Goal: Task Accomplishment & Management: Manage account settings

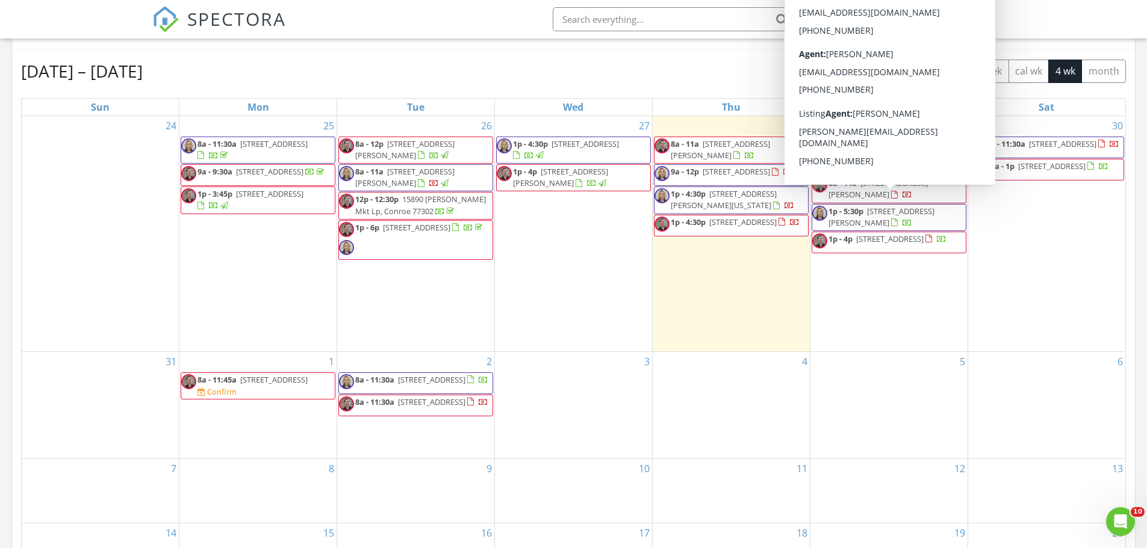
scroll to position [1144, 1165]
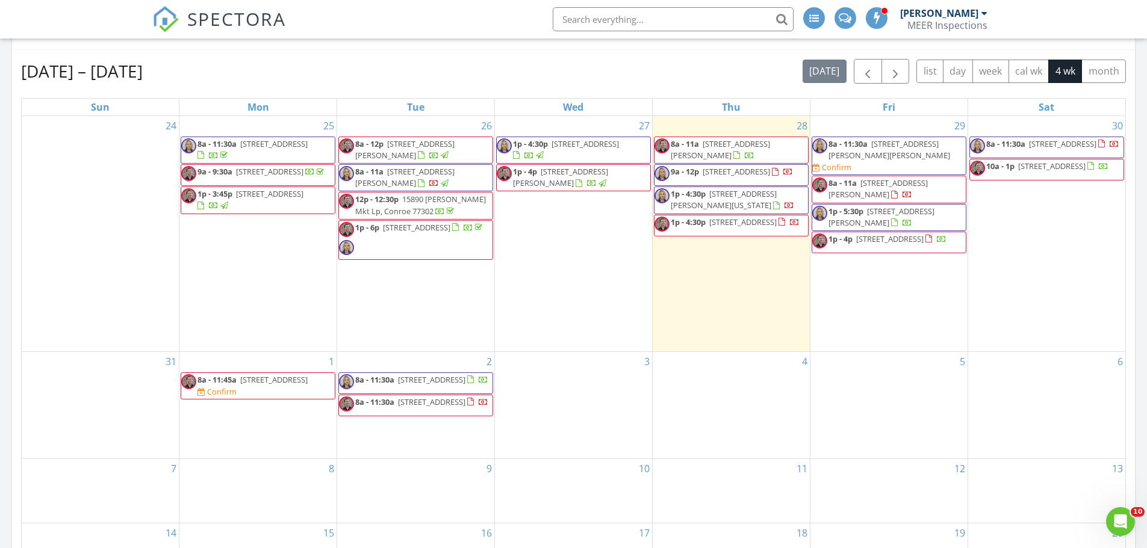
click at [596, 72] on div "Aug 24 – Sep 20, 2025 today list day week cal wk 4 wk month" at bounding box center [573, 71] width 1105 height 25
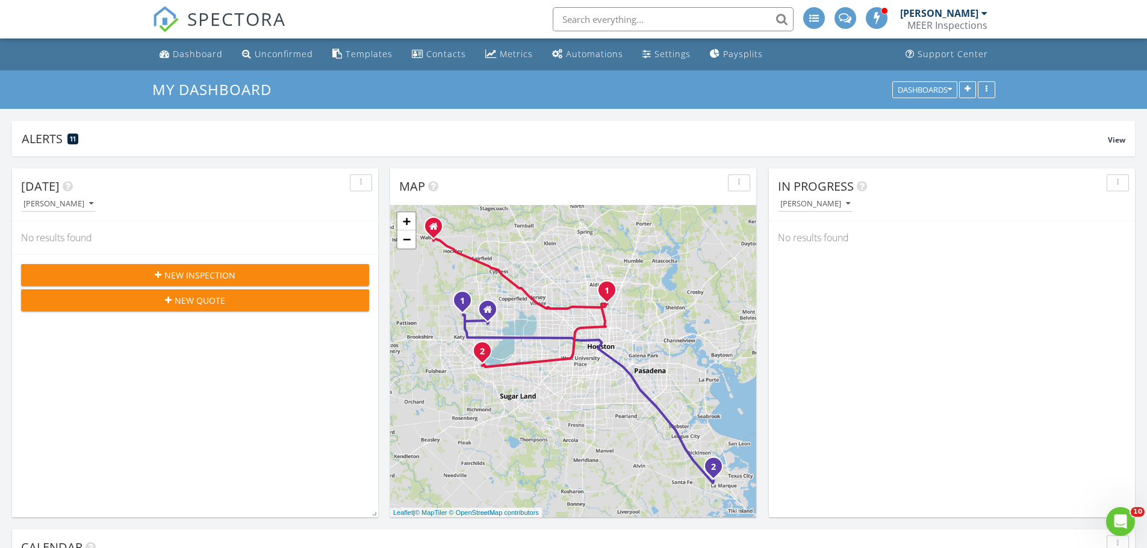
click at [628, 19] on input "text" at bounding box center [673, 19] width 241 height 24
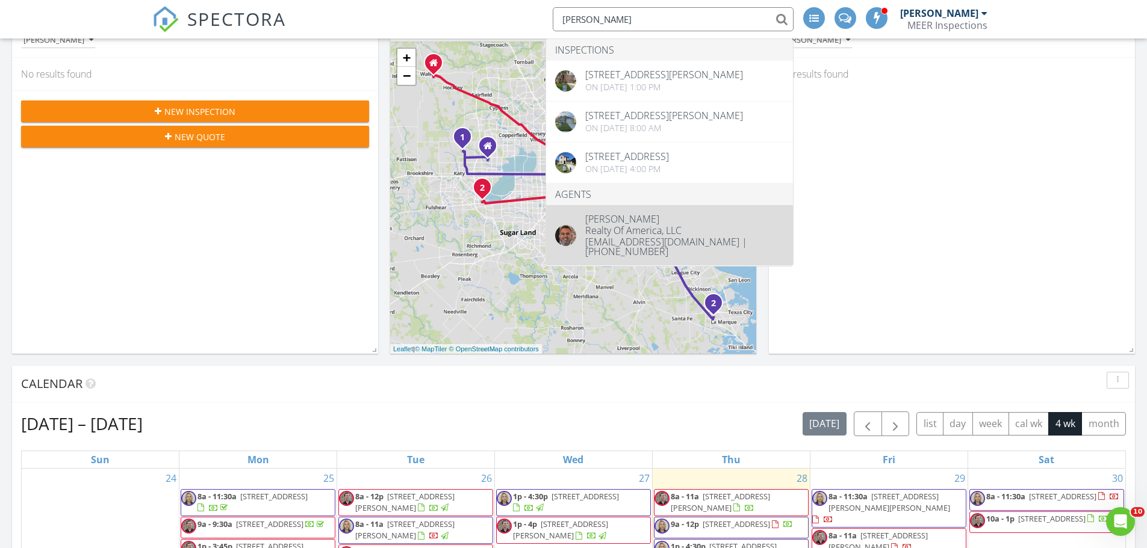
scroll to position [181, 0]
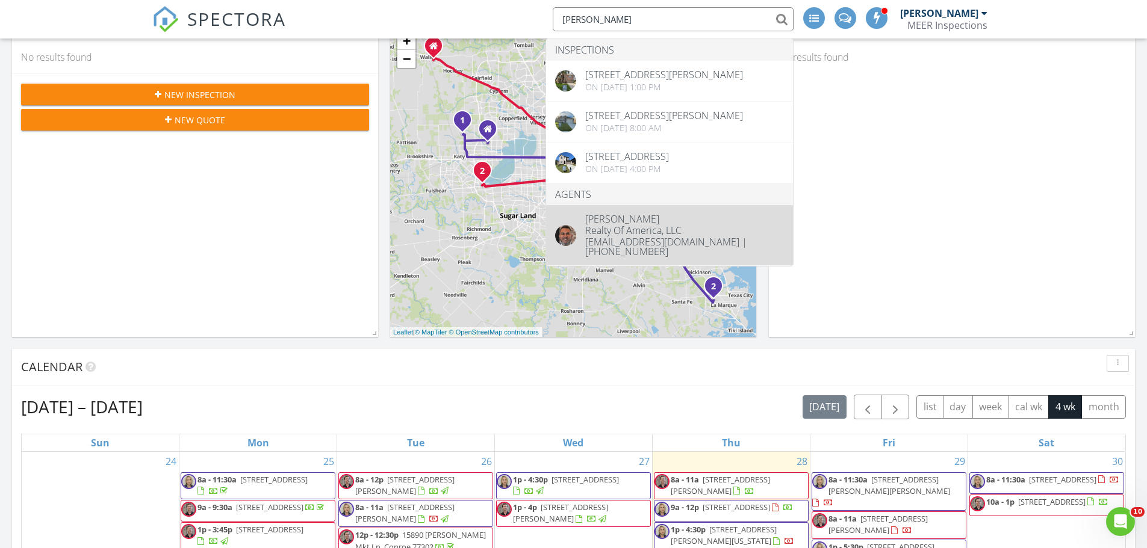
type input "alex lopez"
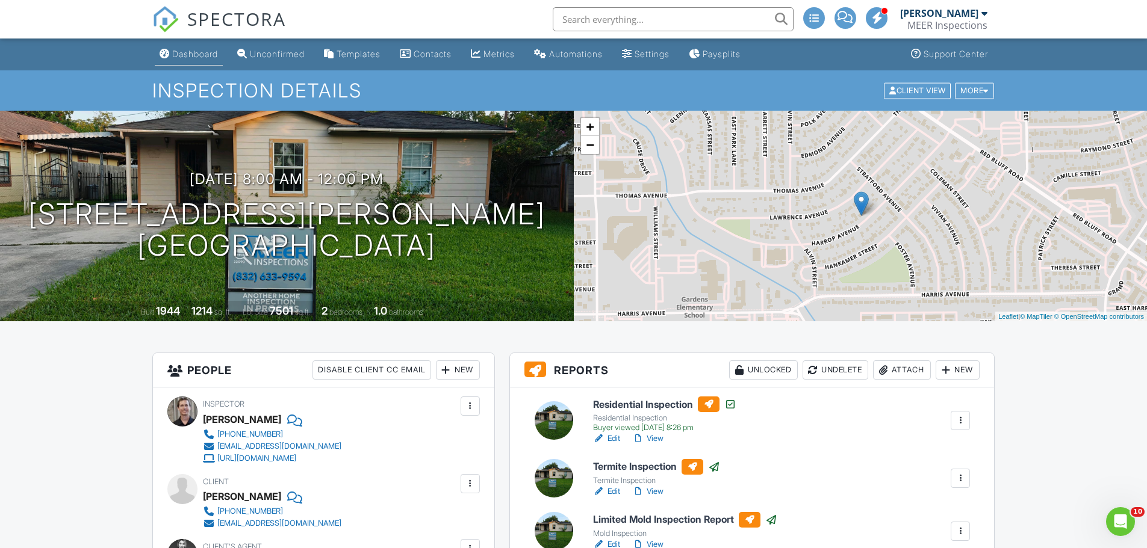
click at [187, 52] on div "Dashboard" at bounding box center [195, 54] width 46 height 10
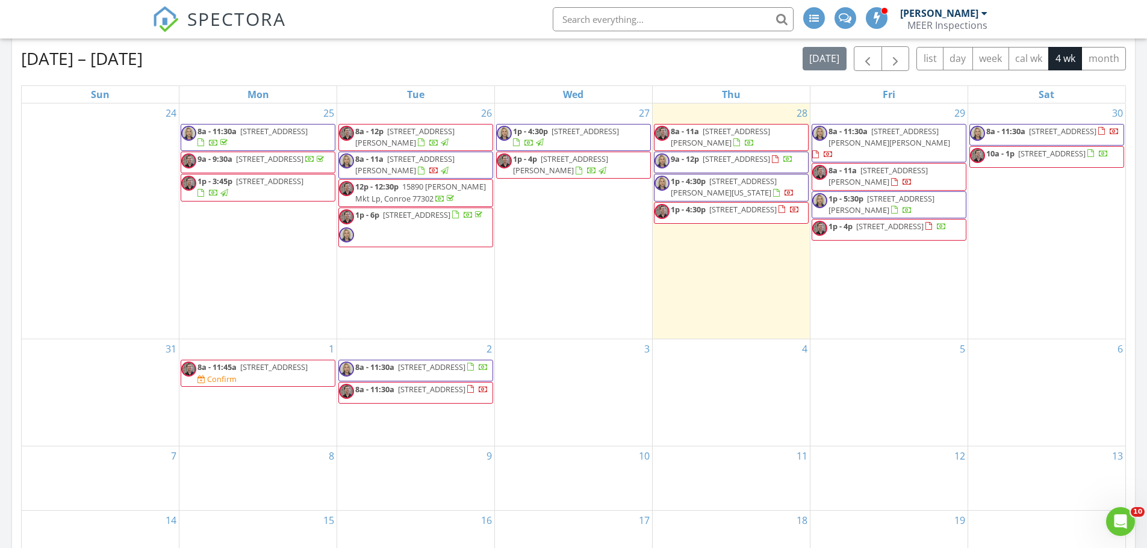
scroll to position [542, 0]
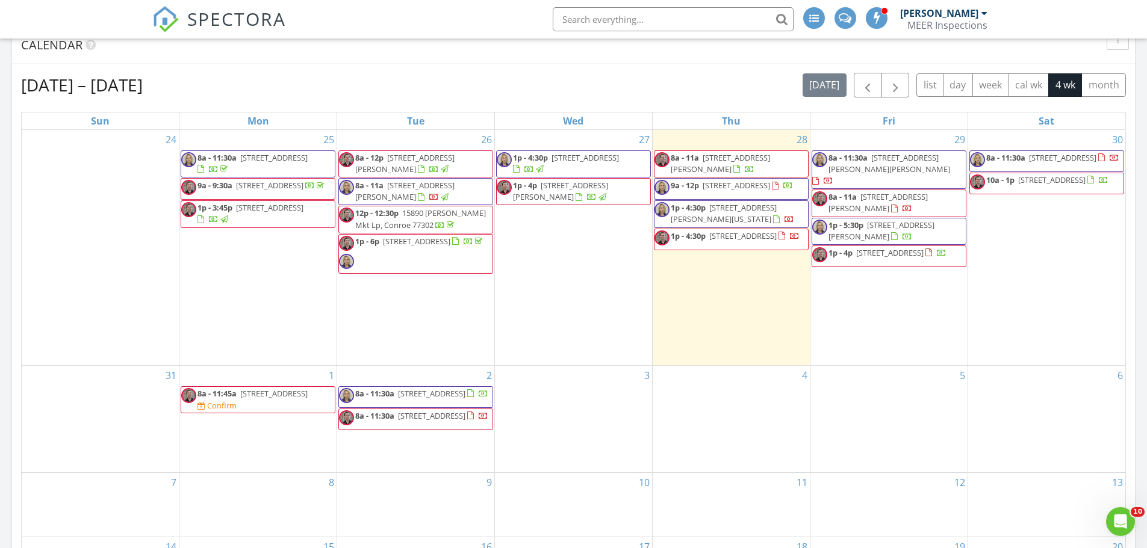
scroll to position [482, 0]
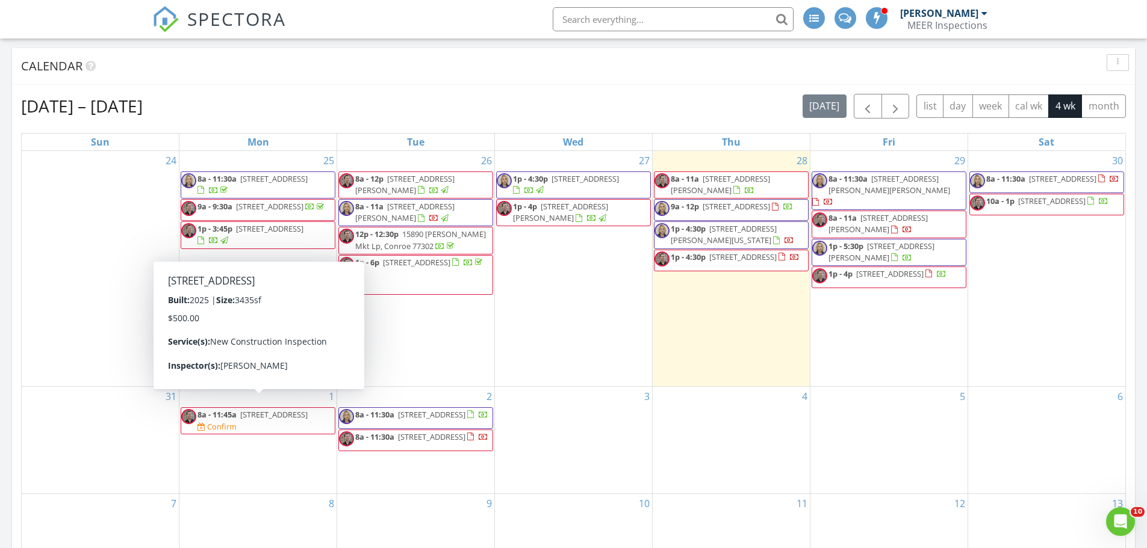
click at [290, 418] on span "8a - 11:45a 6111 Monticello Dr, Manvel 77578 Confirm" at bounding box center [258, 420] width 154 height 23
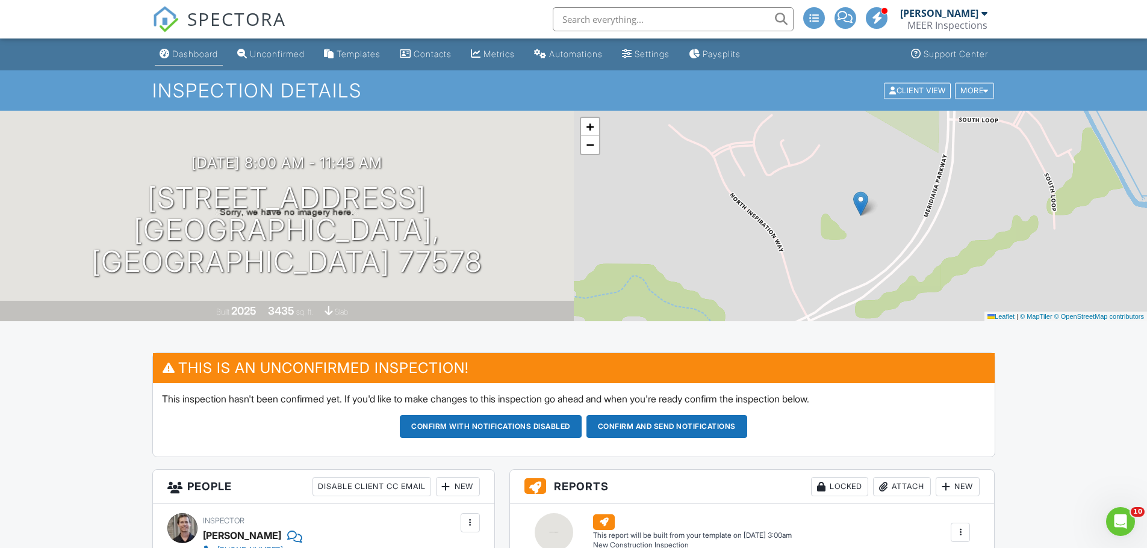
click at [200, 51] on div "Dashboard" at bounding box center [195, 54] width 46 height 10
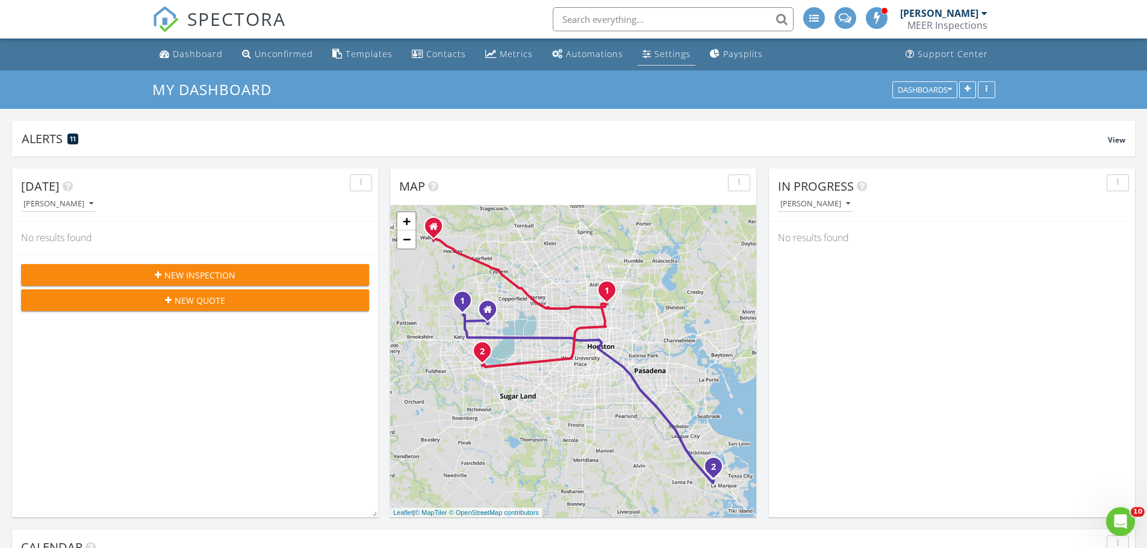
click at [654, 60] on link "Settings" at bounding box center [667, 54] width 58 height 22
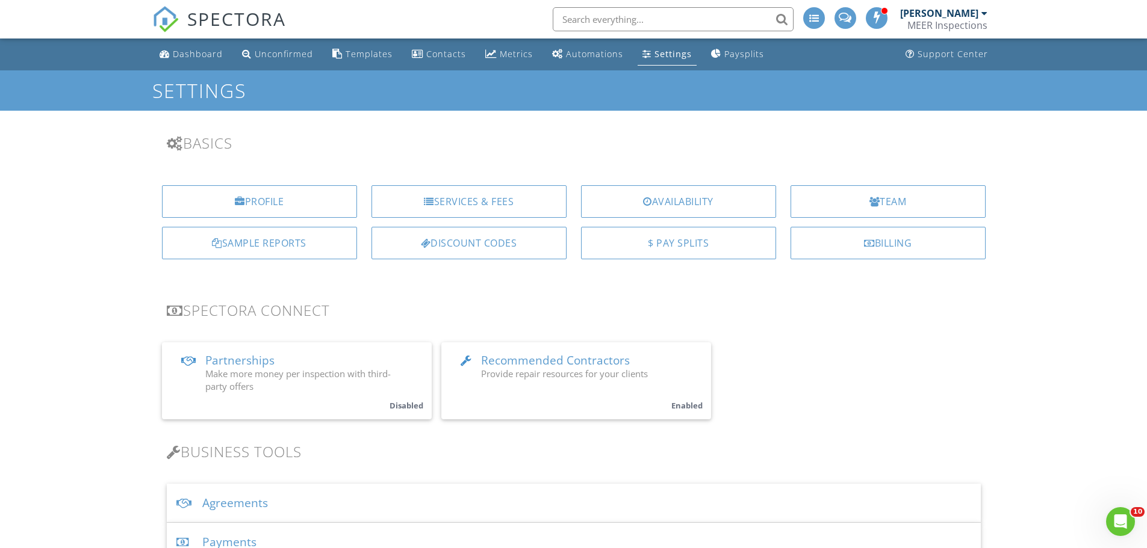
click at [968, 388] on div "Partnerships Make more money per inspection with third-party offers Disabled Re…" at bounding box center [574, 381] width 824 height 77
drag, startPoint x: 21, startPoint y: 231, endPoint x: 28, endPoint y: 230, distance: 6.7
click at [674, 196] on div "Availability" at bounding box center [678, 201] width 195 height 33
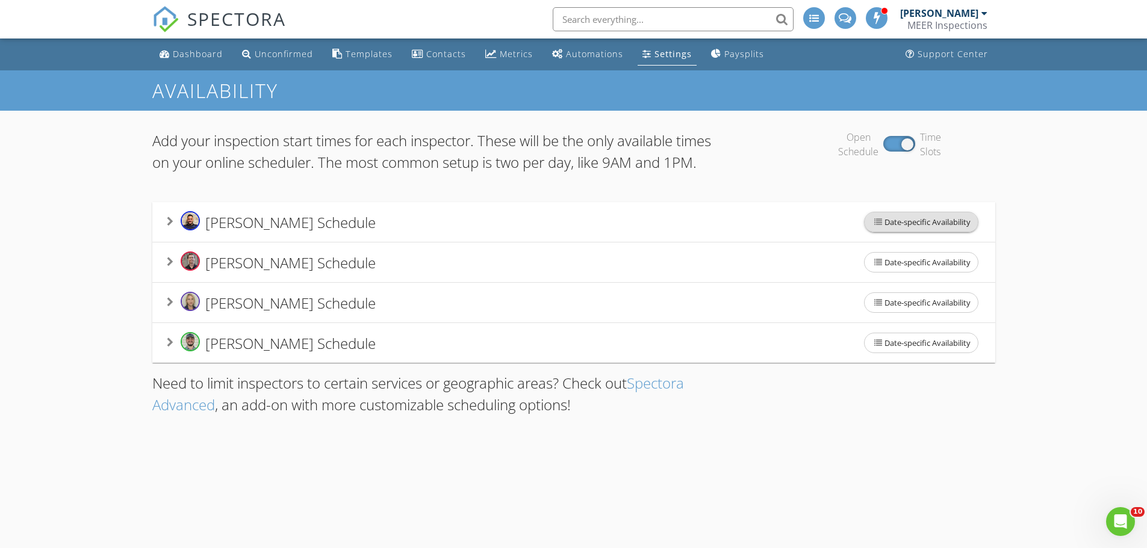
click at [926, 232] on span "Date-specific Availability" at bounding box center [920, 222] width 113 height 19
click at [1021, 152] on div at bounding box center [573, 274] width 1147 height 548
click at [801, 235] on div "Rodrigo Calvillo's Schedule Date-specific Availability" at bounding box center [574, 221] width 814 height 25
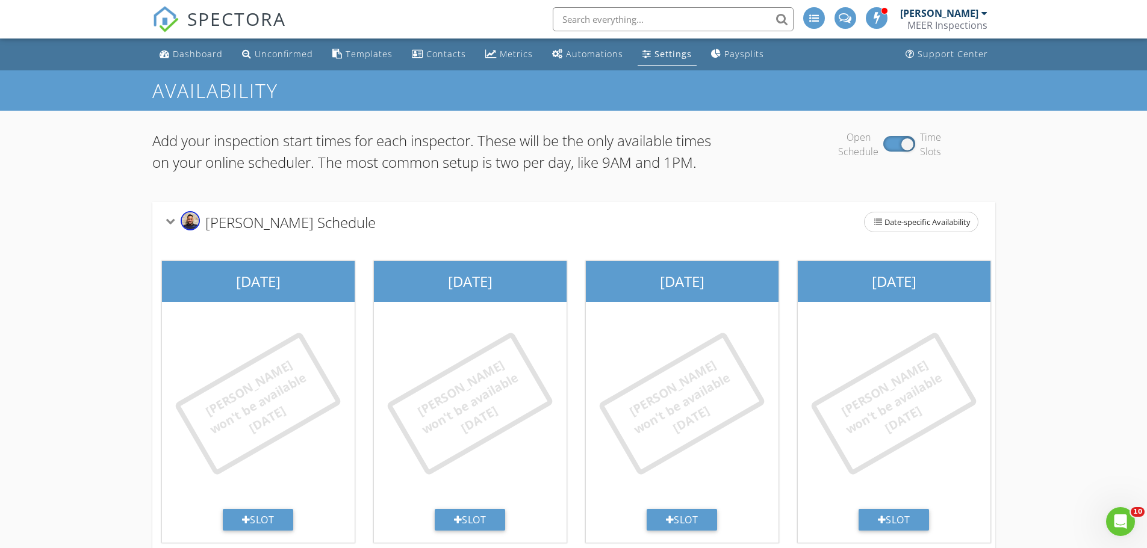
click at [263, 232] on span "Rodrigo Calvillo's Schedule" at bounding box center [290, 222] width 170 height 20
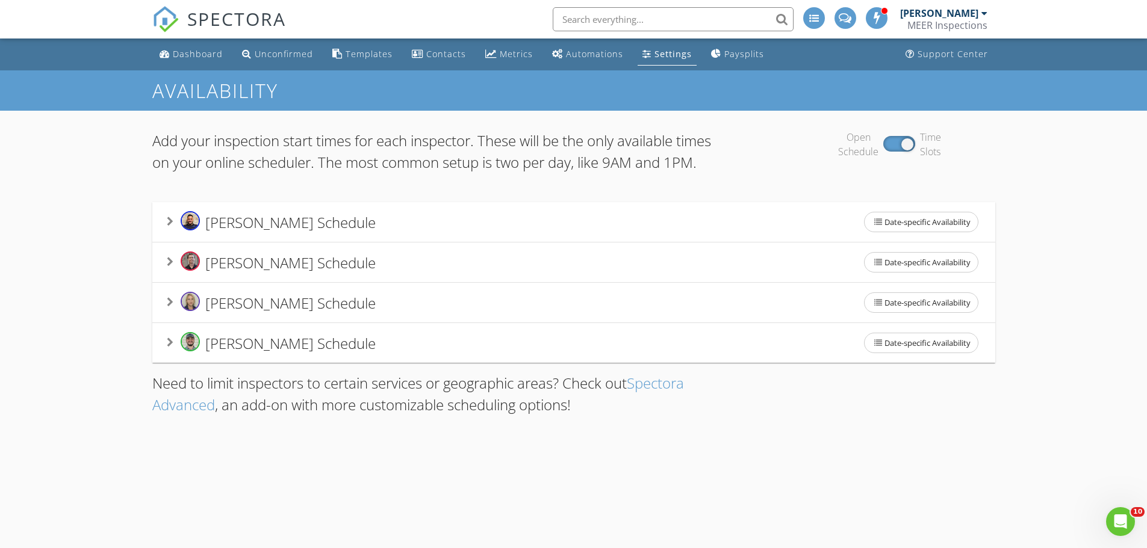
click at [373, 272] on span "Danny Herbrich's Schedule" at bounding box center [290, 262] width 170 height 20
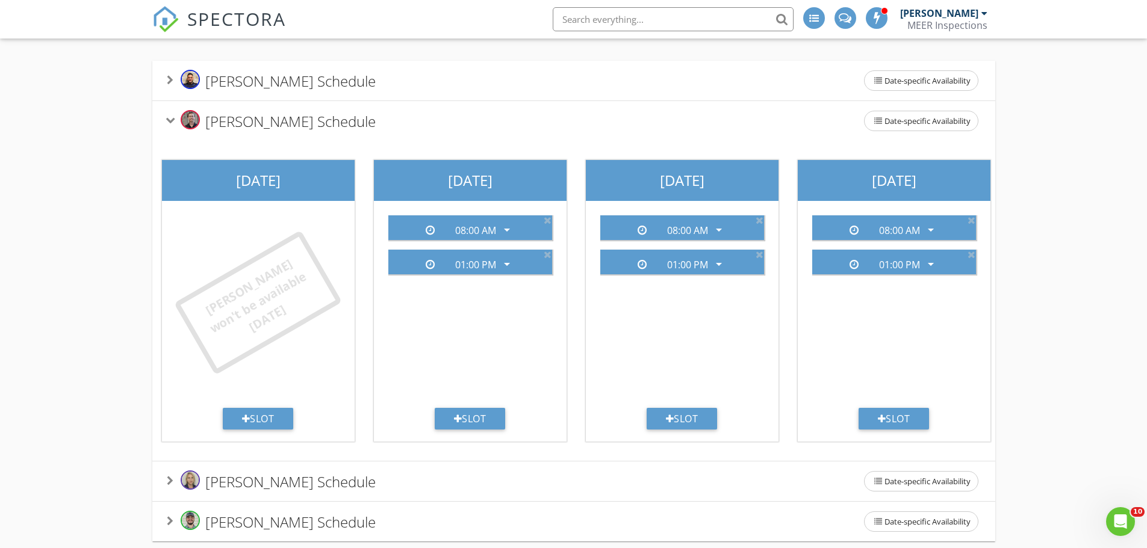
scroll to position [120, 0]
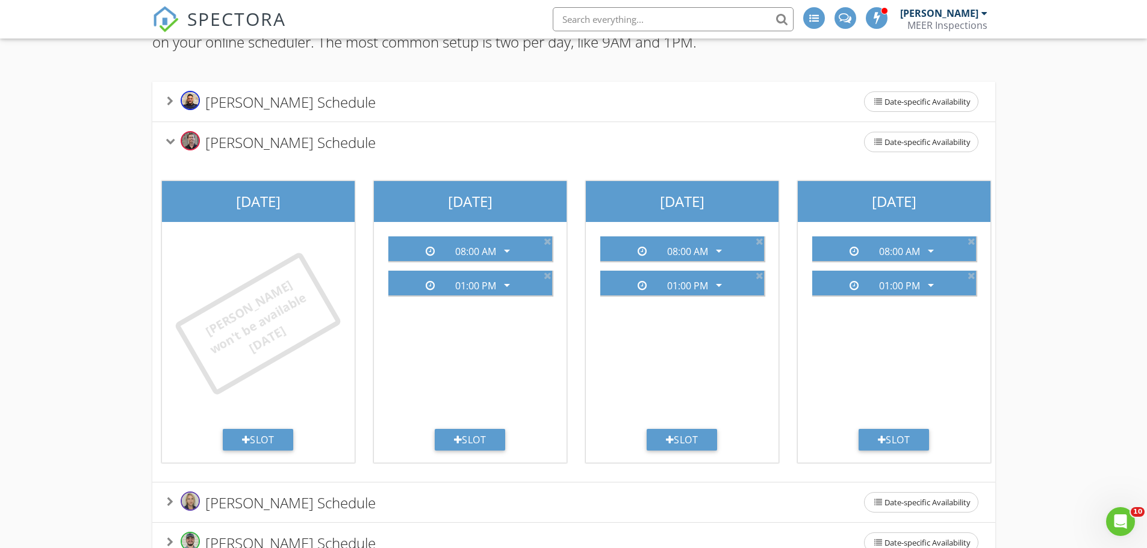
click at [494, 482] on div "Sunday Danny won't be available today Slot Monday 08:00 AM arrow_drop_down 01:0…" at bounding box center [893, 322] width 1483 height 320
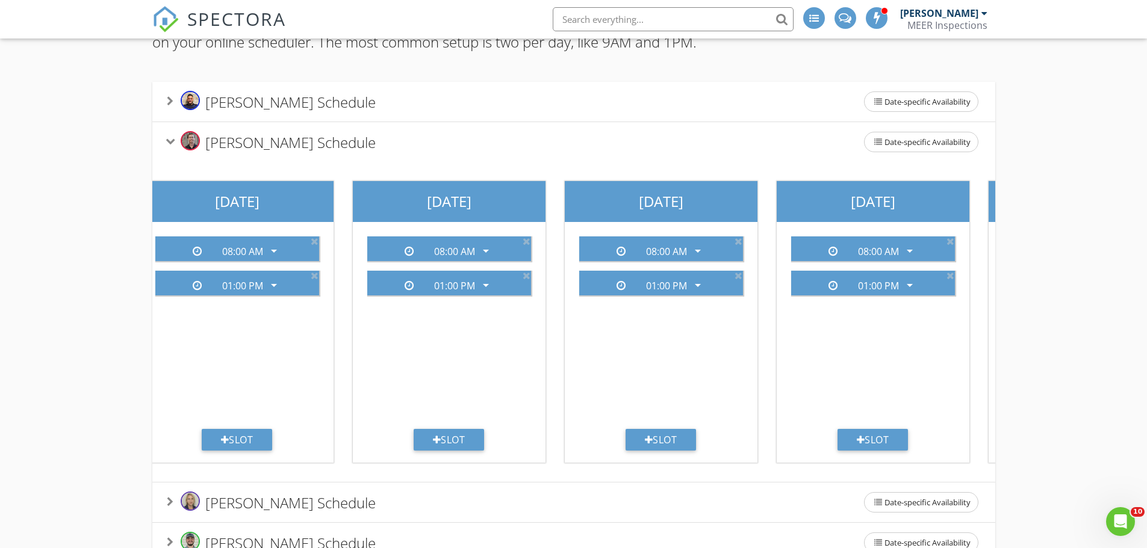
scroll to position [0, 0]
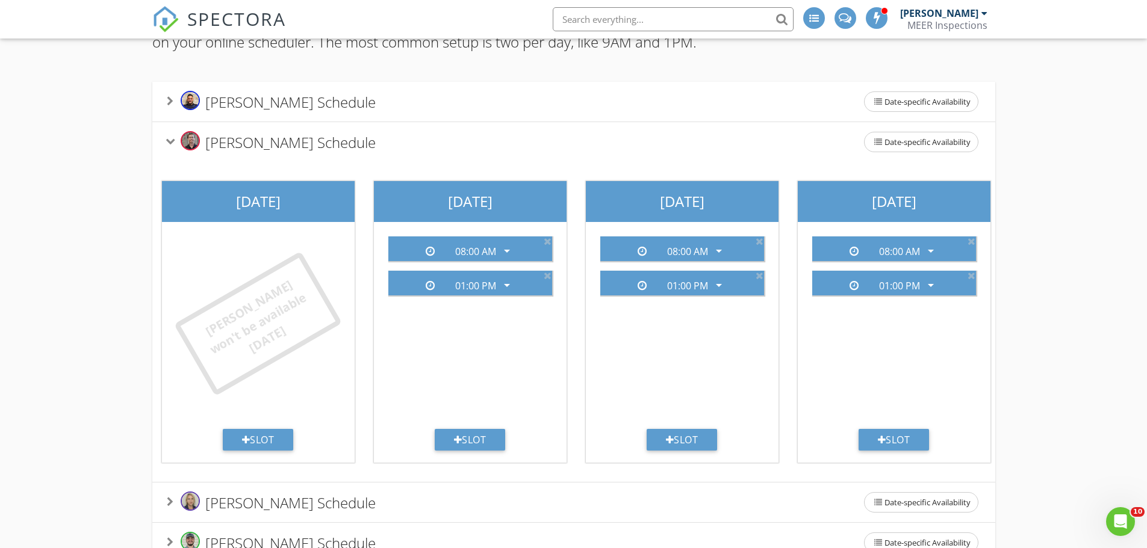
click at [412, 155] on div "Danny Herbrich's Schedule Date-specific Availability" at bounding box center [574, 141] width 814 height 25
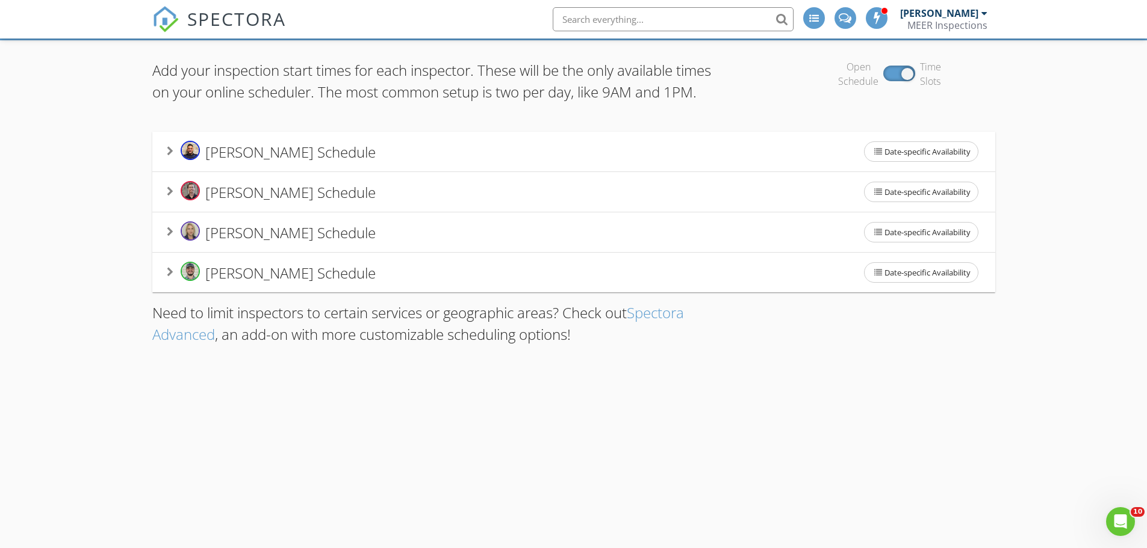
click at [430, 245] on div "Skyler Jaso's Schedule Date-specific Availability" at bounding box center [574, 232] width 814 height 25
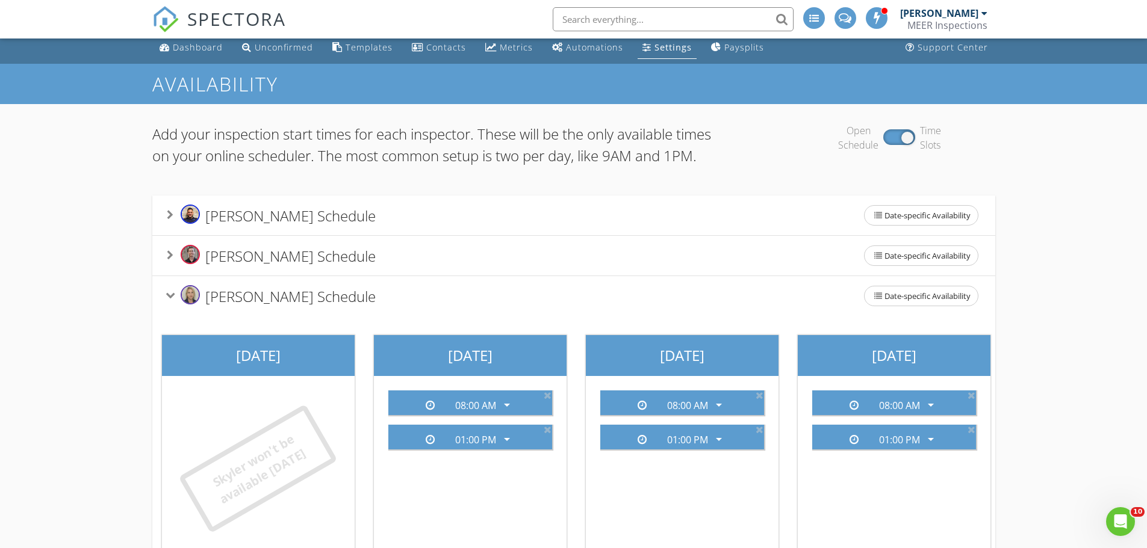
scroll to position [0, 0]
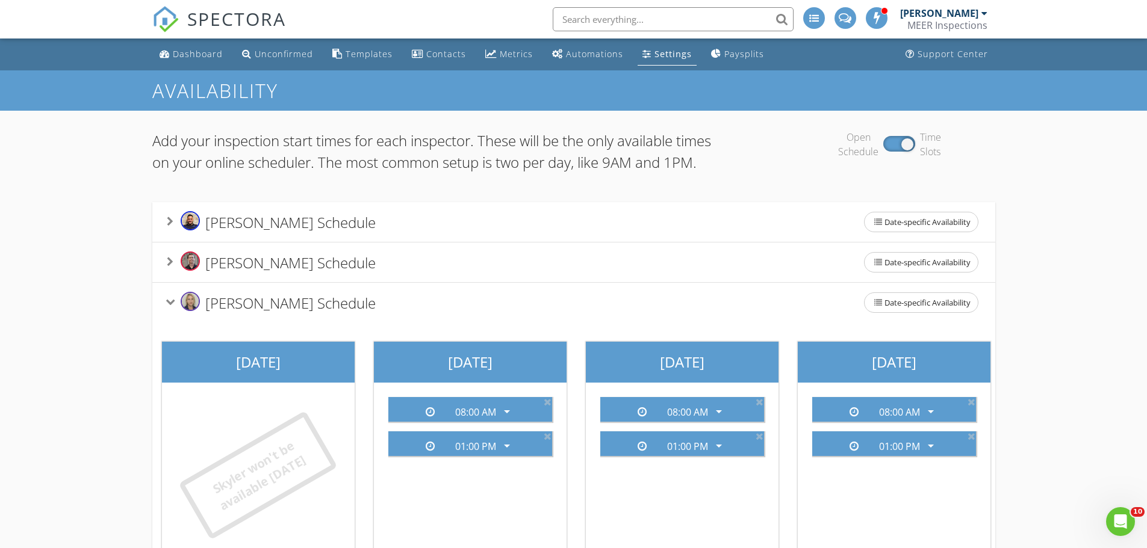
click at [511, 275] on div "Danny Herbrich's Schedule Date-specific Availability" at bounding box center [574, 262] width 814 height 25
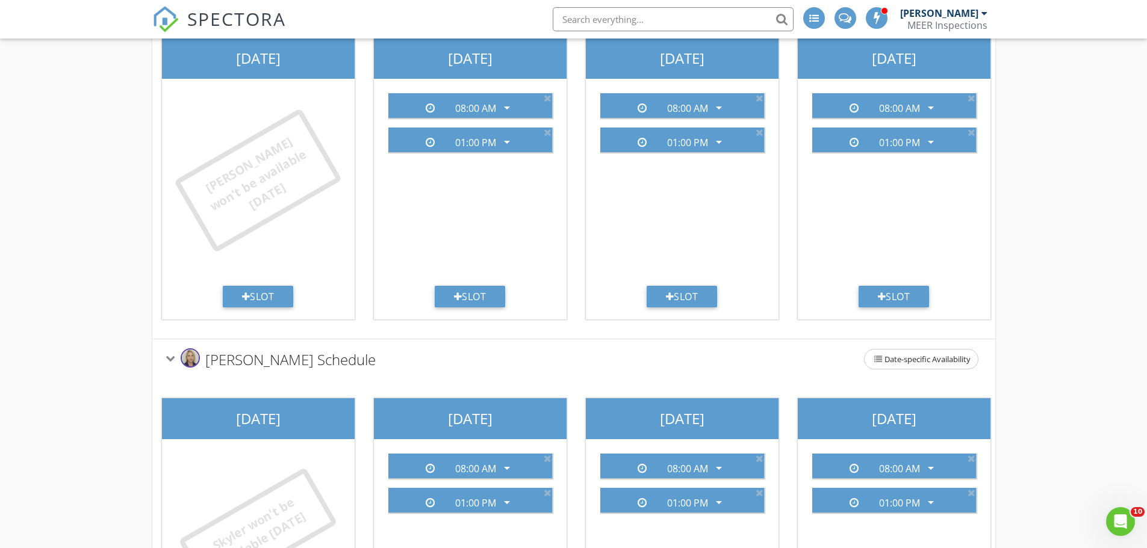
scroll to position [181, 0]
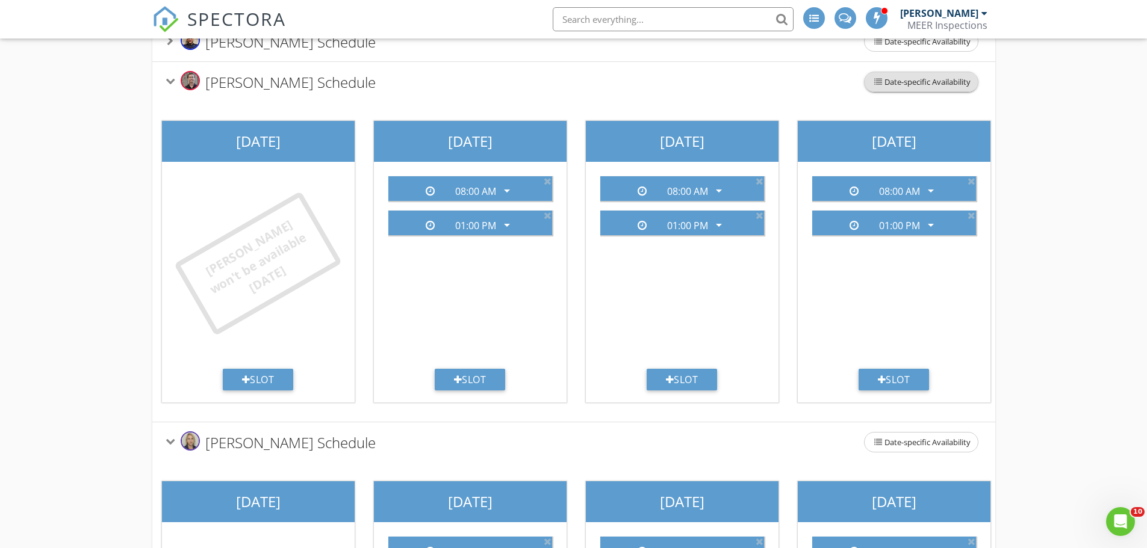
click at [930, 92] on span "Date-specific Availability" at bounding box center [920, 81] width 113 height 19
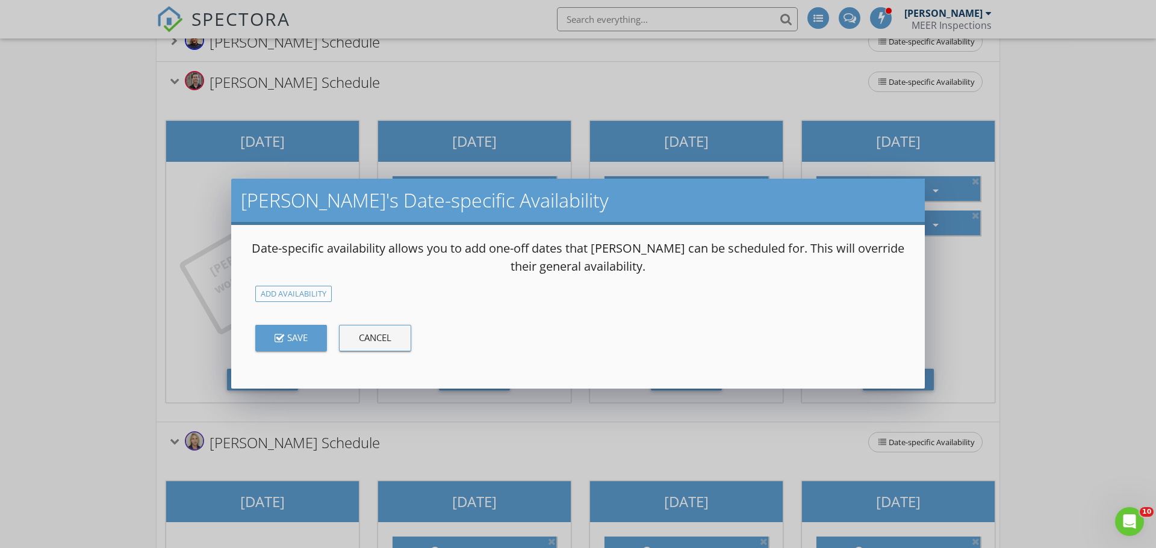
click at [376, 339] on div "Cancel" at bounding box center [375, 338] width 33 height 14
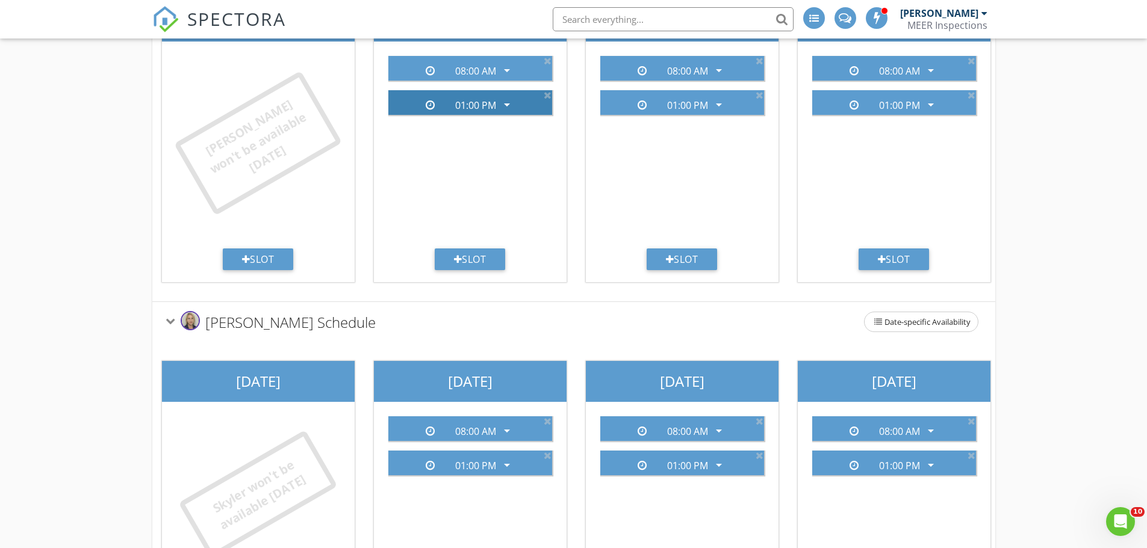
scroll to position [542, 0]
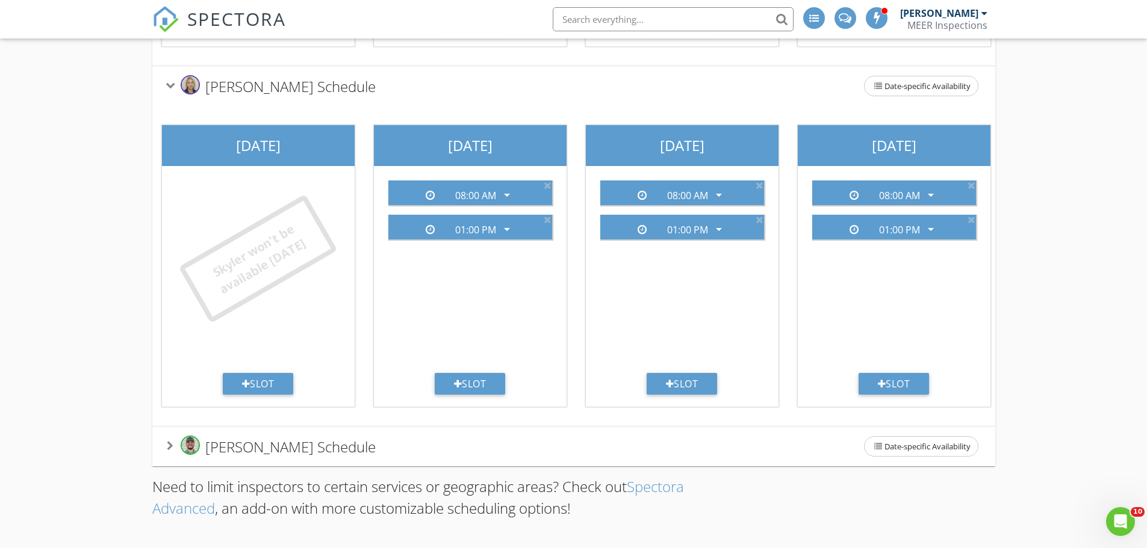
click at [476, 99] on div "Skyler Jaso's Schedule Date-specific Availability" at bounding box center [574, 85] width 814 height 25
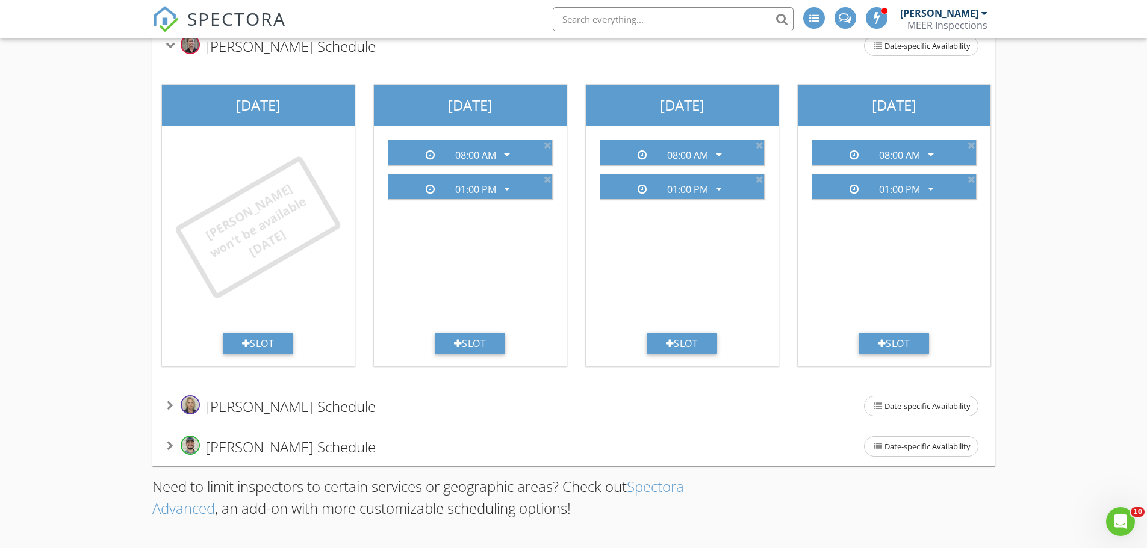
scroll to position [247, 0]
click at [443, 458] on div "Zachary Payne's Schedule Date-specific Availability" at bounding box center [574, 446] width 814 height 25
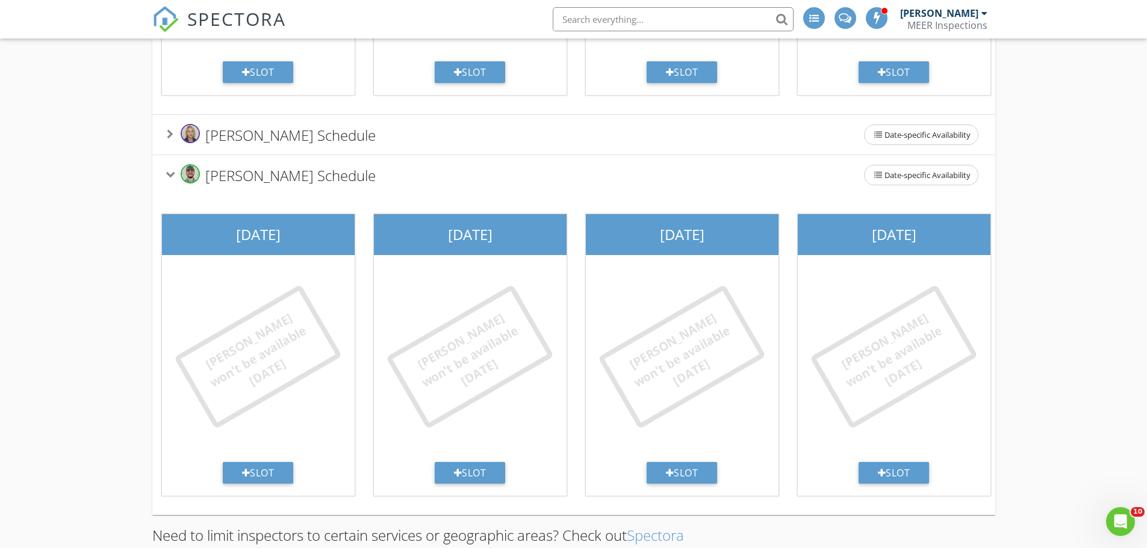
scroll to position [577, 0]
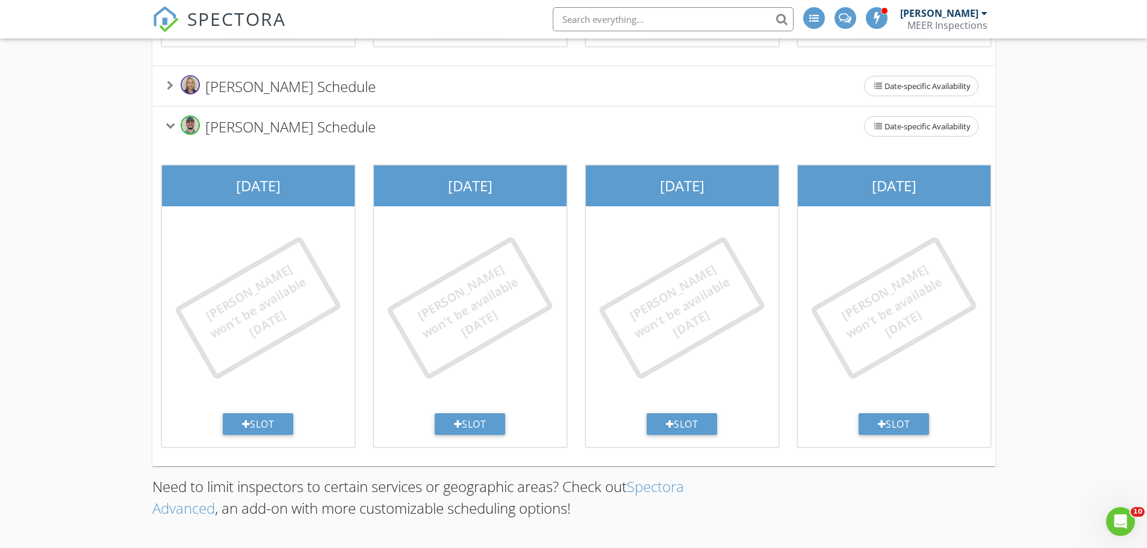
click at [710, 548] on html "SPECTORA Rodrigo Calvillo MEER Inspections Role: Inspector Change Role Dashboar…" at bounding box center [573, 5] width 1147 height 1085
click at [102, 306] on div "Add your inspection start times for each inspector. These will be the only avai…" at bounding box center [573, 61] width 1147 height 975
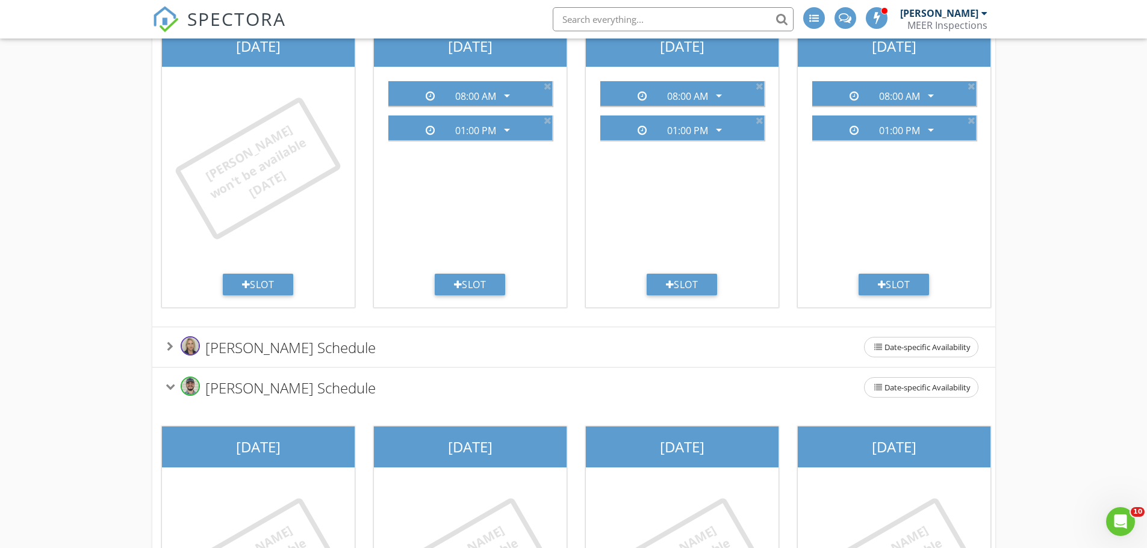
scroll to position [456, 0]
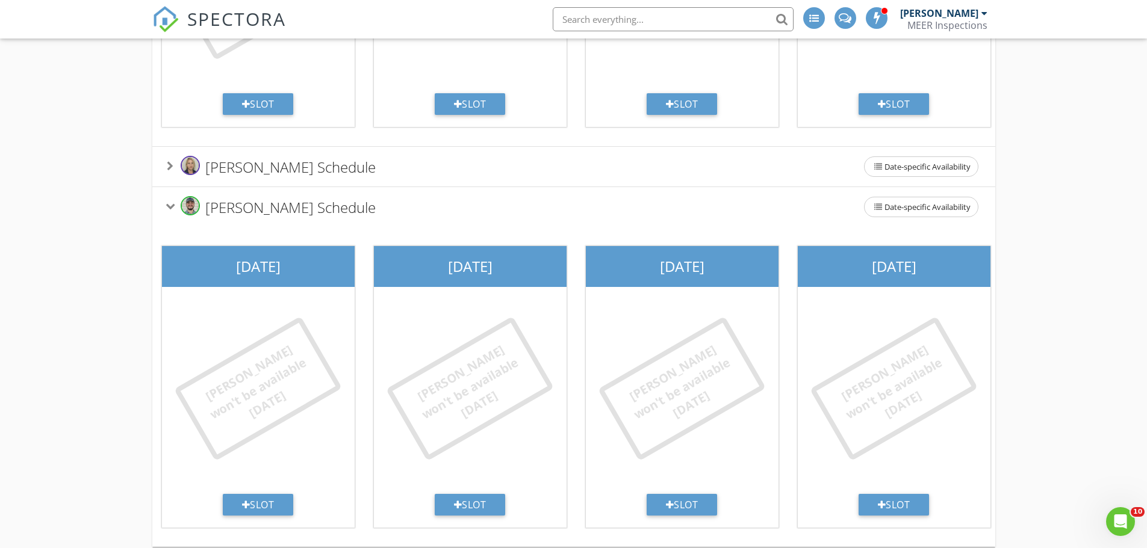
click at [411, 179] on div "Skyler Jaso's Schedule Date-specific Availability" at bounding box center [574, 166] width 814 height 25
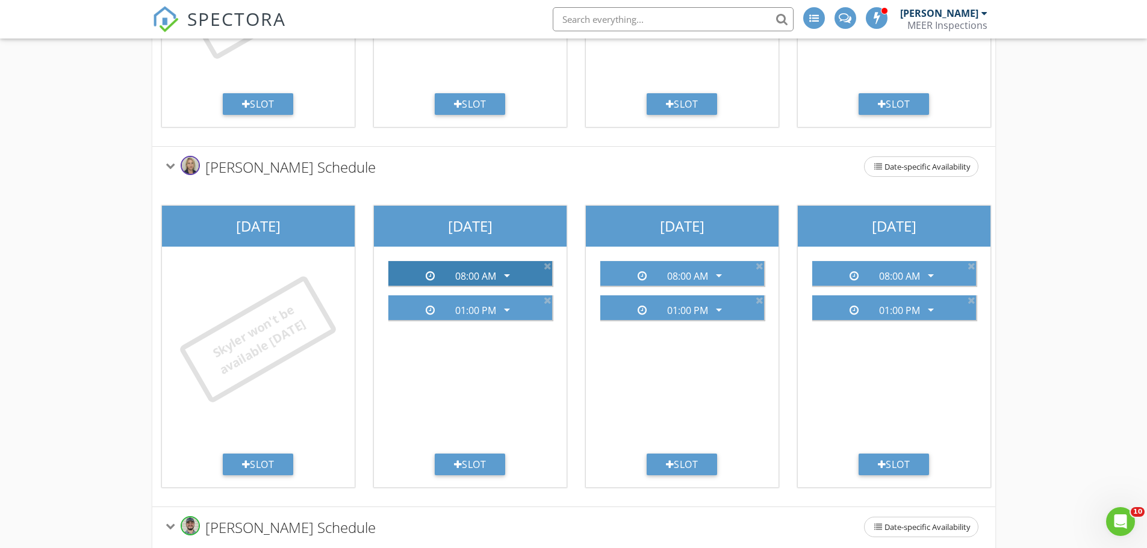
click at [508, 283] on icon "arrow_drop_down" at bounding box center [507, 275] width 14 height 14
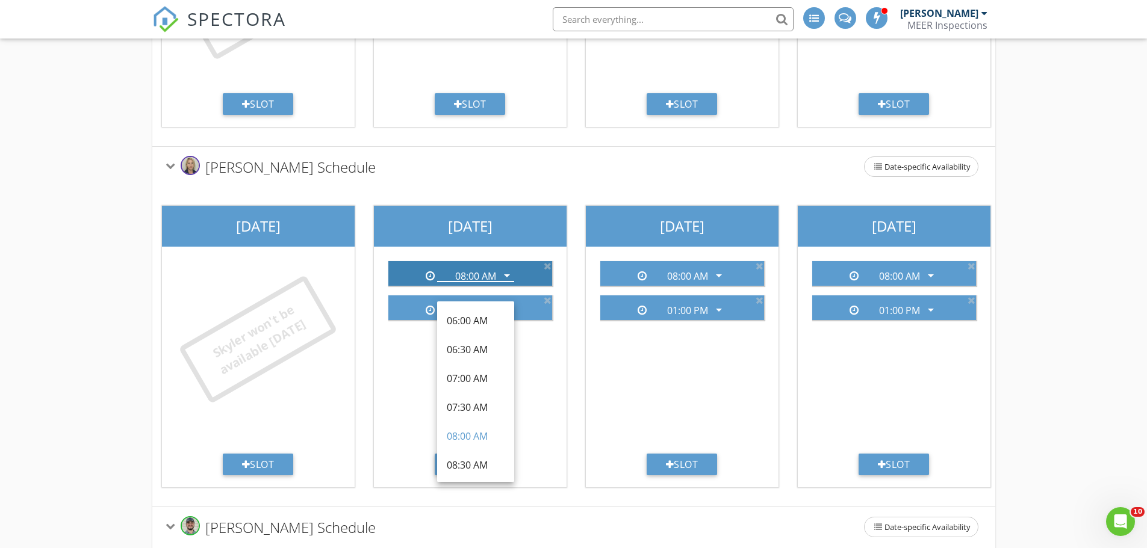
click at [527, 284] on div "08:00 AM arrow_drop_down" at bounding box center [470, 274] width 154 height 20
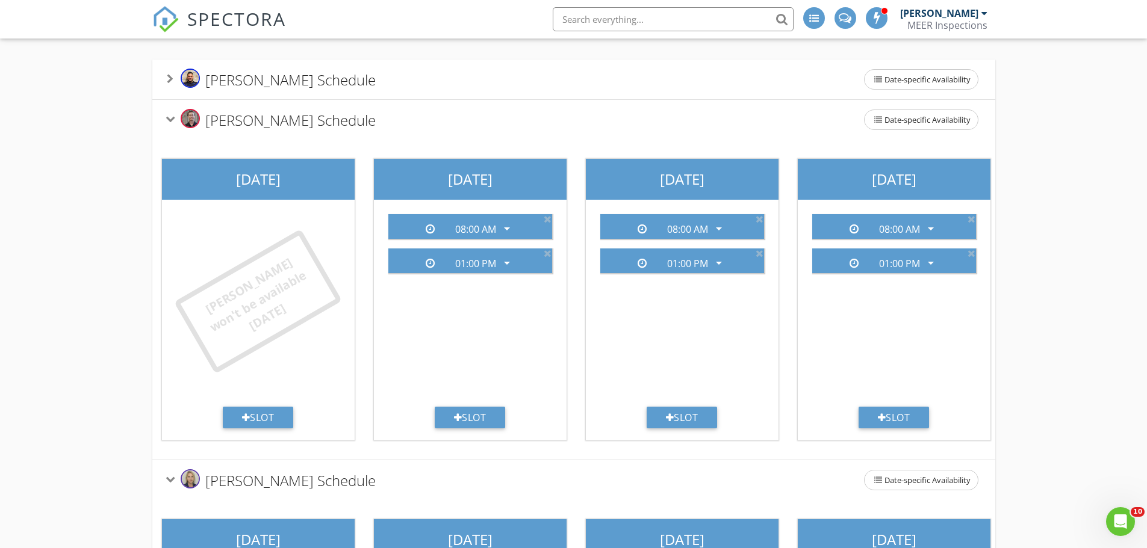
scroll to position [0, 0]
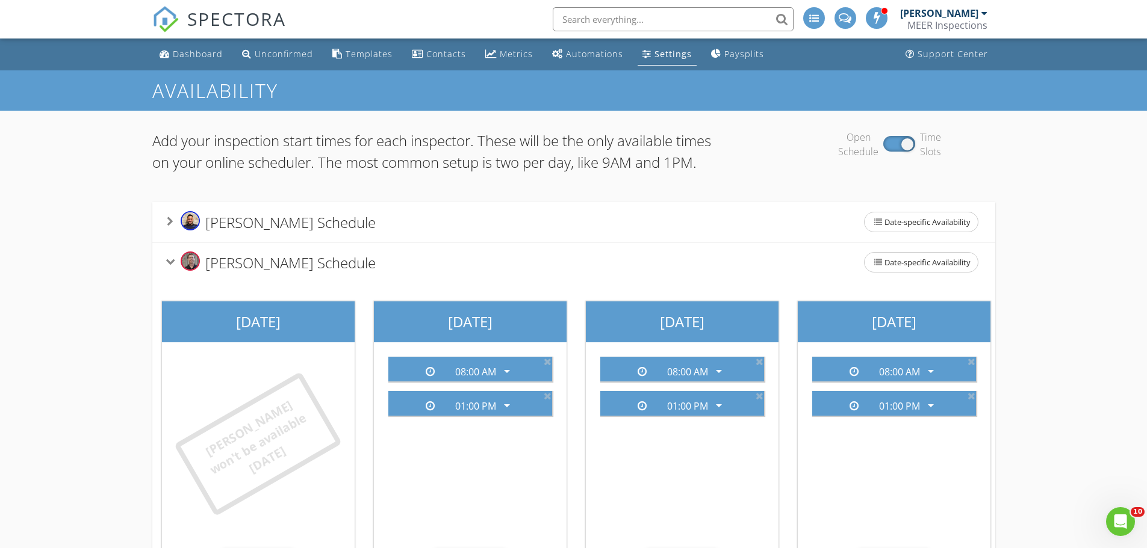
click at [486, 275] on div "Danny Herbrich's Schedule Date-specific Availability" at bounding box center [574, 262] width 814 height 25
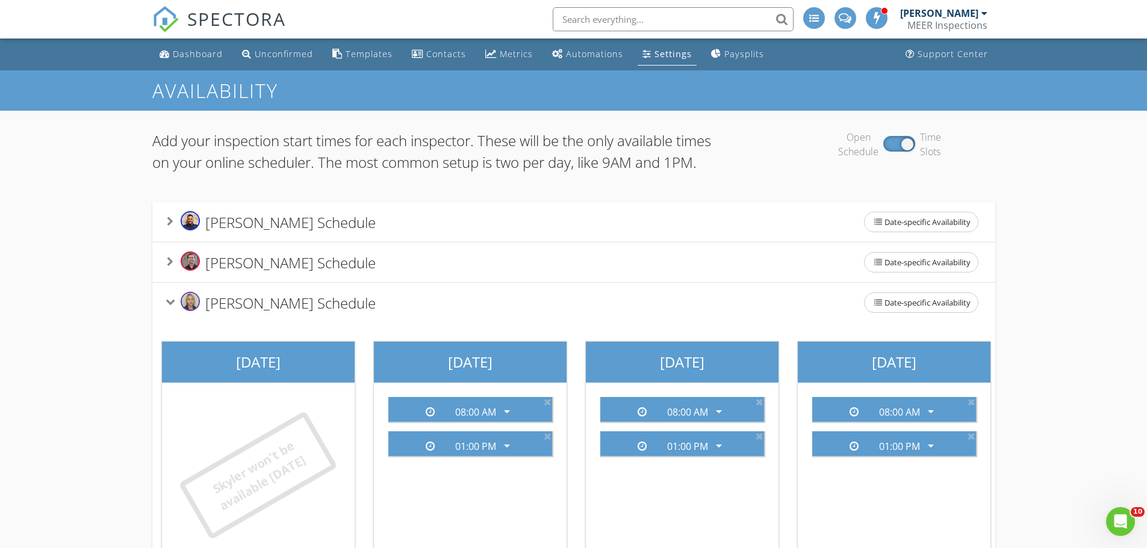
click at [475, 315] on div "Skyler Jaso's Schedule Date-specific Availability" at bounding box center [574, 302] width 814 height 25
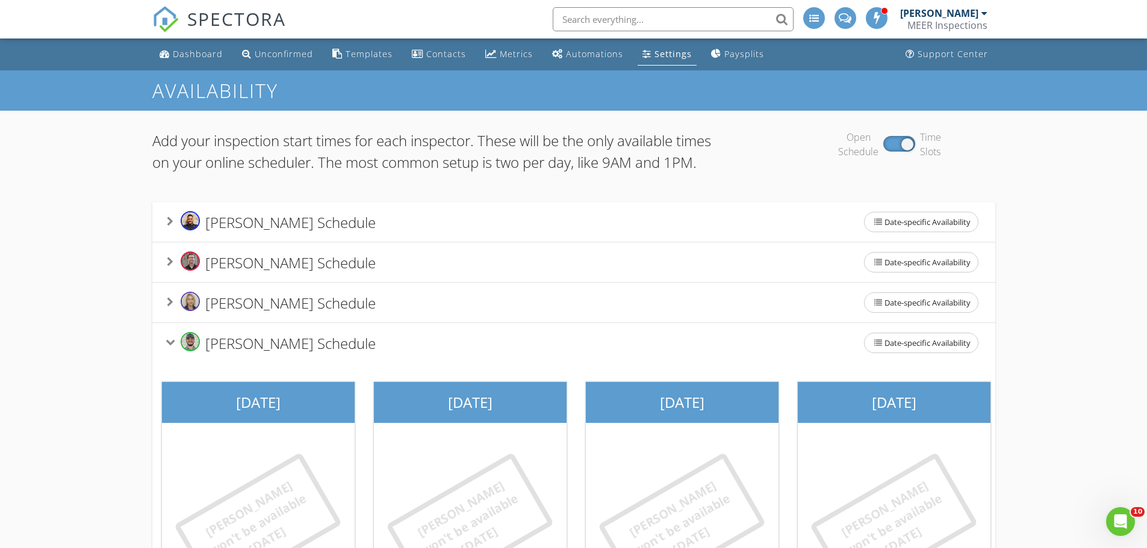
click at [438, 356] on div "Zachary Payne's Schedule Date-specific Availability" at bounding box center [574, 343] width 814 height 25
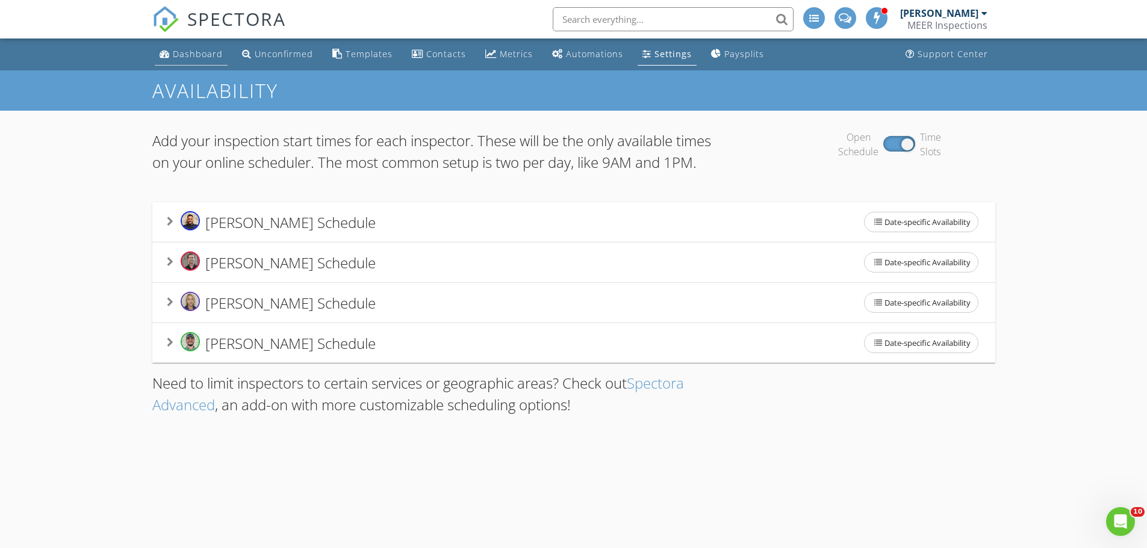
click at [208, 55] on div "Dashboard" at bounding box center [198, 53] width 50 height 11
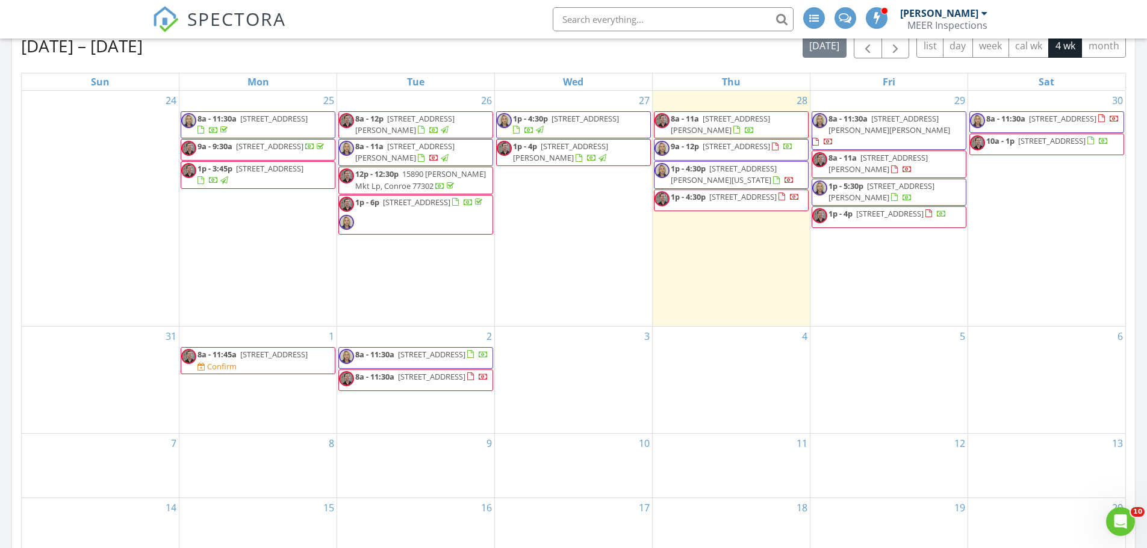
scroll to position [602, 0]
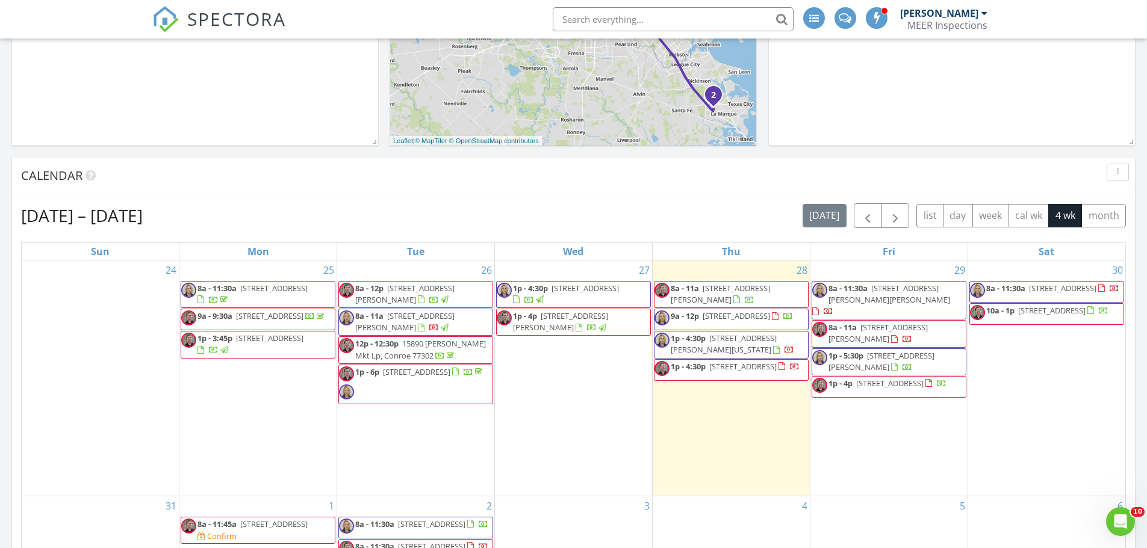
scroll to position [361, 0]
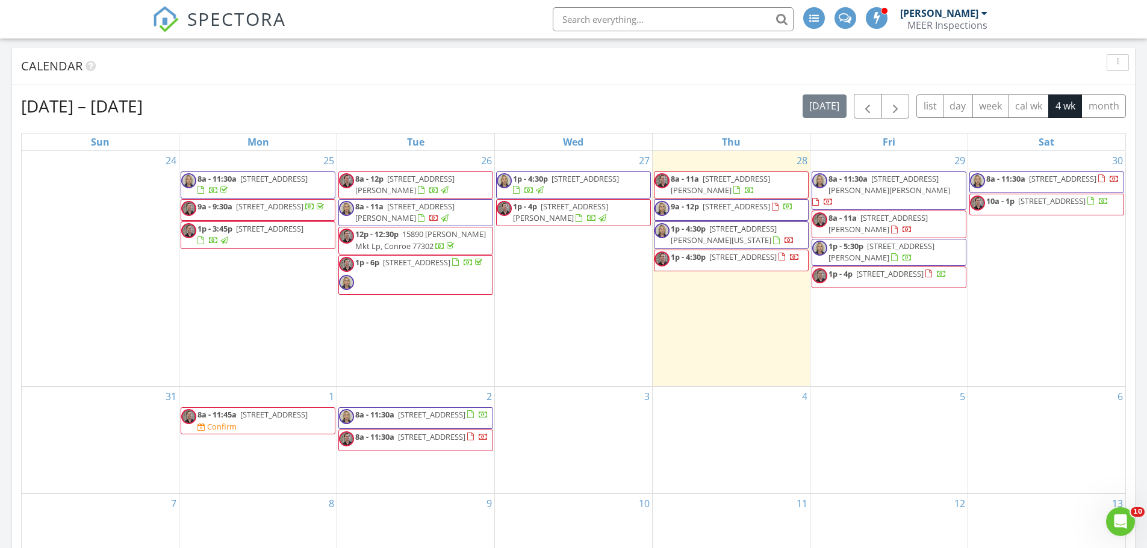
scroll to position [602, 0]
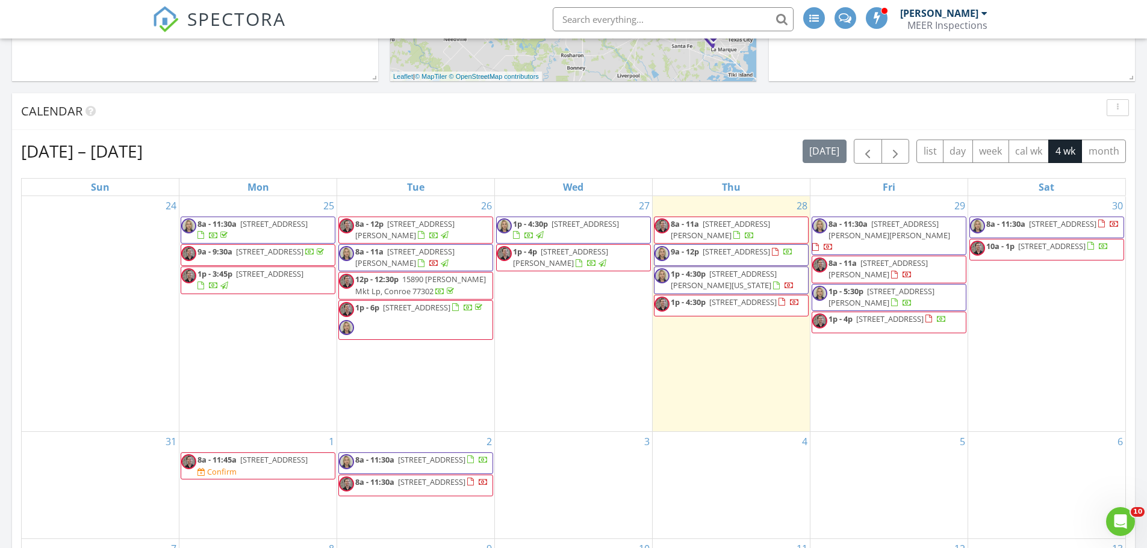
scroll to position [542, 0]
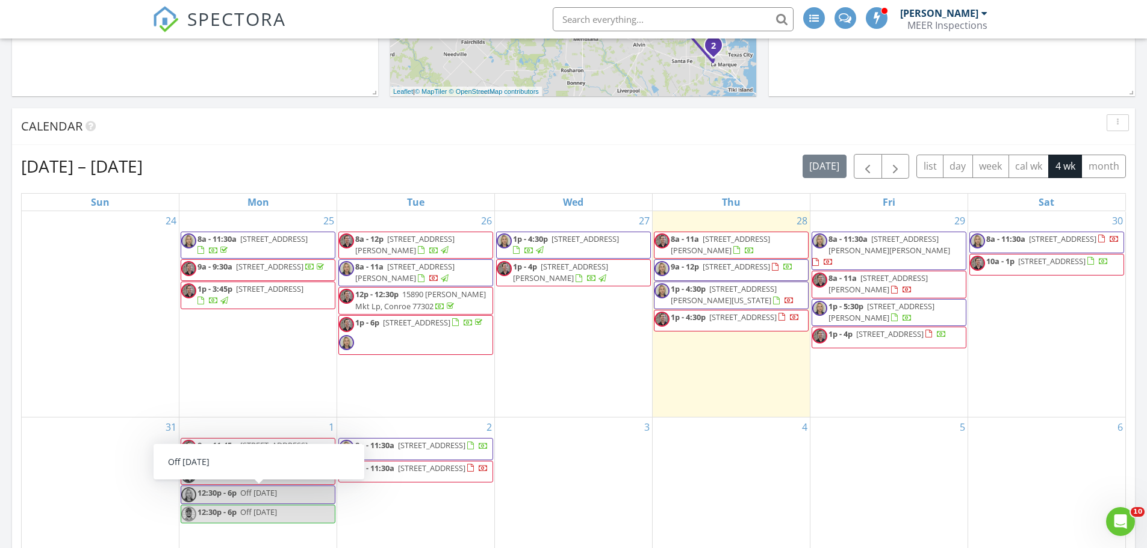
scroll to position [482, 0]
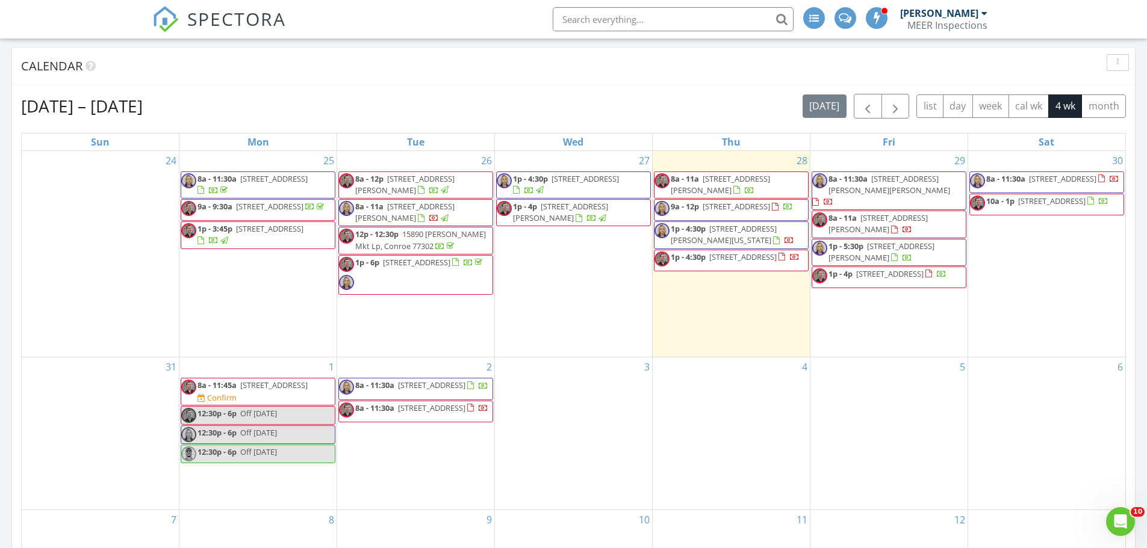
click at [1, 379] on div "Today Rodrigo Calvillo No results found New Inspection New Quote Map 1 2 1 2 + …" at bounding box center [573, 238] width 1147 height 1126
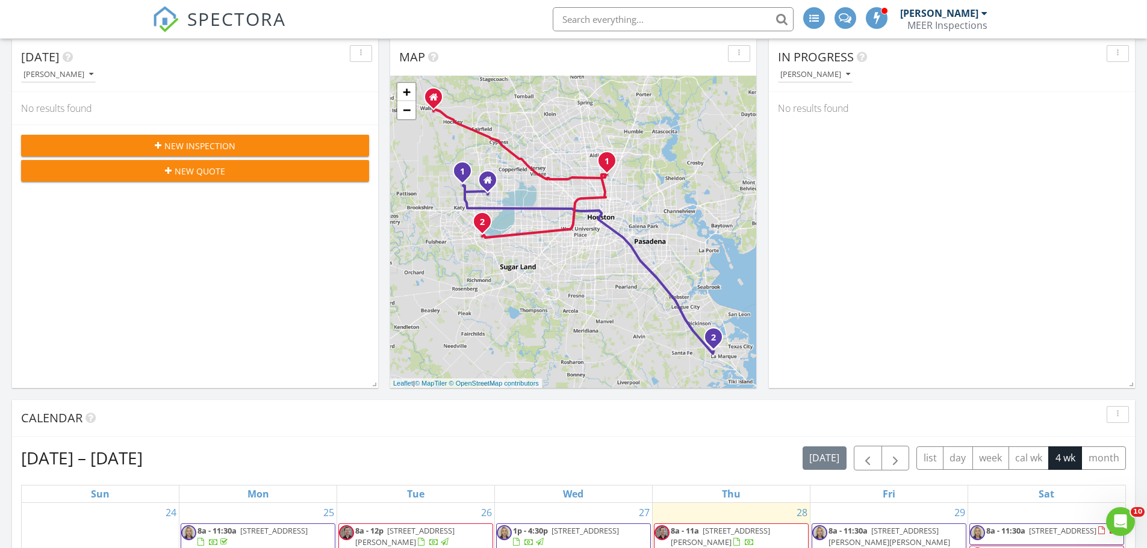
scroll to position [0, 0]
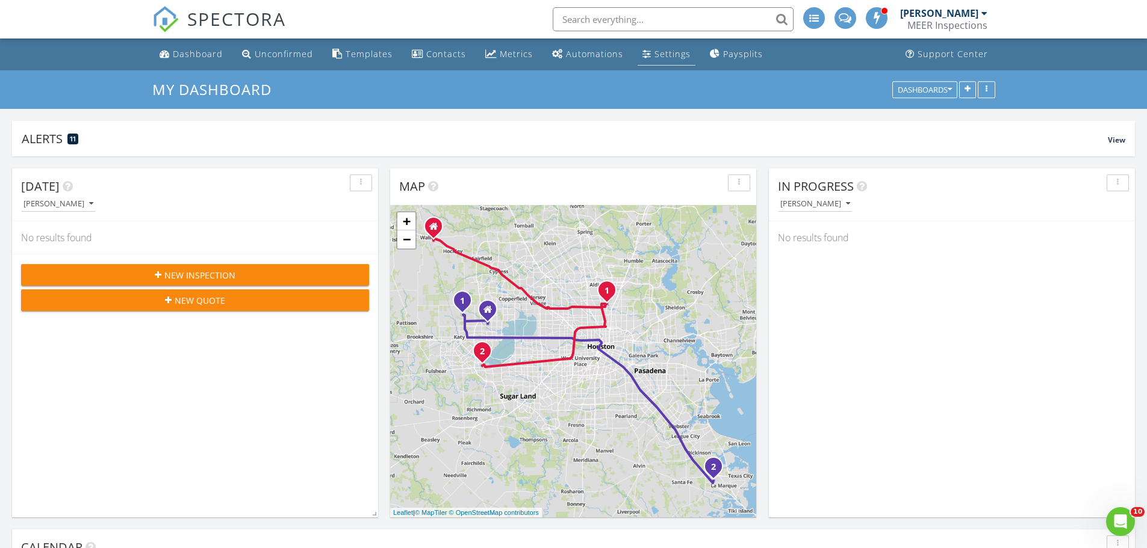
click at [660, 53] on div "Settings" at bounding box center [672, 53] width 36 height 11
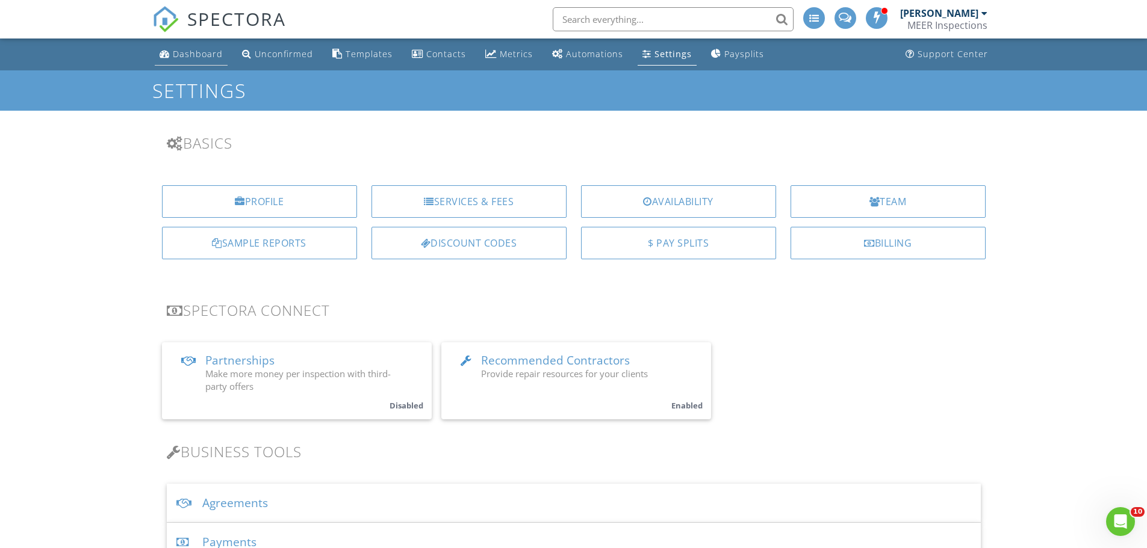
click at [205, 58] on div "Dashboard" at bounding box center [198, 53] width 50 height 11
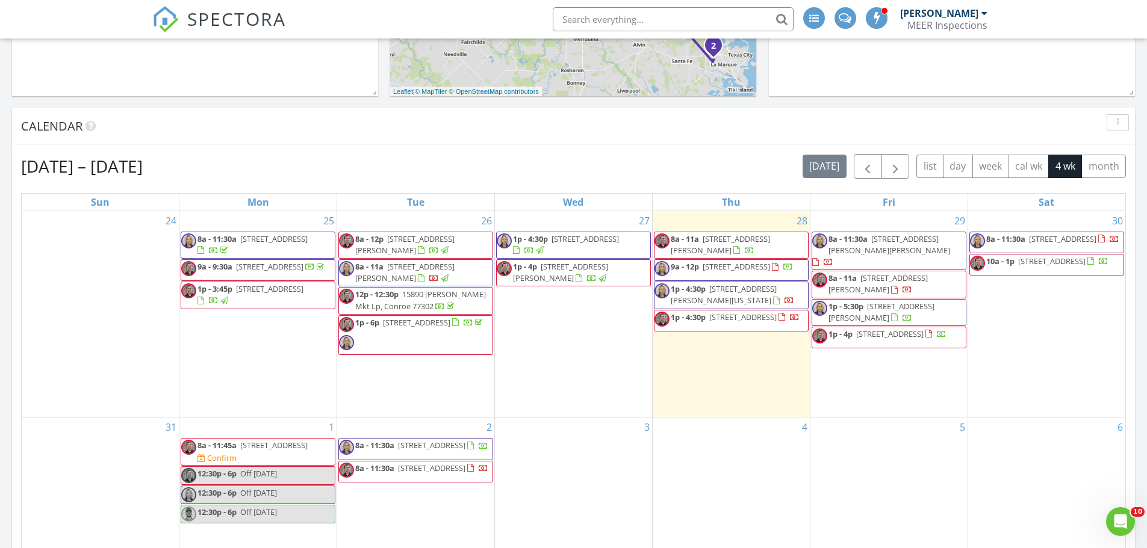
scroll to position [542, 0]
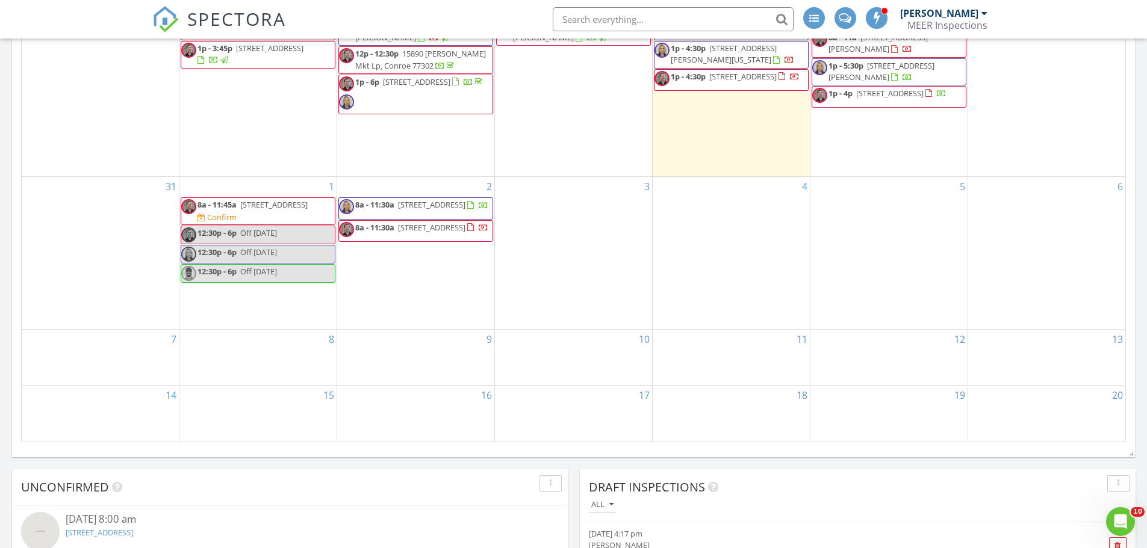
click at [125, 123] on div "24" at bounding box center [100, 74] width 157 height 206
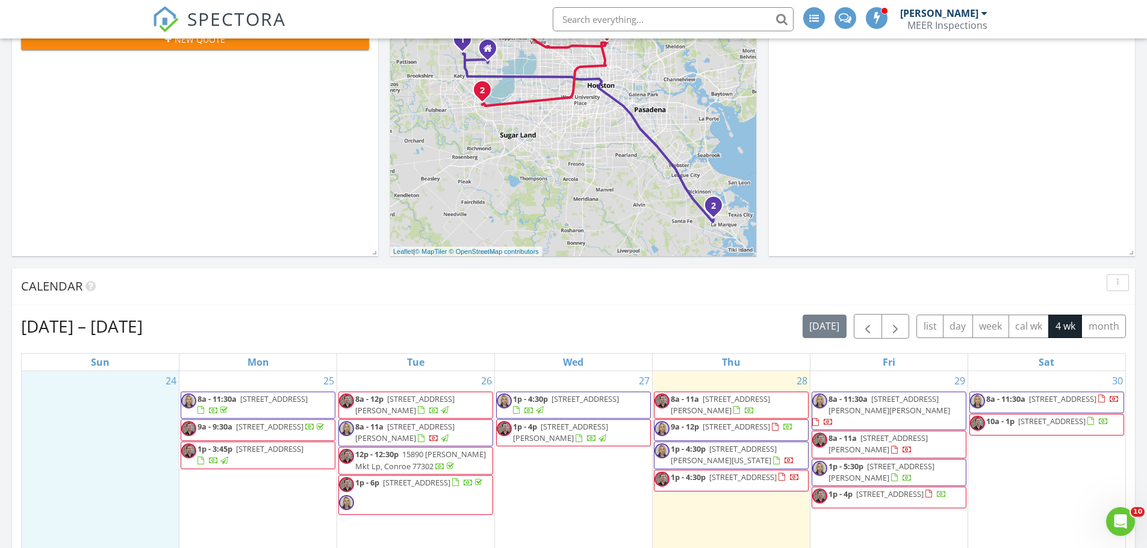
scroll to position [361, 0]
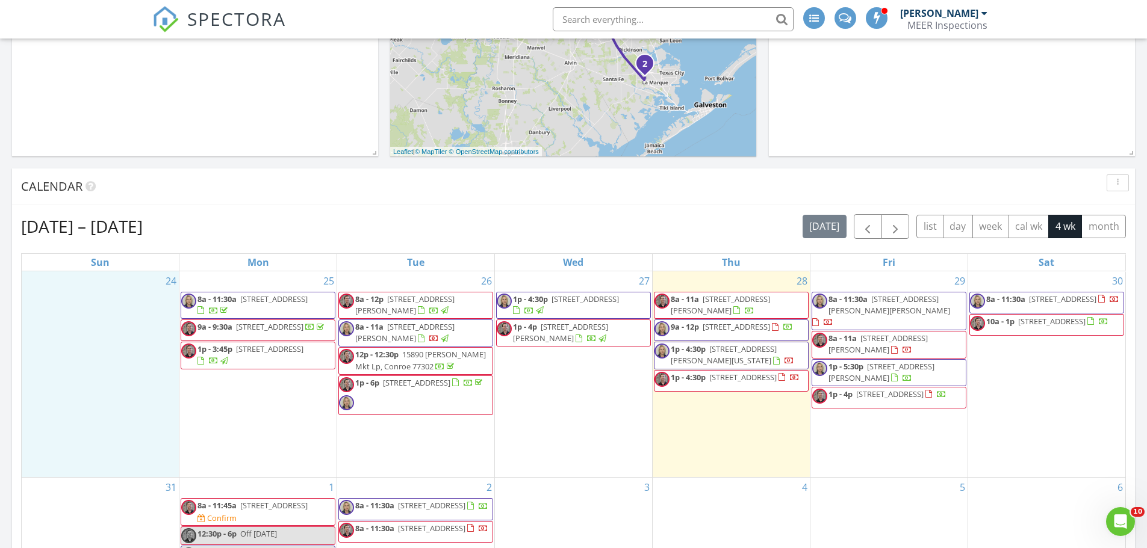
drag, startPoint x: 683, startPoint y: 137, endPoint x: 610, endPoint y: 89, distance: 86.5
click at [610, 89] on div "1 2 1 2 + − Northwest Freeway, Victory Drive, North Loop West, Westpark Tollway…" at bounding box center [573, 0] width 366 height 312
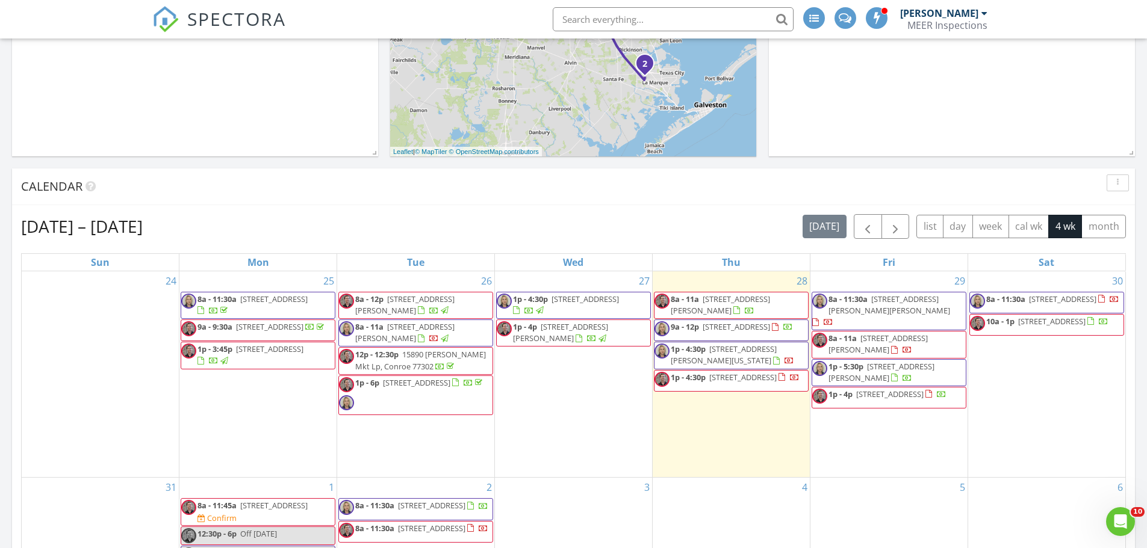
click at [835, 333] on span "8a - 11a" at bounding box center [842, 338] width 28 height 11
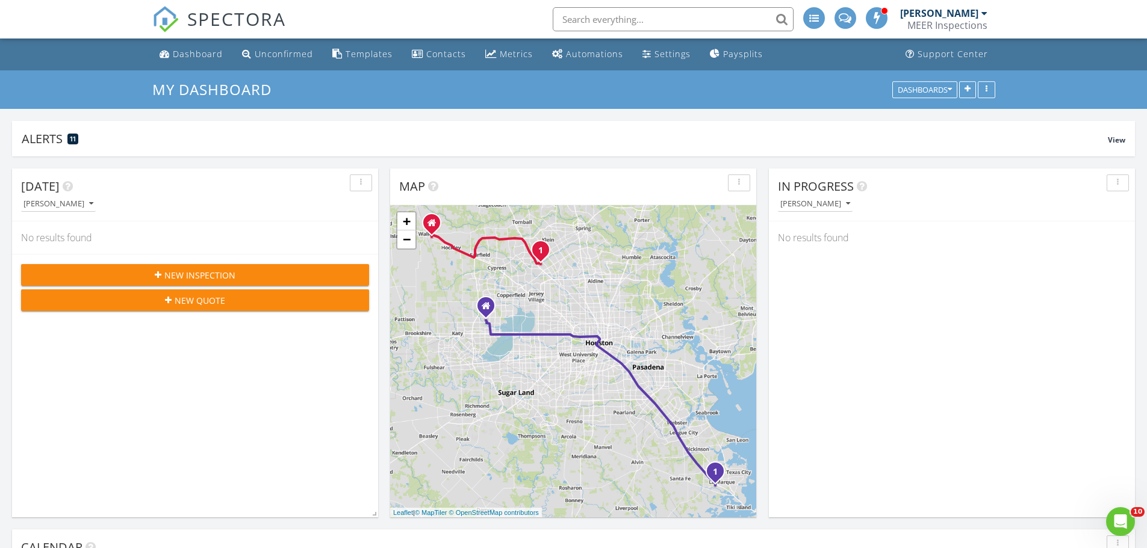
scroll to position [1144, 1165]
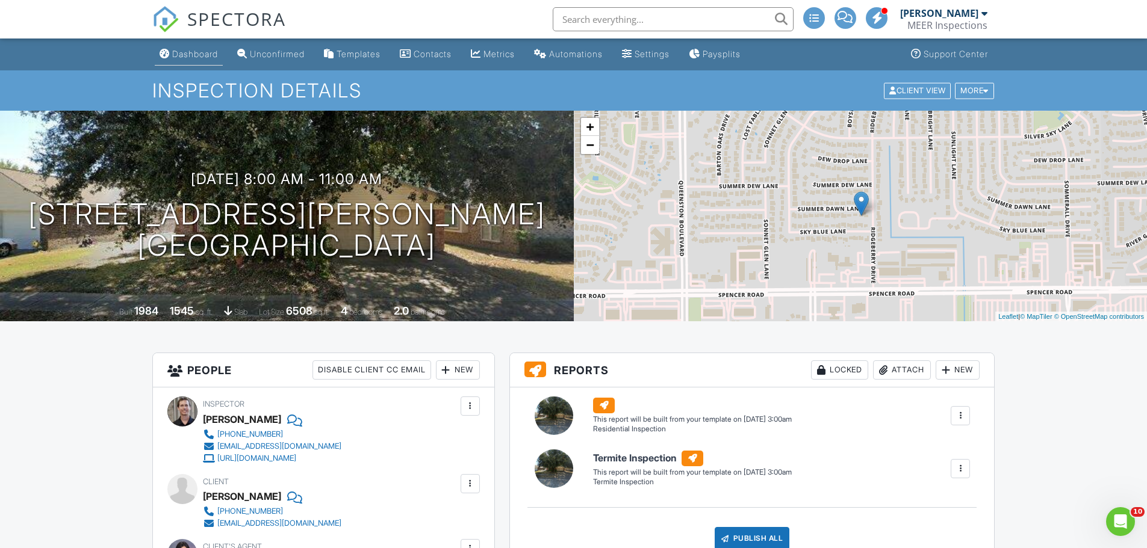
click at [207, 53] on div "Dashboard" at bounding box center [195, 54] width 46 height 10
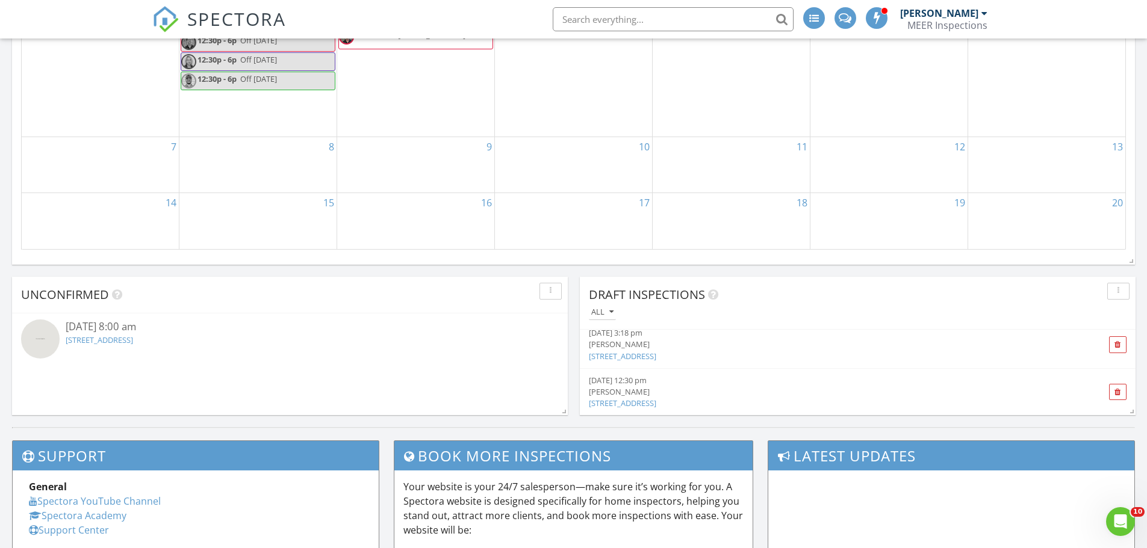
scroll to position [814, 0]
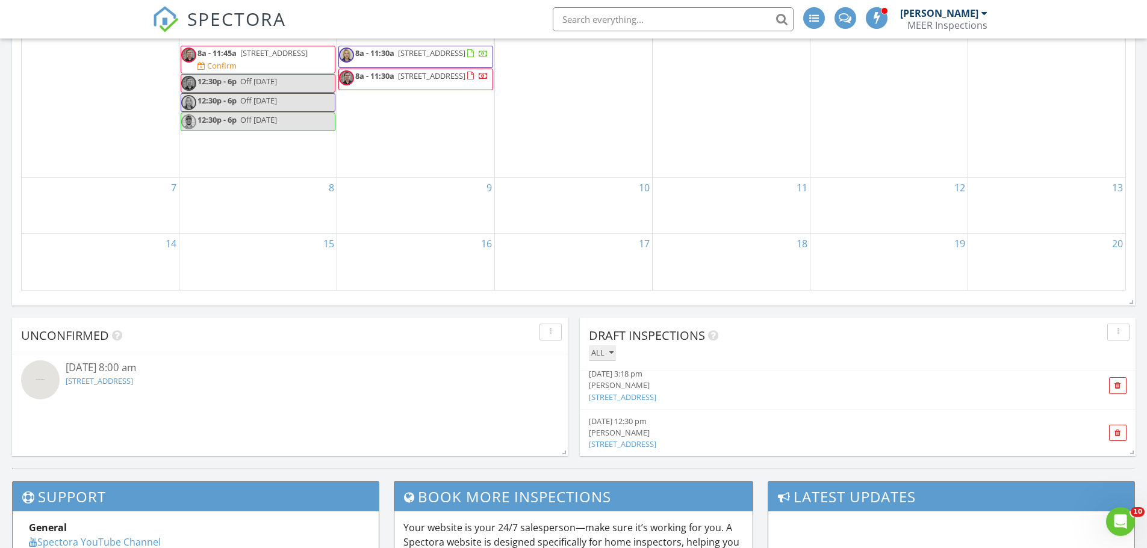
click at [609, 358] on button "All" at bounding box center [602, 354] width 27 height 16
click at [809, 355] on div "All" at bounding box center [862, 353] width 547 height 16
click at [1117, 337] on button "button" at bounding box center [1118, 332] width 22 height 17
click at [1113, 351] on link "Refresh" at bounding box center [1106, 360] width 63 height 29
click at [1113, 355] on div "All" at bounding box center [862, 353] width 547 height 16
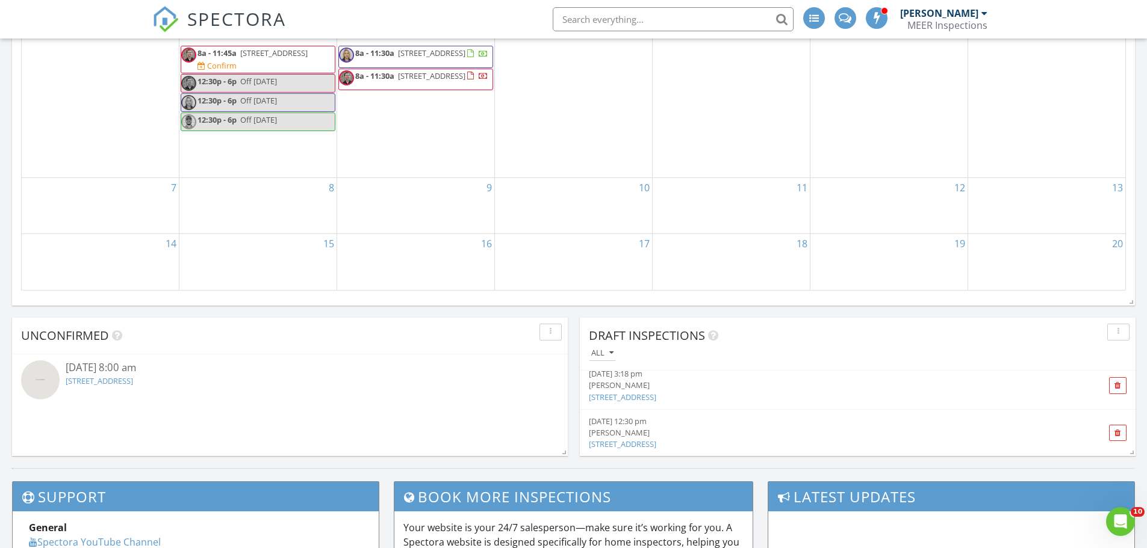
click at [1123, 335] on div "button" at bounding box center [1118, 332] width 11 height 8
click at [1113, 368] on link "Refresh" at bounding box center [1106, 360] width 63 height 29
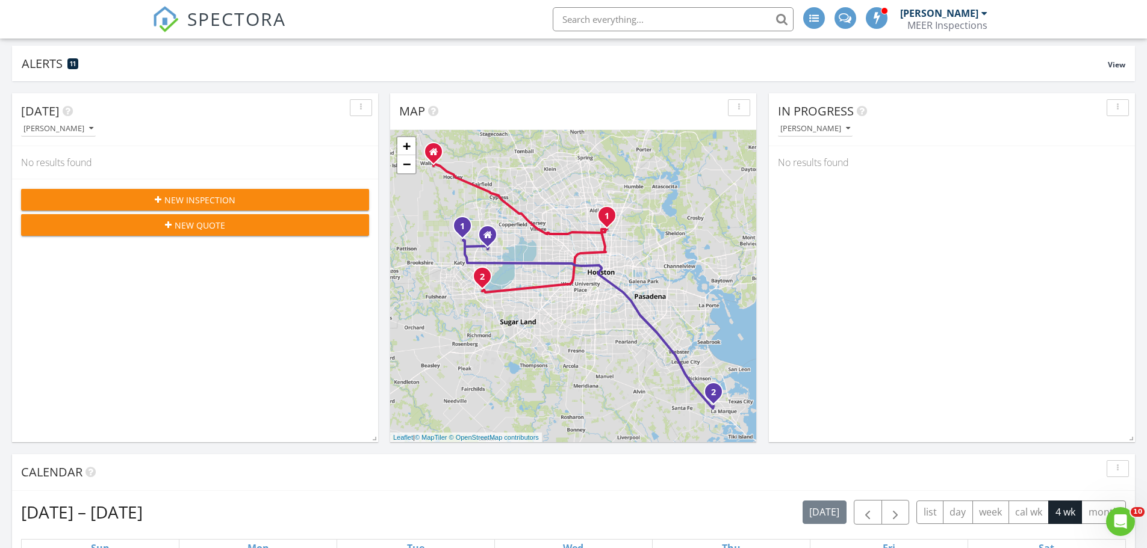
scroll to position [60, 0]
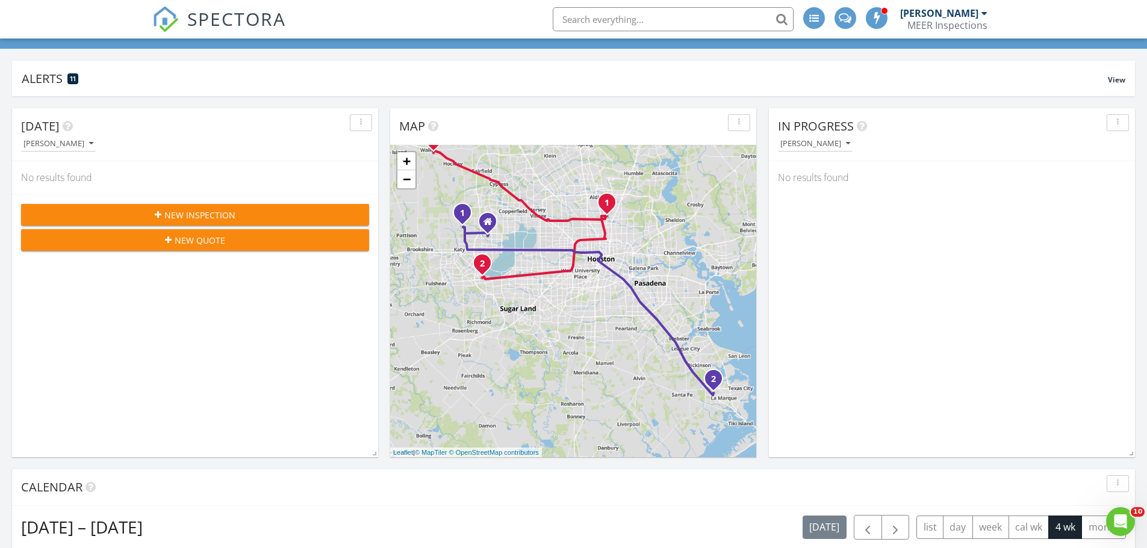
drag, startPoint x: 529, startPoint y: 400, endPoint x: 529, endPoint y: 370, distance: 30.1
click at [529, 370] on div "1 2 1 2 + − Northwest Freeway, Victory Drive, North Loop West, Westpark Tollway…" at bounding box center [573, 301] width 366 height 312
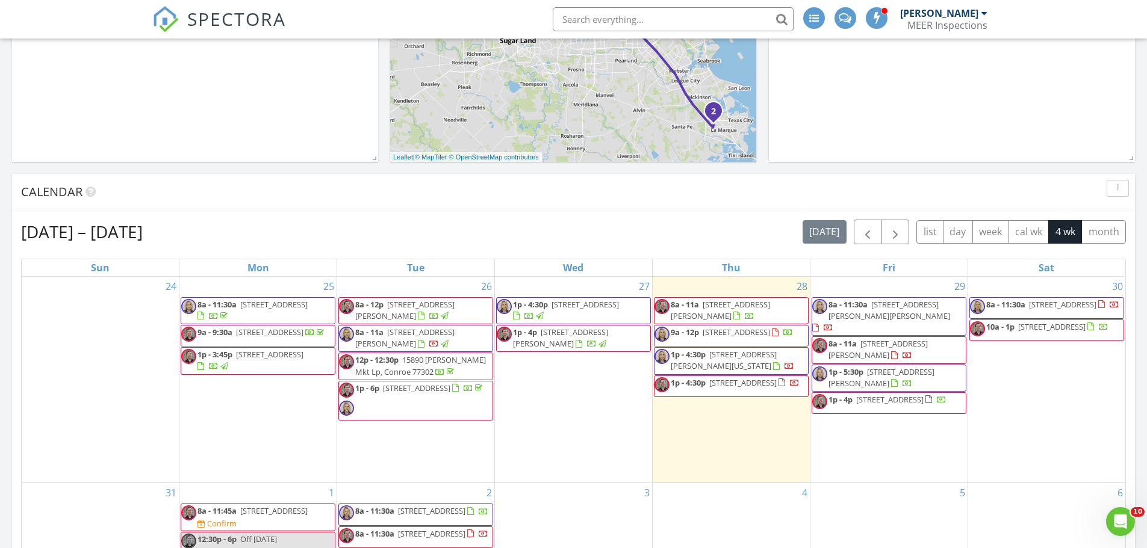
scroll to position [361, 0]
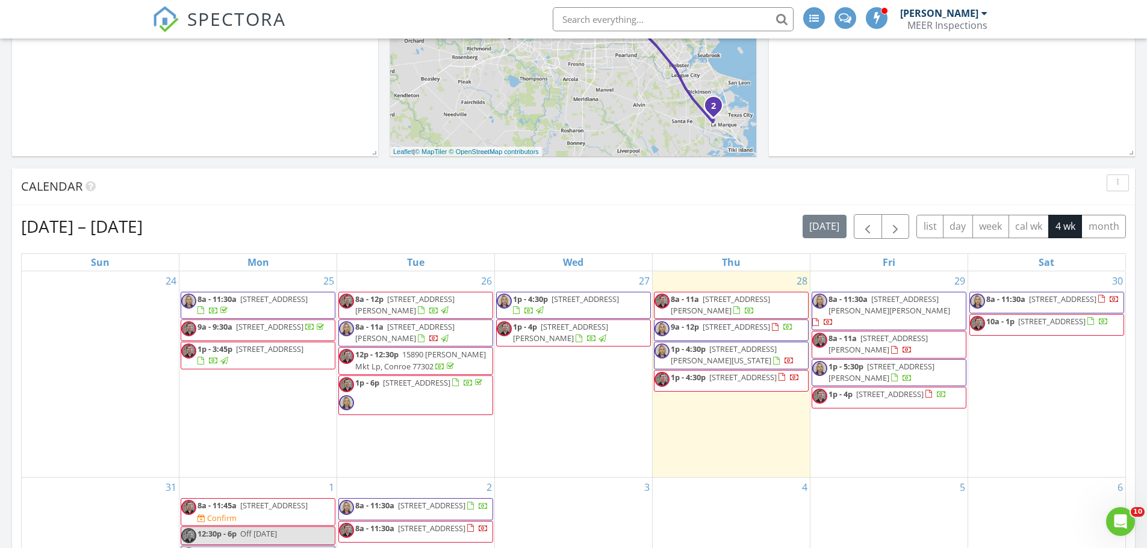
drag, startPoint x: 117, startPoint y: 209, endPoint x: 576, endPoint y: 173, distance: 459.6
click at [576, 173] on div "Calendar" at bounding box center [573, 187] width 1123 height 37
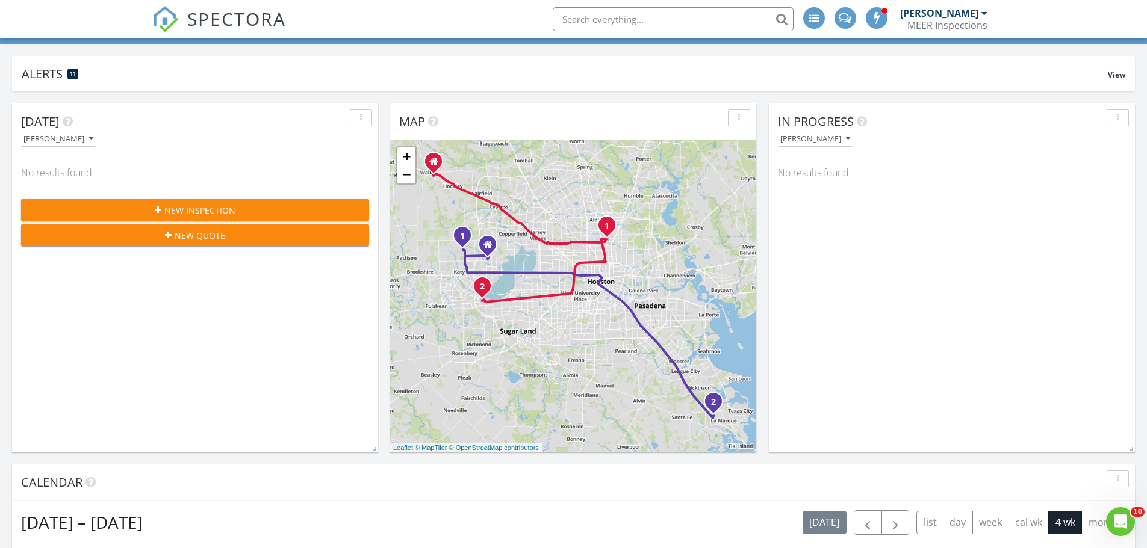
scroll to position [0, 0]
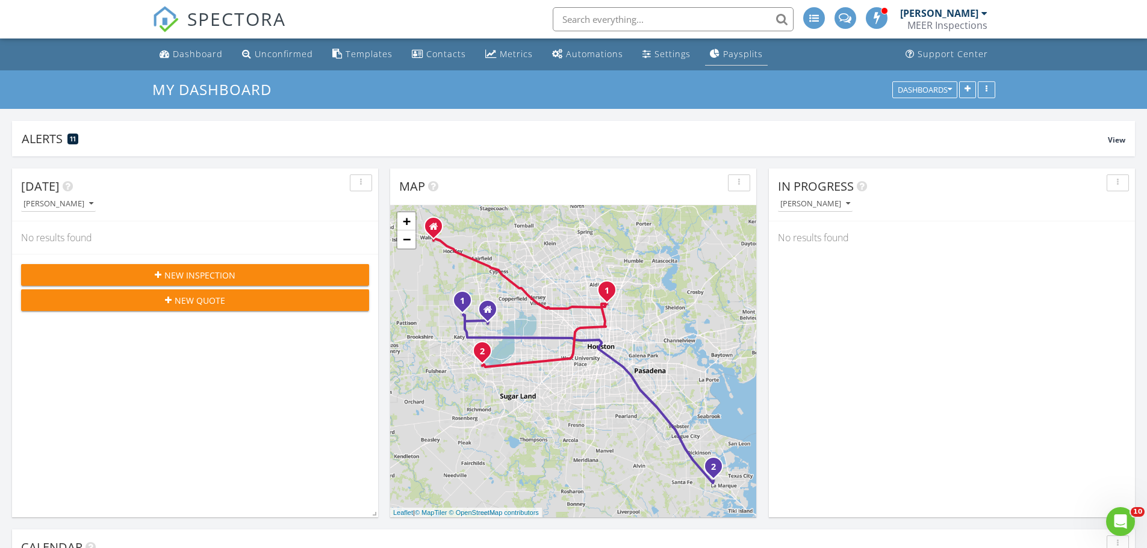
click at [734, 49] on div "Paysplits" at bounding box center [743, 53] width 40 height 11
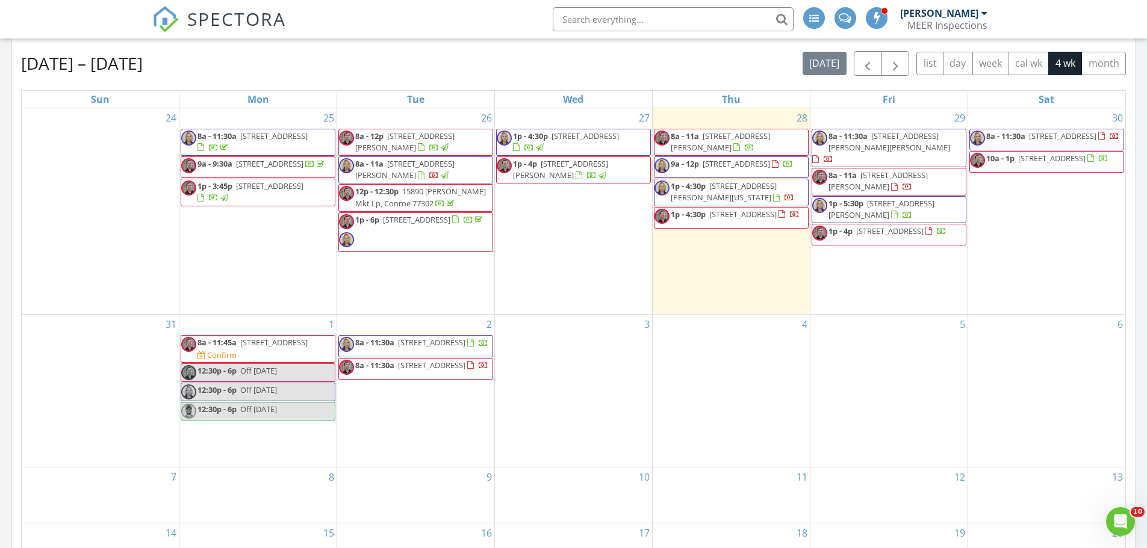
scroll to position [542, 0]
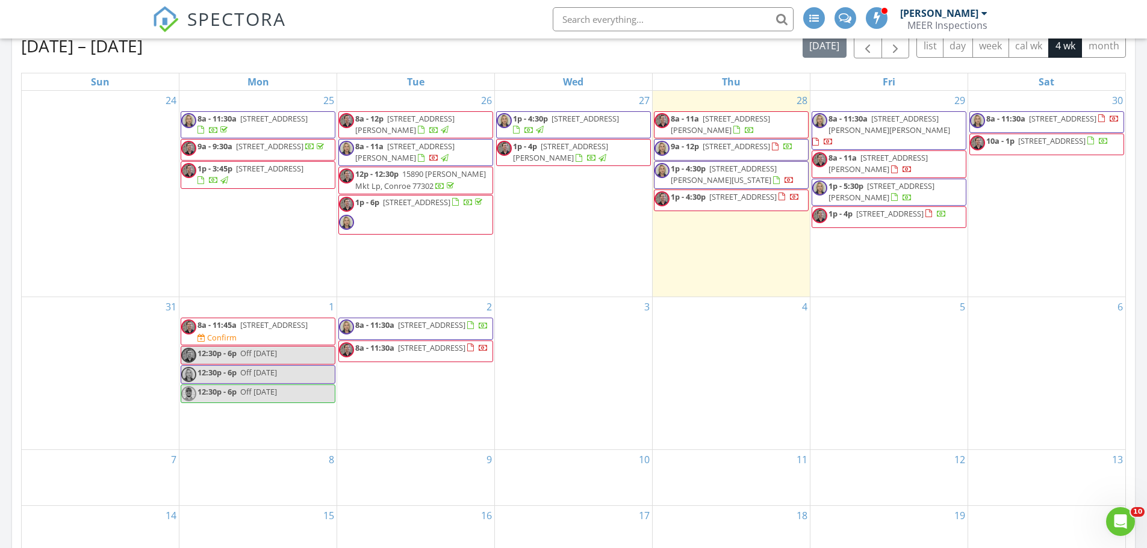
click at [754, 125] on span "8a - 11a [STREET_ADDRESS][PERSON_NAME]" at bounding box center [731, 124] width 154 height 23
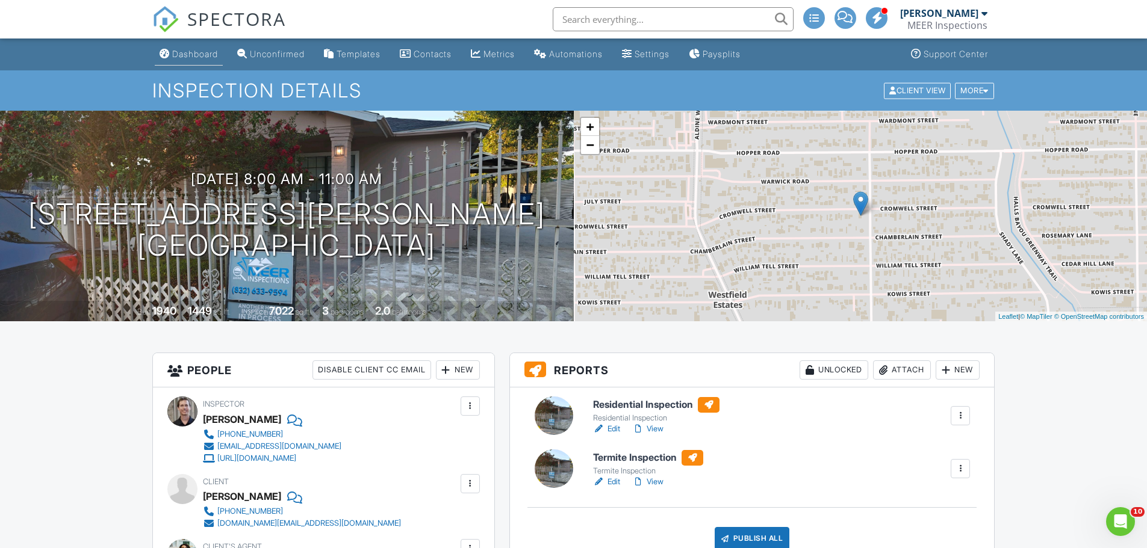
click at [185, 55] on div "Dashboard" at bounding box center [195, 54] width 46 height 10
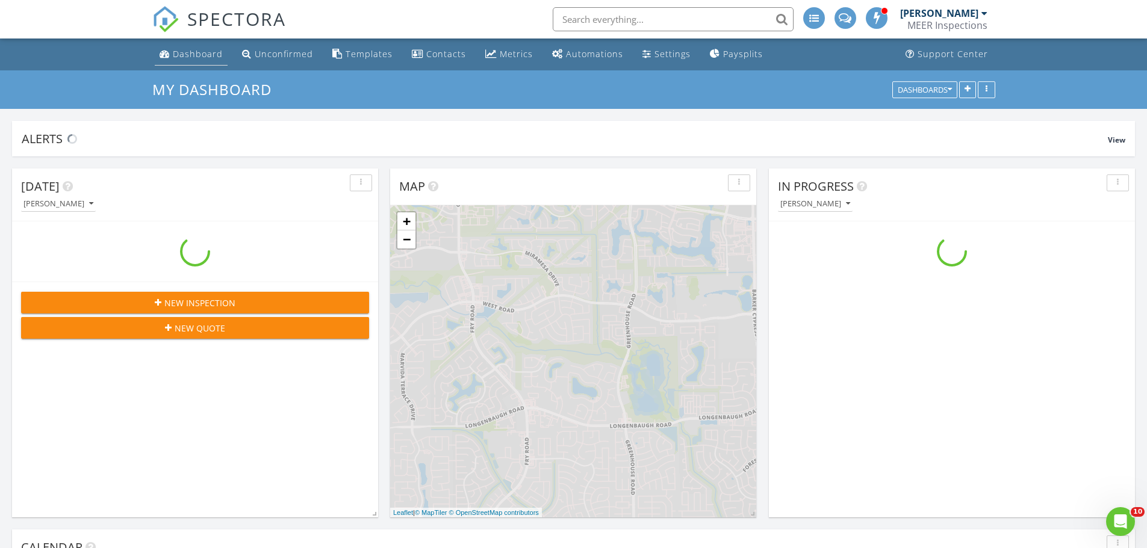
scroll to position [1144, 1165]
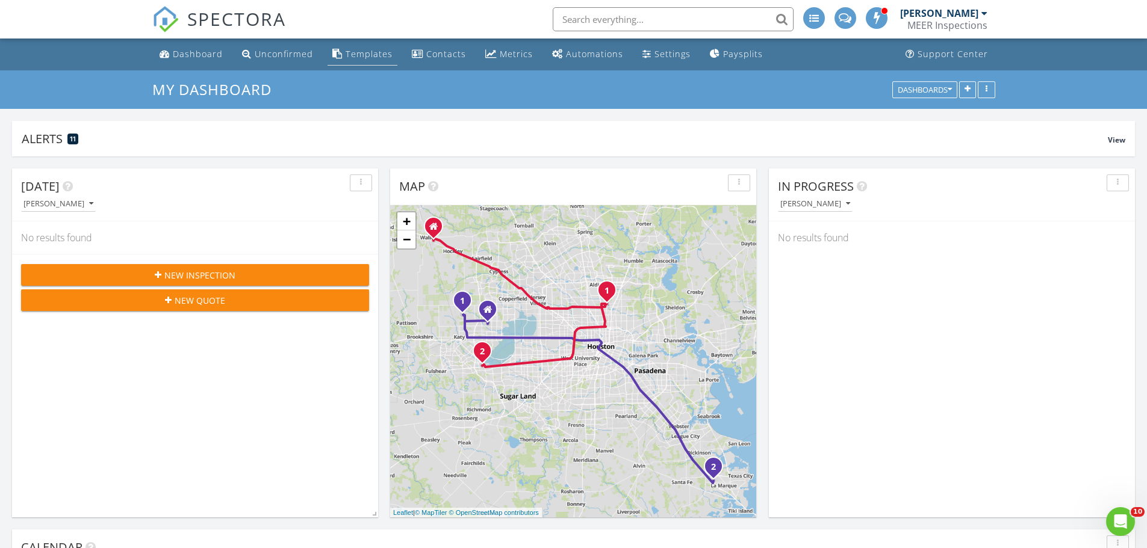
click at [361, 54] on div "Templates" at bounding box center [369, 53] width 47 height 11
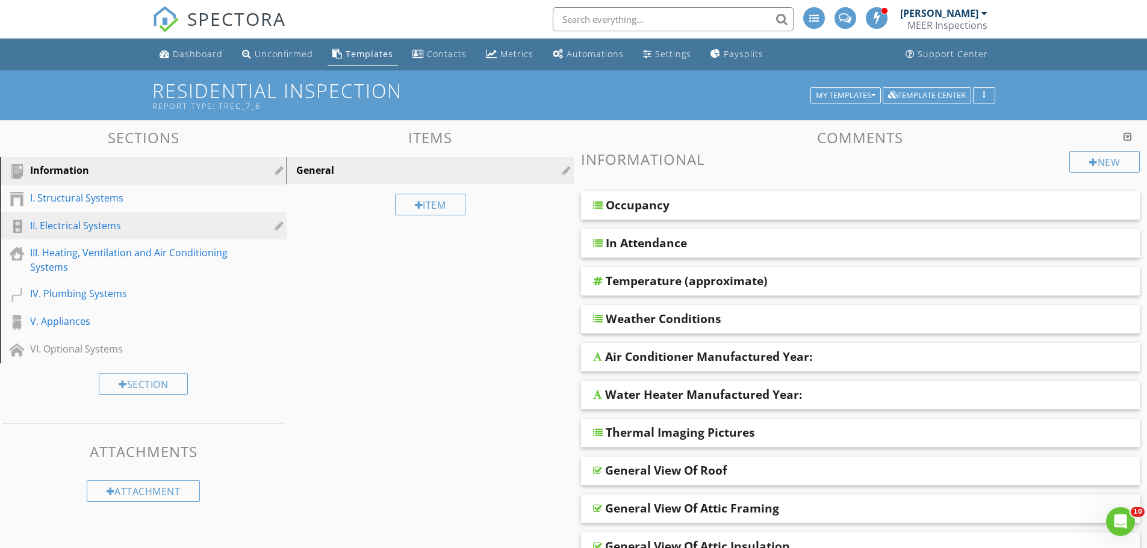
click at [61, 232] on div "II. Electrical Systems" at bounding box center [129, 226] width 199 height 14
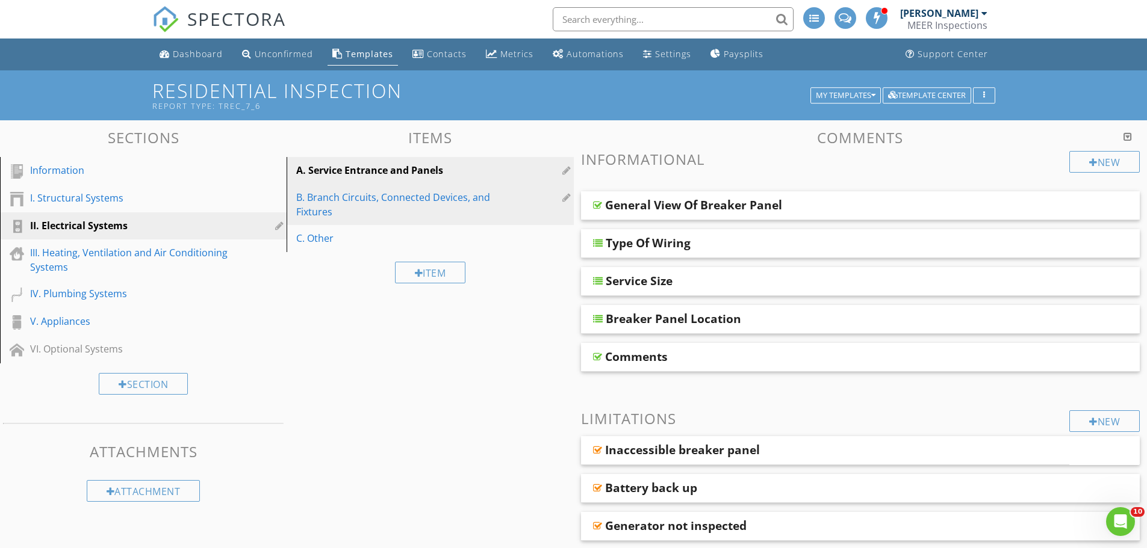
click at [417, 205] on div "B. Branch Circuits, Connected Devices, and Fixtures" at bounding box center [409, 204] width 226 height 29
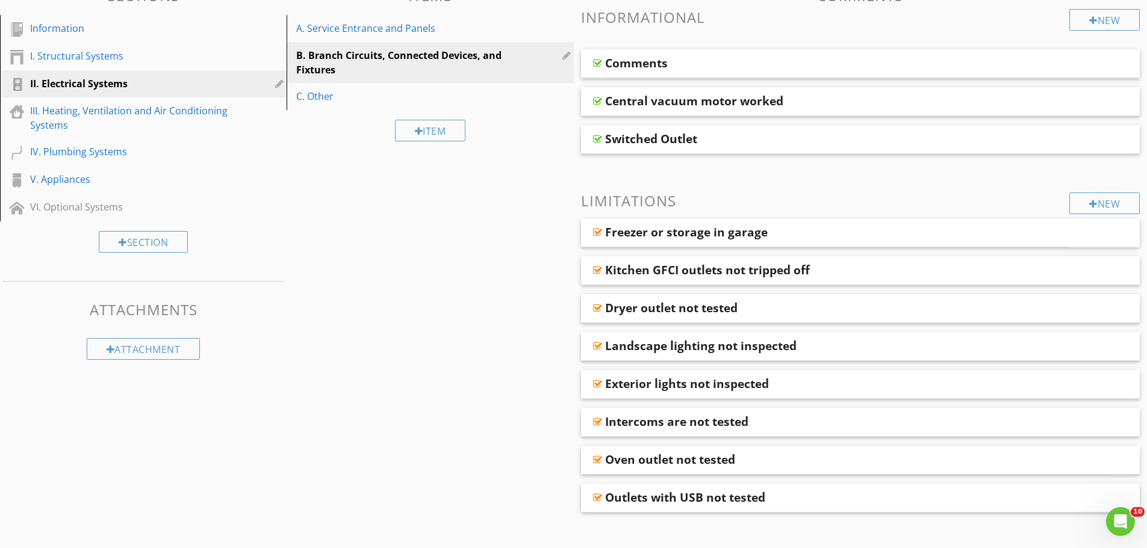
scroll to position [181, 0]
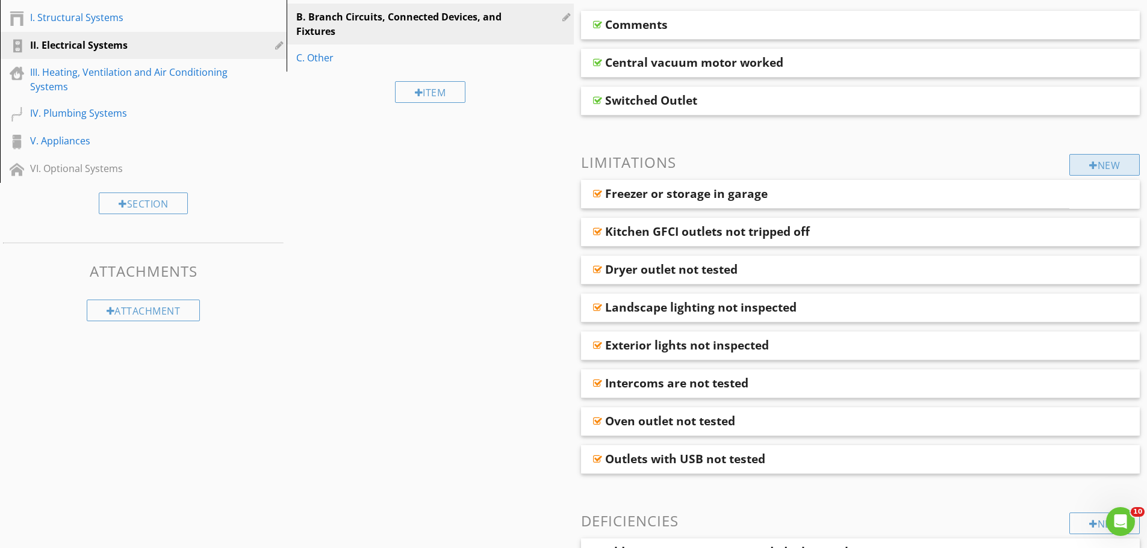
click at [1110, 163] on div "New" at bounding box center [1104, 165] width 70 height 22
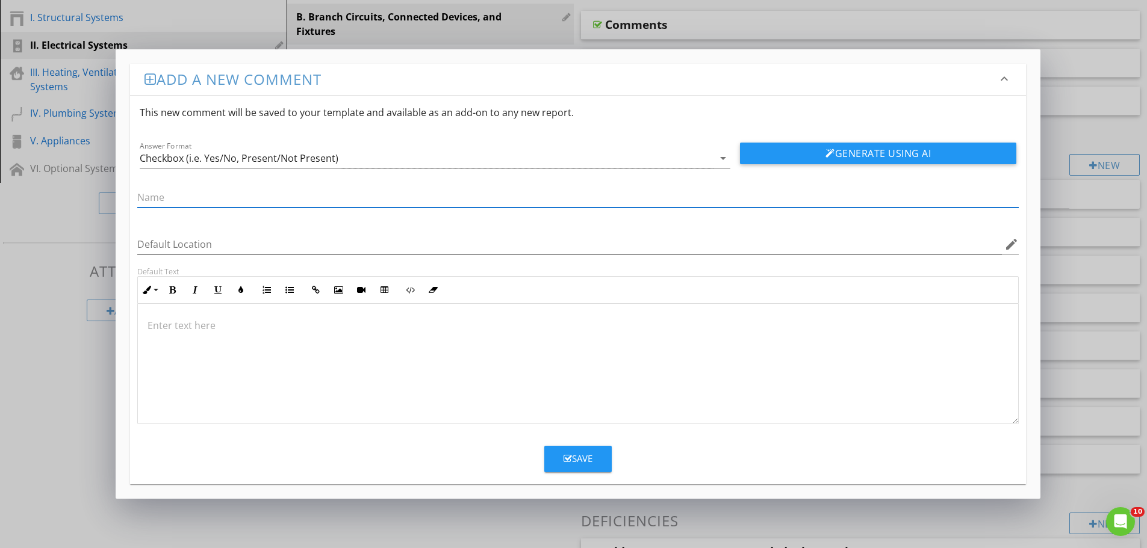
click at [1117, 119] on div "Add a new comment keyboard_arrow_down This new comment will be saved to your te…" at bounding box center [573, 274] width 1147 height 548
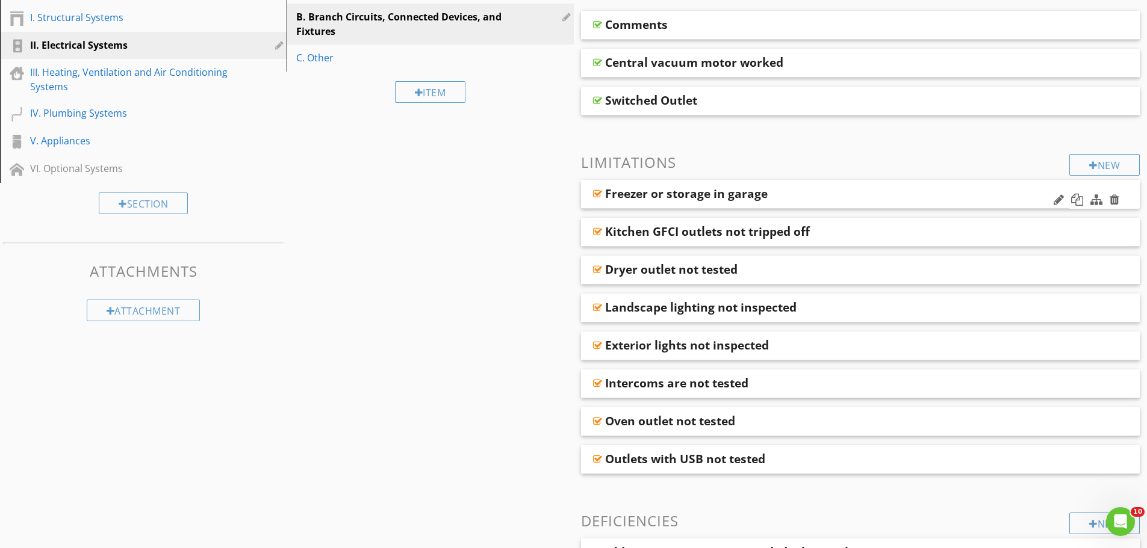
click at [721, 197] on div "Freezer or storage in garage" at bounding box center [686, 194] width 163 height 14
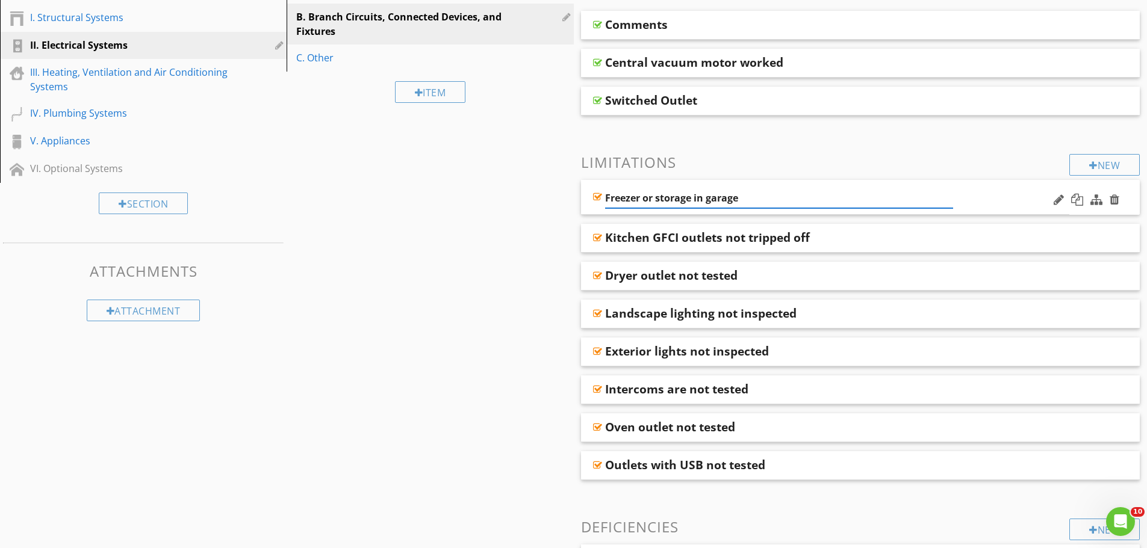
click at [895, 208] on div "Freezer or storage in garage" at bounding box center [779, 198] width 349 height 20
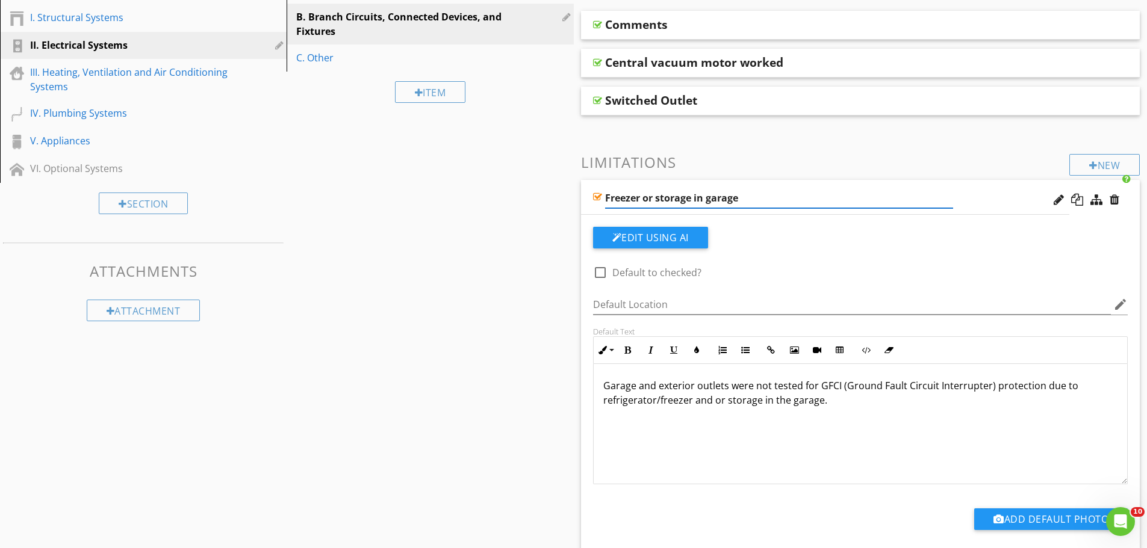
click at [984, 191] on div "Freezer or storage in garage" at bounding box center [825, 197] width 489 height 35
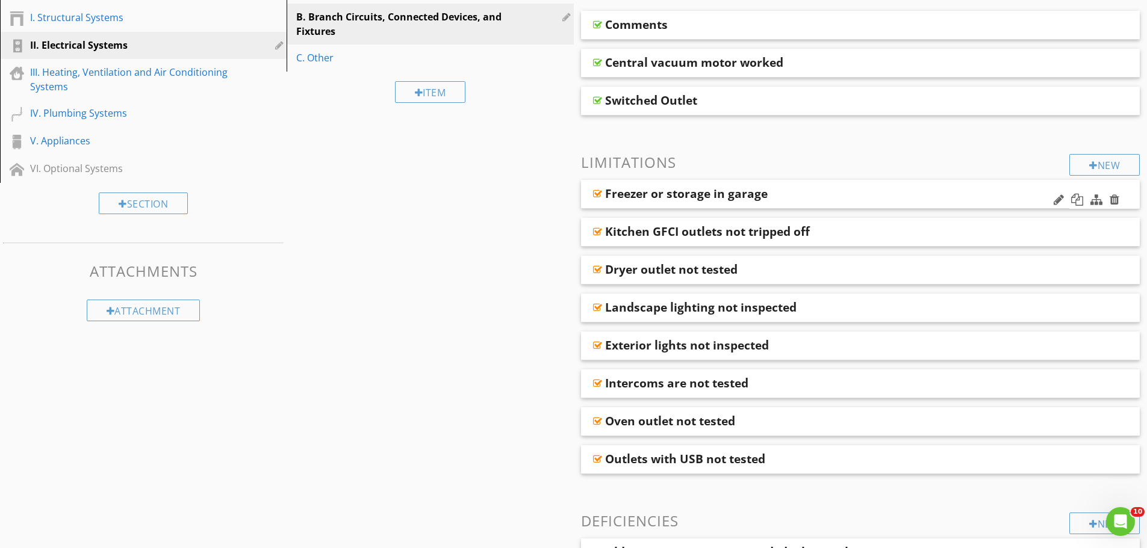
click at [984, 191] on div "Freezer or storage in garage" at bounding box center [825, 194] width 489 height 29
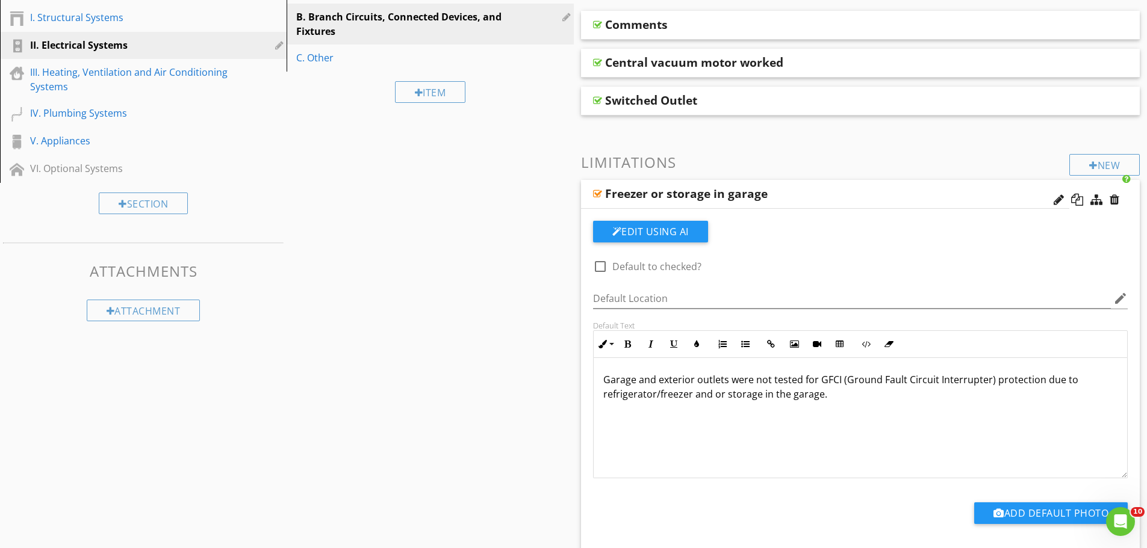
click at [984, 191] on div "Freezer or storage in garage" at bounding box center [825, 194] width 489 height 29
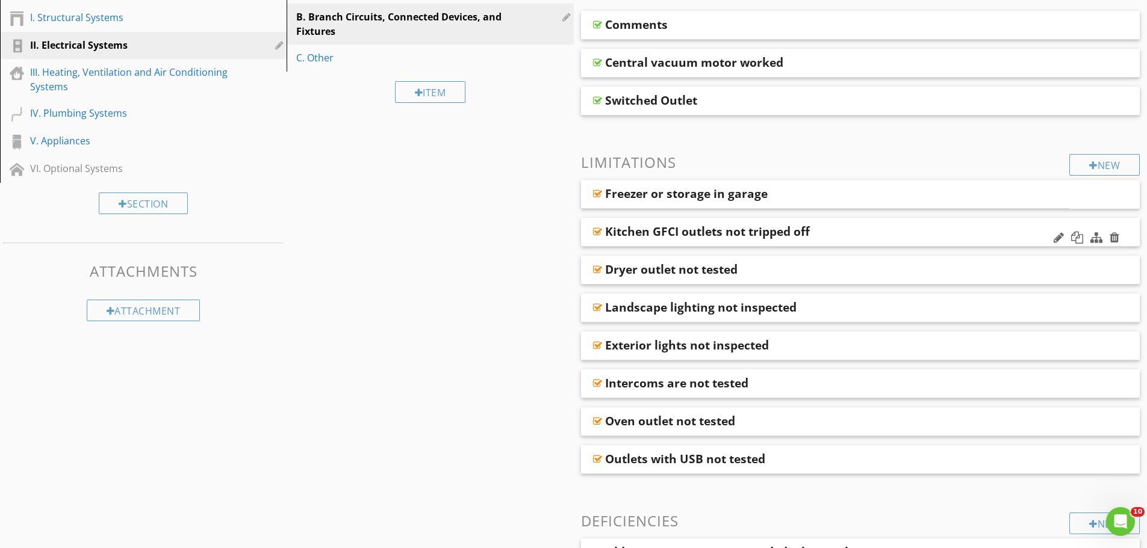
click at [948, 234] on div "Kitchen GFCI outlets not tripped off" at bounding box center [805, 232] width 401 height 14
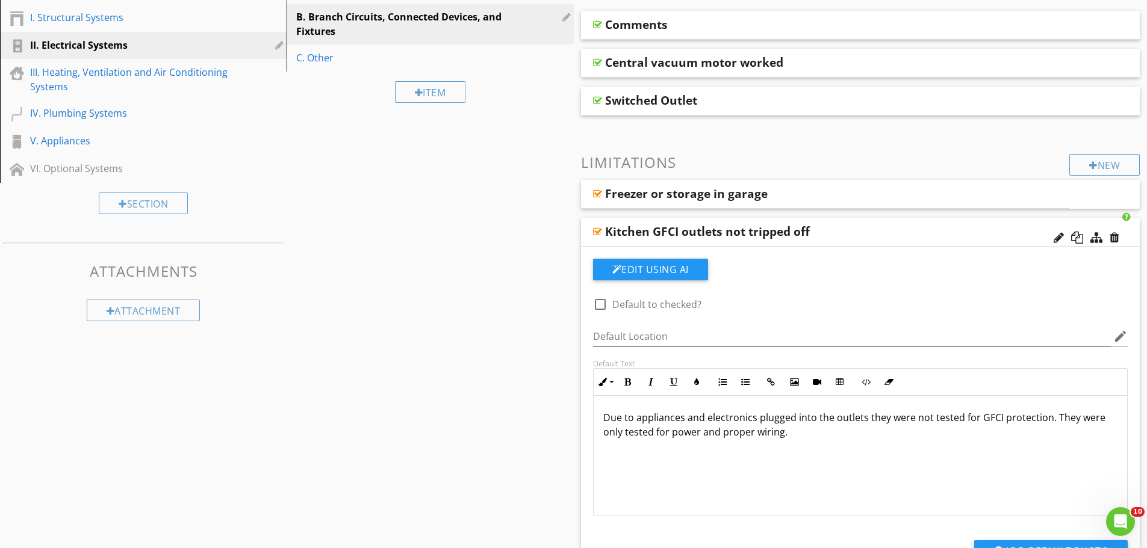
click at [948, 234] on div "Kitchen GFCI outlets not tripped off" at bounding box center [805, 232] width 401 height 14
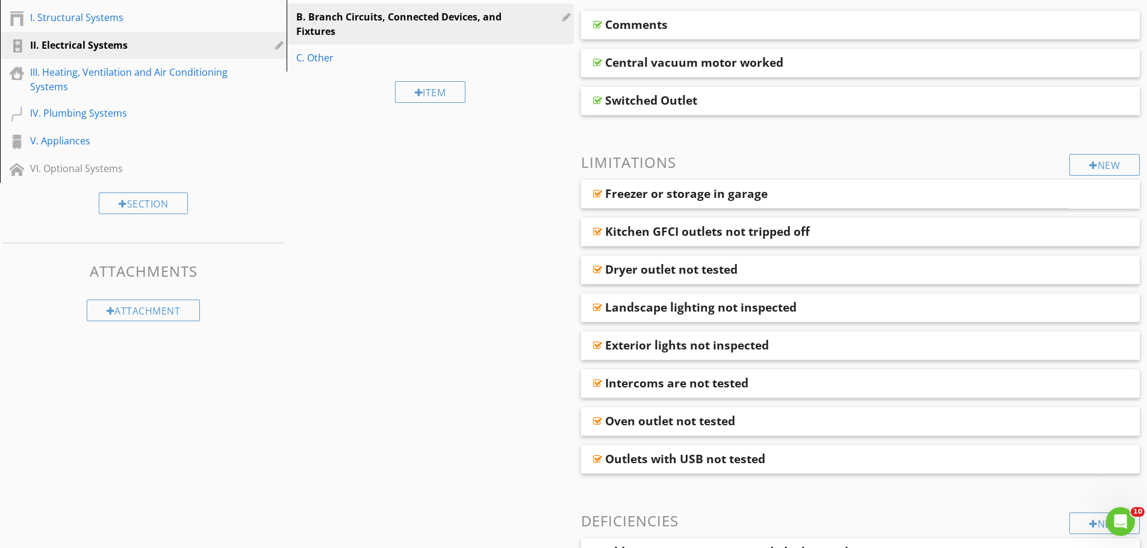
scroll to position [241, 0]
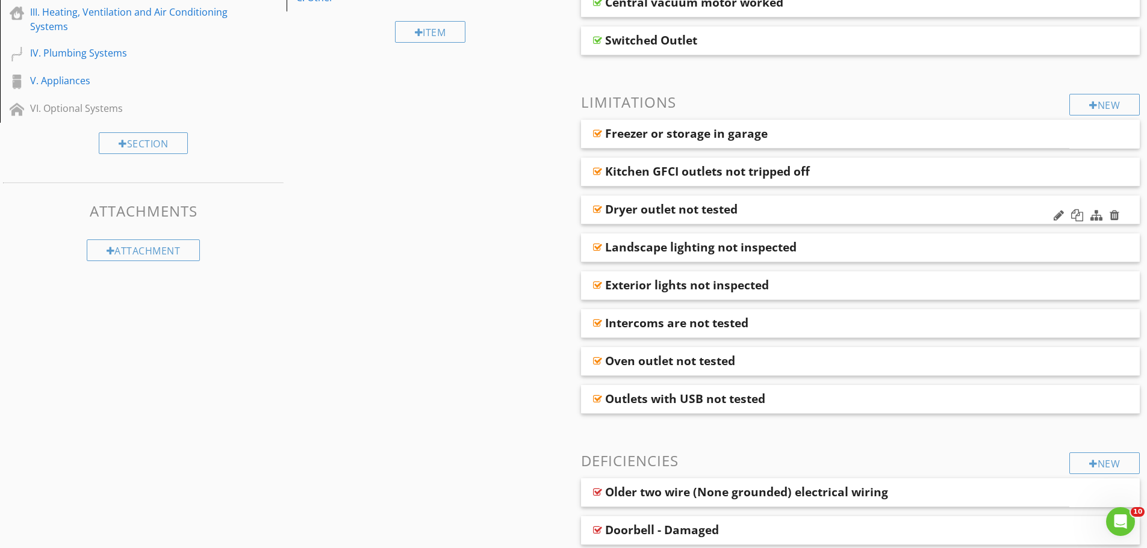
click at [810, 205] on div "Dryer outlet not tested" at bounding box center [805, 209] width 401 height 14
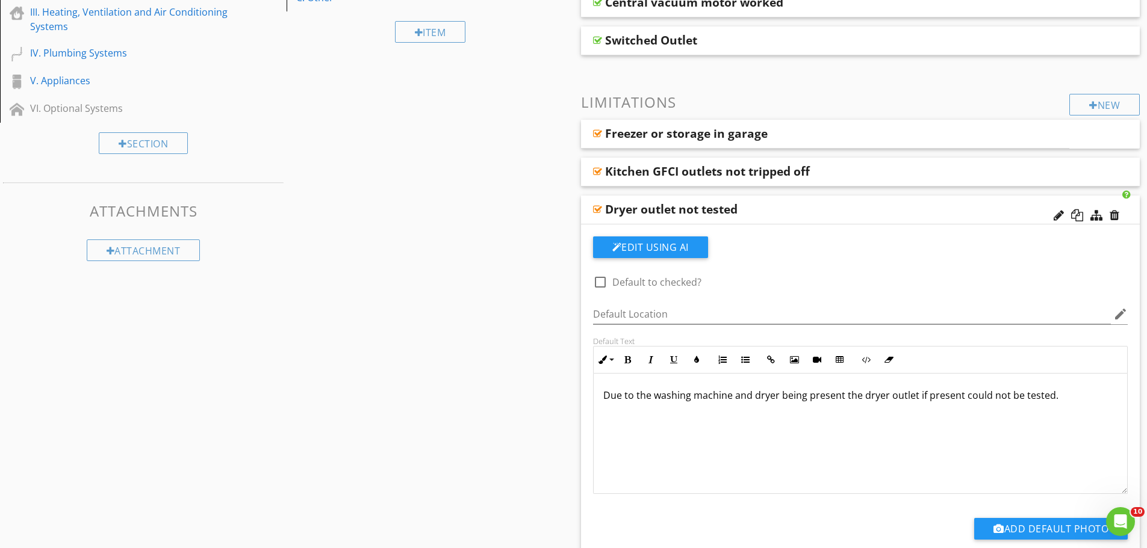
click at [810, 205] on div "Dryer outlet not tested" at bounding box center [805, 209] width 401 height 14
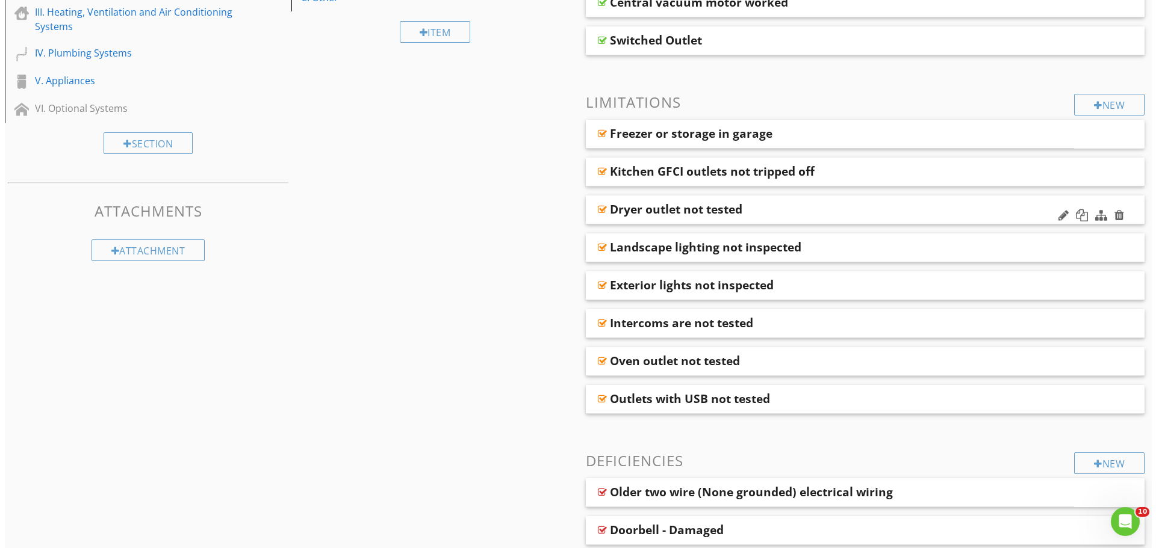
scroll to position [301, 0]
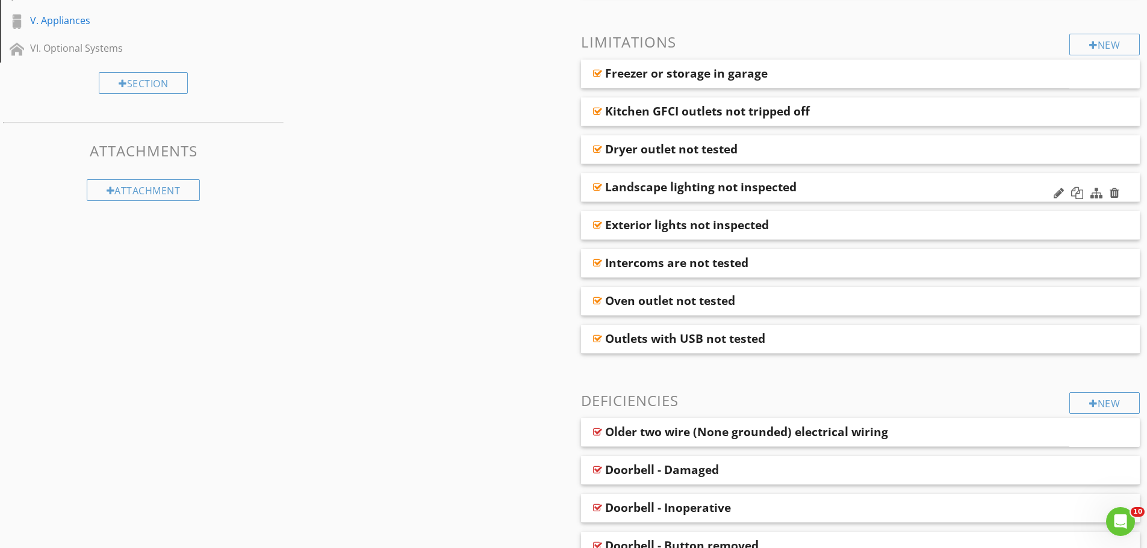
click at [827, 194] on div "Landscape lighting not inspected" at bounding box center [805, 187] width 401 height 14
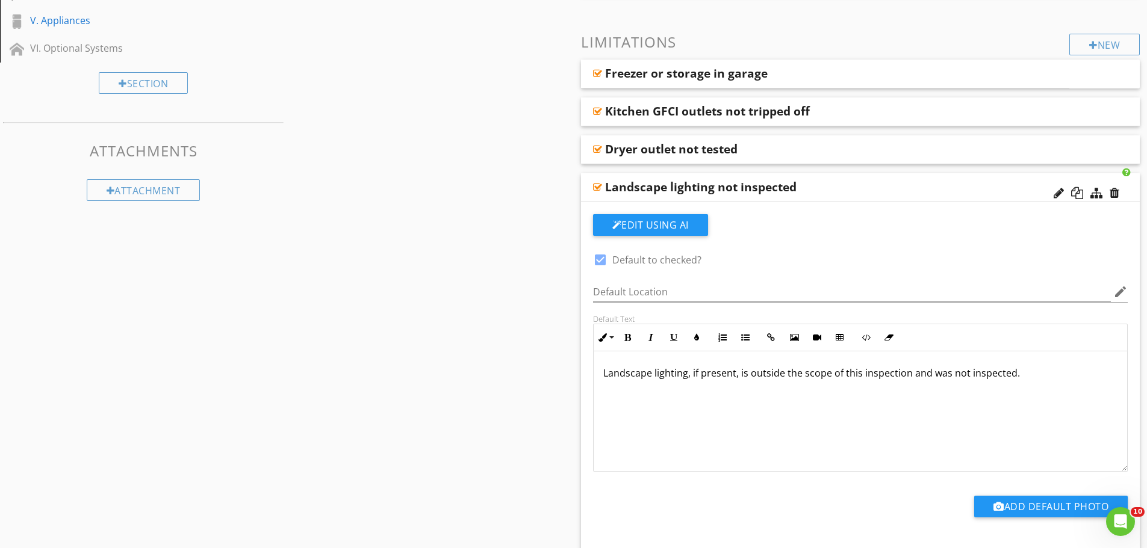
click at [827, 194] on div "Landscape lighting not inspected" at bounding box center [805, 187] width 401 height 14
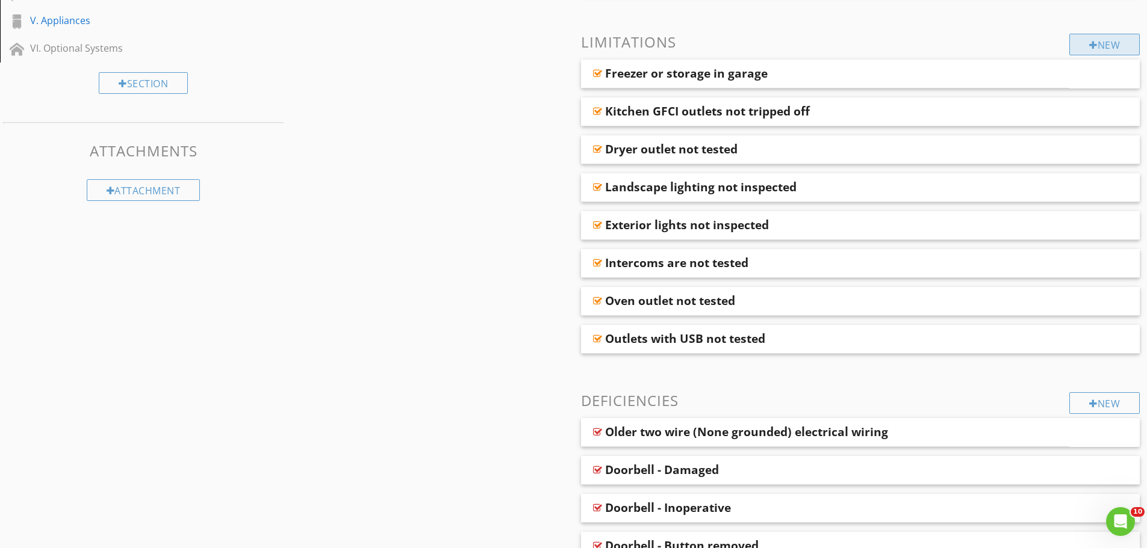
click at [1082, 42] on div "New" at bounding box center [1104, 45] width 70 height 22
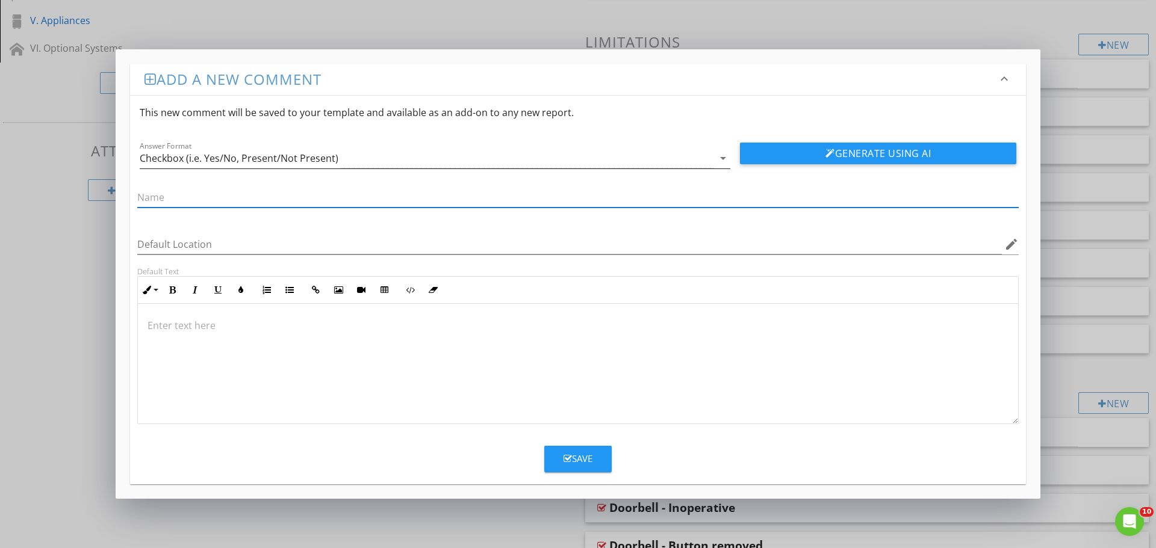
click at [539, 157] on div "Checkbox (i.e. Yes/No, Present/Not Present)" at bounding box center [427, 159] width 574 height 20
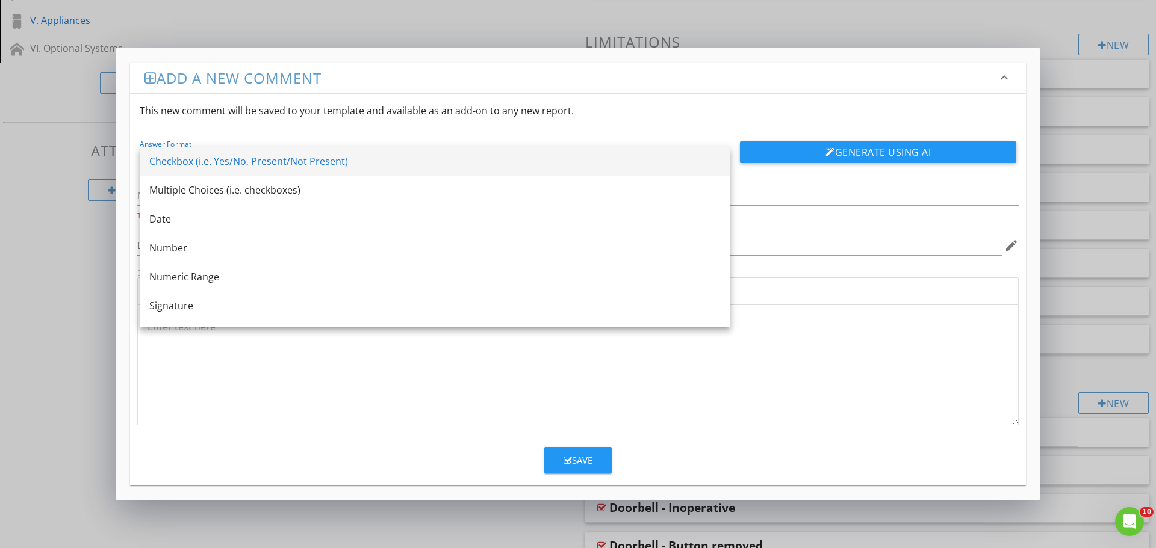
click at [291, 164] on div "Checkbox (i.e. Yes/No, Present/Not Present)" at bounding box center [434, 161] width 571 height 14
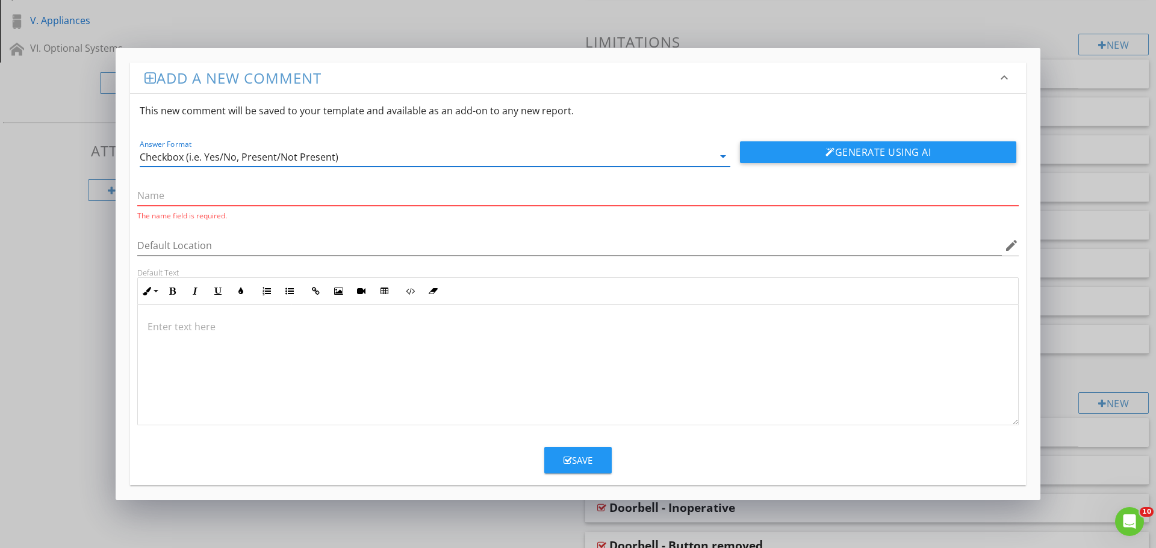
click at [258, 195] on input "text" at bounding box center [577, 196] width 881 height 20
type input "S"
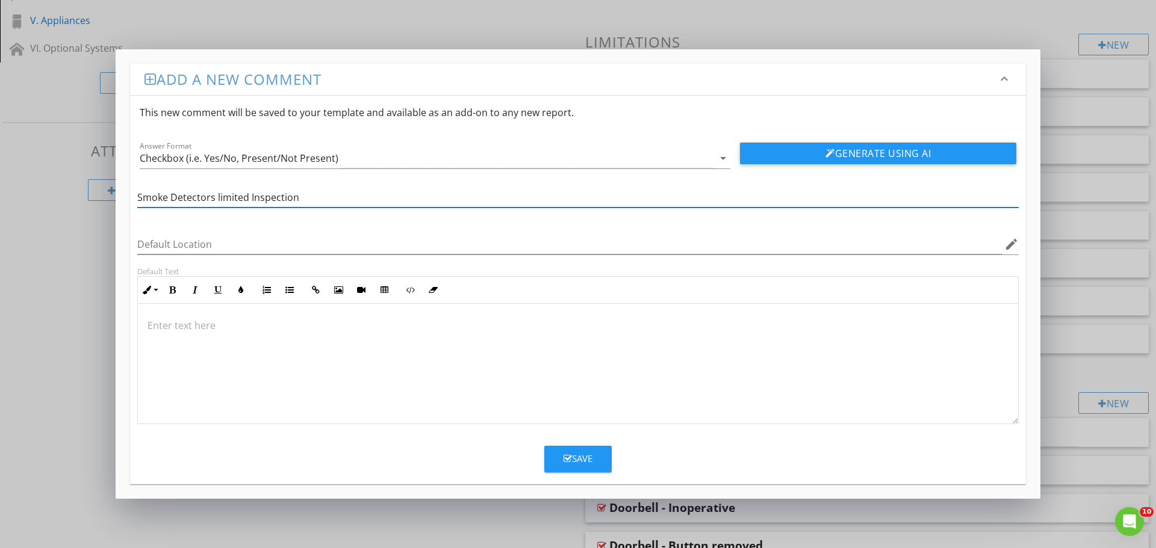
click at [219, 200] on input "Smoke Detectors limited Inspection" at bounding box center [577, 198] width 881 height 20
type input "Smoke Detectors Limited Inspection"
click at [267, 244] on input "Default Location" at bounding box center [569, 245] width 864 height 20
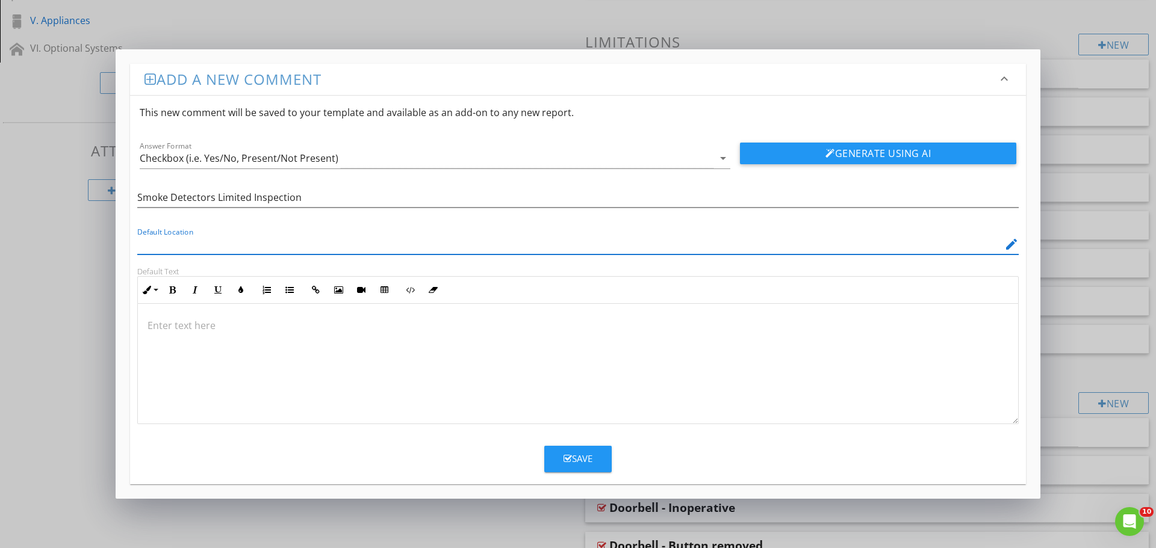
click at [653, 253] on div "Default Location edit" at bounding box center [577, 245] width 881 height 20
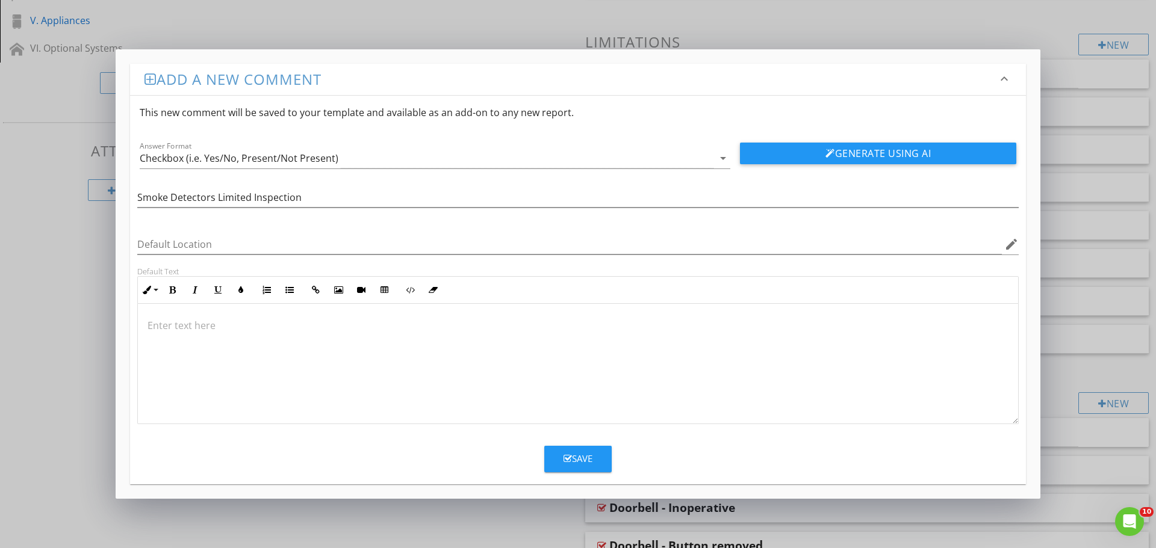
click at [288, 314] on div at bounding box center [578, 364] width 880 height 120
click at [281, 318] on p at bounding box center [577, 325] width 861 height 14
click at [262, 338] on div at bounding box center [578, 364] width 880 height 120
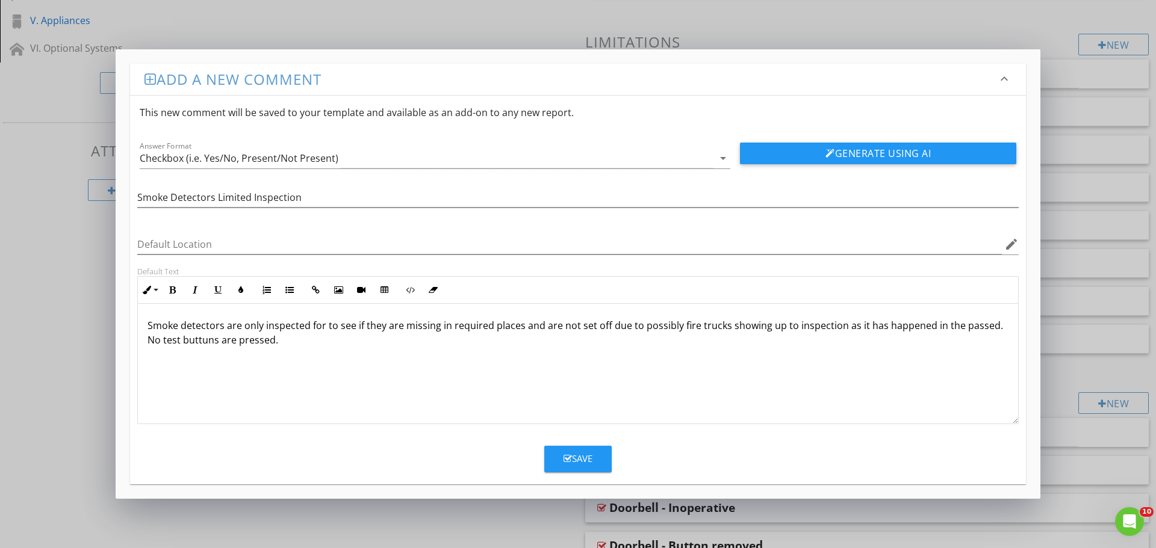
click at [189, 339] on p "Smoke detectors are only inspected for to see if they are missing in required p…" at bounding box center [577, 332] width 861 height 29
click at [192, 351] on div "Smoke detectors are only inspected for to see if they are missing in required p…" at bounding box center [578, 364] width 880 height 120
click at [192, 346] on p "Smoke detectors are only inspected for to see if they are missing in required p…" at bounding box center [577, 332] width 861 height 29
click at [895, 147] on button "Generate Using AI" at bounding box center [878, 154] width 276 height 22
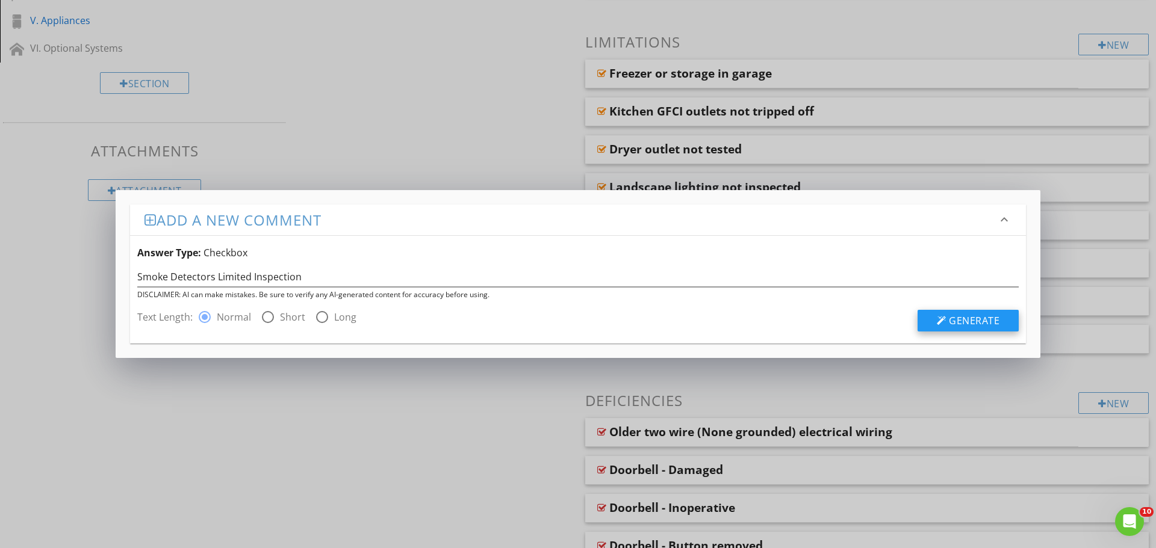
click at [955, 332] on button "Generate" at bounding box center [967, 321] width 101 height 22
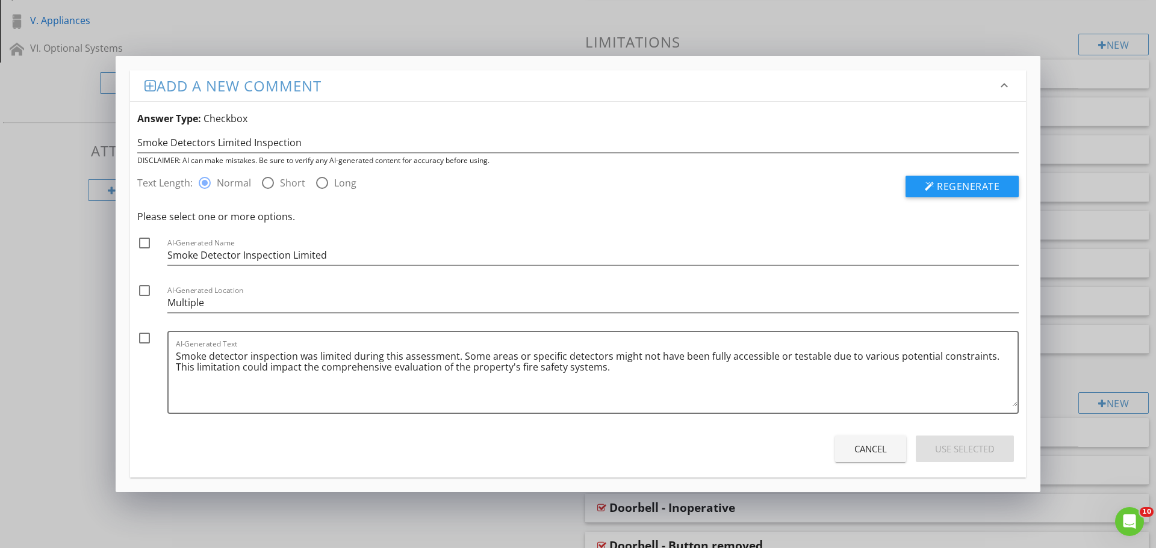
click at [264, 178] on div at bounding box center [268, 183] width 20 height 20
radio input "false"
radio input "true"
click at [928, 184] on div at bounding box center [930, 187] width 10 height 10
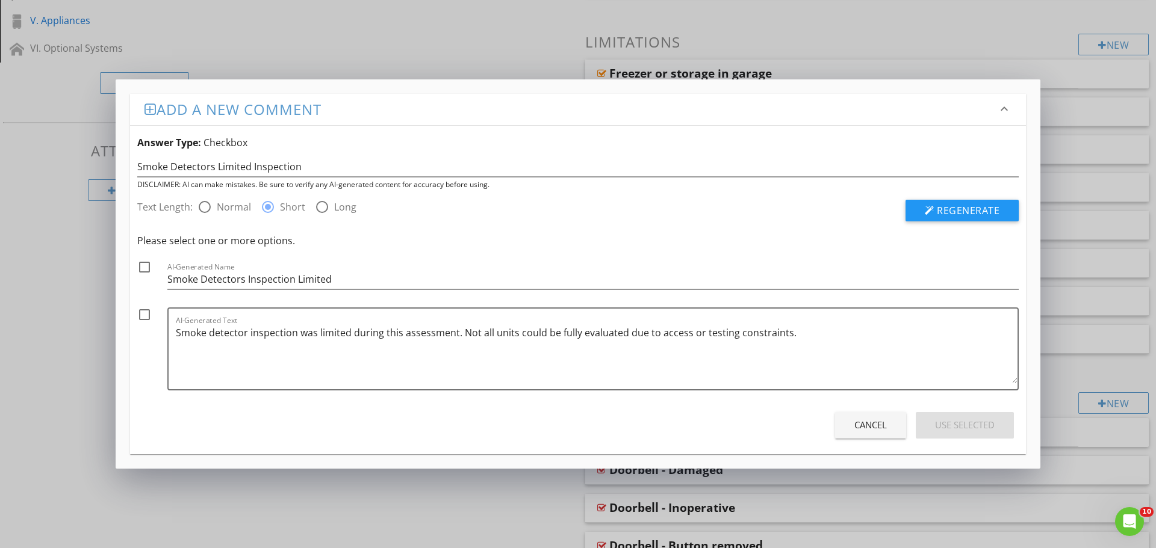
click at [874, 439] on div "Cancel Use Selected" at bounding box center [577, 426] width 881 height 34
click at [874, 436] on button "Cancel" at bounding box center [870, 425] width 71 height 26
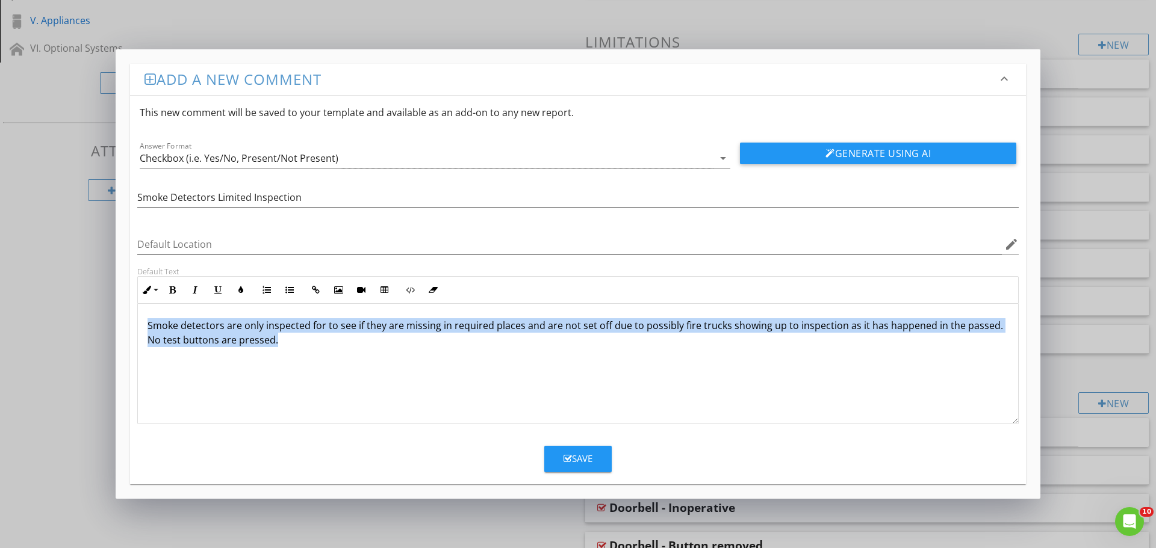
drag, startPoint x: 145, startPoint y: 325, endPoint x: 296, endPoint y: 349, distance: 152.4
click at [296, 349] on div "Smoke detectors are only inspected for to see if they are missing in required p…" at bounding box center [578, 364] width 880 height 120
copy p "Smoke detectors are only inspected for to see if they are missing in required p…"
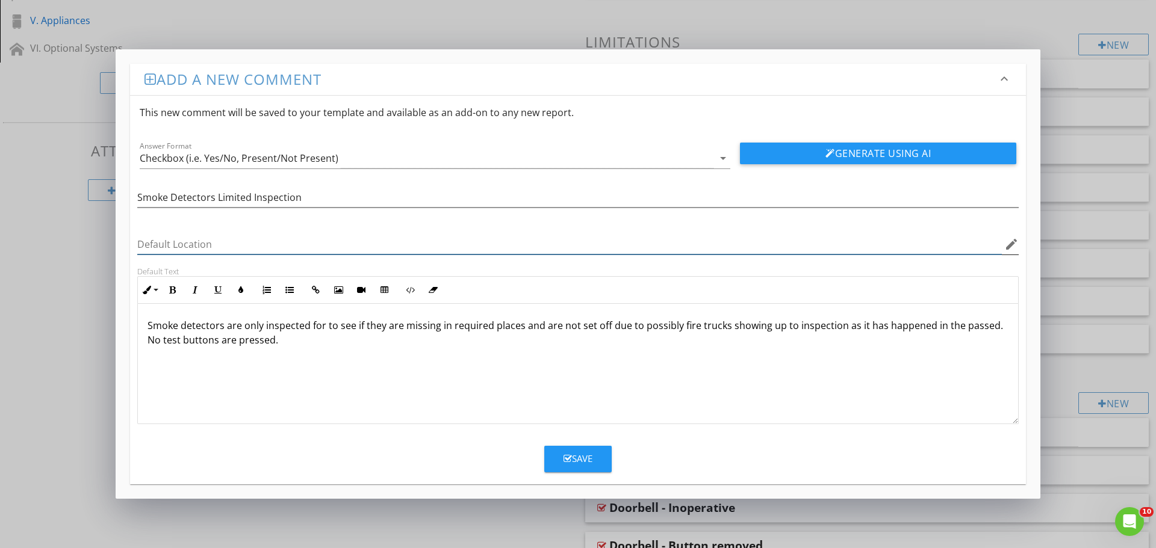
click at [479, 248] on input "Default Location" at bounding box center [569, 245] width 864 height 20
type input "Multiple Locations"
click at [277, 321] on p "Smoke detectors are only inspected for to see if they are missing in required p…" at bounding box center [577, 332] width 861 height 29
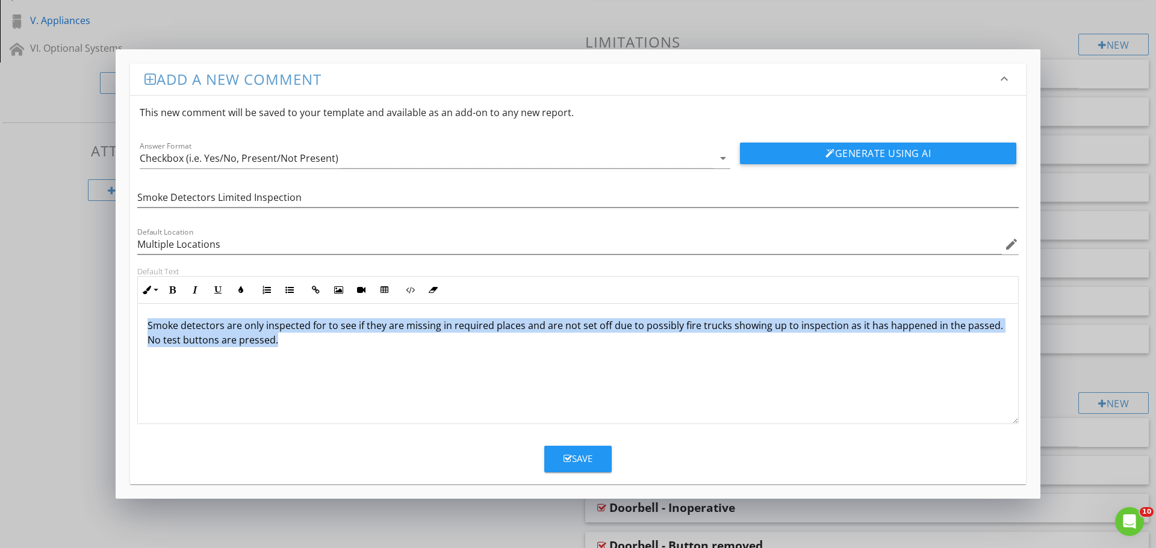
click at [277, 321] on p "Smoke detectors are only inspected for to see if they are missing in required p…" at bounding box center [577, 332] width 861 height 29
click at [264, 326] on p "Smoke detectors are only inspected for to see if they are missing in required p…" at bounding box center [577, 332] width 861 height 29
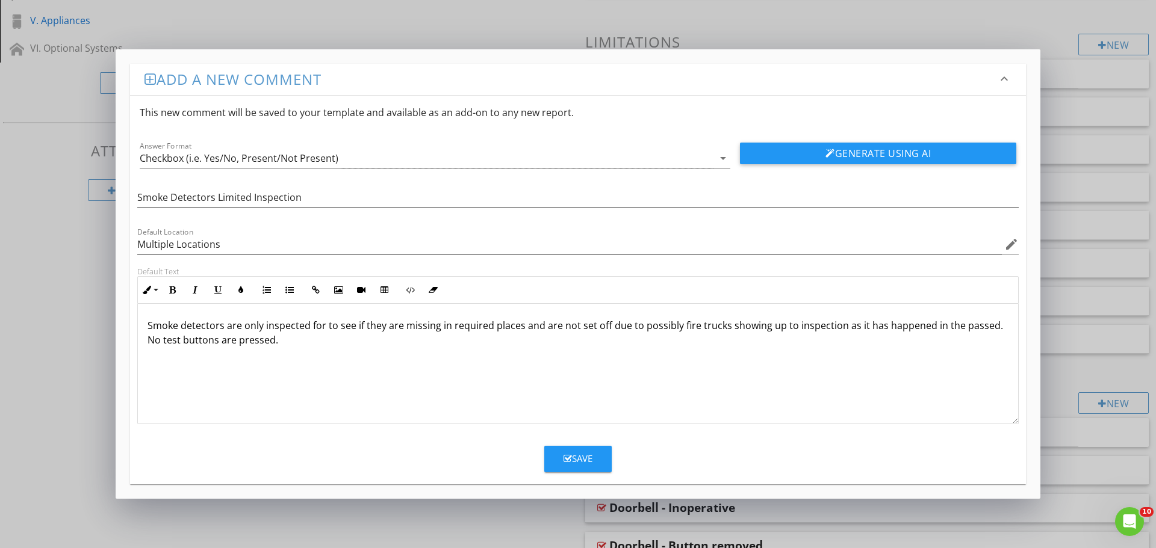
click at [231, 324] on p "Smoke detectors are only inspected for to see if they are missing in required p…" at bounding box center [577, 332] width 861 height 29
click at [222, 333] on p "Smoke detectors are only inspected for to see if they are missing in required p…" at bounding box center [577, 332] width 861 height 29
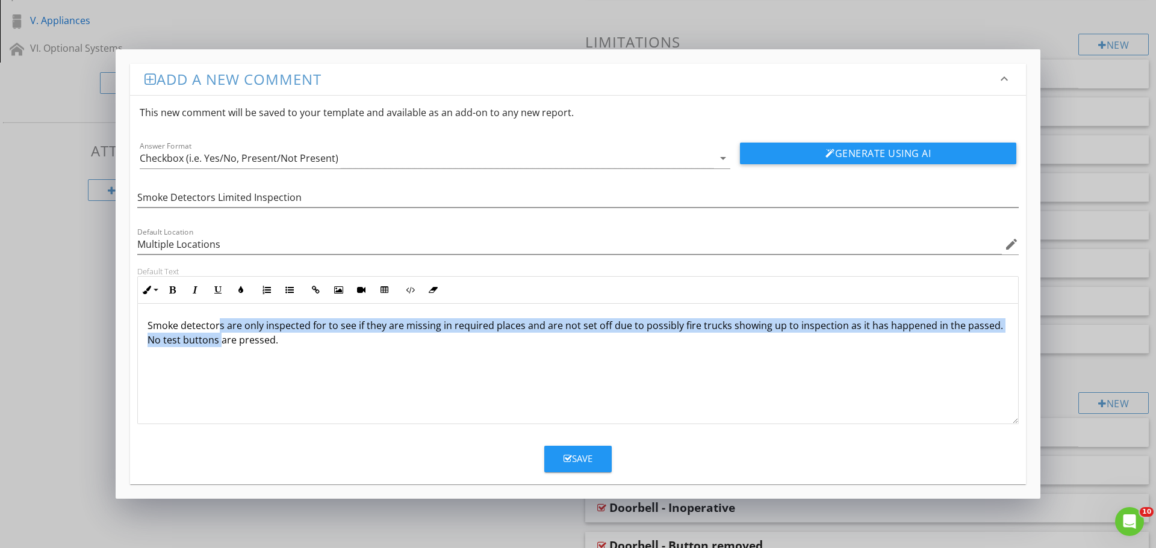
click at [225, 328] on p "Smoke detectors are only inspected for to see if they are missing in required p…" at bounding box center [577, 332] width 861 height 29
drag, startPoint x: 225, startPoint y: 327, endPoint x: 275, endPoint y: 347, distance: 53.8
click at [275, 347] on div "Smoke detectors are only inspected for to see if they are missing in required p…" at bounding box center [578, 364] width 880 height 120
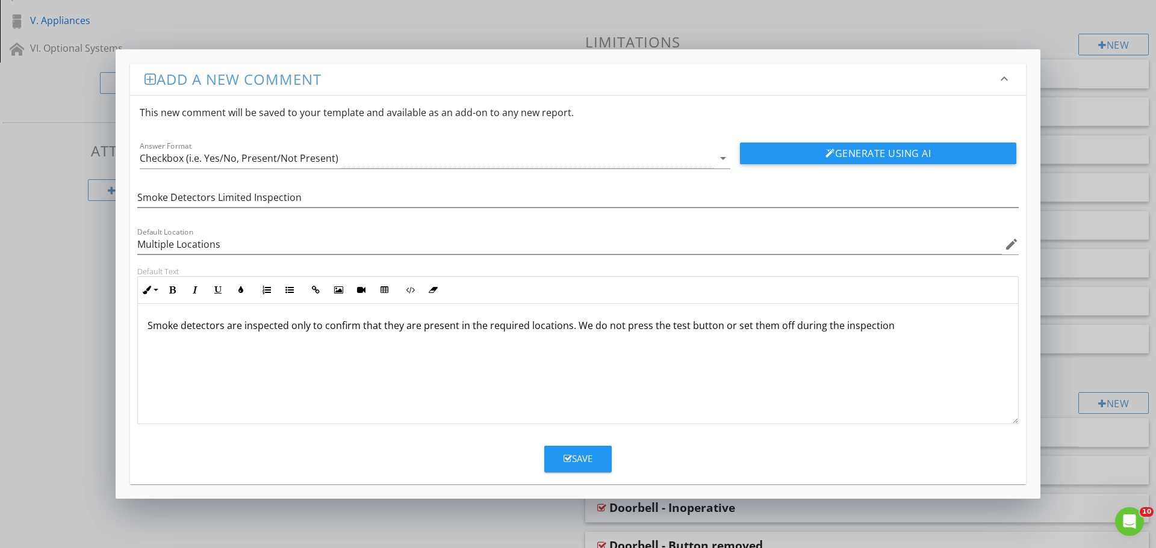
click at [898, 310] on div "Smoke detectors are inspected only to confirm that they are present in the requ…" at bounding box center [578, 364] width 880 height 120
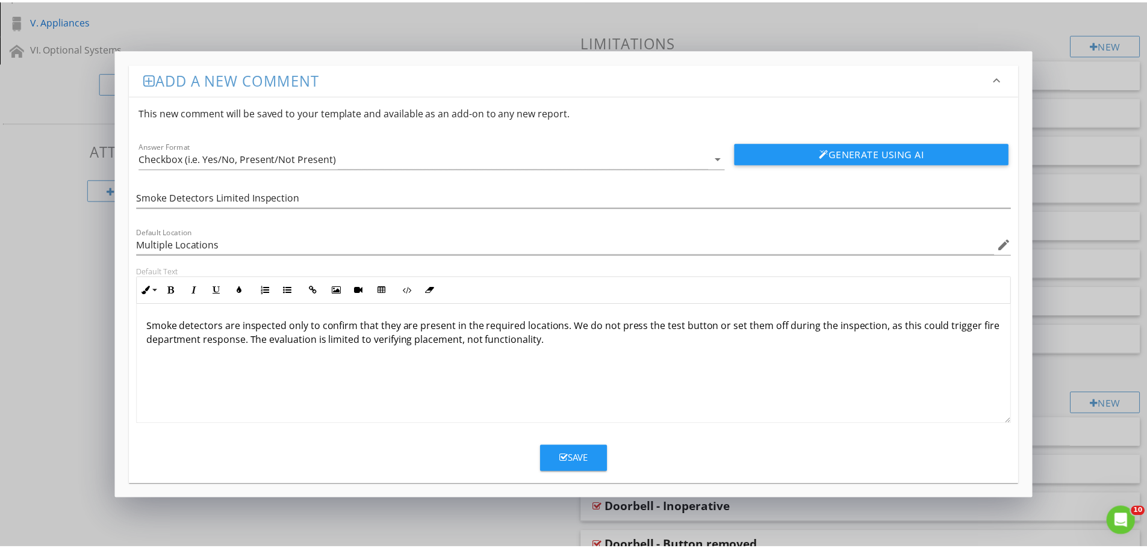
scroll to position [1, 0]
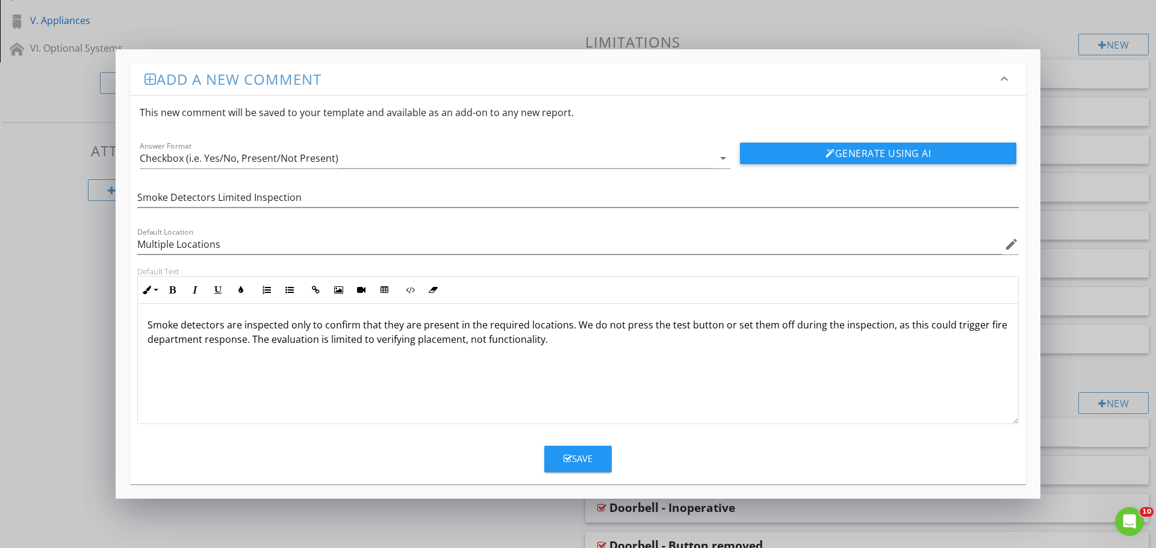
click at [598, 458] on button "Save" at bounding box center [577, 459] width 67 height 26
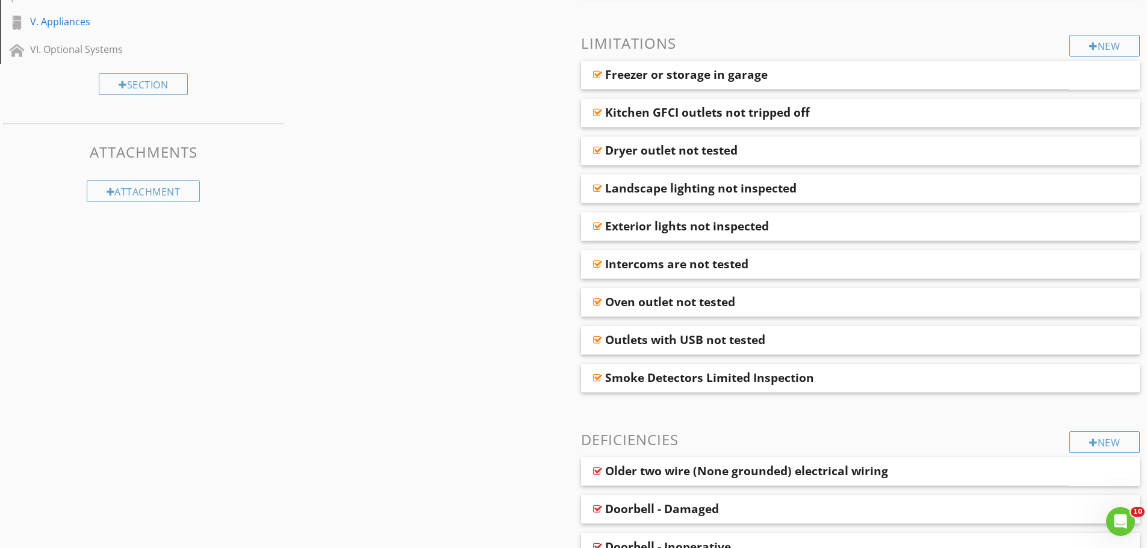
scroll to position [301, 0]
click at [678, 374] on div "Smoke Detectors Limited Inspection" at bounding box center [709, 377] width 209 height 14
click at [587, 386] on div "Smoke Detectors Limited Inspection" at bounding box center [860, 377] width 559 height 29
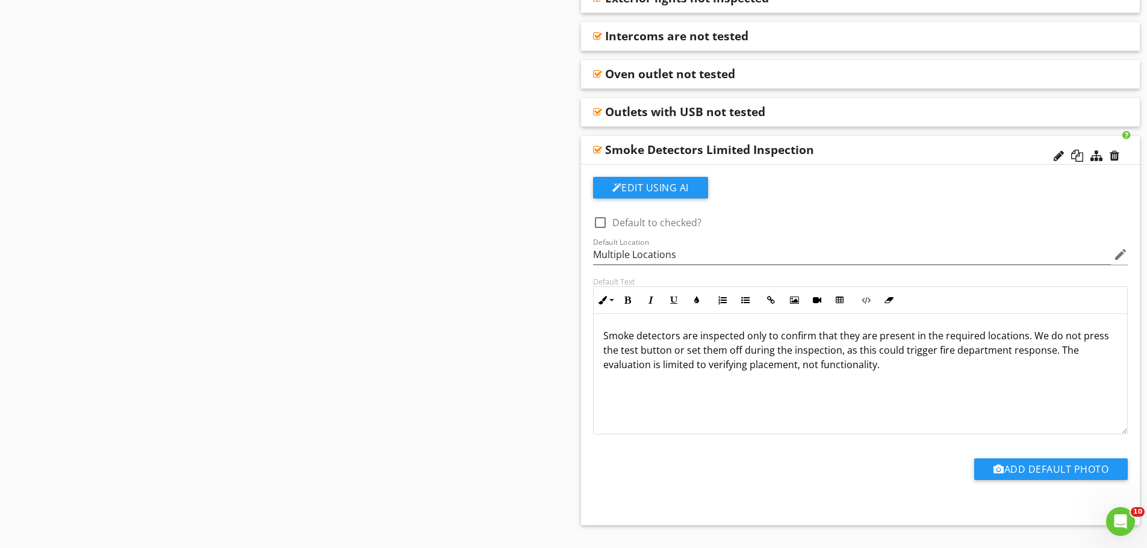
scroll to position [542, 0]
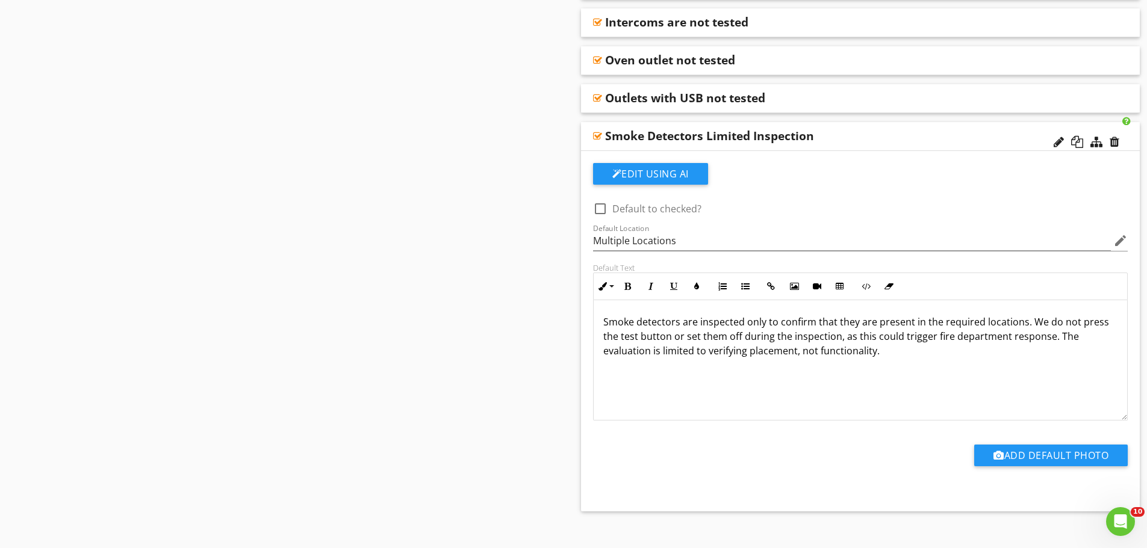
click at [606, 208] on div at bounding box center [600, 209] width 20 height 20
checkbox input "true"
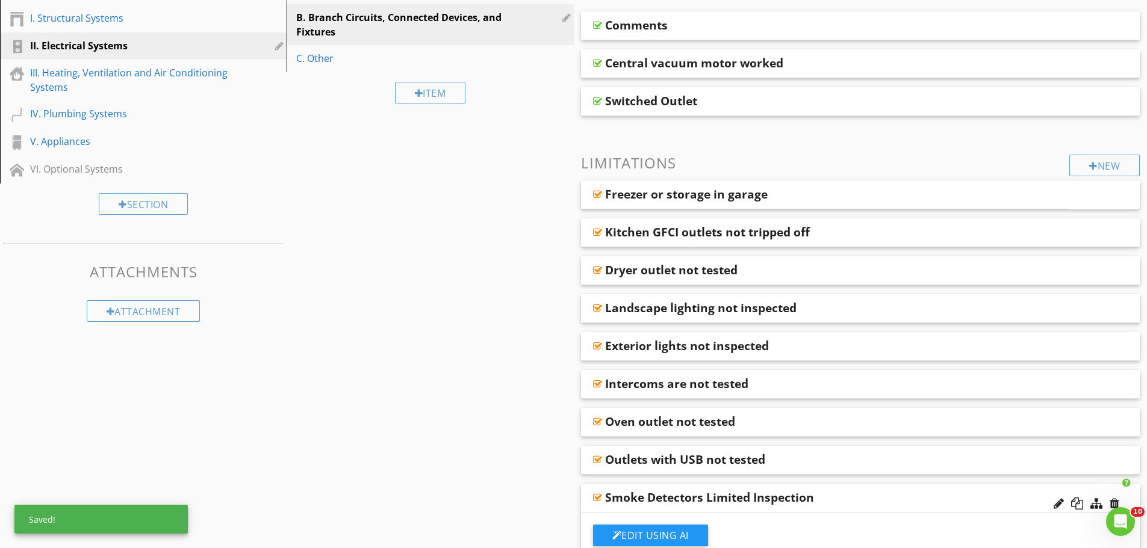
scroll to position [0, 0]
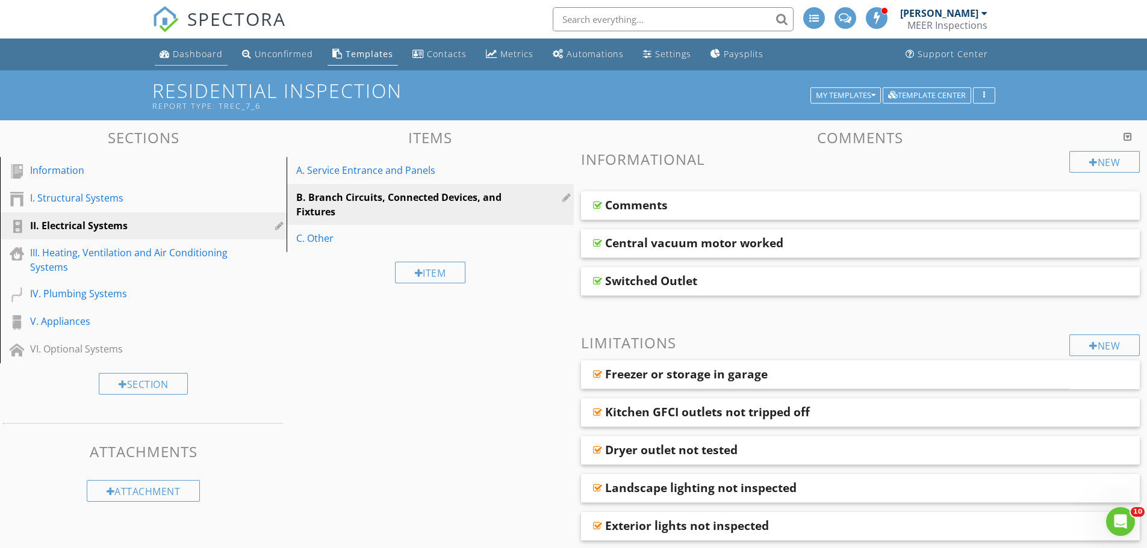
click at [183, 49] on div "Dashboard" at bounding box center [198, 53] width 50 height 11
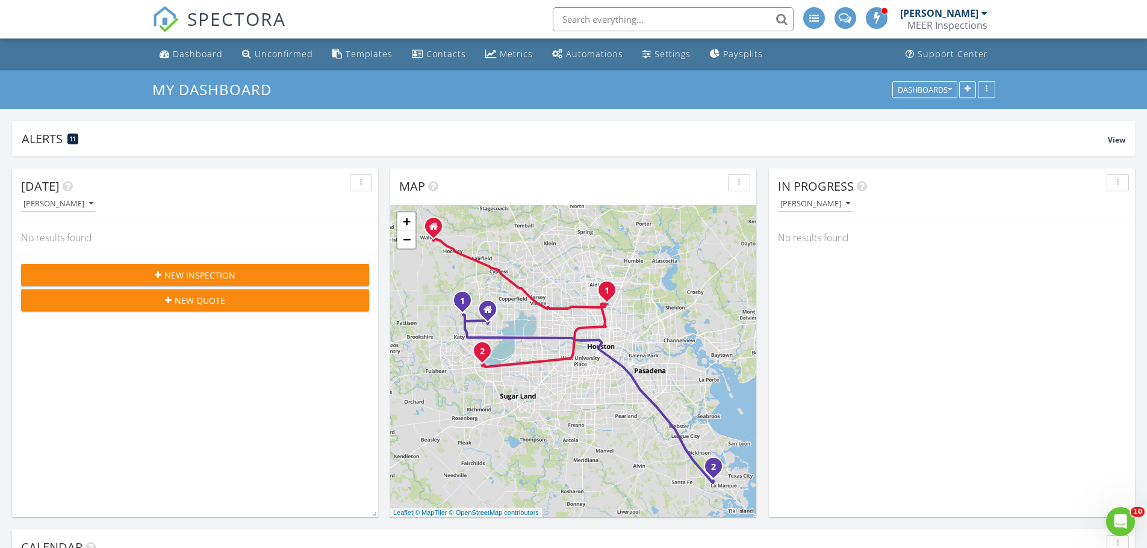
click at [601, 26] on input "text" at bounding box center [673, 19] width 241 height 24
click at [362, 54] on div "Templates" at bounding box center [369, 53] width 47 height 11
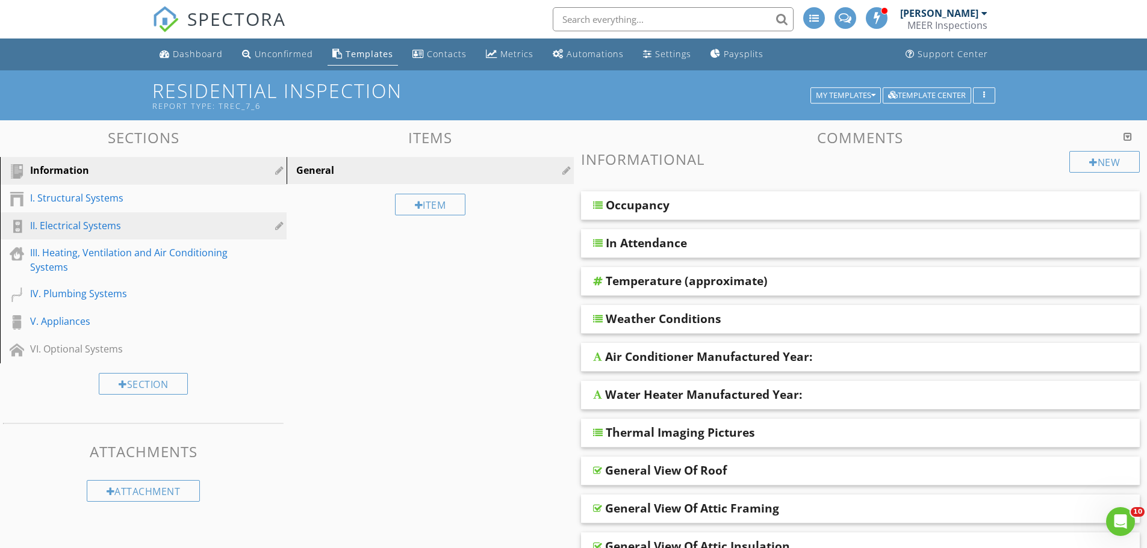
click at [77, 224] on div "II. Electrical Systems" at bounding box center [129, 226] width 199 height 14
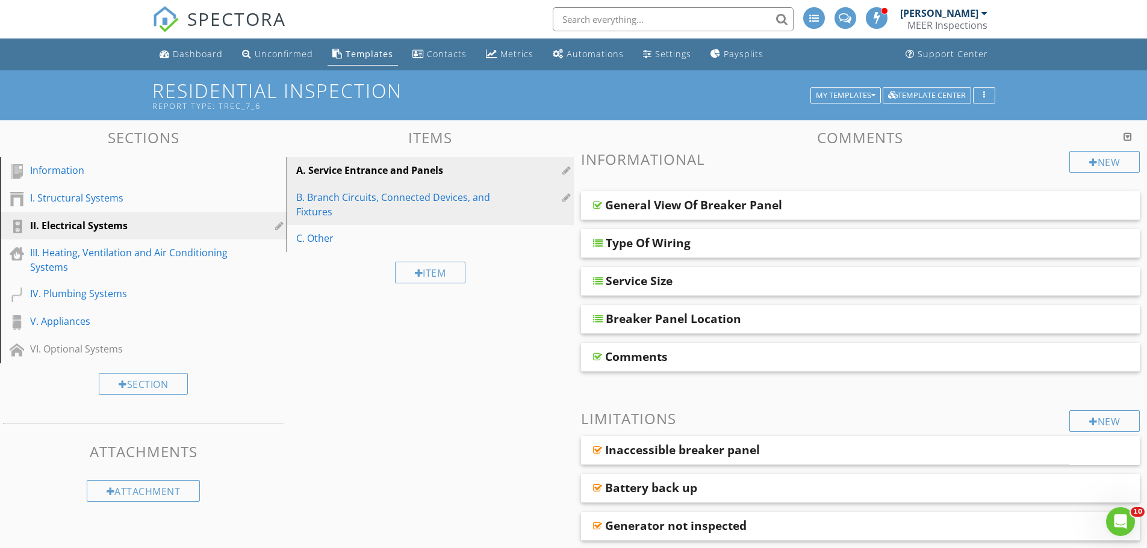
click at [349, 206] on div "B. Branch Circuits, Connected Devices, and Fixtures" at bounding box center [409, 204] width 226 height 29
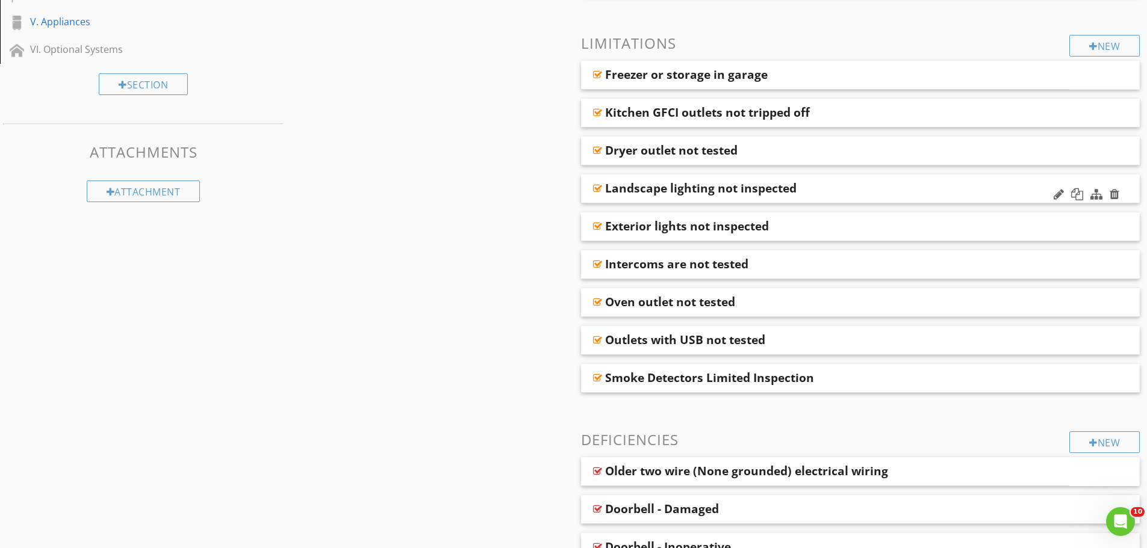
scroll to position [301, 0]
click at [1101, 385] on div at bounding box center [1096, 383] width 12 height 12
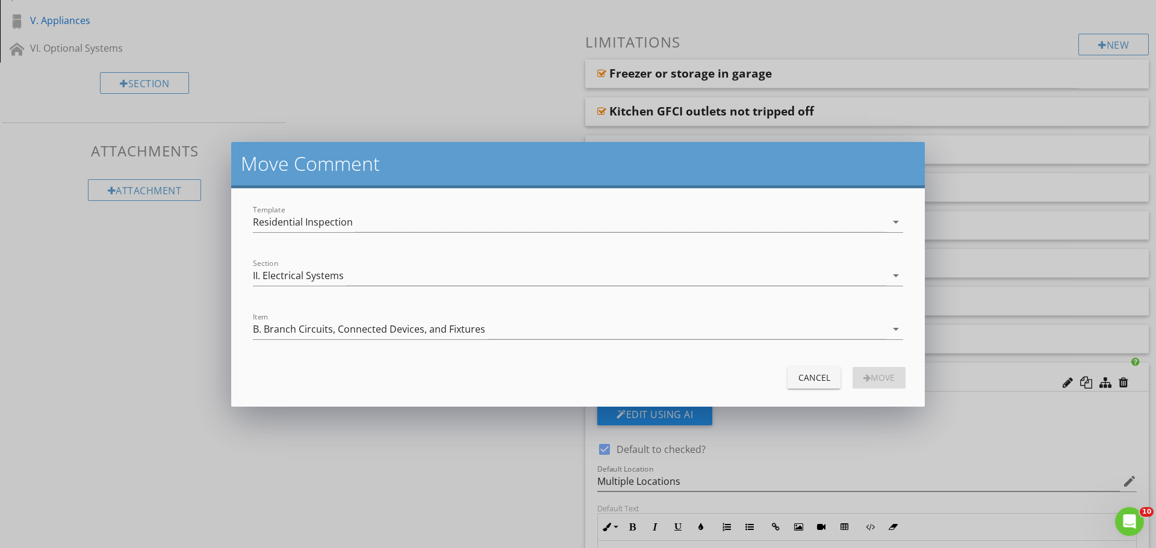
click at [808, 234] on div "Template Residential Inspection arrow_drop_down" at bounding box center [578, 229] width 650 height 32
click at [805, 228] on div "Residential Inspection" at bounding box center [569, 223] width 633 height 20
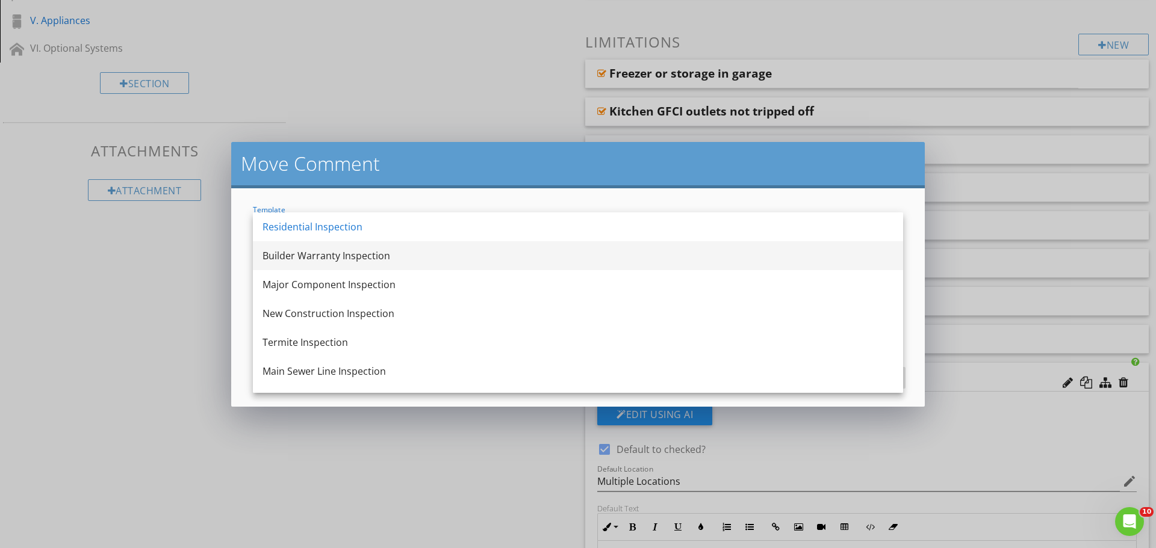
click at [364, 252] on div "Builder Warranty Inspection" at bounding box center [577, 256] width 631 height 14
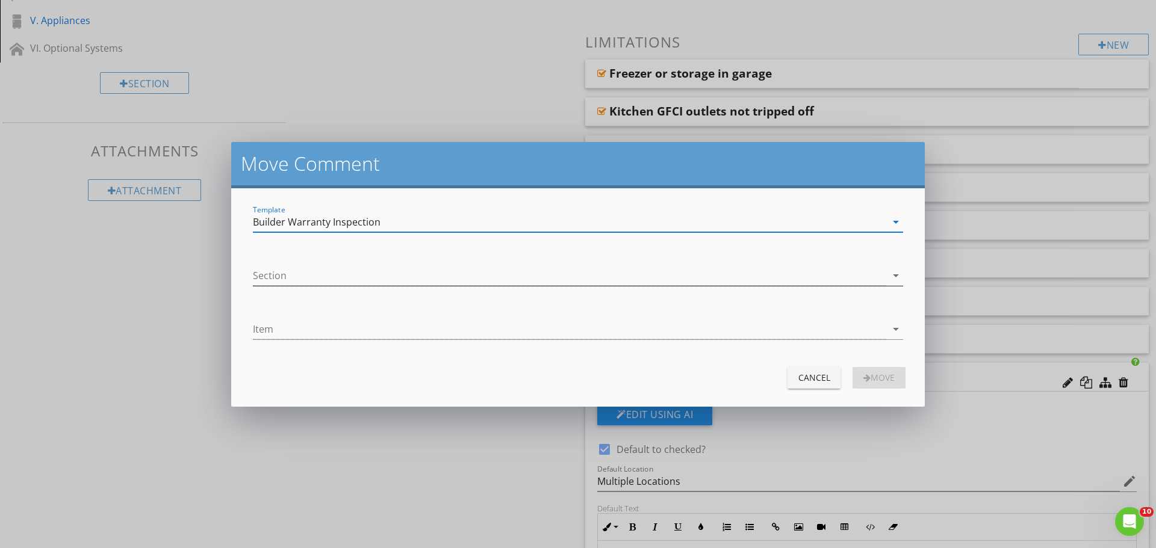
click at [417, 276] on div at bounding box center [569, 276] width 633 height 20
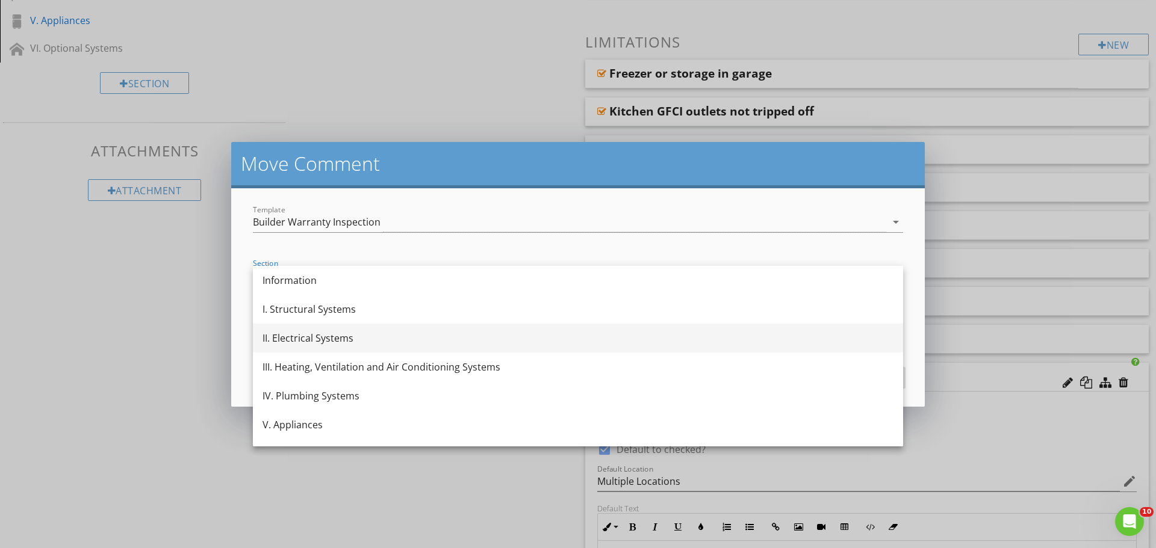
click at [313, 341] on div "II. Electrical Systems" at bounding box center [577, 338] width 631 height 14
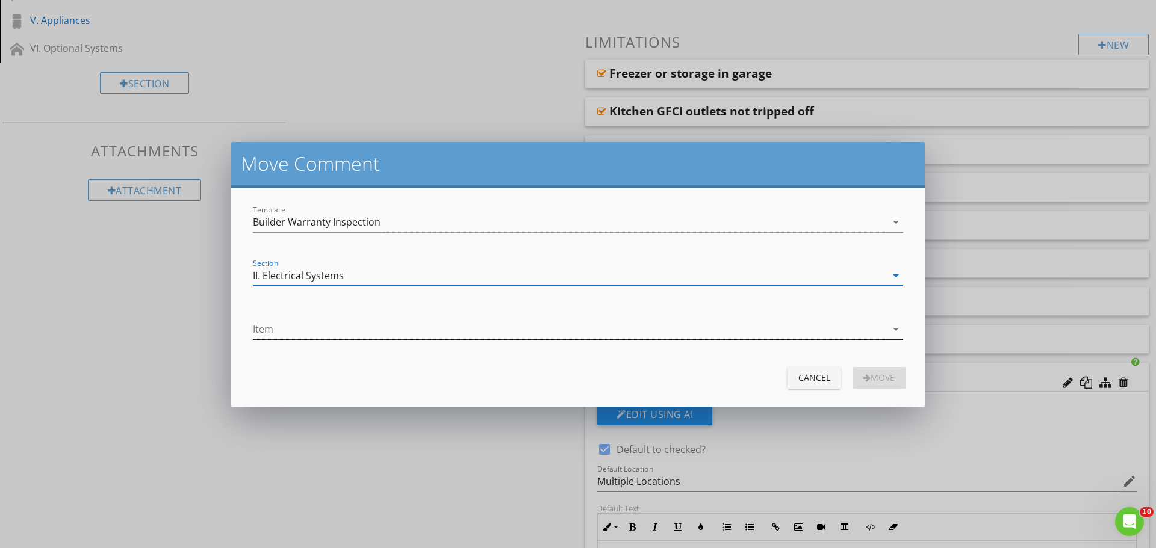
click at [351, 335] on div at bounding box center [569, 330] width 633 height 20
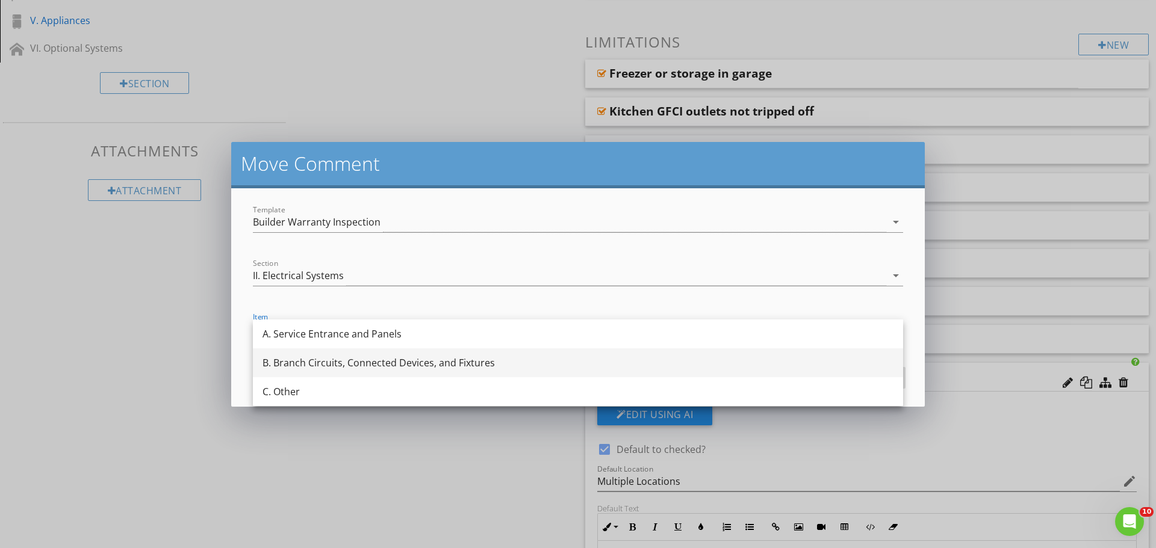
click at [326, 358] on div "B. Branch Circuits, Connected Devices, and Fixtures" at bounding box center [577, 363] width 631 height 14
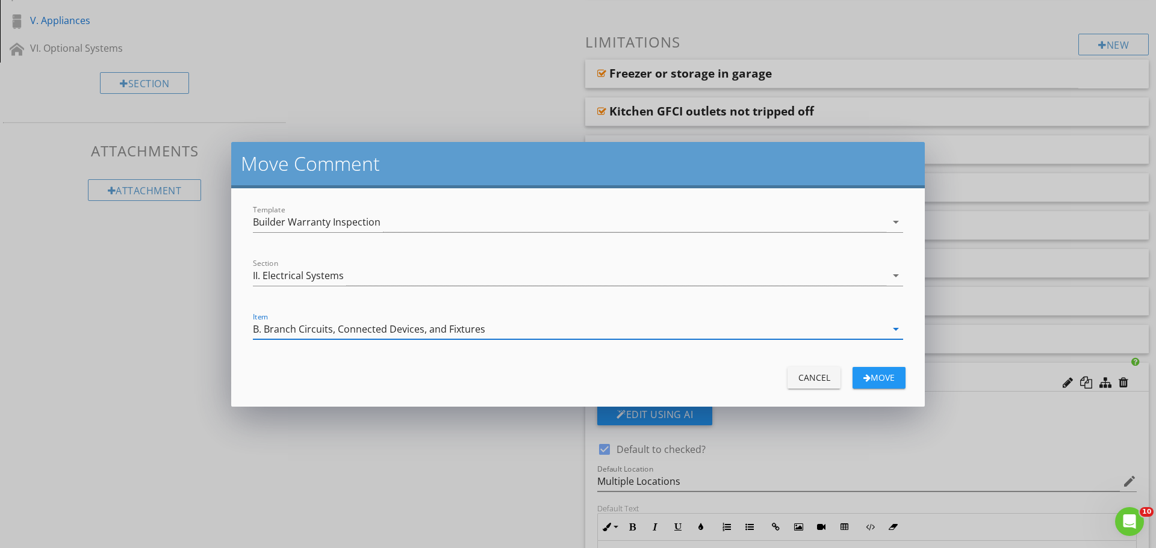
click at [890, 376] on div "Move" at bounding box center [879, 377] width 34 height 13
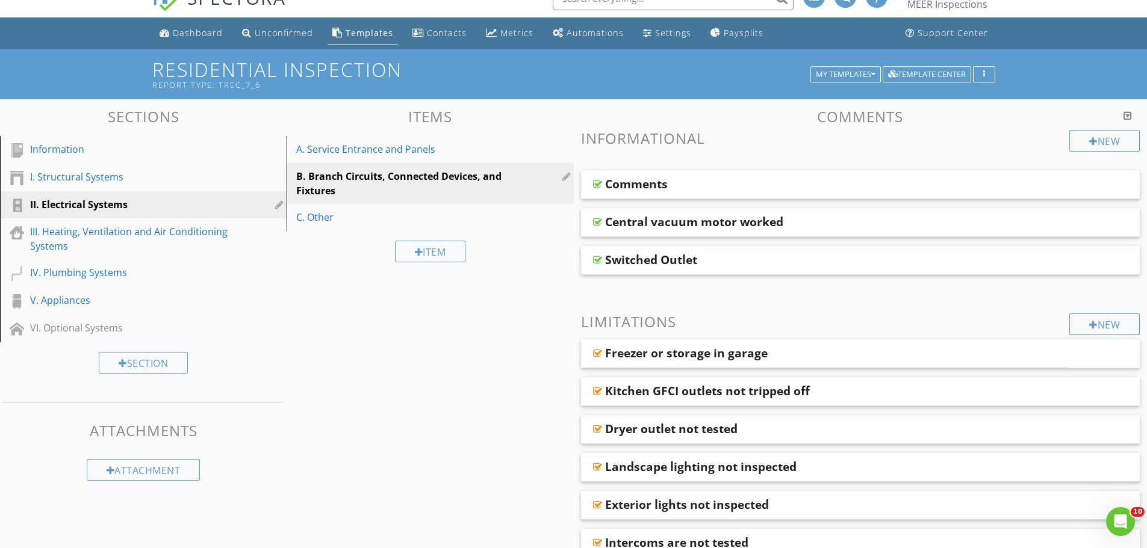
scroll to position [0, 0]
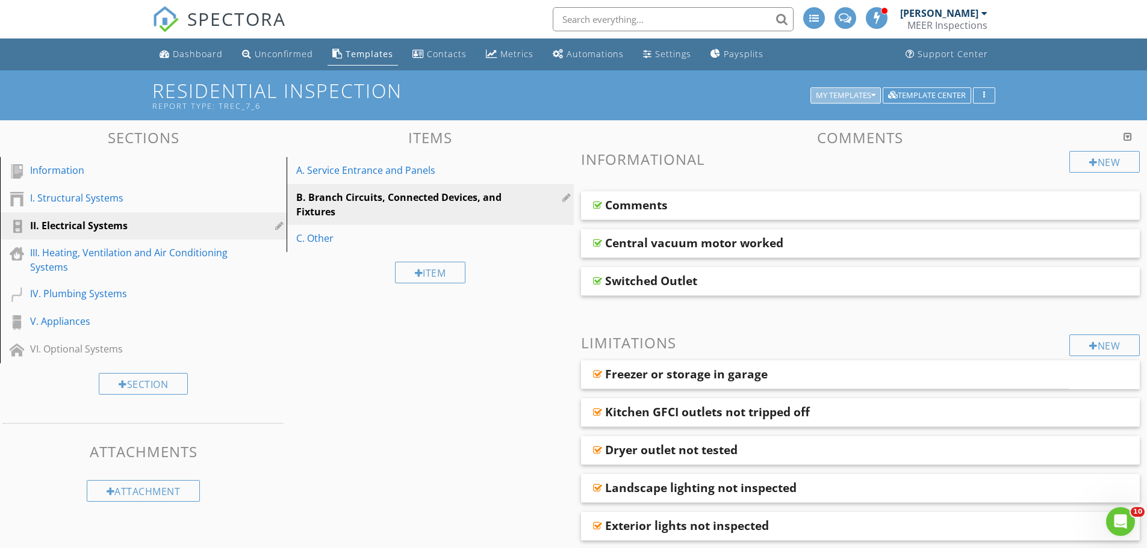
click at [869, 95] on div "My Templates" at bounding box center [846, 96] width 60 height 8
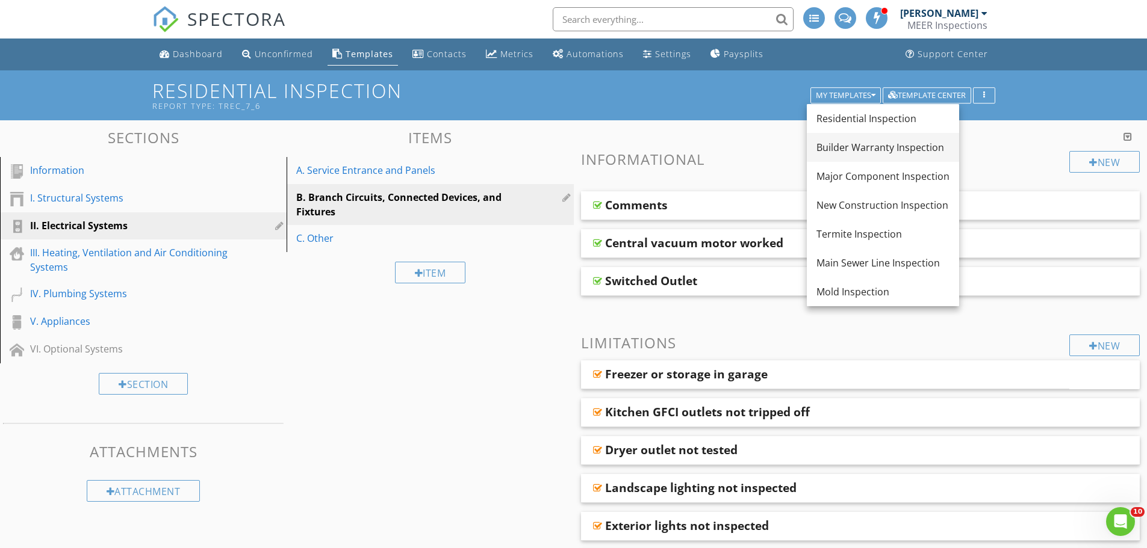
click at [852, 142] on div "Builder Warranty Inspection" at bounding box center [882, 147] width 133 height 14
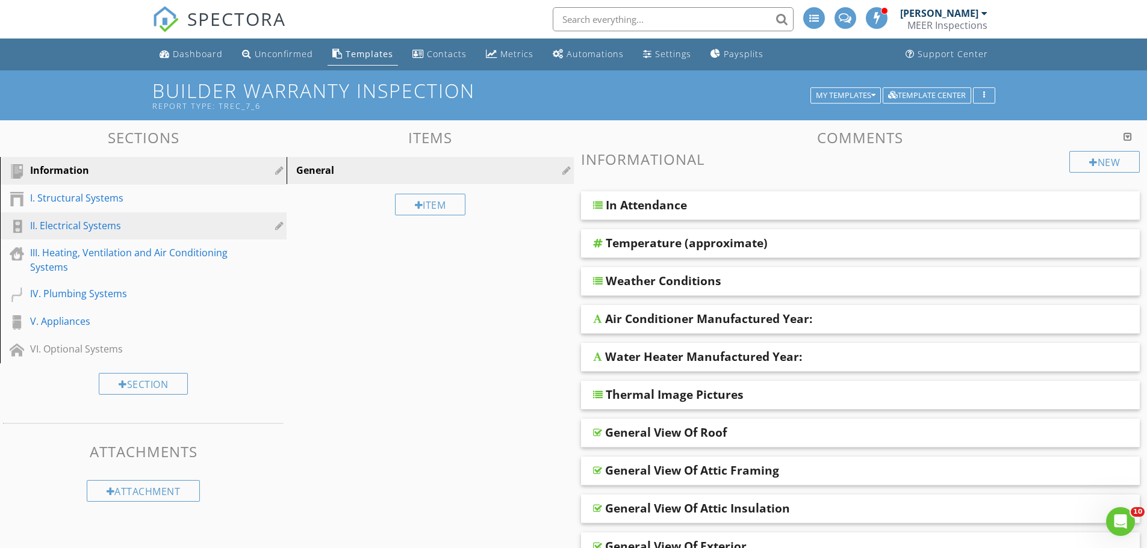
click at [74, 226] on div "II. Electrical Systems" at bounding box center [129, 226] width 199 height 14
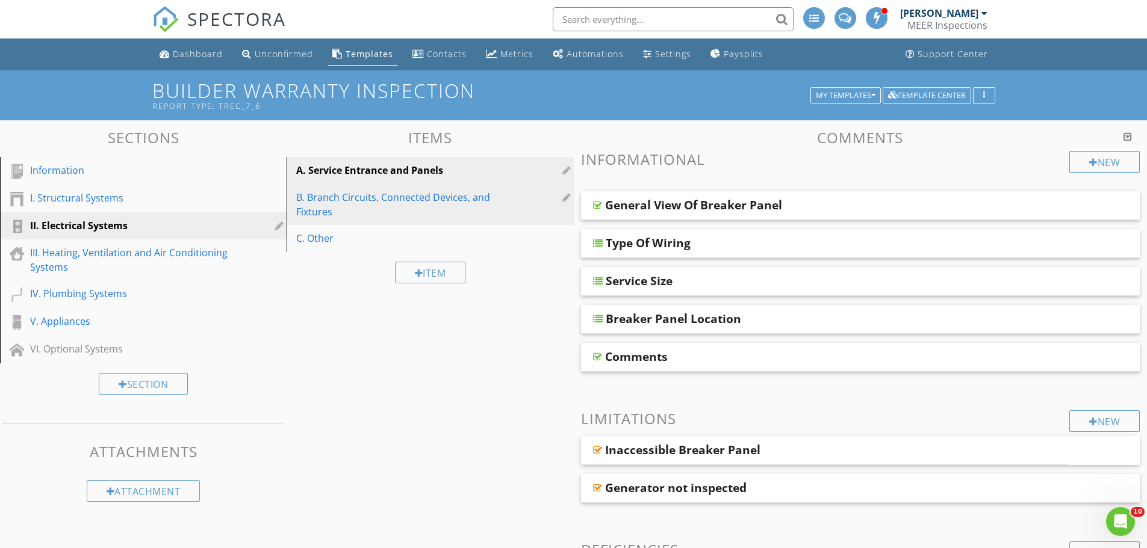
click at [370, 208] on div "B. Branch Circuits, Connected Devices, and Fixtures" at bounding box center [409, 204] width 226 height 29
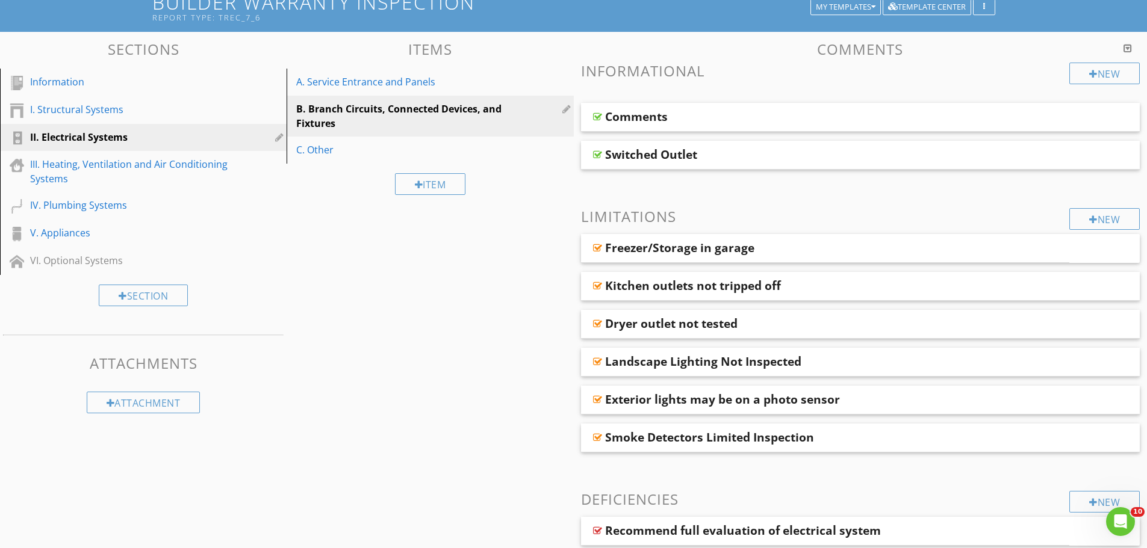
scroll to position [241, 0]
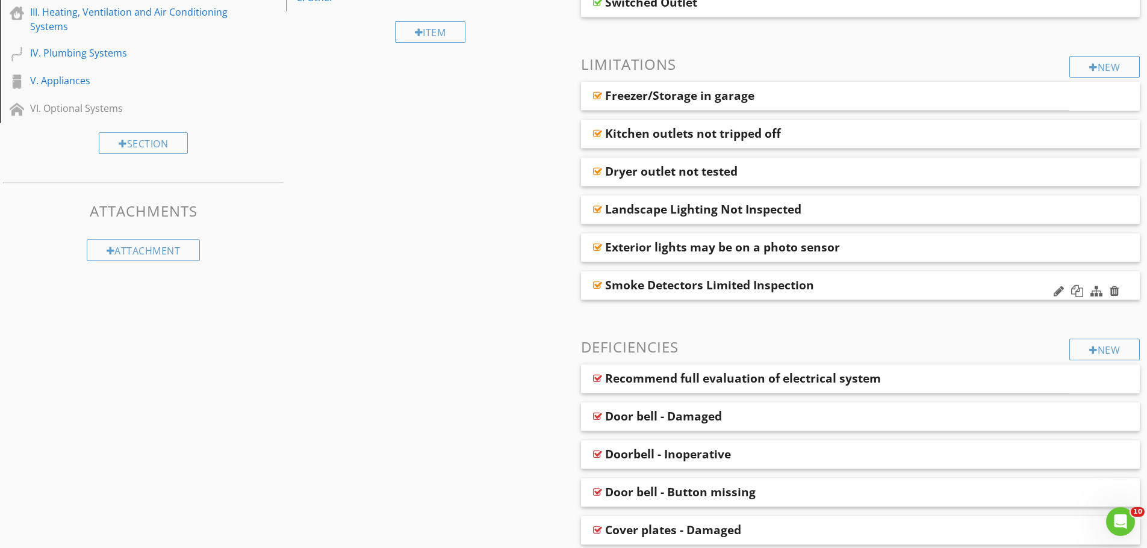
click at [886, 278] on div "Smoke Detectors Limited Inspection" at bounding box center [805, 285] width 401 height 14
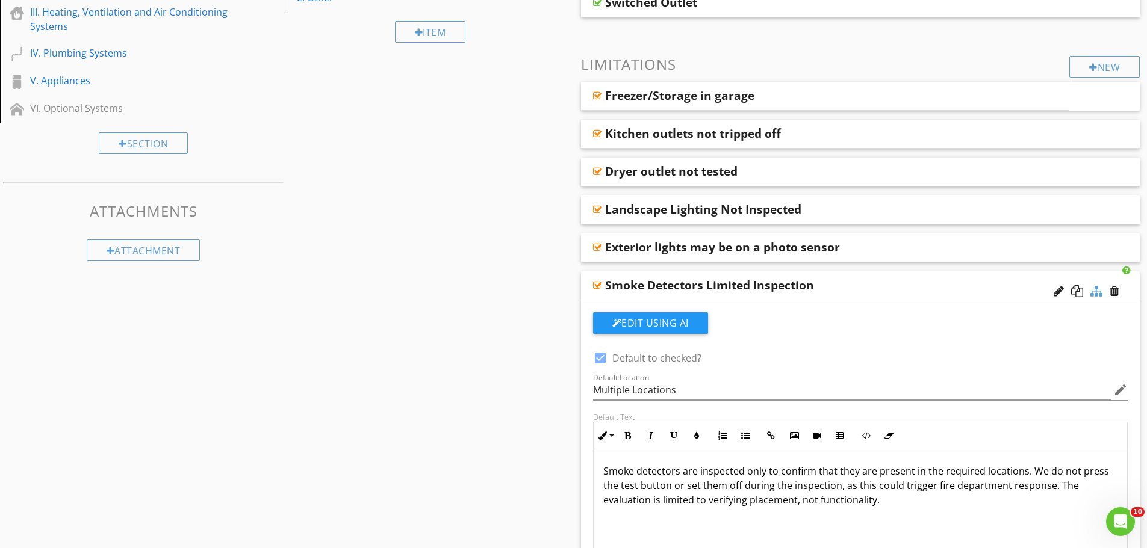
click at [1100, 295] on div at bounding box center [1096, 291] width 12 height 12
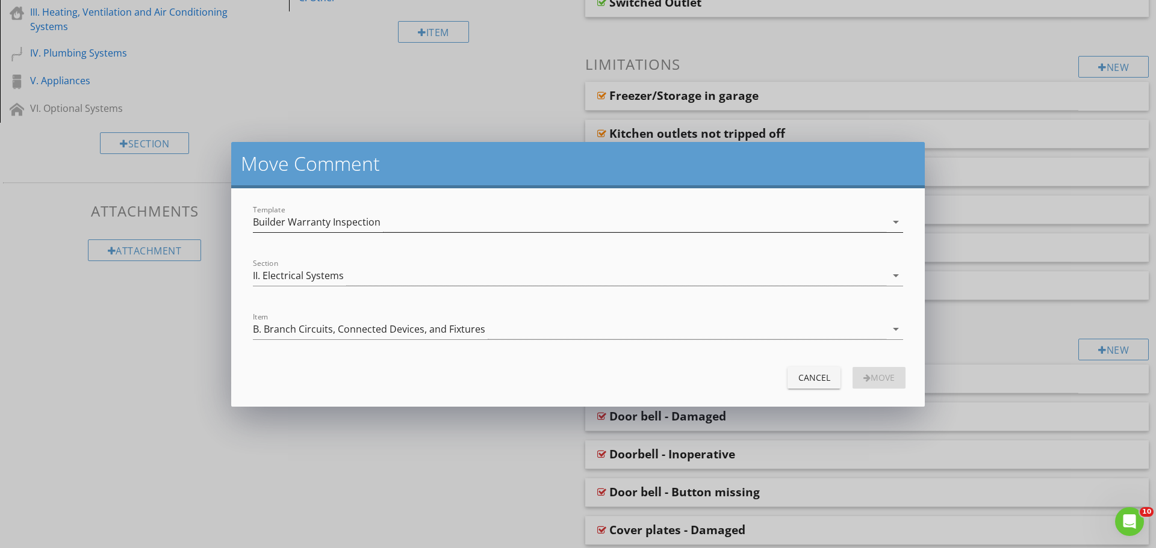
click at [604, 226] on div "Builder Warranty Inspection" at bounding box center [569, 223] width 633 height 20
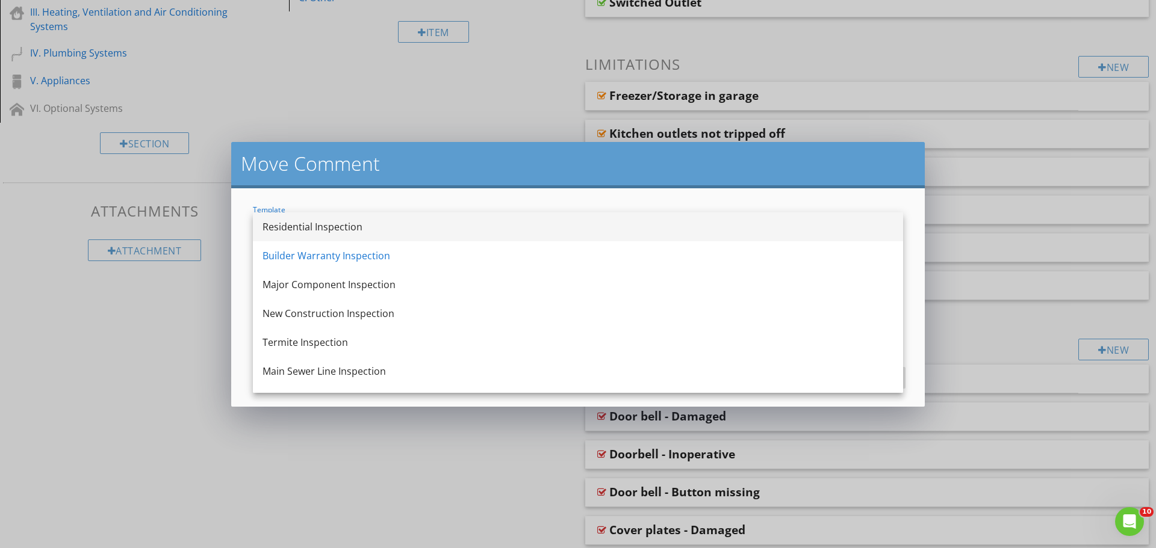
click at [307, 228] on div "Residential Inspection" at bounding box center [577, 227] width 631 height 14
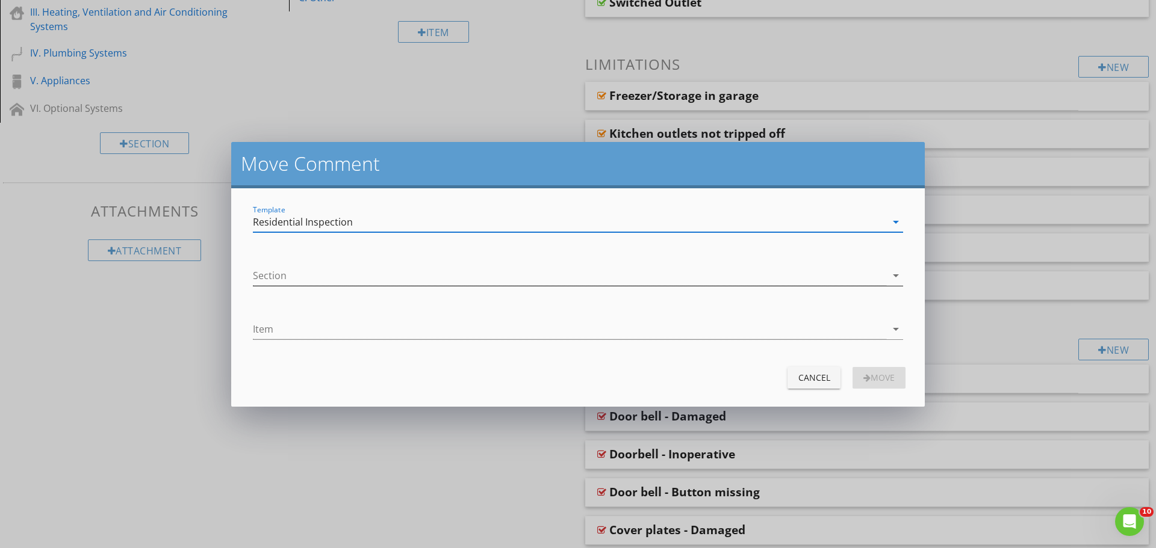
click at [488, 279] on div at bounding box center [569, 276] width 633 height 20
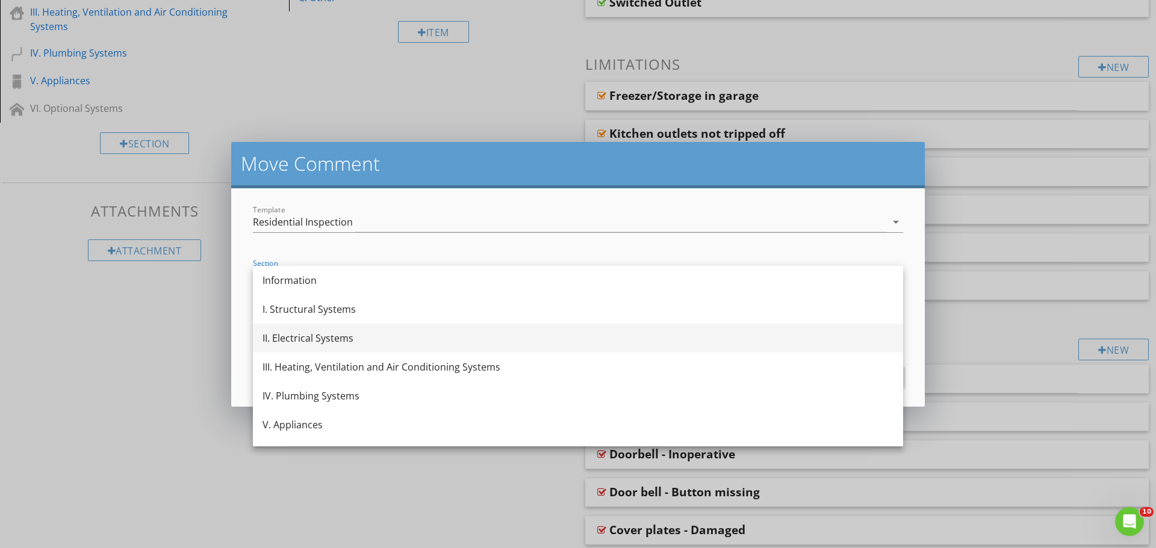
click at [334, 336] on div "II. Electrical Systems" at bounding box center [577, 338] width 631 height 14
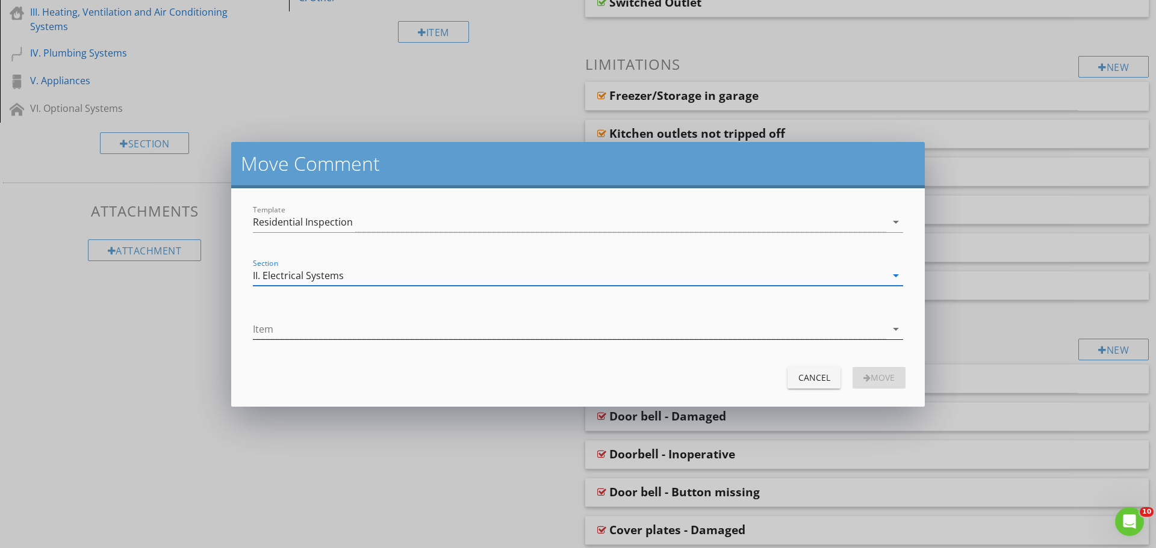
click at [323, 337] on div at bounding box center [569, 330] width 633 height 20
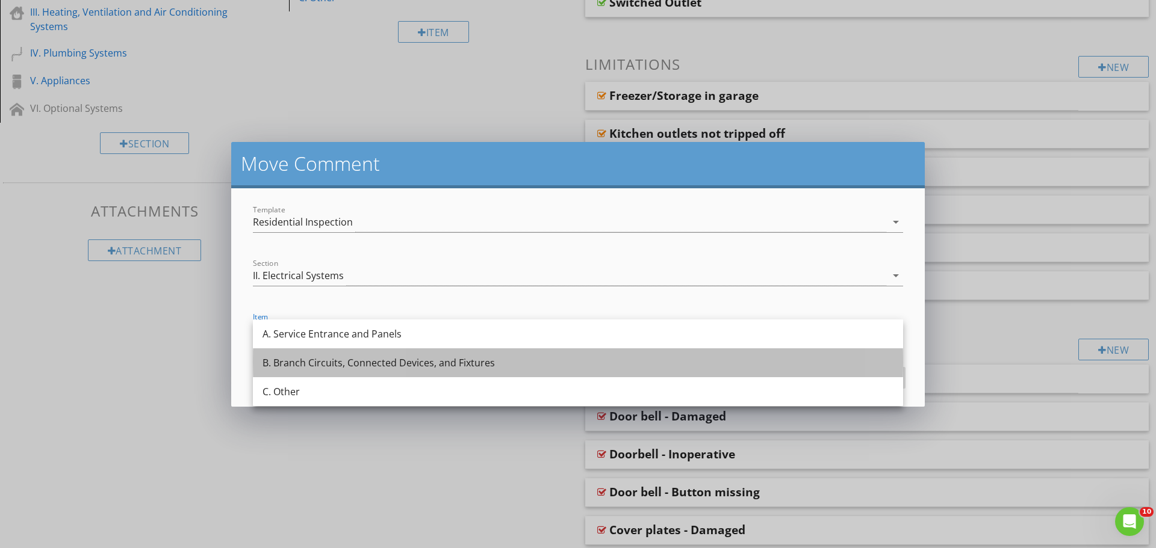
click at [308, 358] on div "B. Branch Circuits, Connected Devices, and Fixtures" at bounding box center [577, 363] width 631 height 14
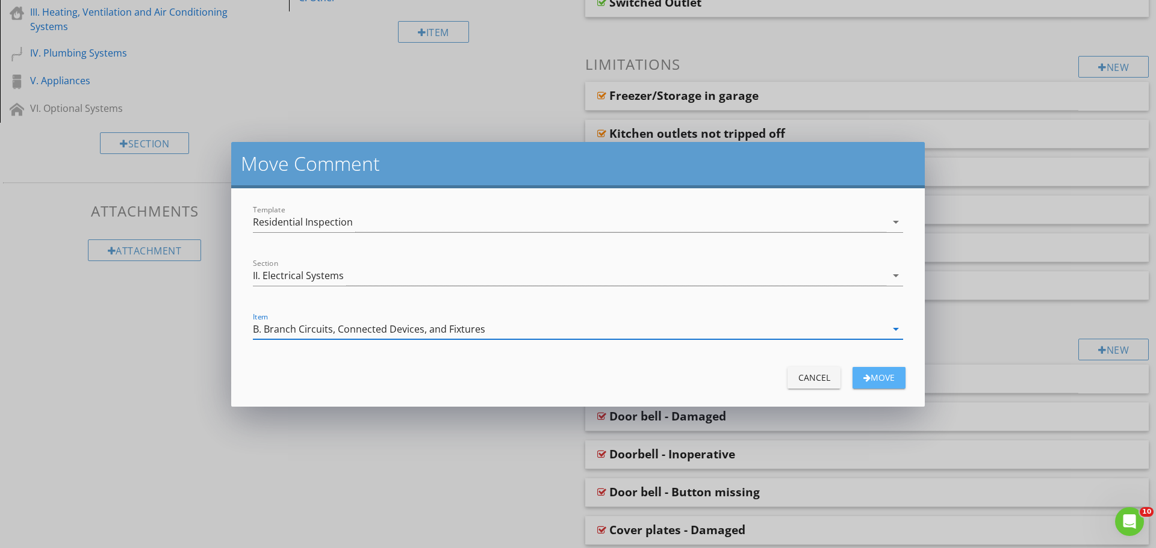
click at [884, 374] on div "Move" at bounding box center [879, 377] width 34 height 13
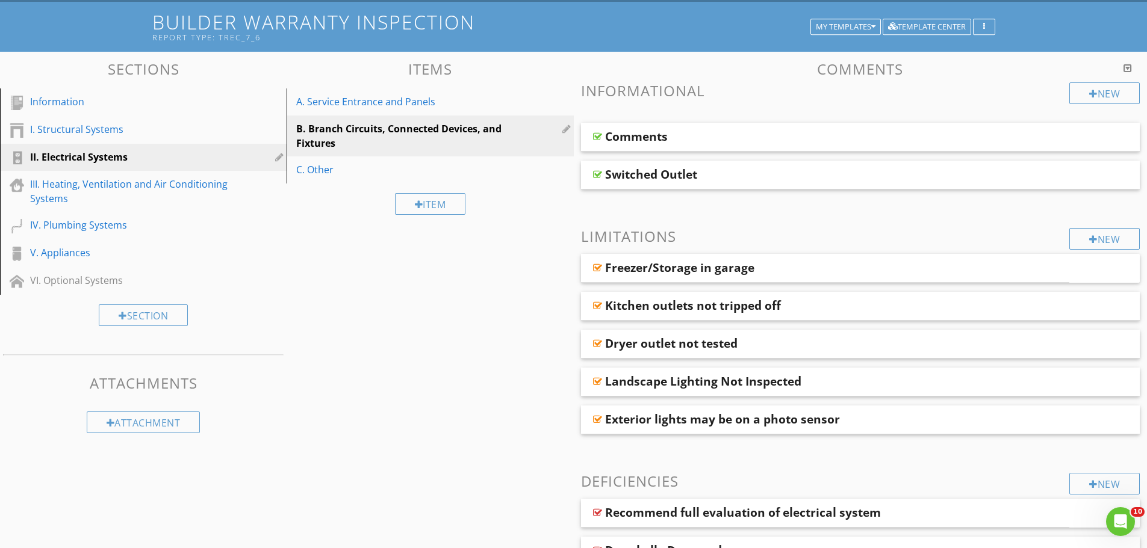
scroll to position [0, 0]
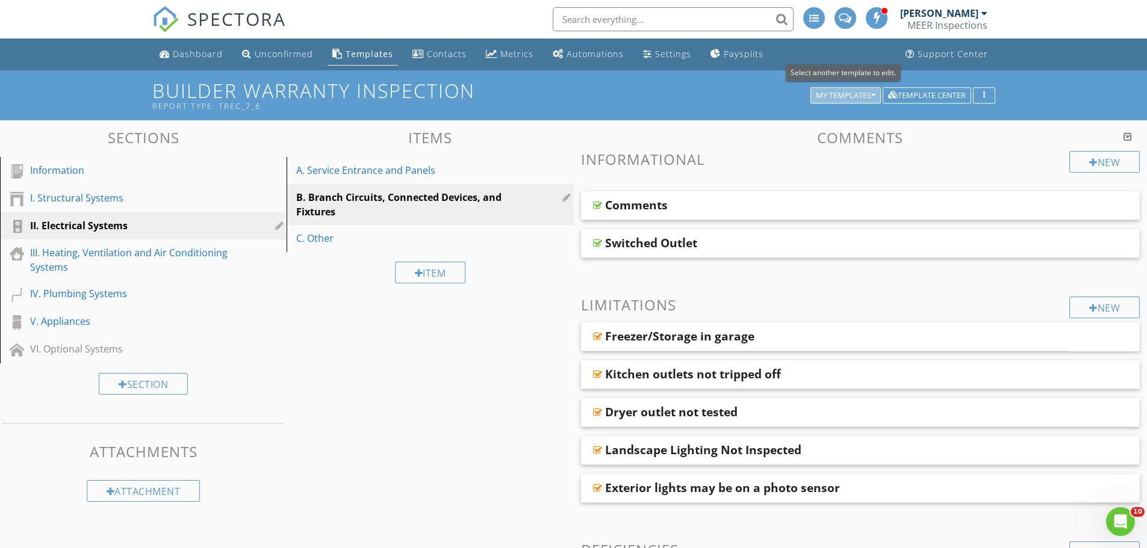
click at [837, 99] on div "My Templates" at bounding box center [846, 96] width 60 height 8
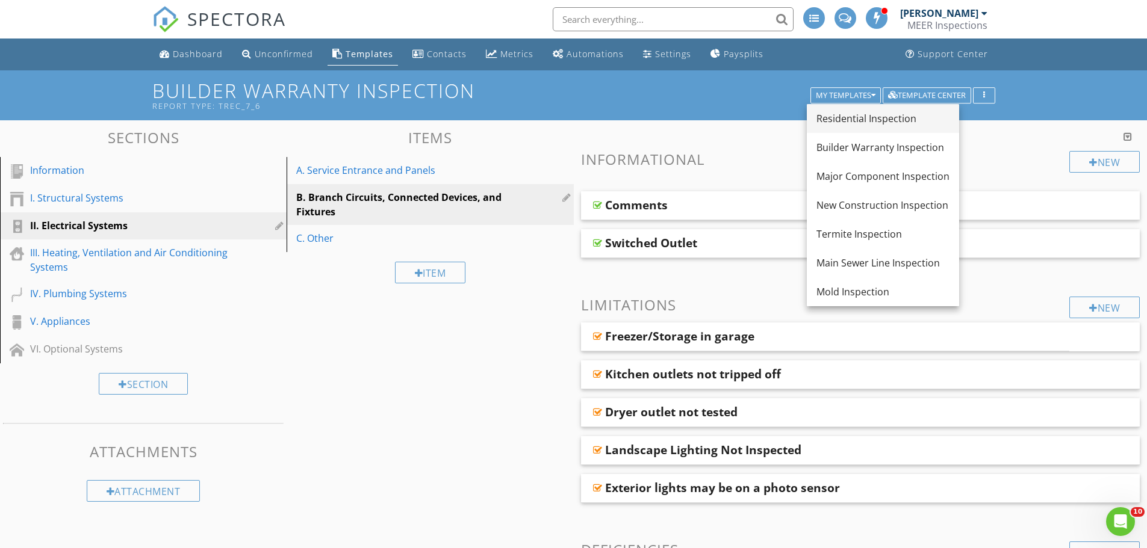
click at [866, 115] on div "Residential Inspection" at bounding box center [882, 118] width 133 height 14
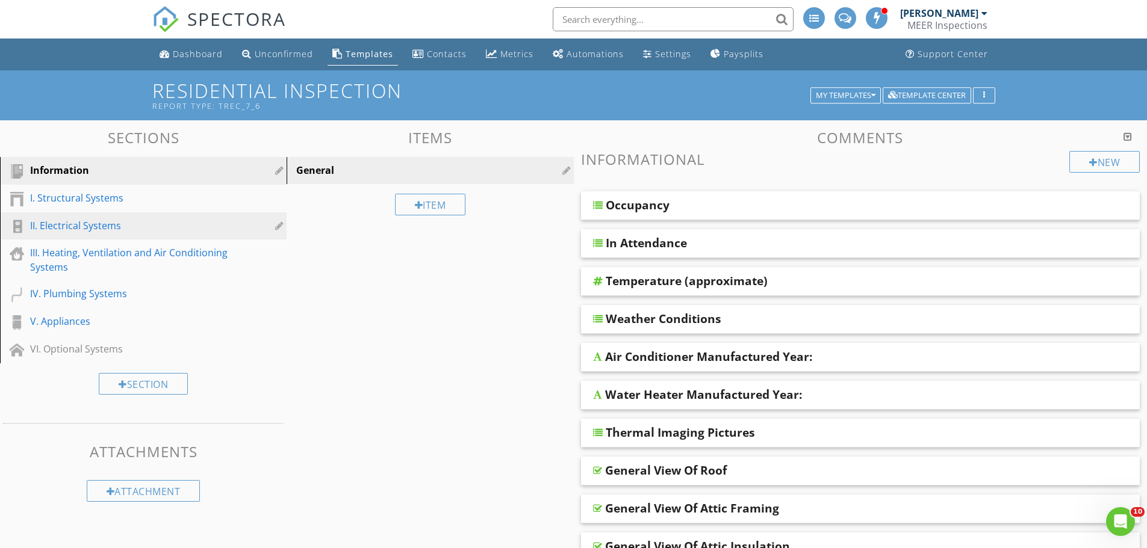
click at [67, 223] on div "II. Electrical Systems" at bounding box center [129, 226] width 199 height 14
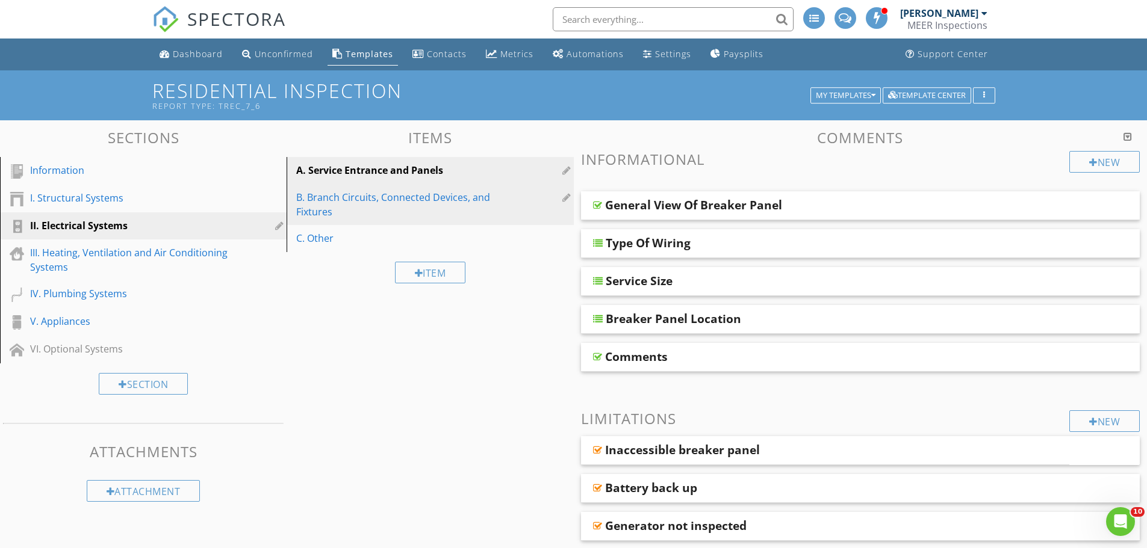
click at [349, 196] on div "B. Branch Circuits, Connected Devices, and Fixtures" at bounding box center [409, 204] width 226 height 29
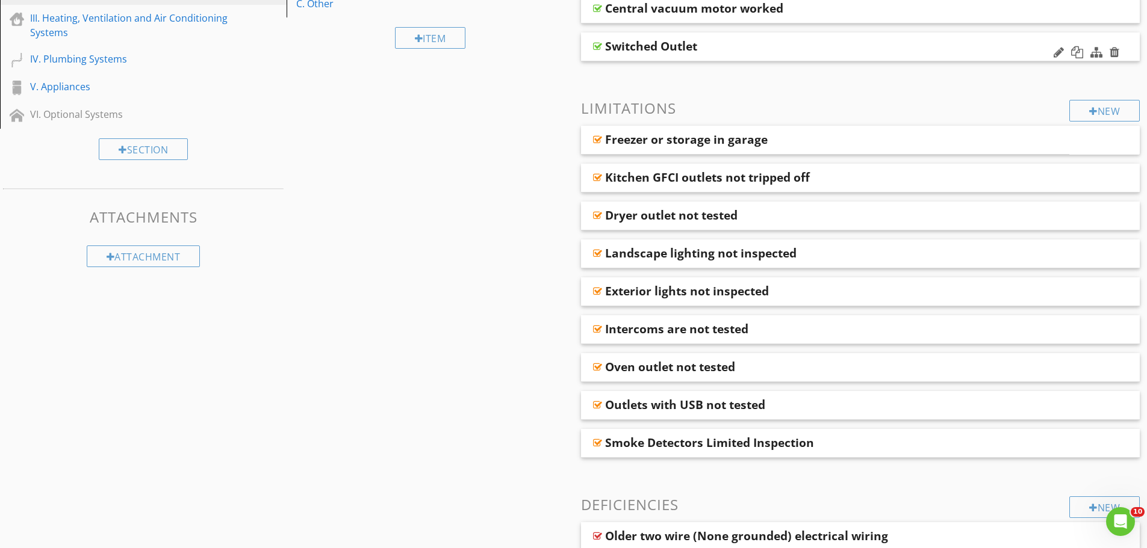
scroll to position [301, 0]
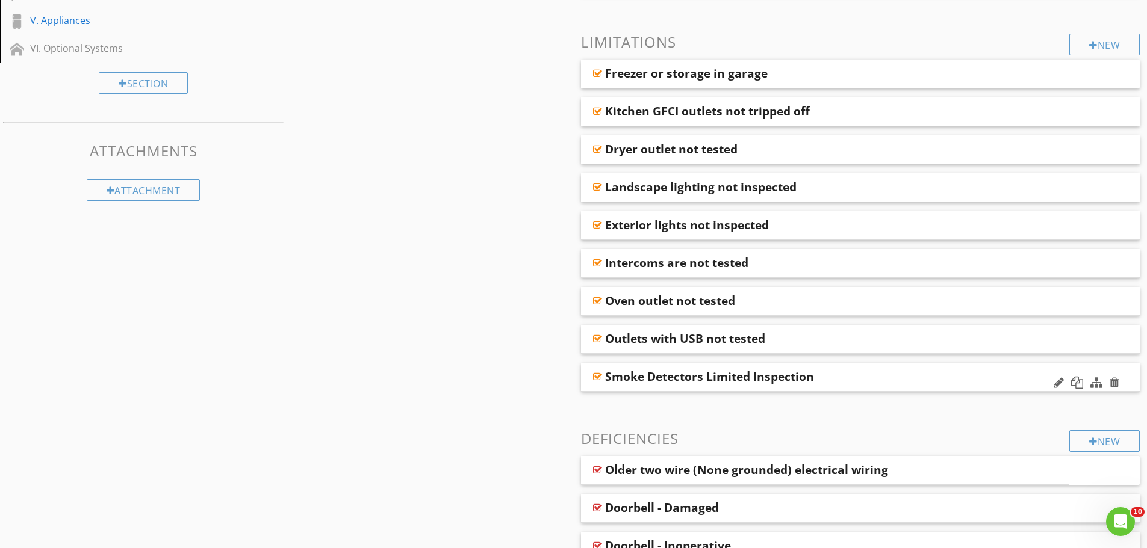
click at [849, 376] on div "Smoke Detectors Limited Inspection" at bounding box center [805, 377] width 401 height 14
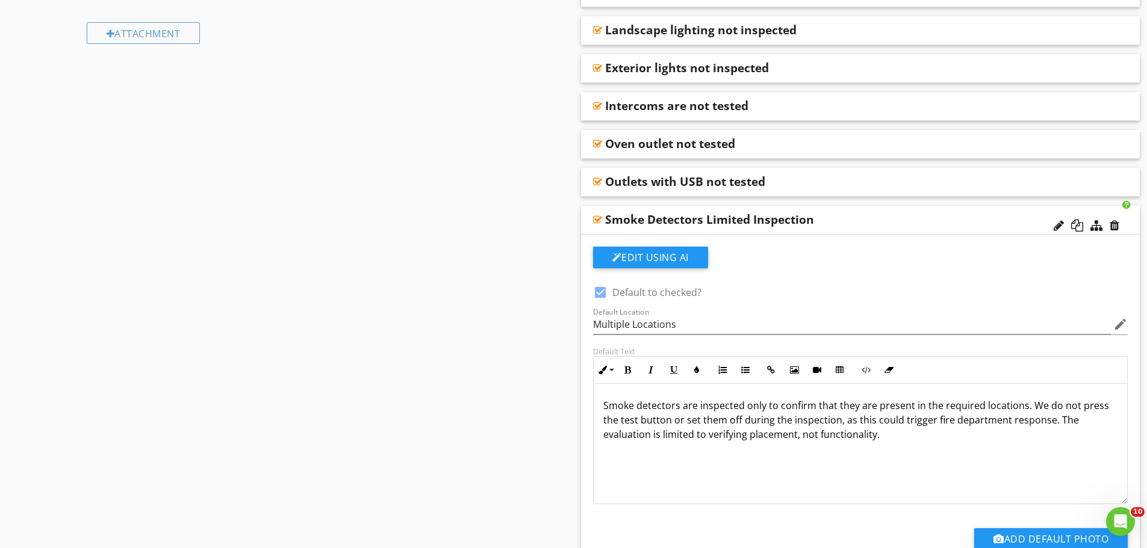
scroll to position [542, 0]
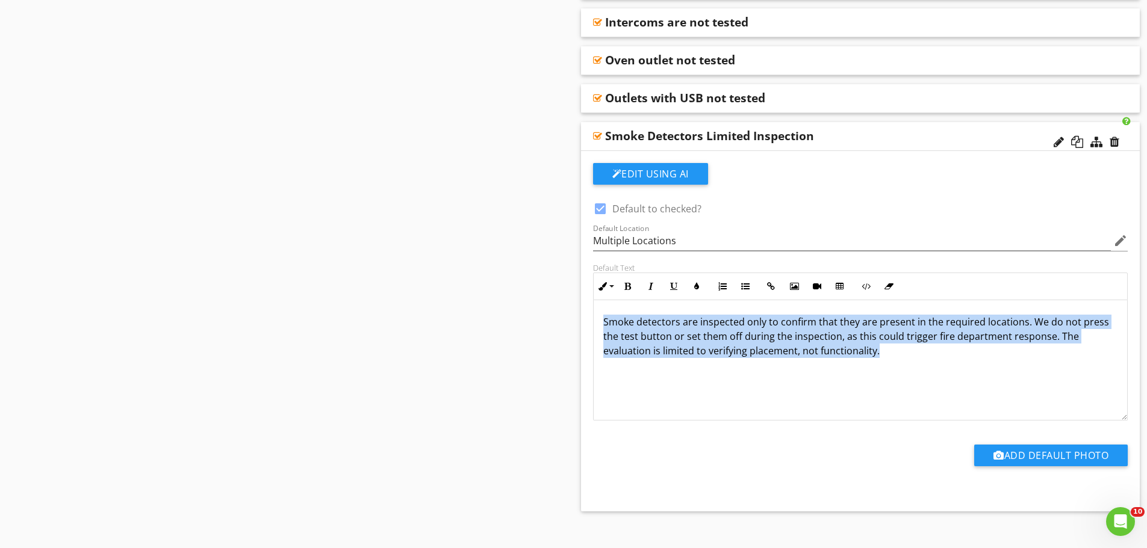
drag, startPoint x: 902, startPoint y: 355, endPoint x: 599, endPoint y: 323, distance: 305.0
click at [599, 323] on div "Smoke detectors are inspected only to confirm that they are present in the requ…" at bounding box center [861, 360] width 534 height 120
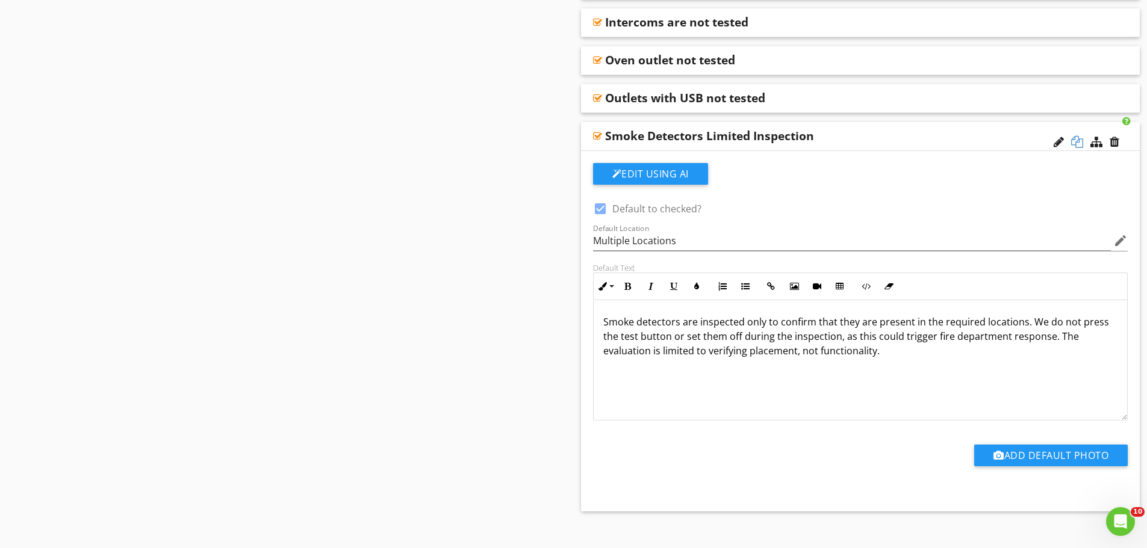
click at [1077, 141] on div at bounding box center [1077, 142] width 12 height 12
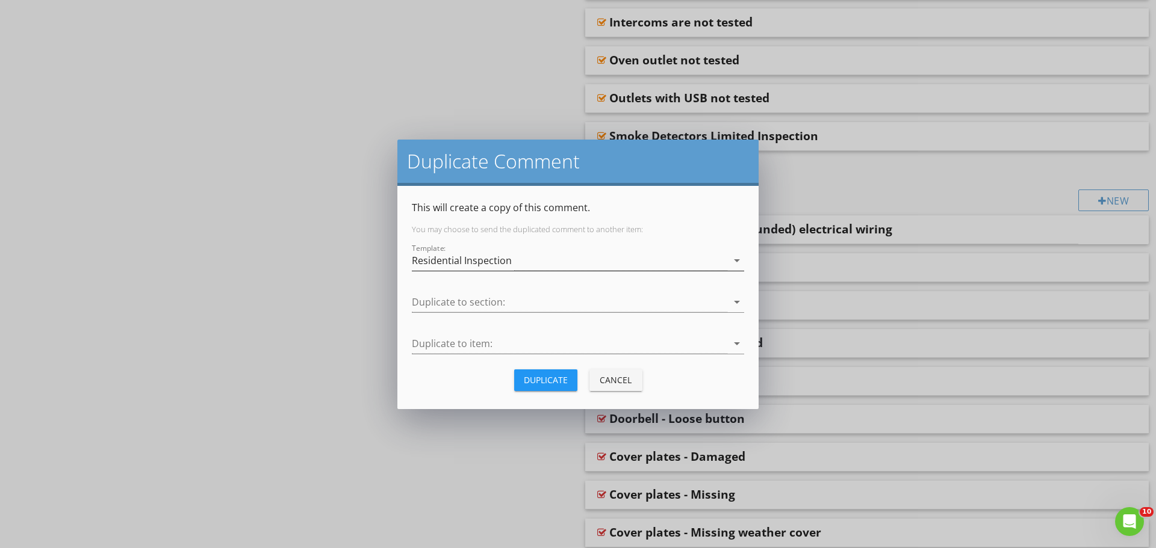
click at [721, 261] on div "Residential Inspection" at bounding box center [569, 261] width 315 height 20
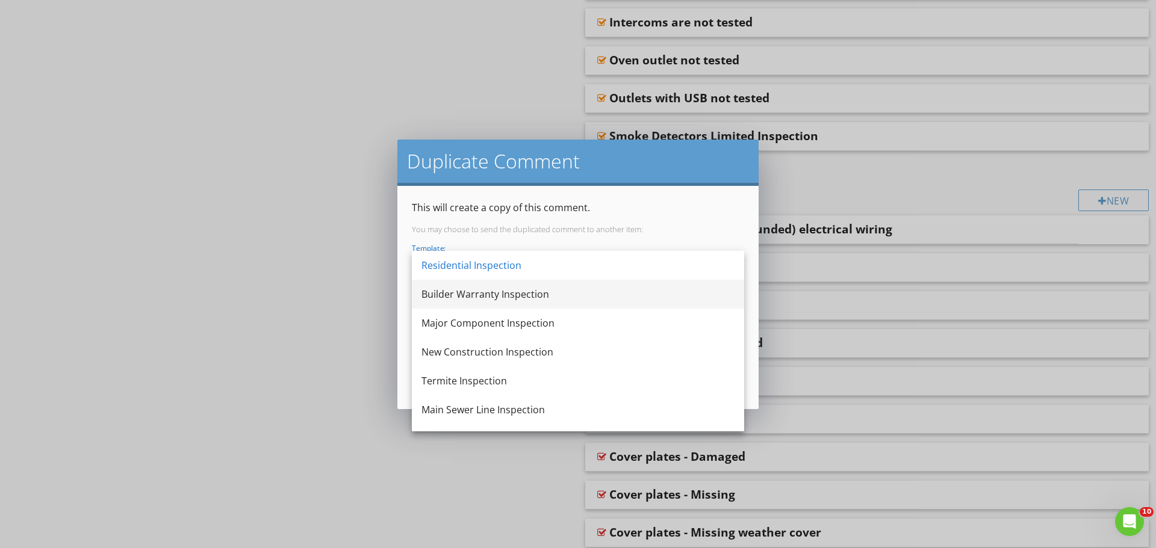
click at [514, 298] on div "Builder Warranty Inspection" at bounding box center [577, 294] width 313 height 14
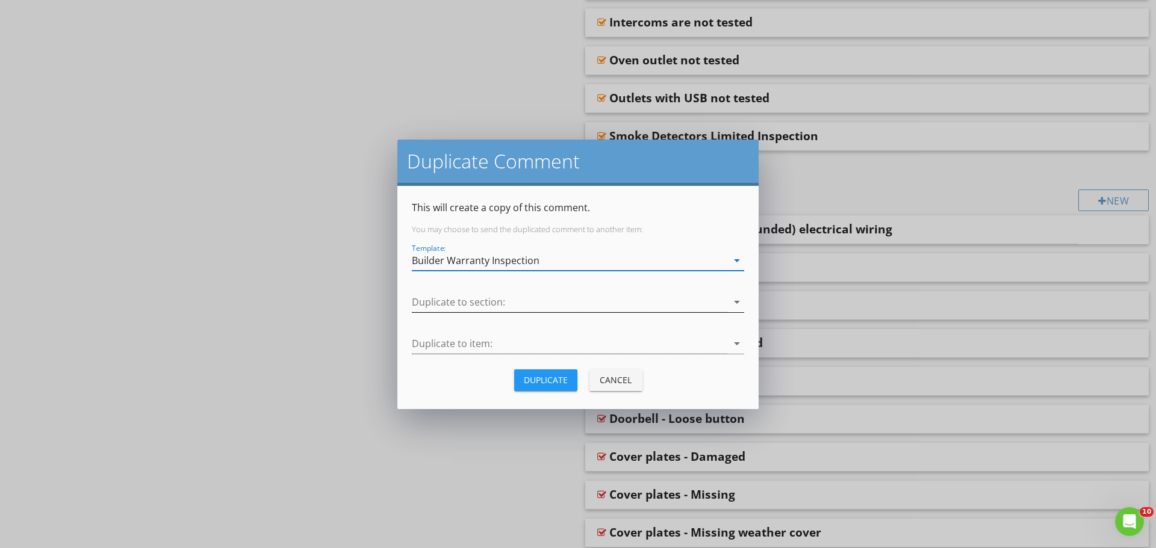
click at [526, 303] on div at bounding box center [569, 303] width 315 height 20
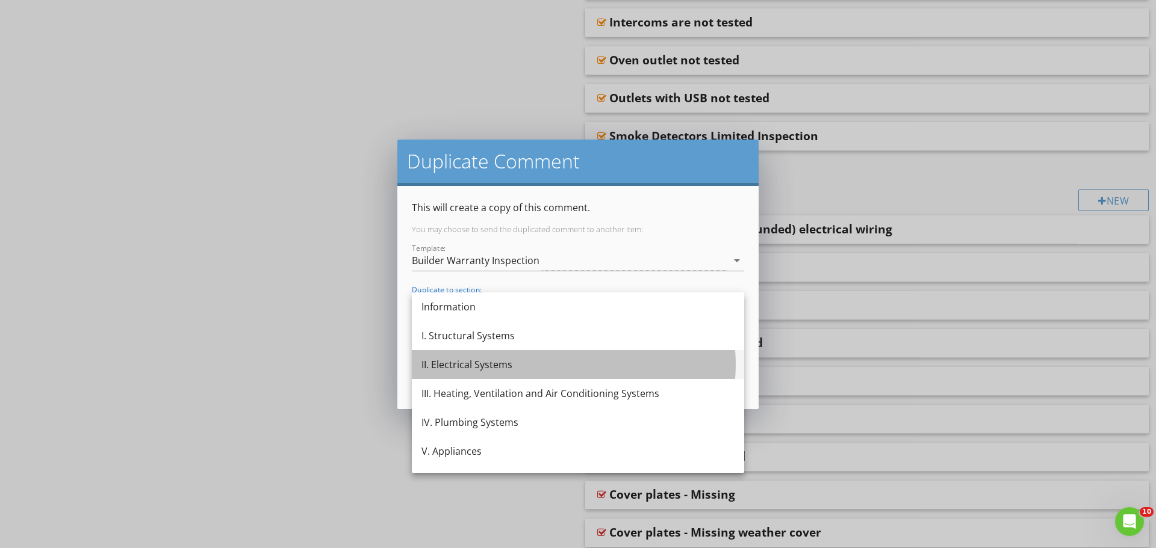
click at [471, 368] on div "II. Electrical Systems" at bounding box center [577, 365] width 313 height 14
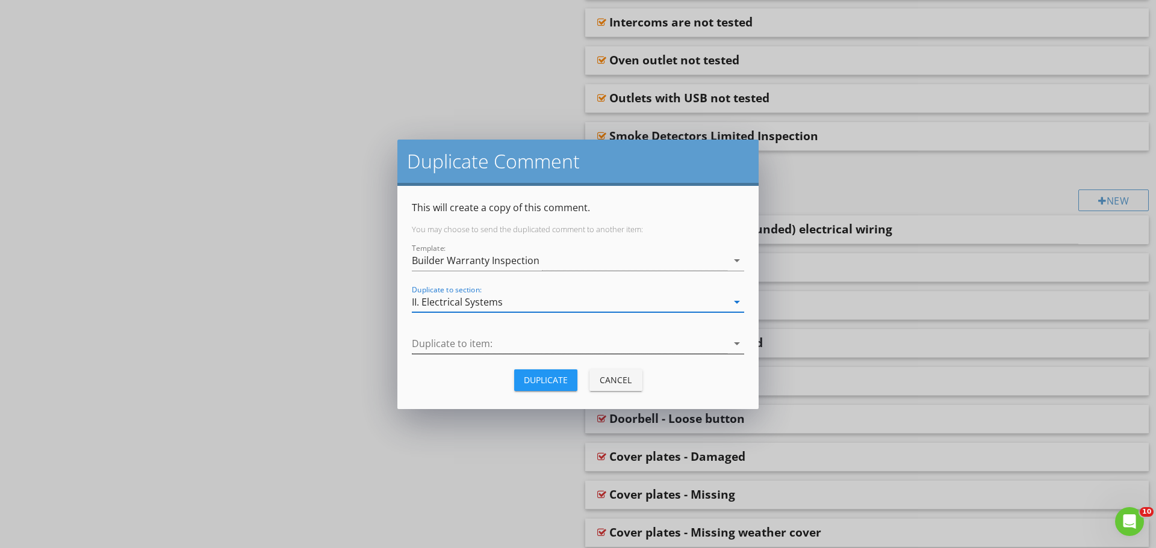
click at [470, 344] on div at bounding box center [569, 344] width 315 height 20
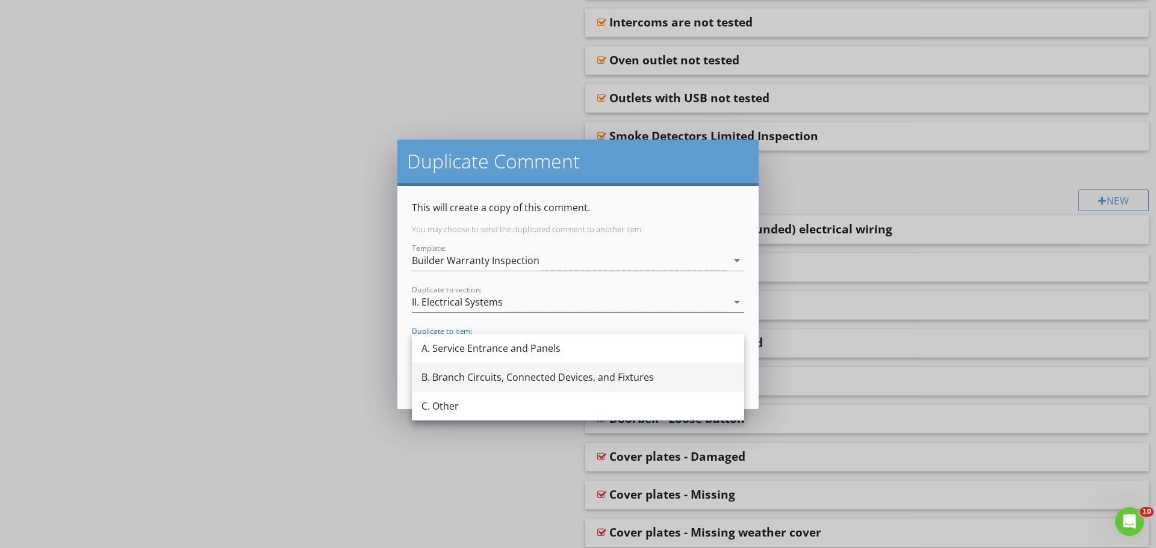
click at [459, 374] on div "B. Branch Circuits, Connected Devices, and Fixtures" at bounding box center [577, 377] width 313 height 14
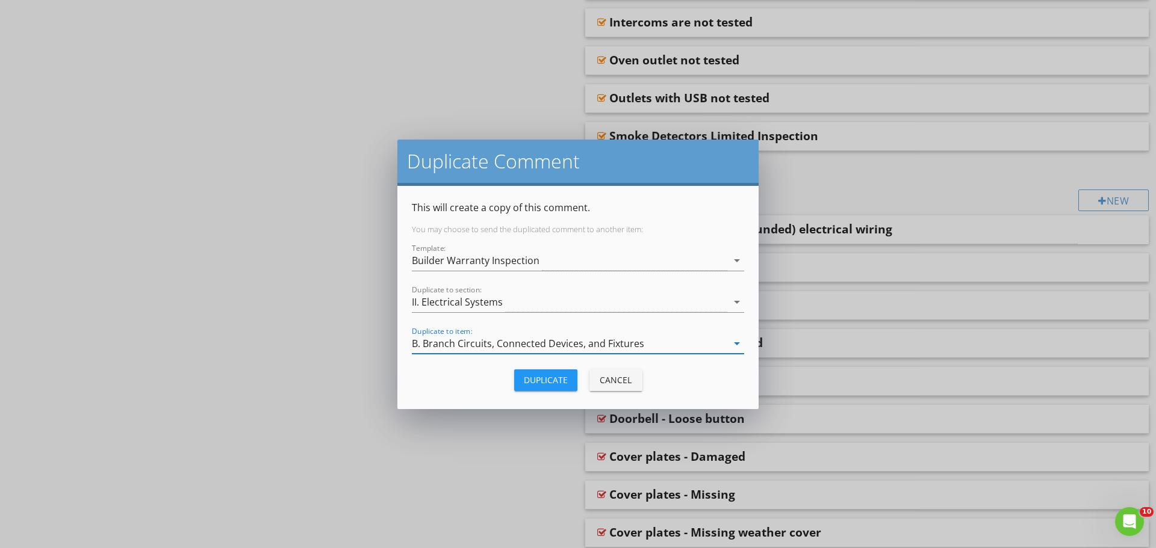
click at [536, 382] on div "Duplicate" at bounding box center [546, 380] width 44 height 13
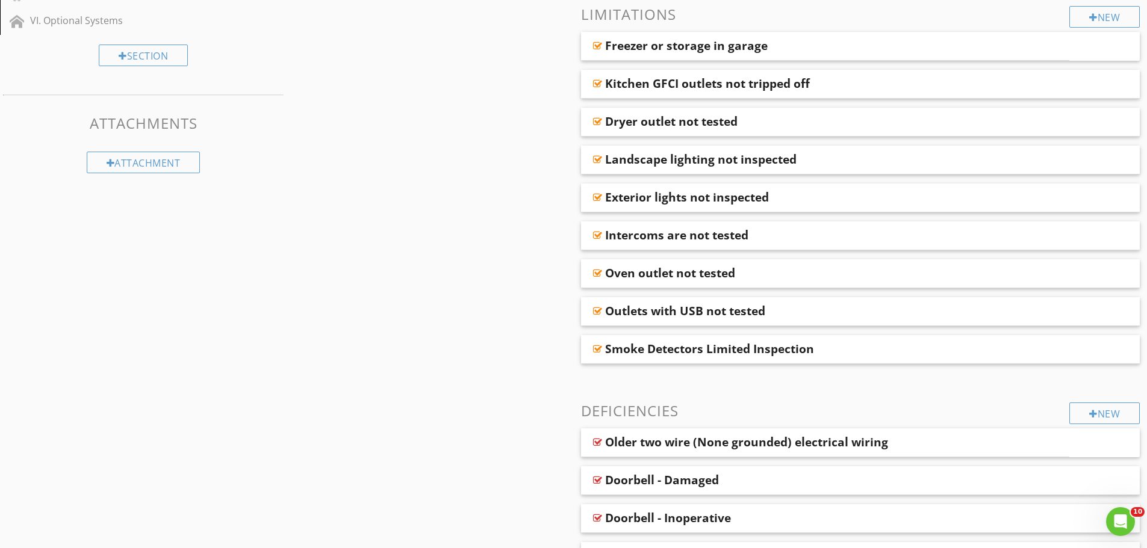
scroll to position [421, 0]
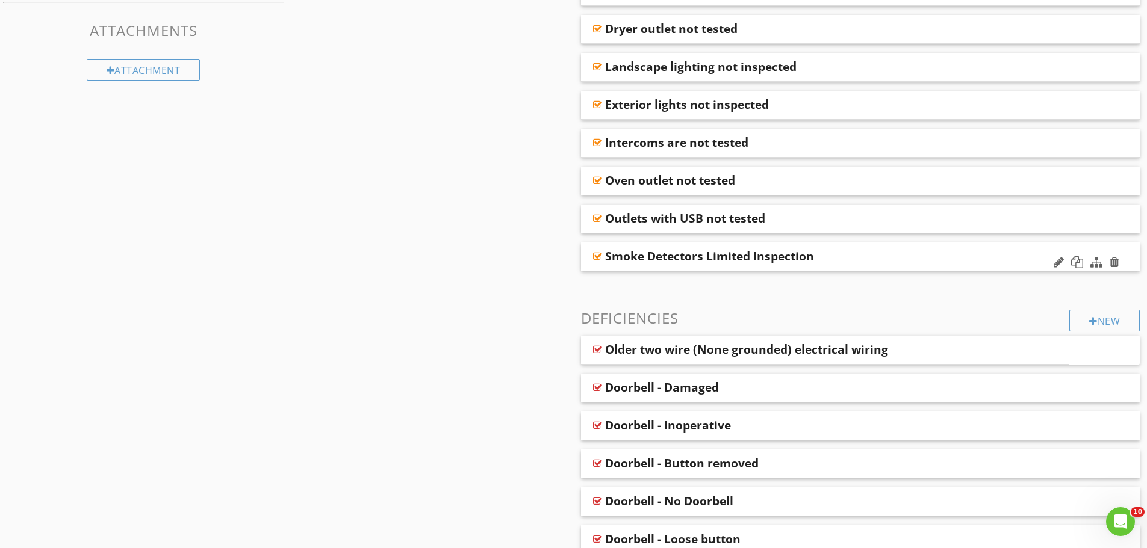
click at [1084, 264] on div at bounding box center [1086, 263] width 70 height 29
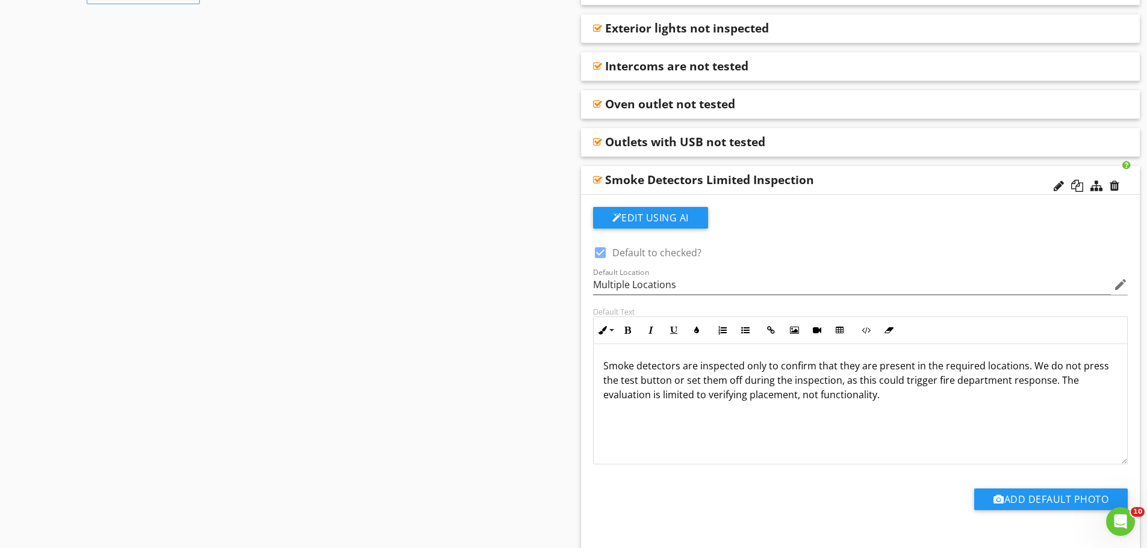
scroll to position [542, 0]
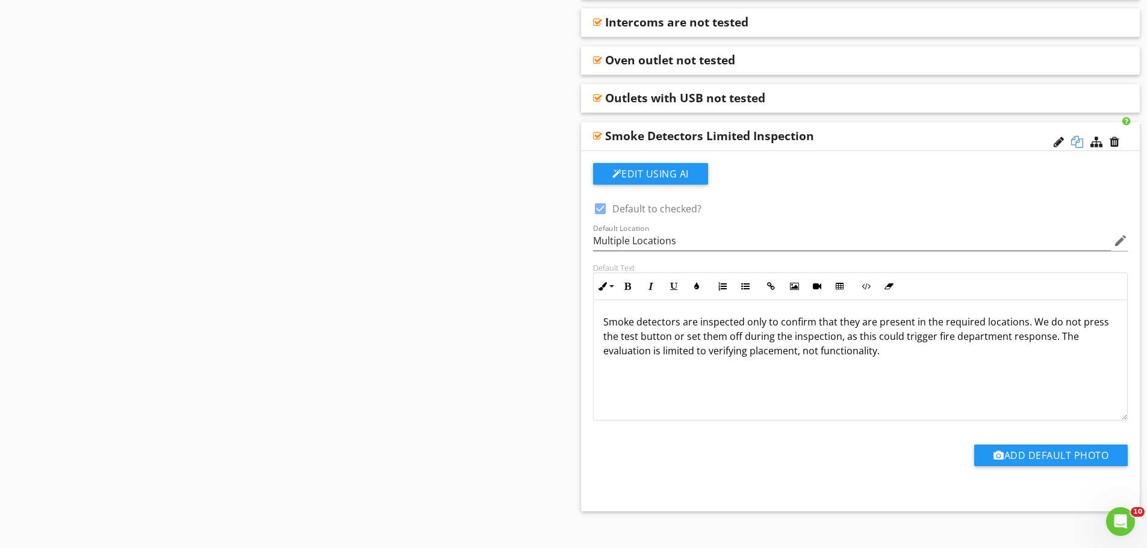
click at [1076, 140] on div at bounding box center [1077, 142] width 12 height 12
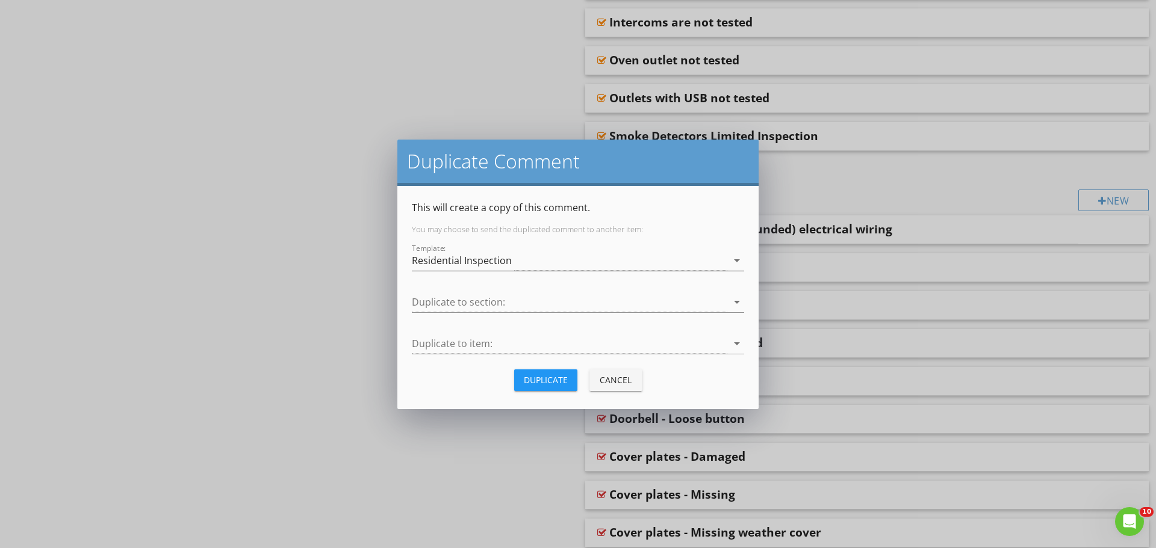
click at [647, 262] on div "Residential Inspection" at bounding box center [569, 261] width 315 height 20
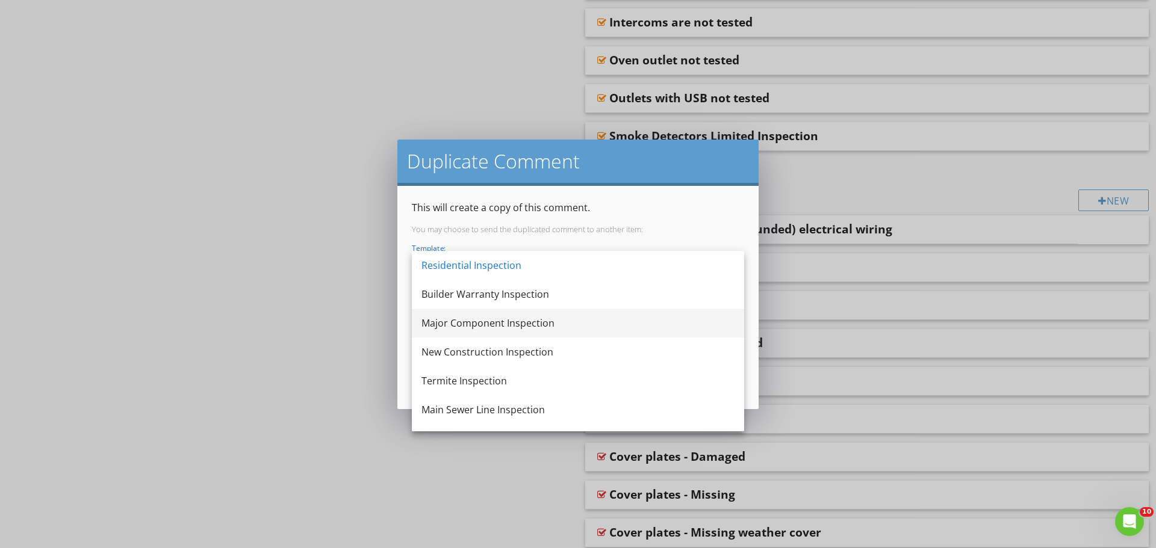
click at [471, 320] on div "Major Component Inspection" at bounding box center [577, 323] width 313 height 14
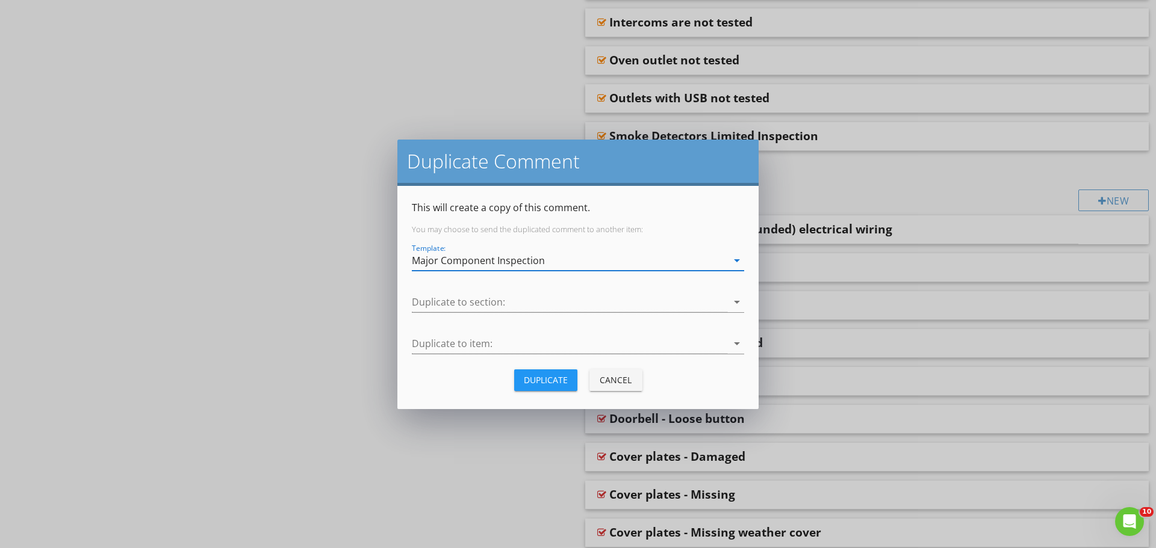
click at [542, 261] on div "Major Component Inspection" at bounding box center [478, 260] width 133 height 11
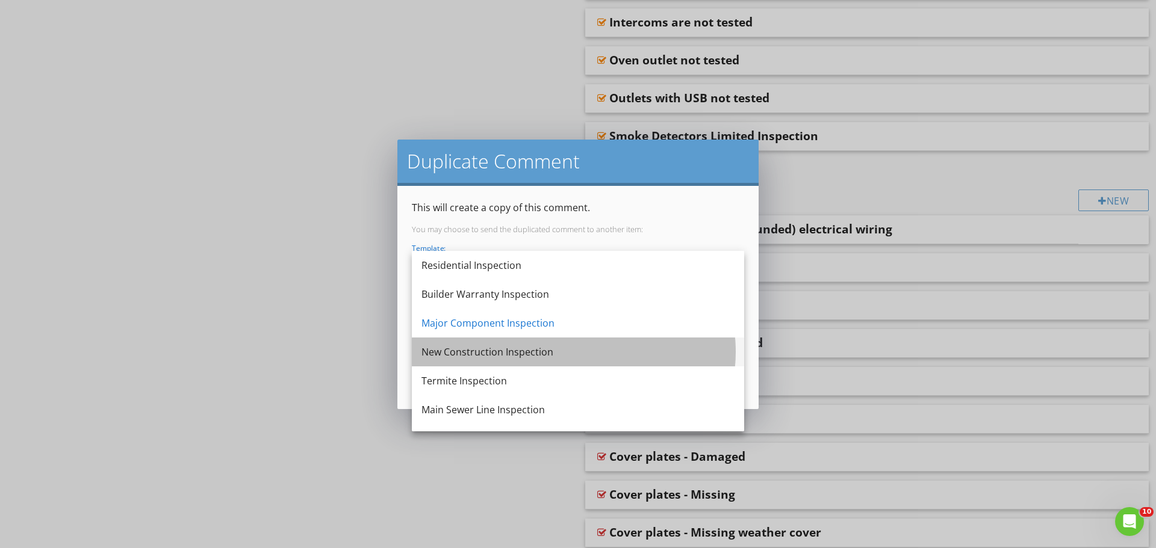
click at [518, 351] on div "New Construction Inspection" at bounding box center [577, 352] width 313 height 14
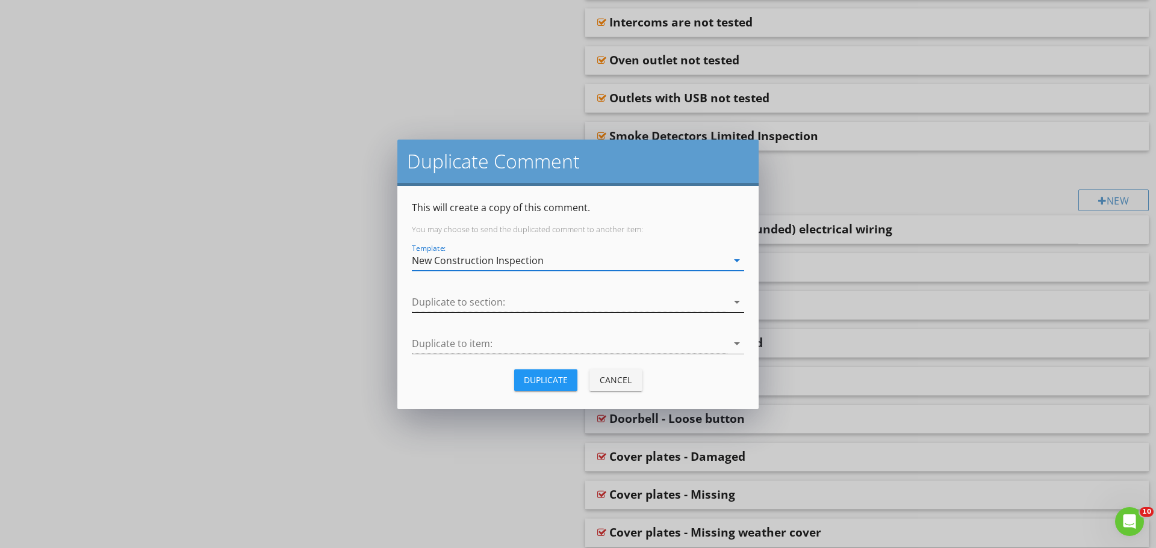
click at [513, 307] on div at bounding box center [569, 303] width 315 height 20
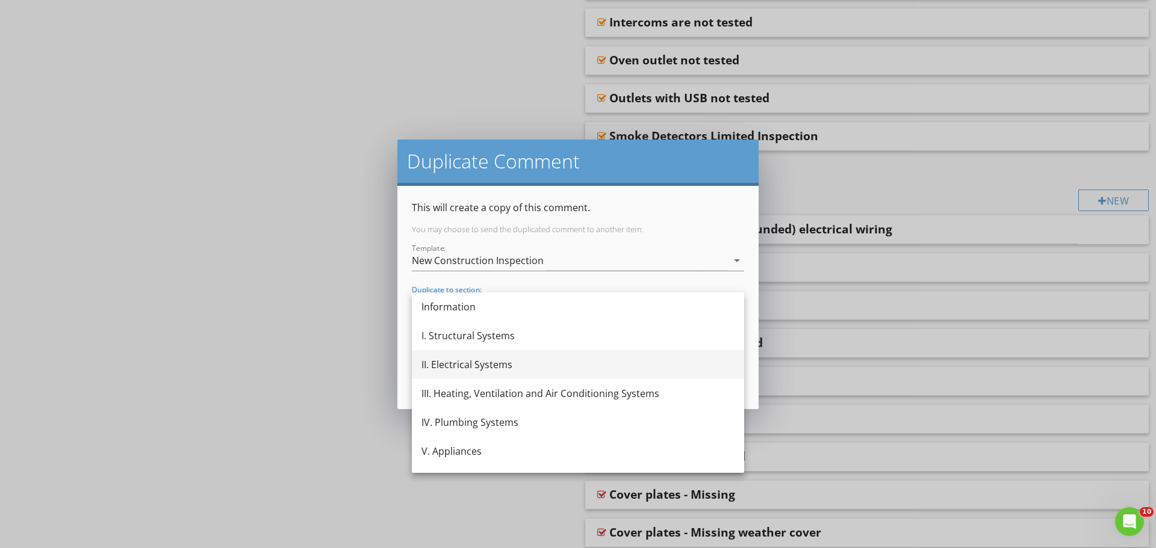
click at [485, 359] on div "II. Electrical Systems" at bounding box center [577, 365] width 313 height 14
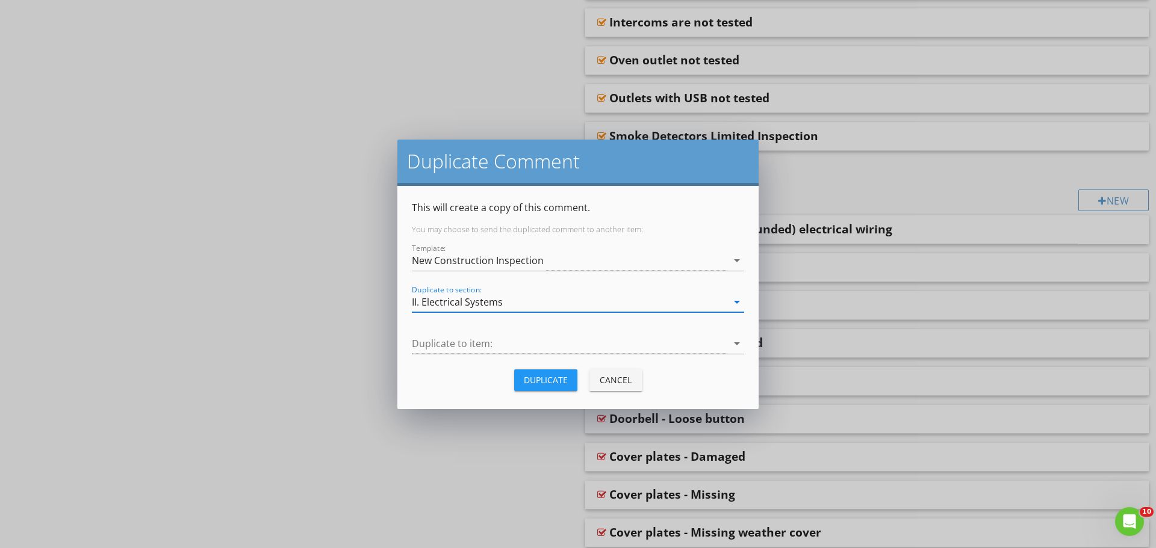
click at [491, 333] on div "Duplicate to item: arrow_drop_down" at bounding box center [578, 346] width 332 height 39
click at [481, 341] on div at bounding box center [569, 344] width 315 height 20
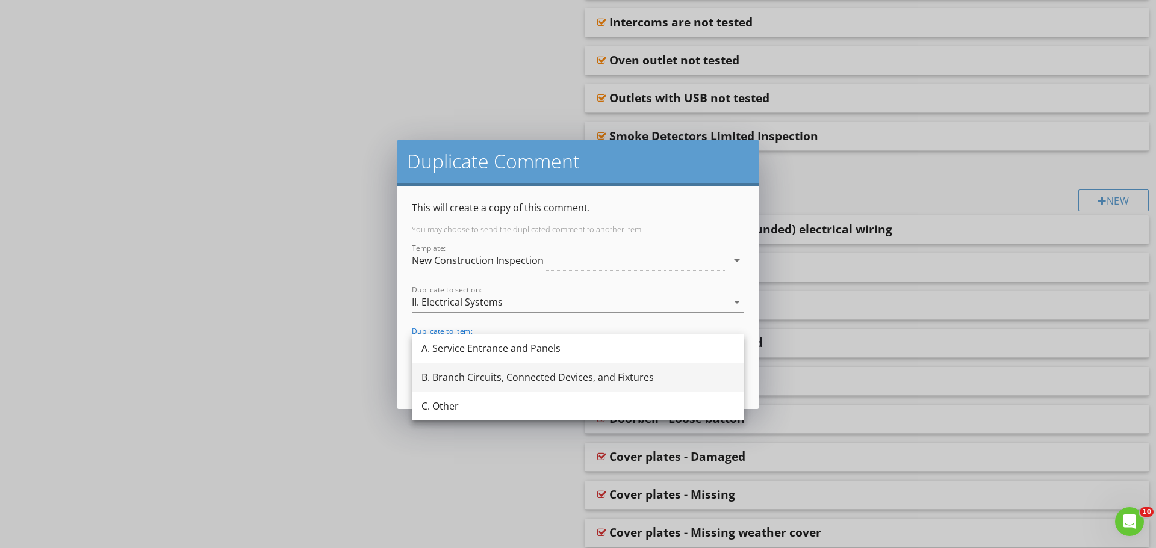
click at [472, 366] on div "B. Branch Circuits, Connected Devices, and Fixtures" at bounding box center [577, 377] width 313 height 29
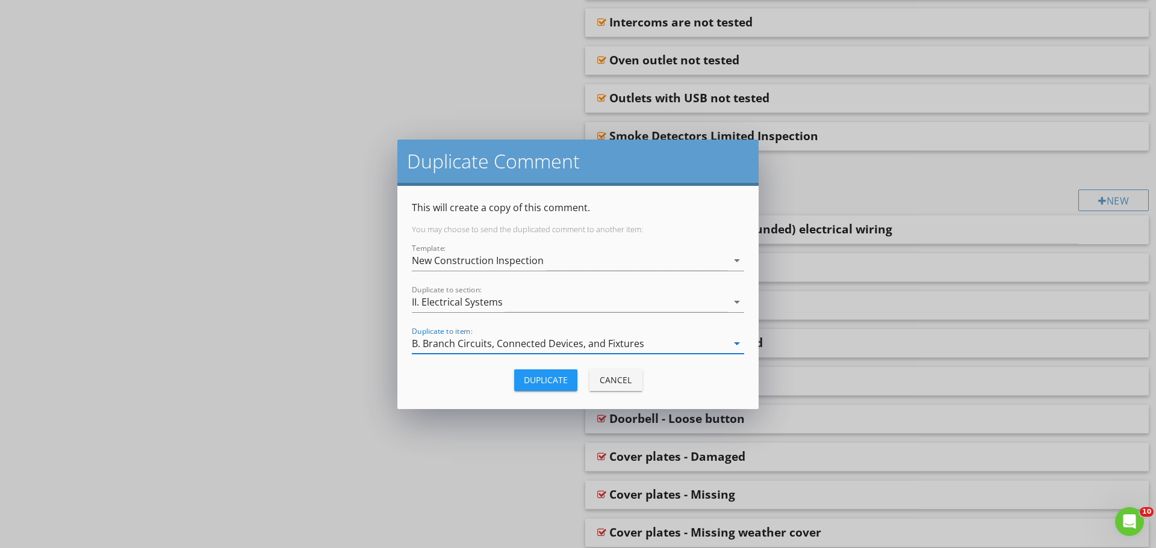
click at [542, 377] on div "Duplicate" at bounding box center [546, 380] width 44 height 13
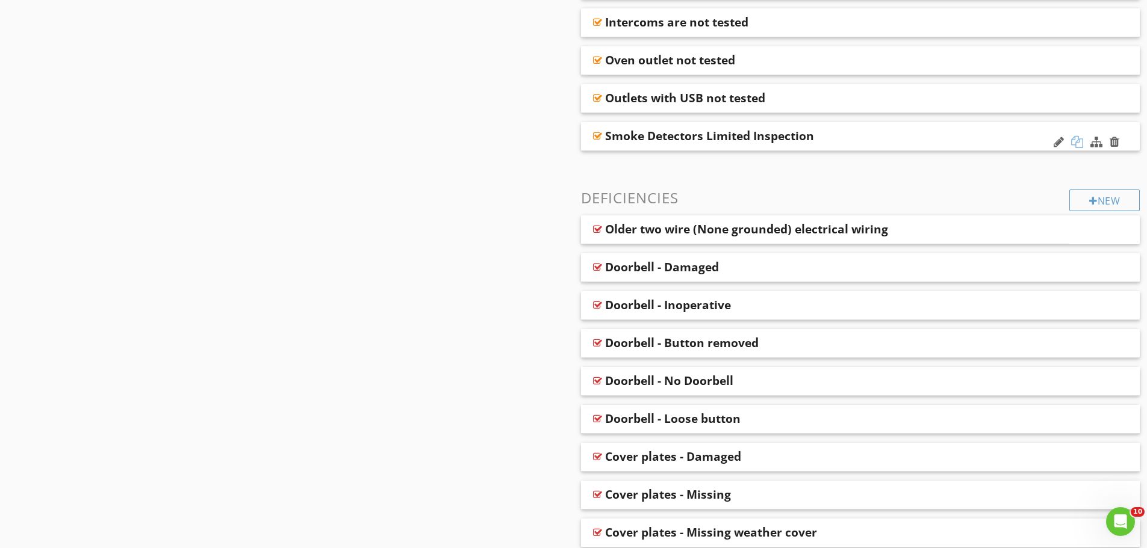
click at [1072, 138] on div at bounding box center [1077, 142] width 12 height 12
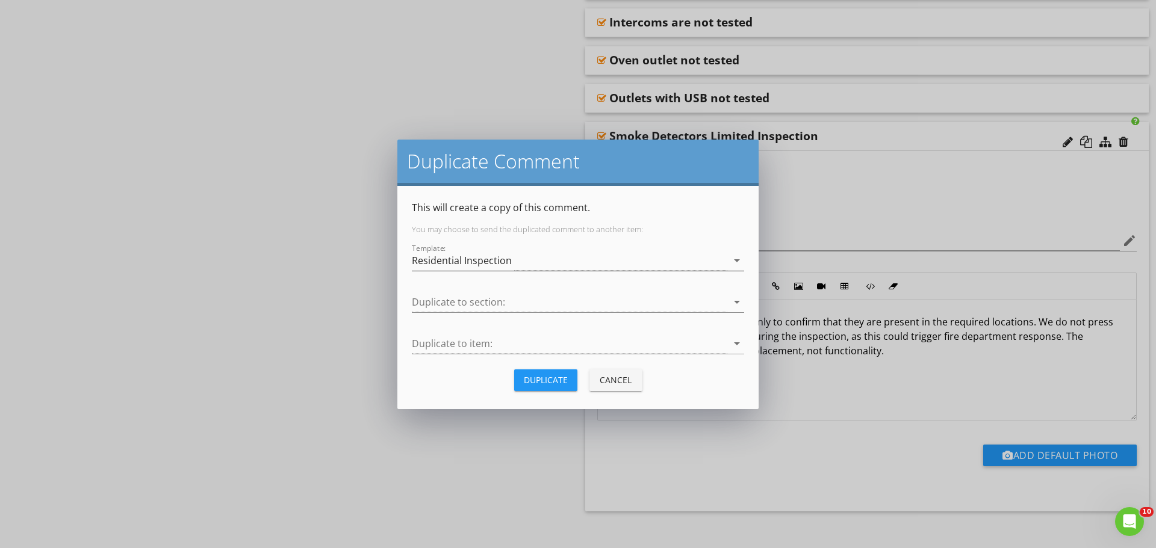
click at [650, 259] on div "Residential Inspection" at bounding box center [569, 261] width 315 height 20
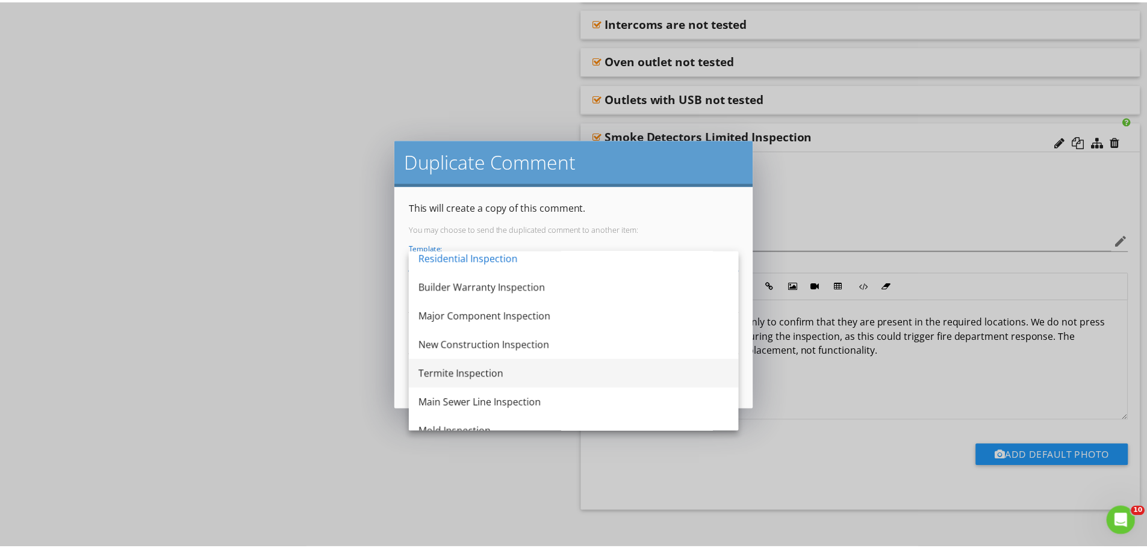
scroll to position [0, 0]
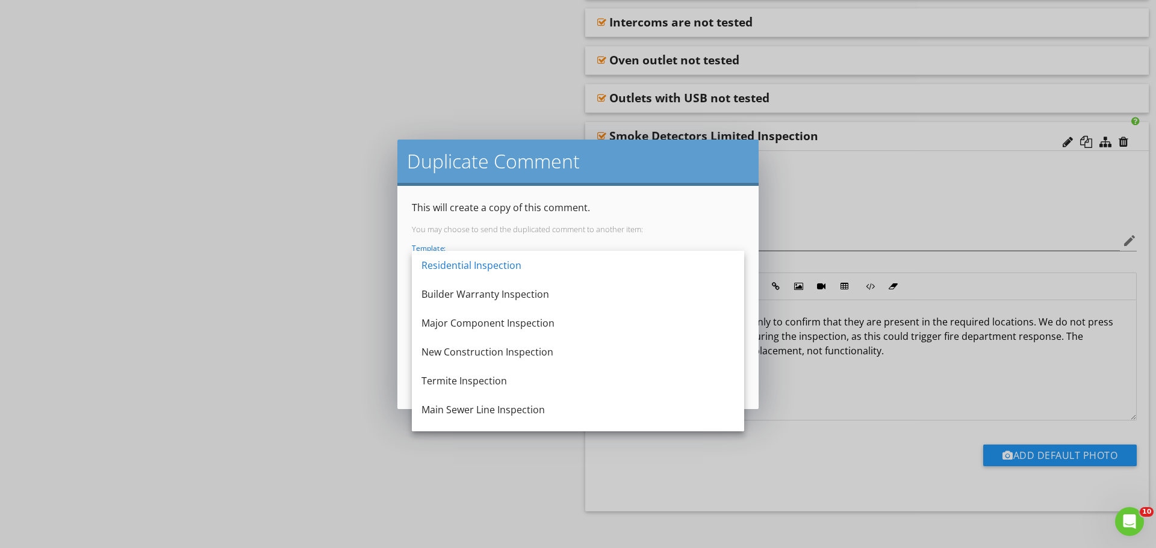
click at [327, 265] on div "Duplicate Comment This will create a copy of this comment. You may choose to se…" at bounding box center [578, 274] width 1156 height 548
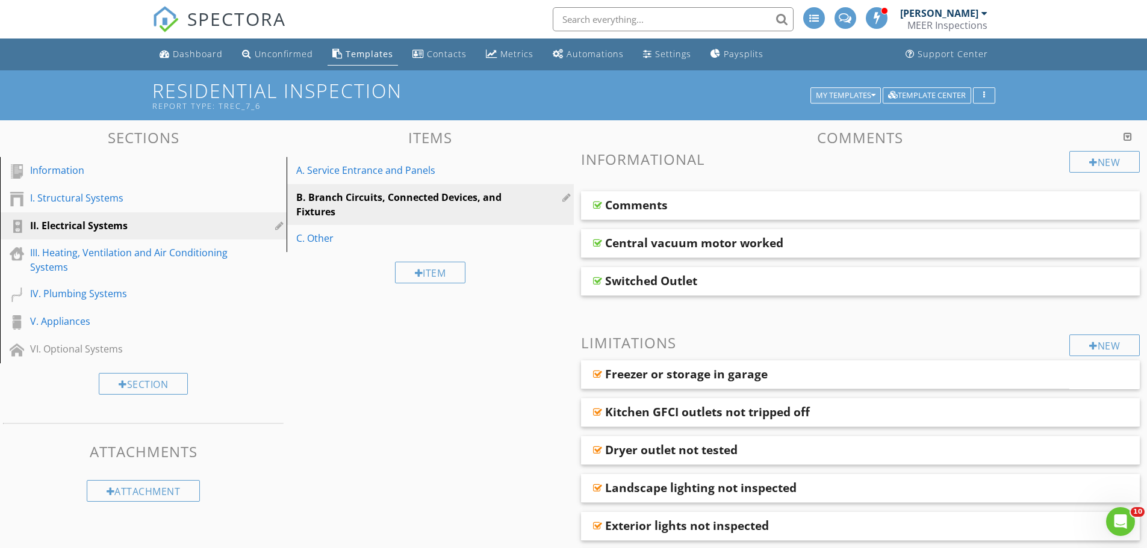
click at [842, 95] on div "My Templates" at bounding box center [846, 96] width 60 height 8
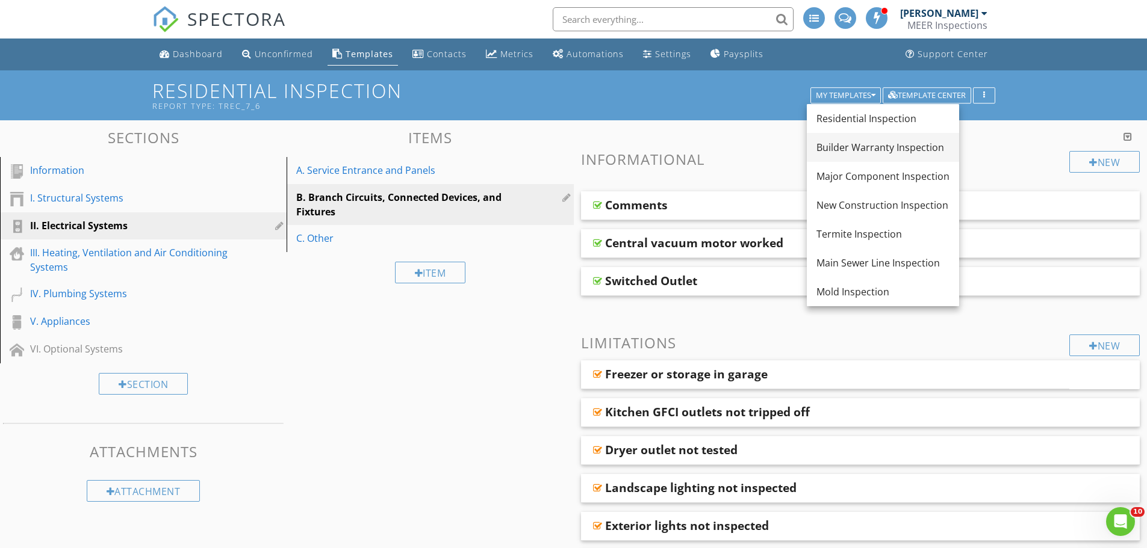
click at [843, 146] on div "Builder Warranty Inspection" at bounding box center [882, 147] width 133 height 14
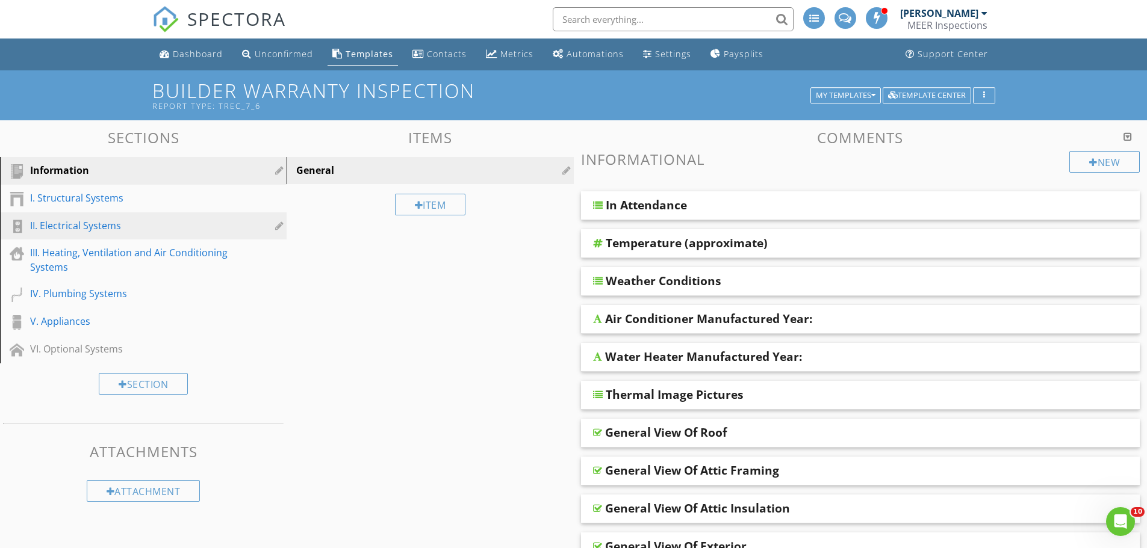
click at [51, 225] on div "II. Electrical Systems" at bounding box center [129, 226] width 199 height 14
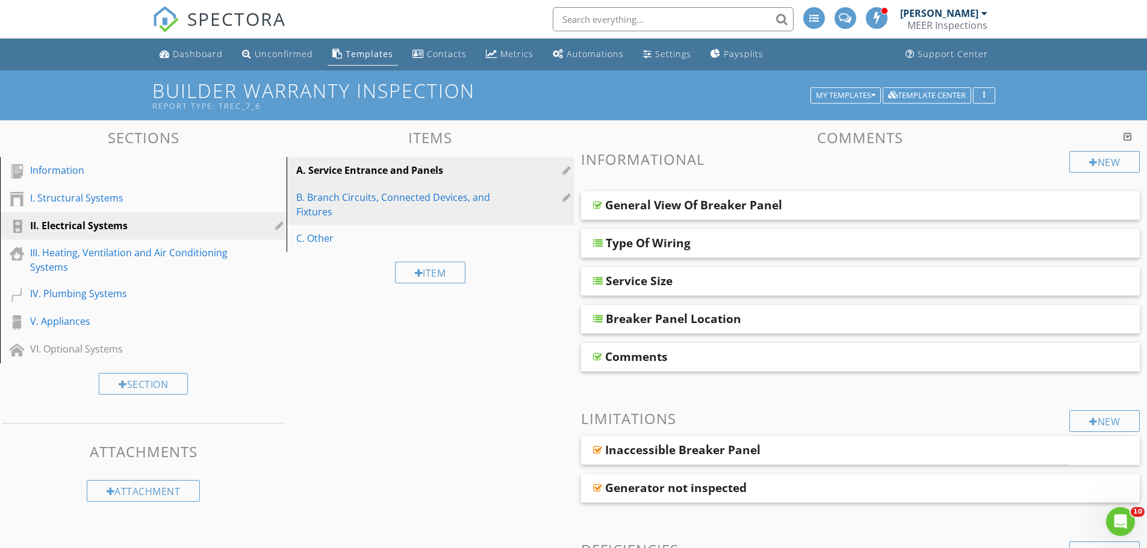
click at [368, 212] on div "B. Branch Circuits, Connected Devices, and Fixtures" at bounding box center [409, 204] width 226 height 29
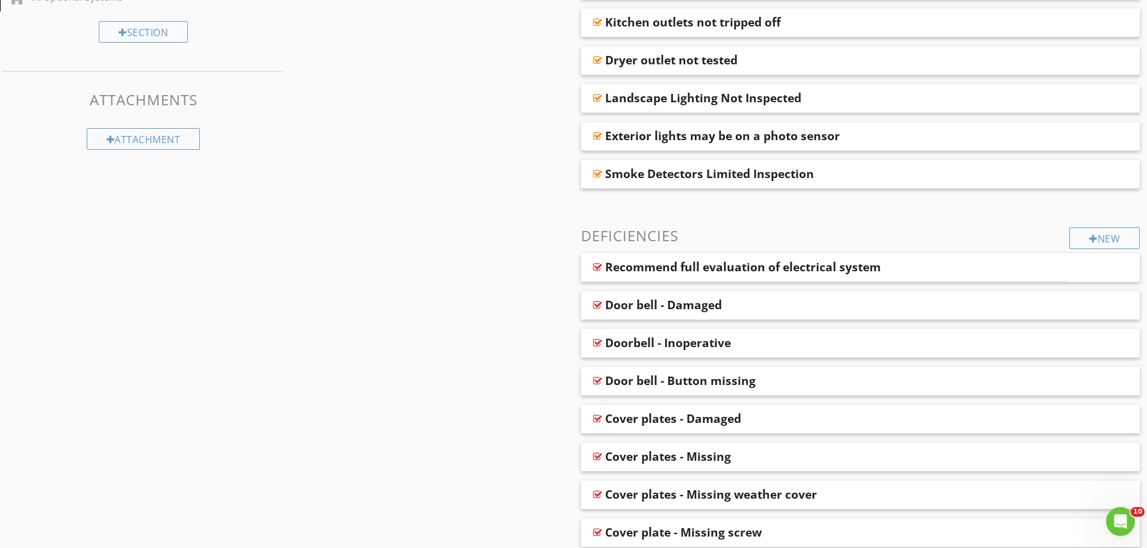
scroll to position [301, 0]
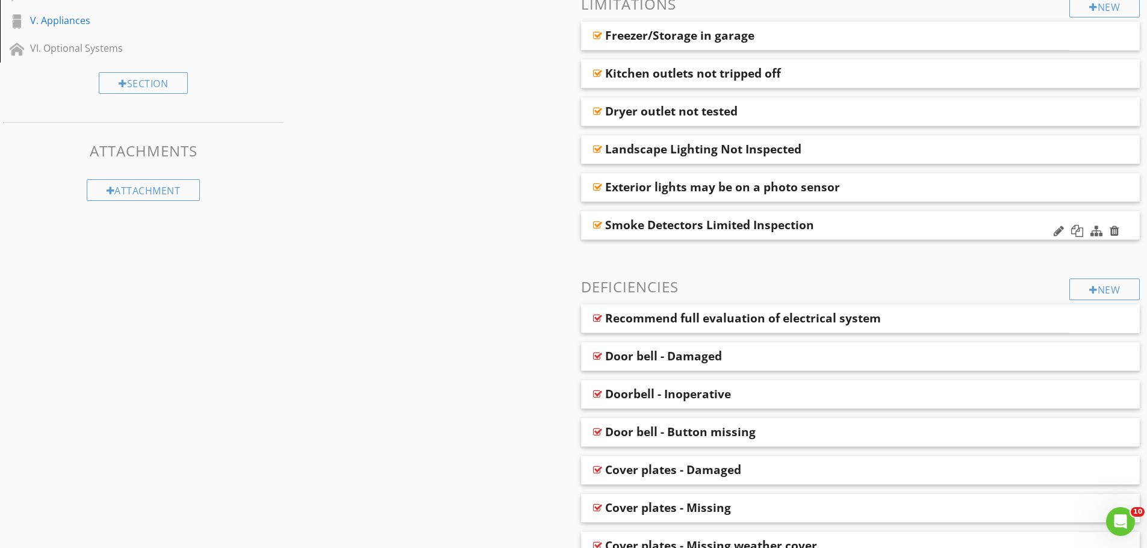
click at [895, 231] on div "Smoke Detectors Limited Inspection" at bounding box center [805, 225] width 401 height 14
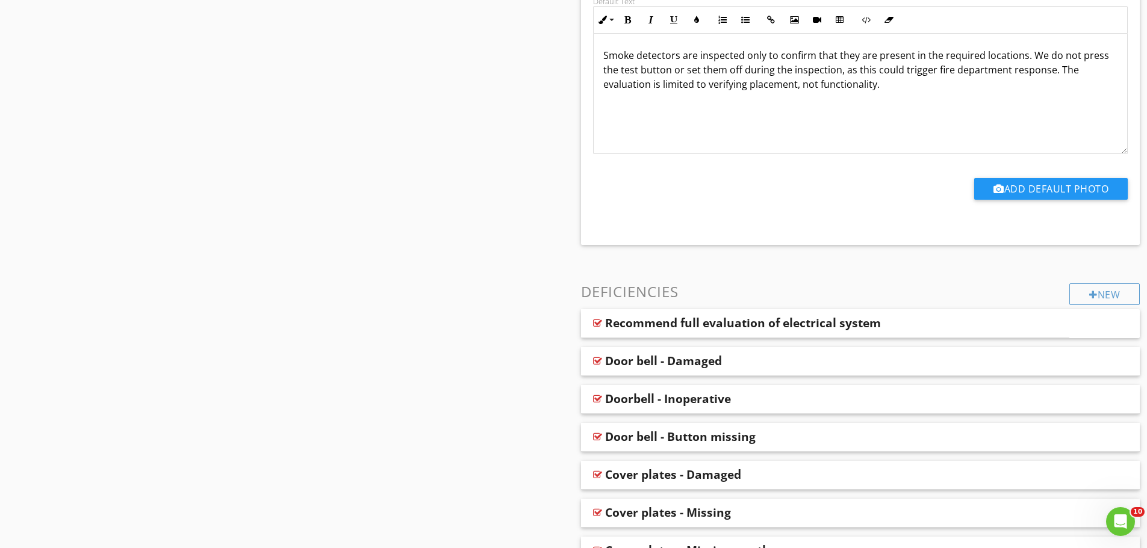
scroll to position [662, 0]
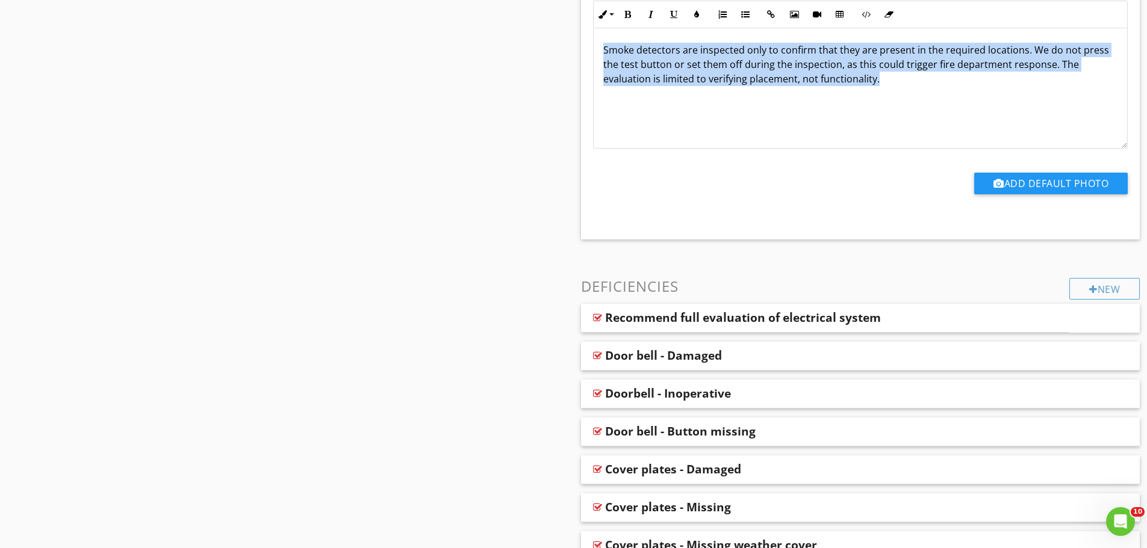
drag, startPoint x: 893, startPoint y: 79, endPoint x: 598, endPoint y: 49, distance: 296.5
click at [598, 49] on div "Smoke detectors are inspected only to confirm that they are present in the requ…" at bounding box center [861, 88] width 534 height 120
copy p "Smoke detectors are inspected only to confirm that they are present in the requ…"
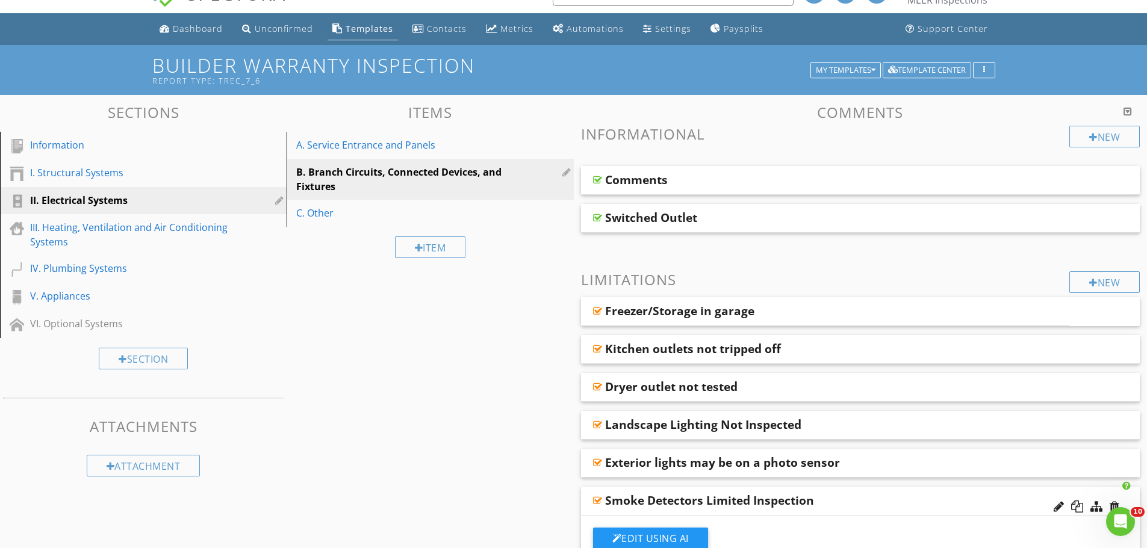
scroll to position [0, 0]
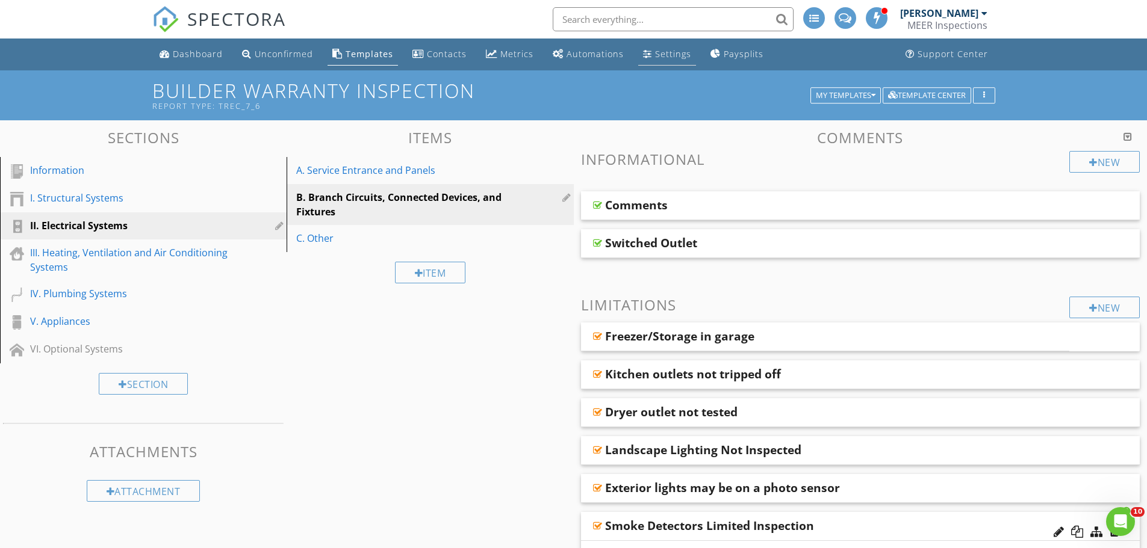
click at [679, 53] on div "Settings" at bounding box center [673, 53] width 36 height 11
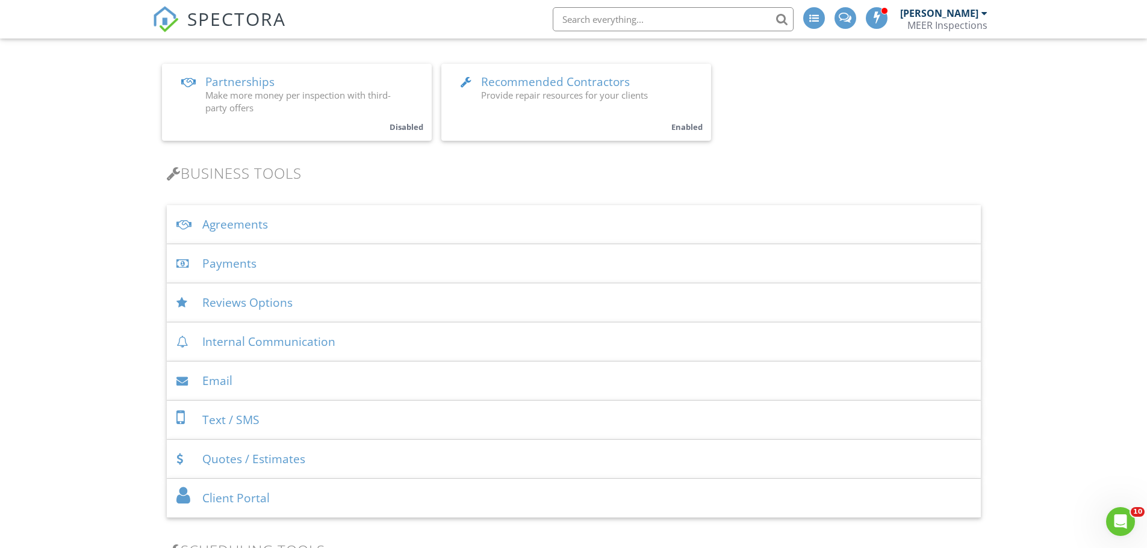
scroll to position [259, 0]
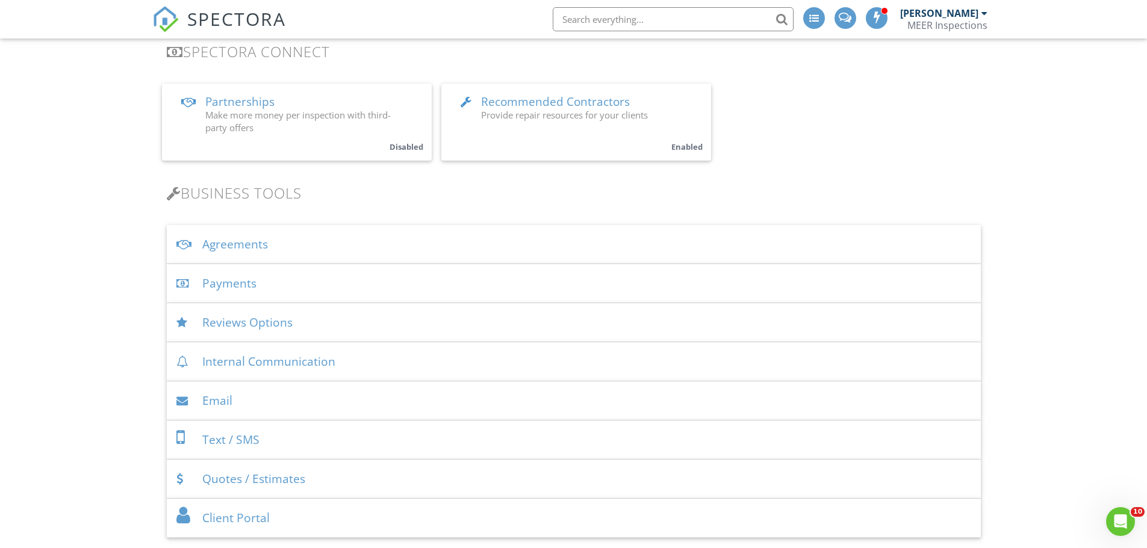
click at [267, 236] on div "Agreements" at bounding box center [574, 244] width 814 height 39
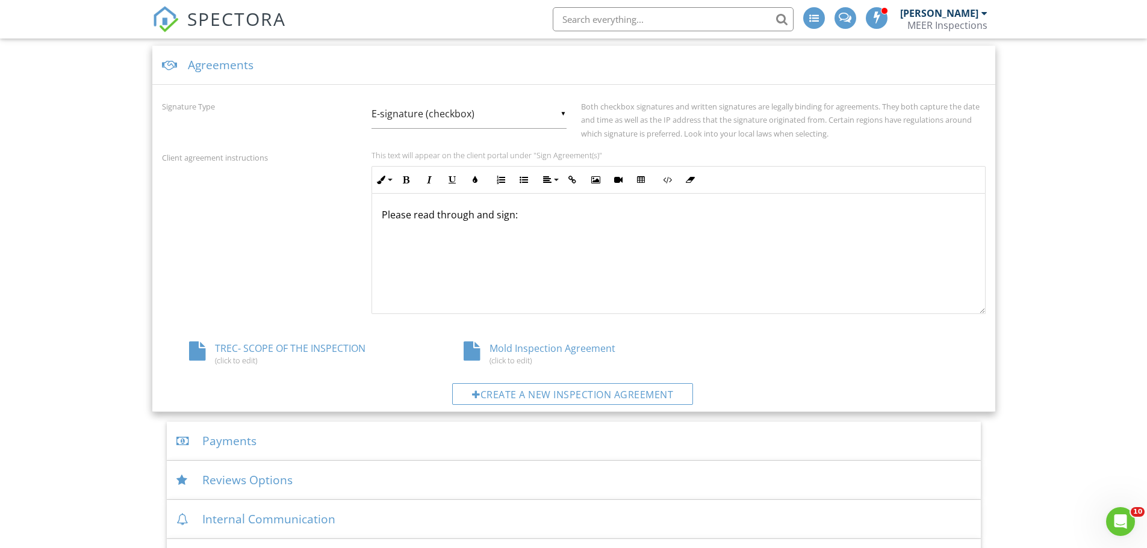
scroll to position [439, 0]
click at [306, 346] on div "TREC- SCOPE OF THE INSPECTION (click to edit)" at bounding box center [299, 352] width 275 height 23
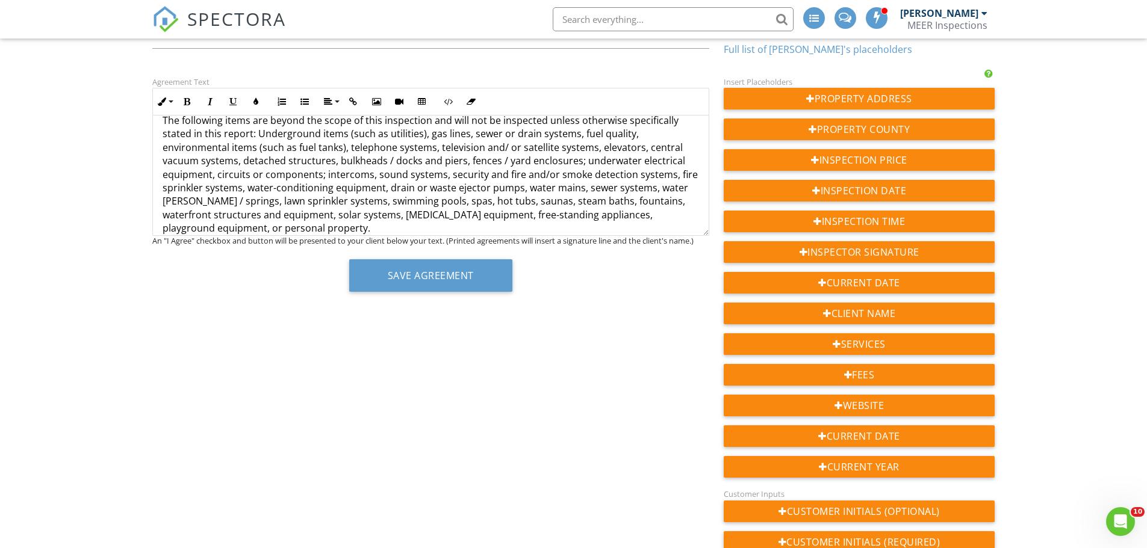
scroll to position [1616, 0]
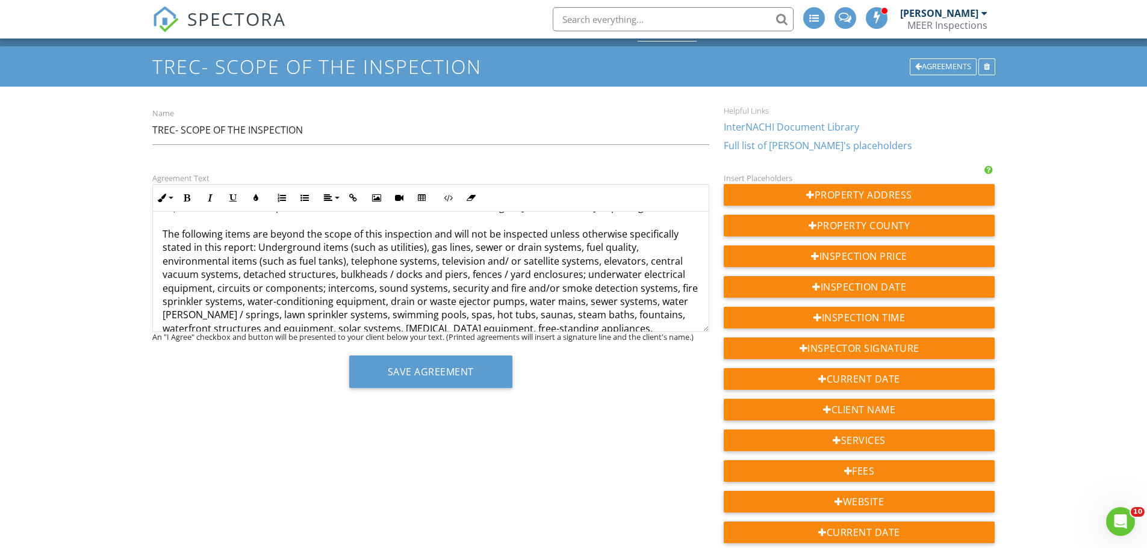
scroll to position [0, 0]
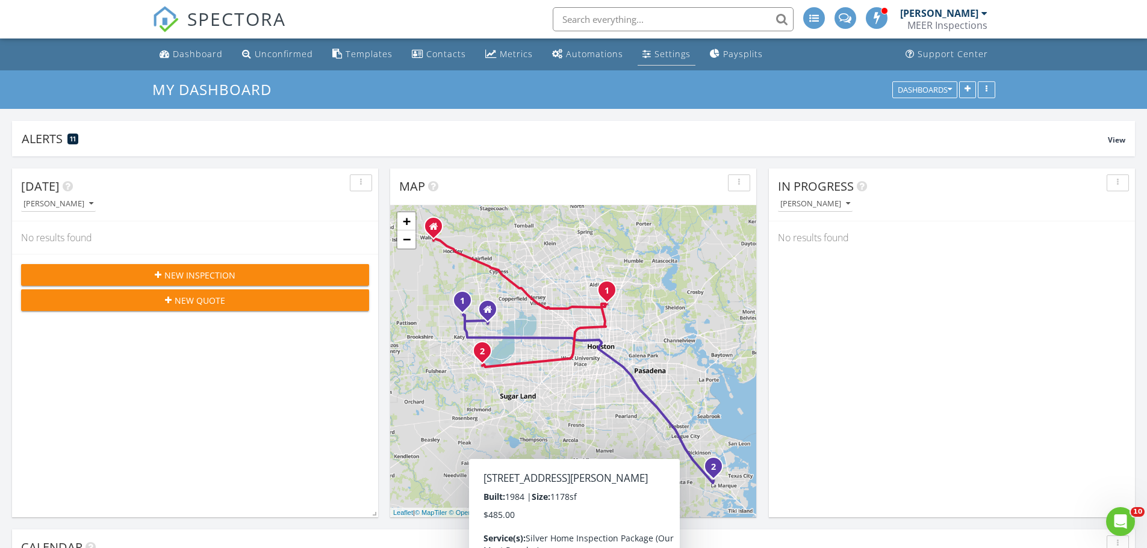
click at [668, 69] on li "Settings" at bounding box center [666, 55] width 63 height 32
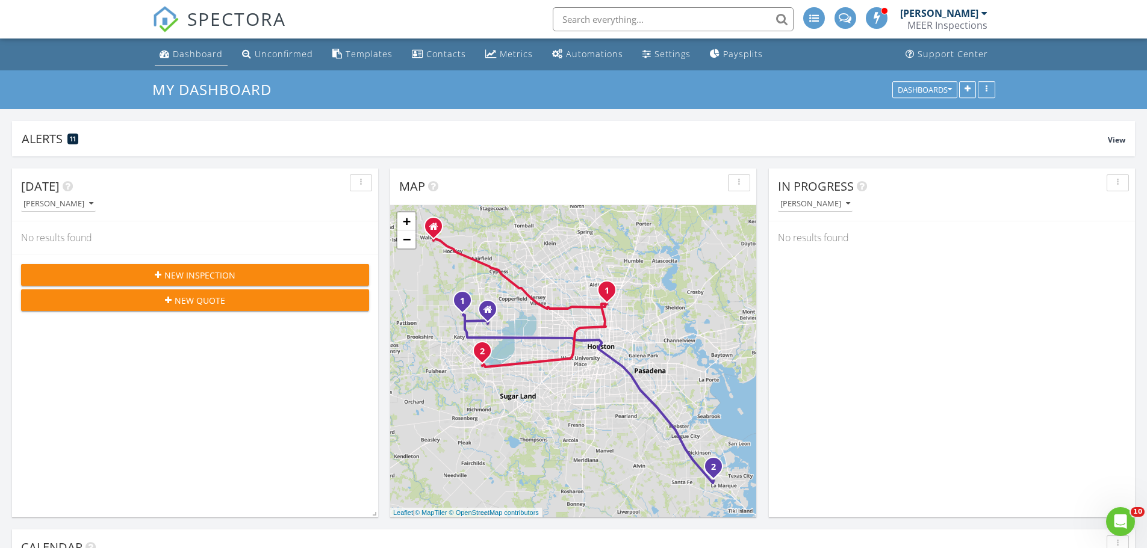
click at [194, 52] on div "Dashboard" at bounding box center [198, 53] width 50 height 11
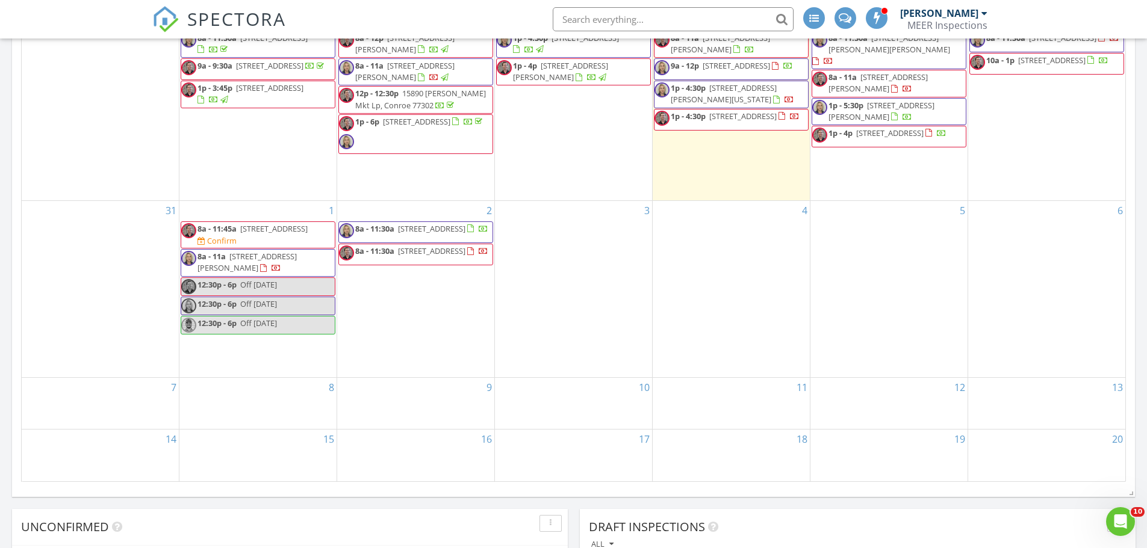
click at [237, 235] on div "Confirm" at bounding box center [216, 240] width 39 height 11
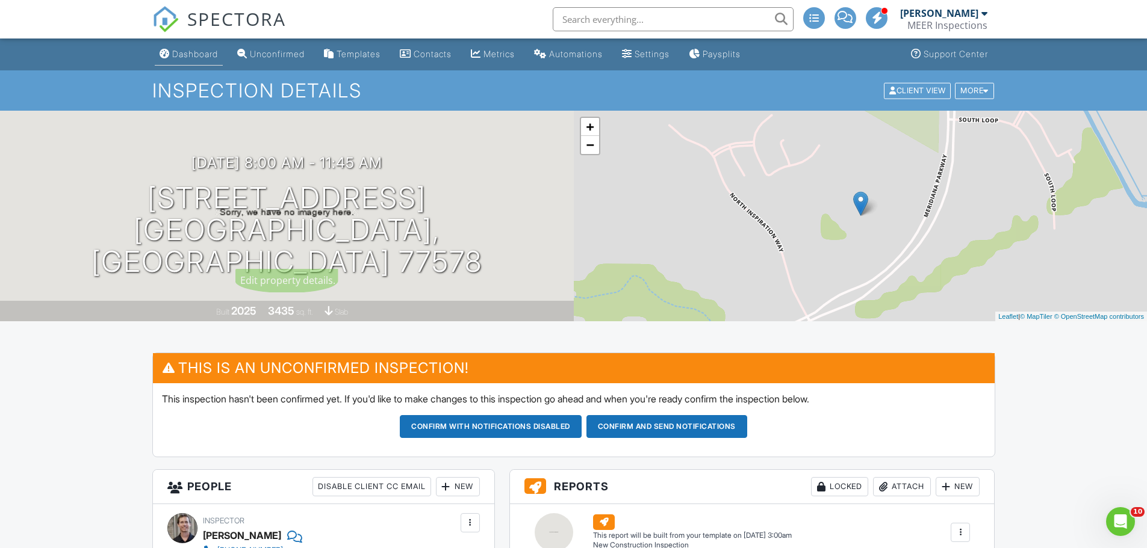
click at [197, 55] on div "Dashboard" at bounding box center [195, 54] width 46 height 10
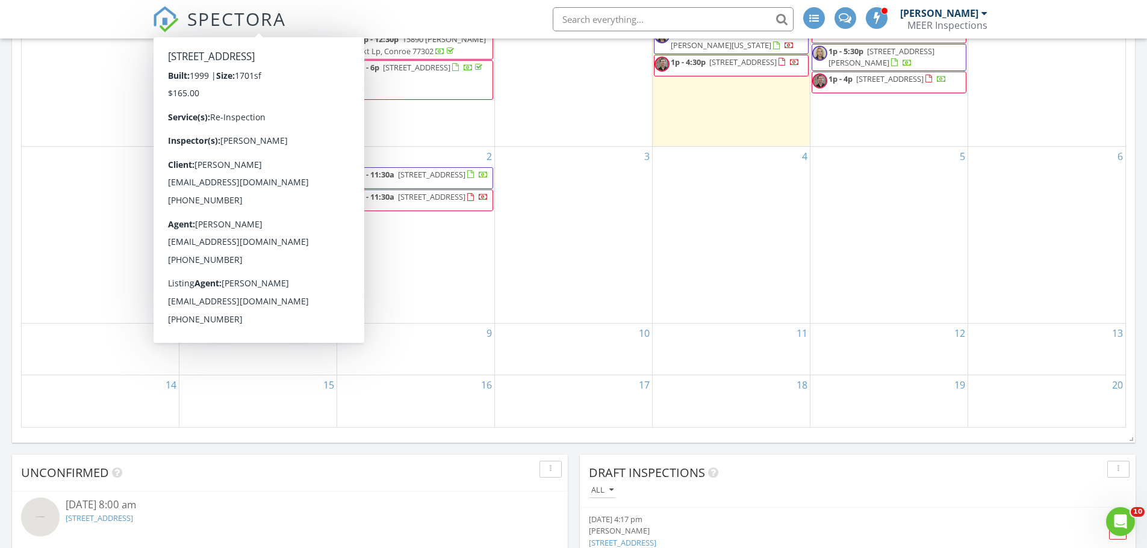
scroll to position [697, 0]
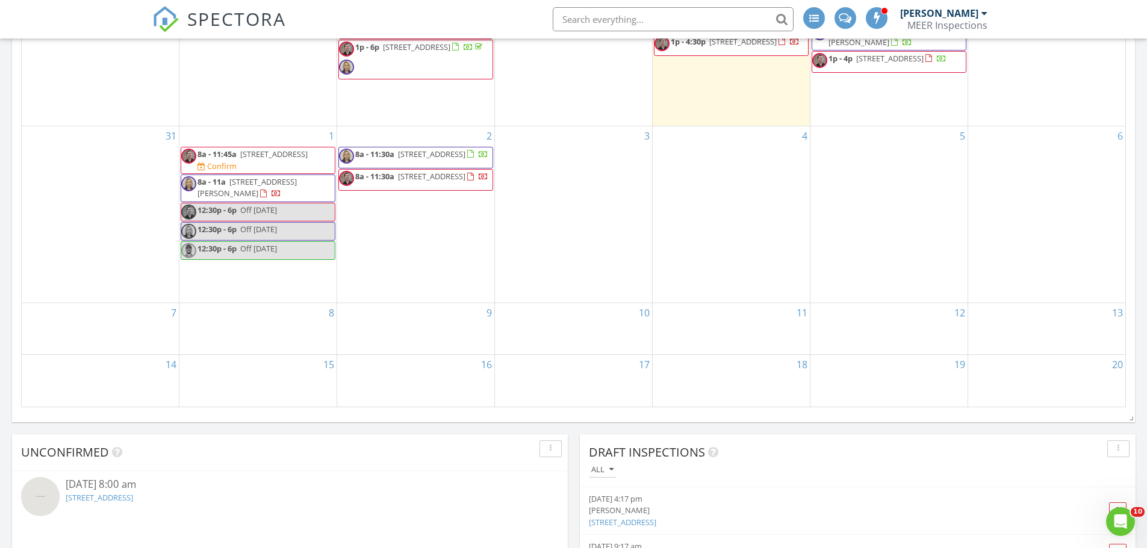
drag, startPoint x: 0, startPoint y: 154, endPoint x: 8, endPoint y: 151, distance: 8.6
click at [5, 151] on div "[DATE] [PERSON_NAME] No results found New Inspection New Quote Map 1 2 1 2 + − …" at bounding box center [573, 22] width 1147 height 1126
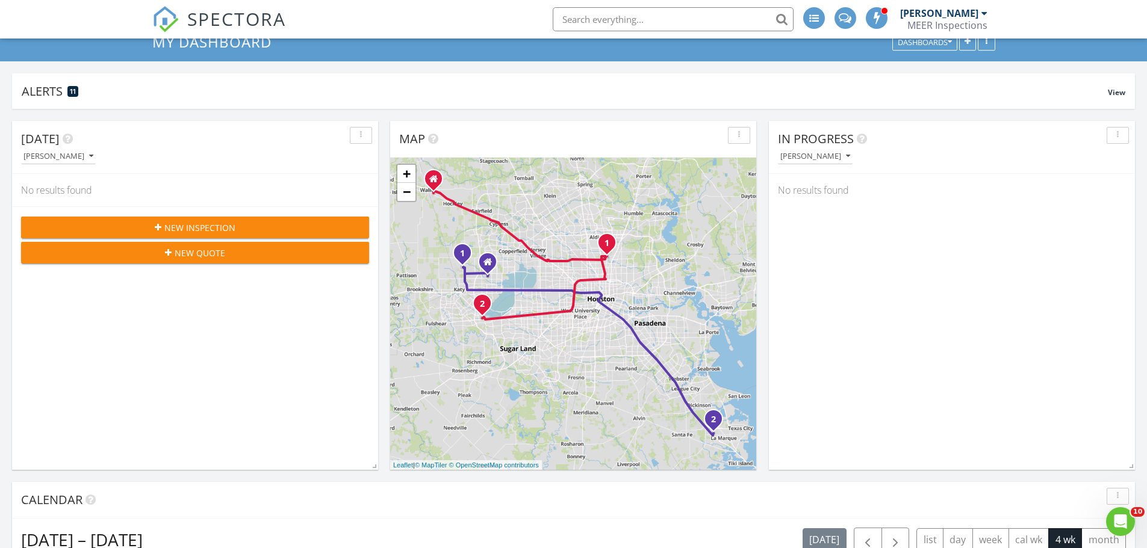
scroll to position [0, 0]
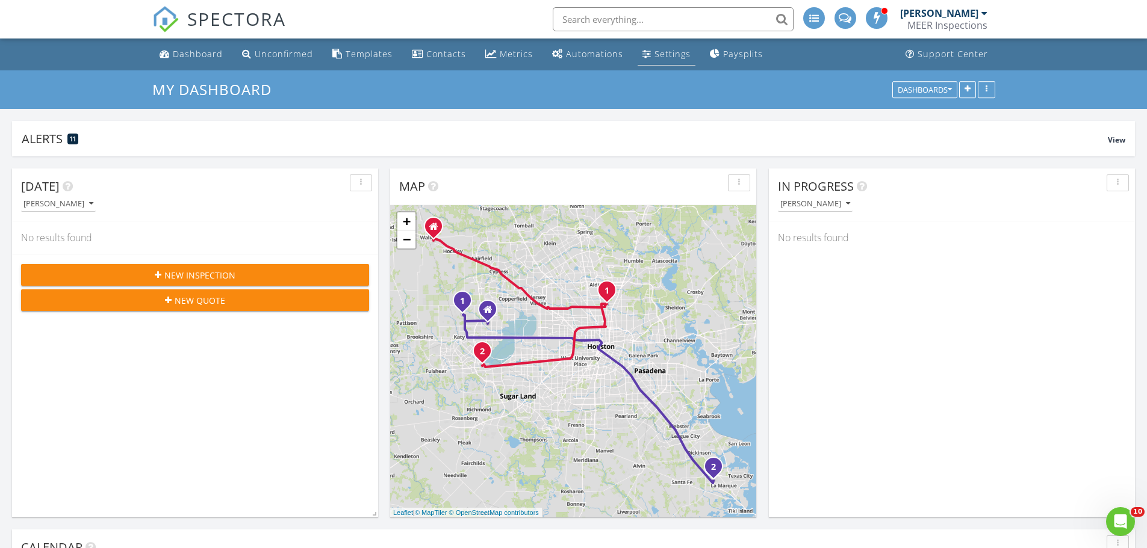
click at [647, 51] on link "Settings" at bounding box center [667, 54] width 58 height 22
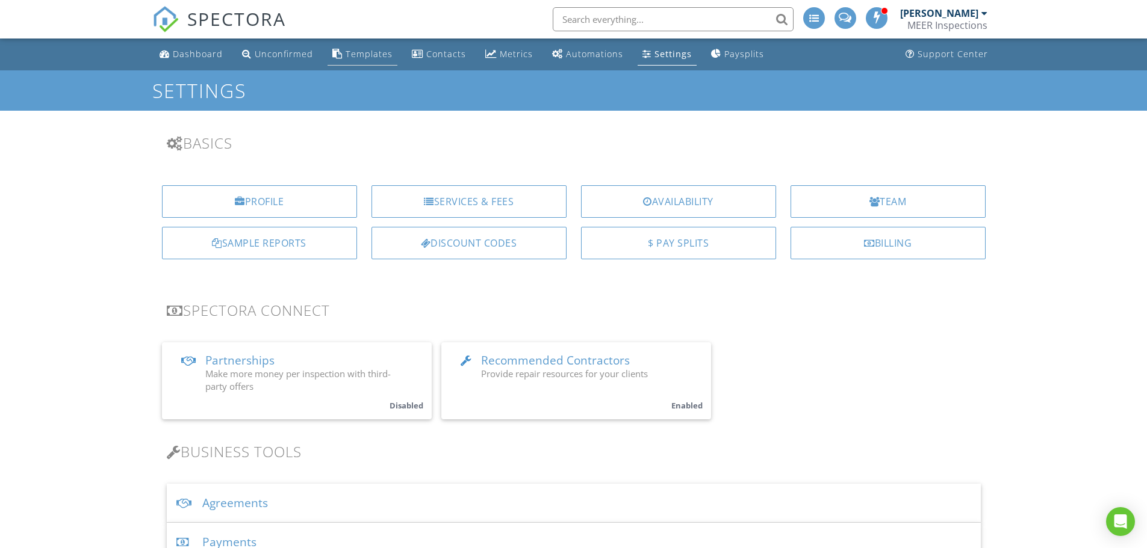
click at [369, 66] on link "Templates" at bounding box center [362, 54] width 70 height 22
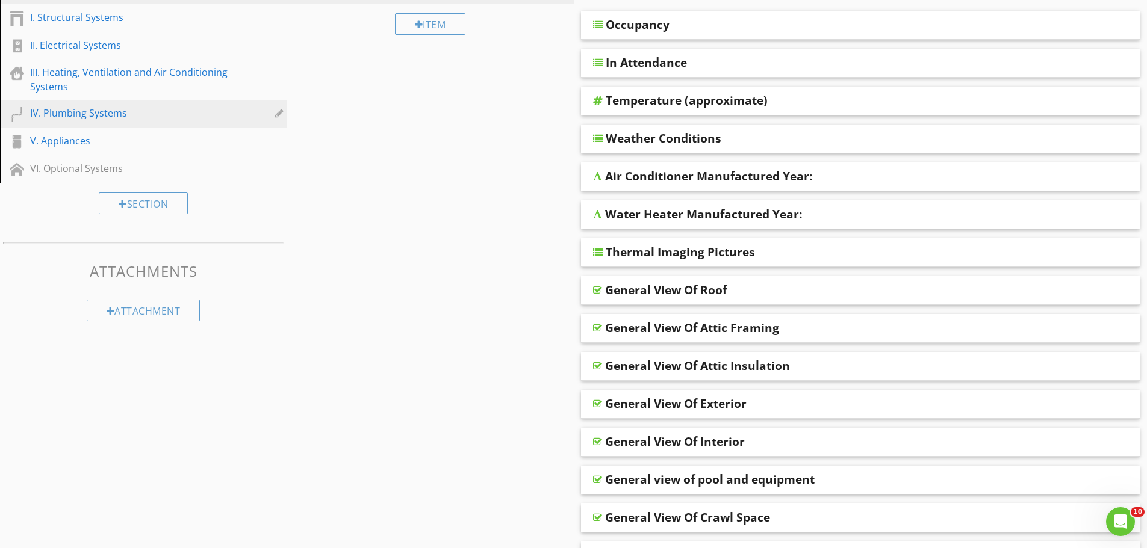
scroll to position [120, 0]
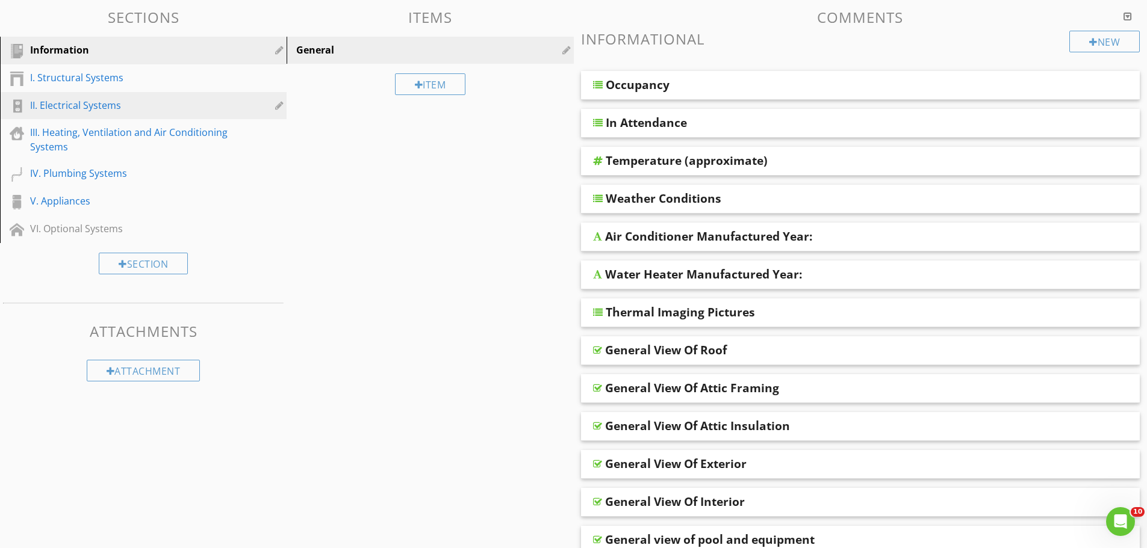
click at [100, 111] on div "II. Electrical Systems" at bounding box center [129, 105] width 199 height 14
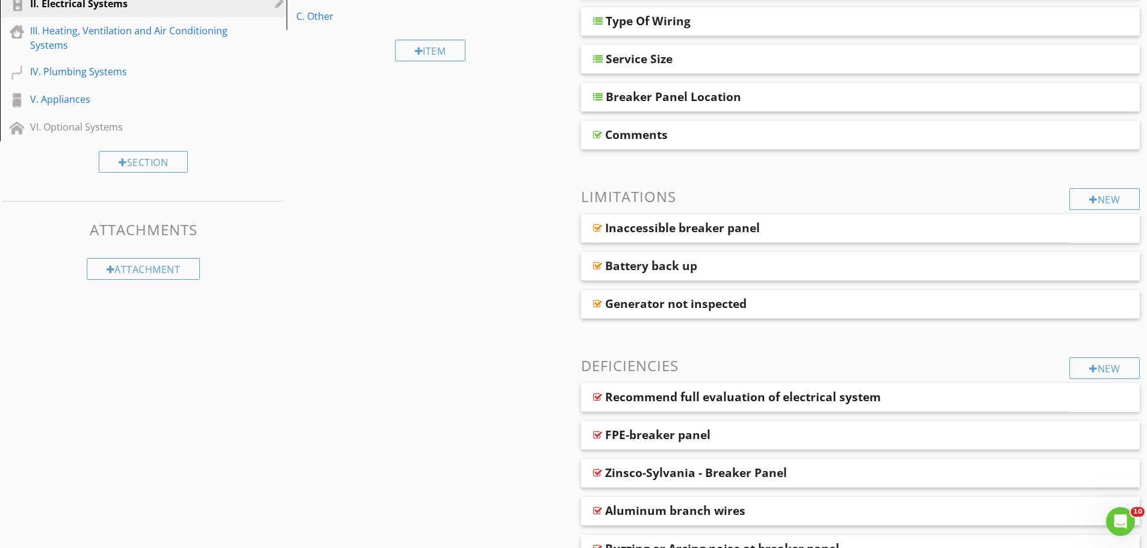
scroll to position [60, 0]
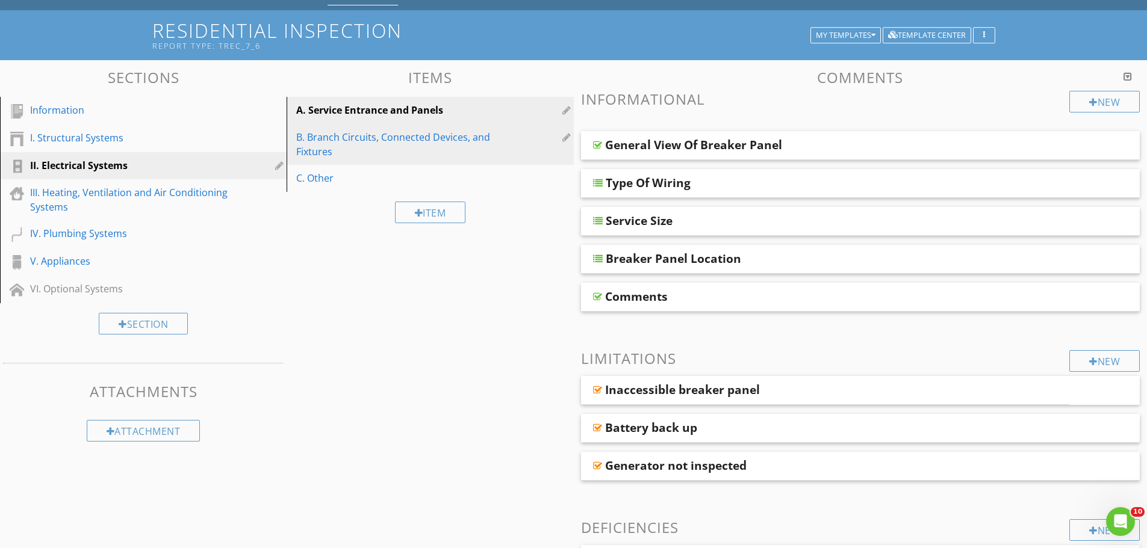
click at [305, 142] on div "B. Branch Circuits, Connected Devices, and Fixtures" at bounding box center [409, 144] width 226 height 29
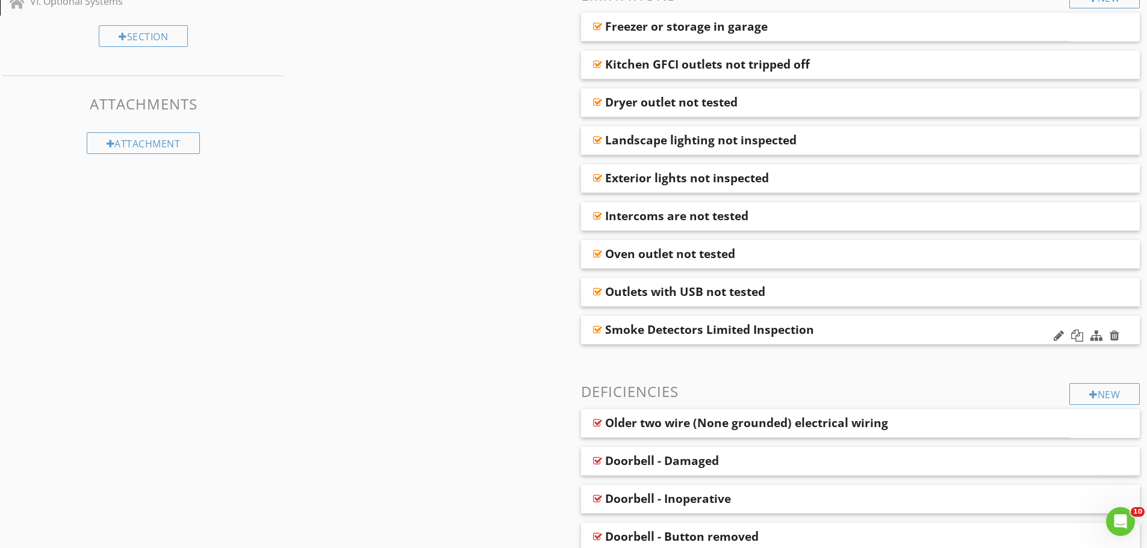
scroll to position [361, 0]
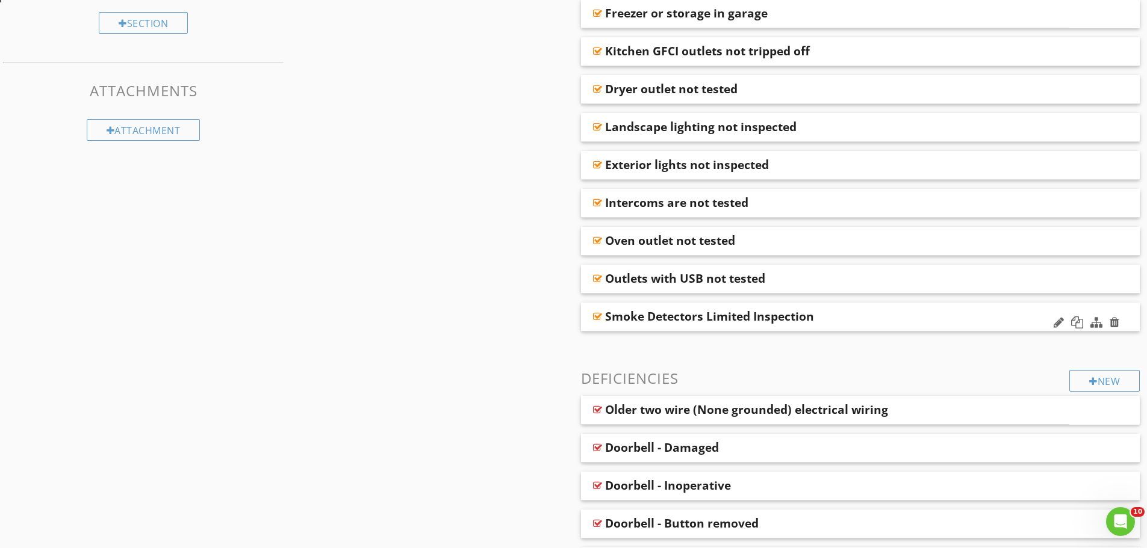
click at [837, 318] on div "Smoke Detectors Limited Inspection" at bounding box center [805, 316] width 401 height 14
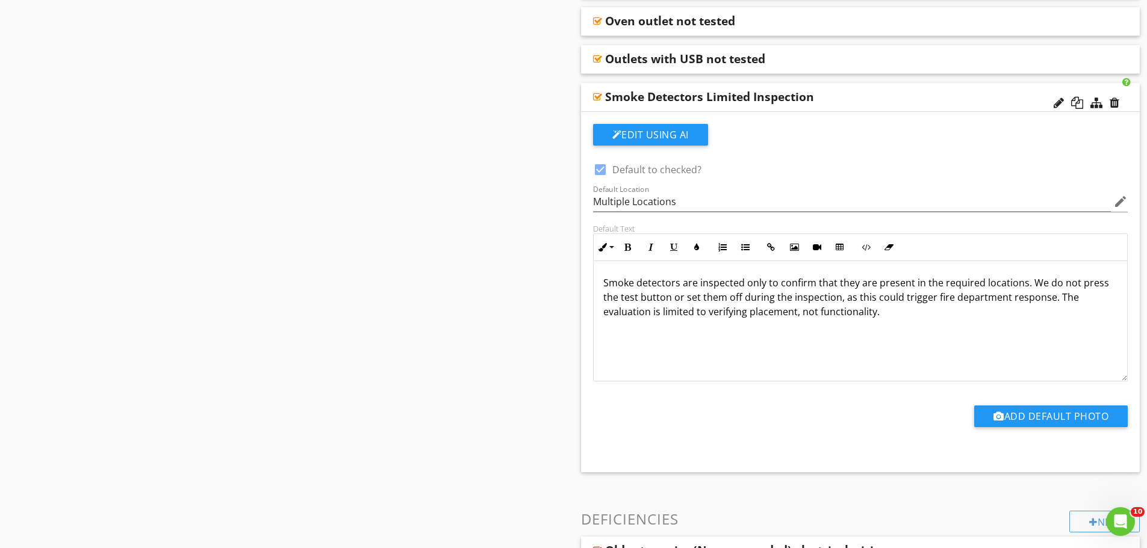
scroll to position [602, 0]
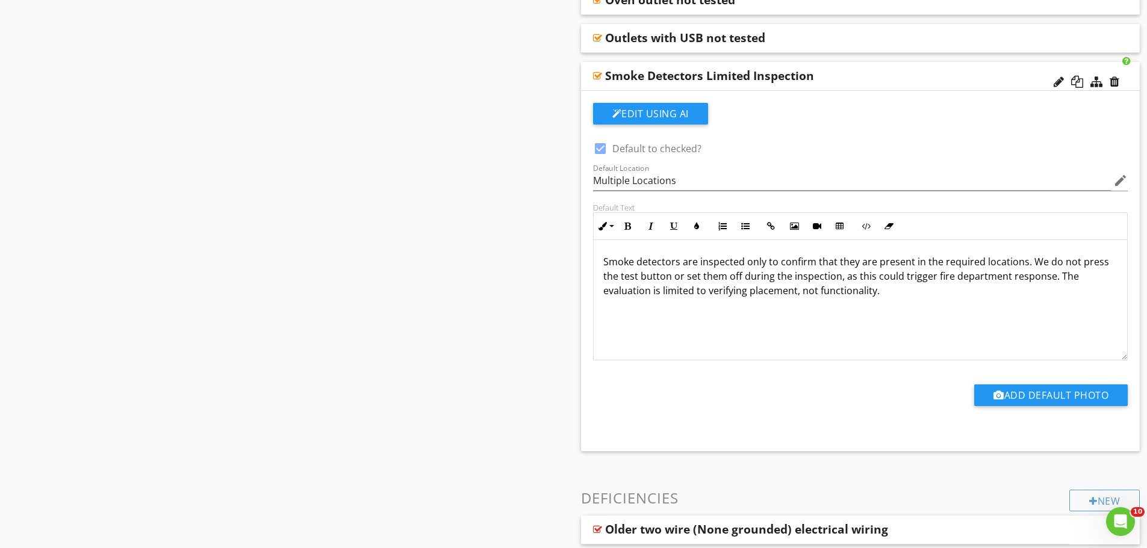
click at [1021, 263] on p "Smoke detectors are inspected only to confirm that they are present in the requ…" at bounding box center [860, 276] width 515 height 43
click at [1029, 263] on p "Smoke detectors are inspected only to confirm that they are present in the requ…" at bounding box center [860, 276] width 515 height 43
click at [738, 275] on p "Smoke detectors are inspected only to confirm that they are present in the requ…" at bounding box center [860, 276] width 515 height 43
click at [714, 275] on p "Smoke detectors are inspected only to confirm that they are present in the requ…" at bounding box center [860, 276] width 515 height 43
click at [1052, 263] on p "Smoke detectors are inspected only to confirm that they are present in the requ…" at bounding box center [860, 276] width 515 height 43
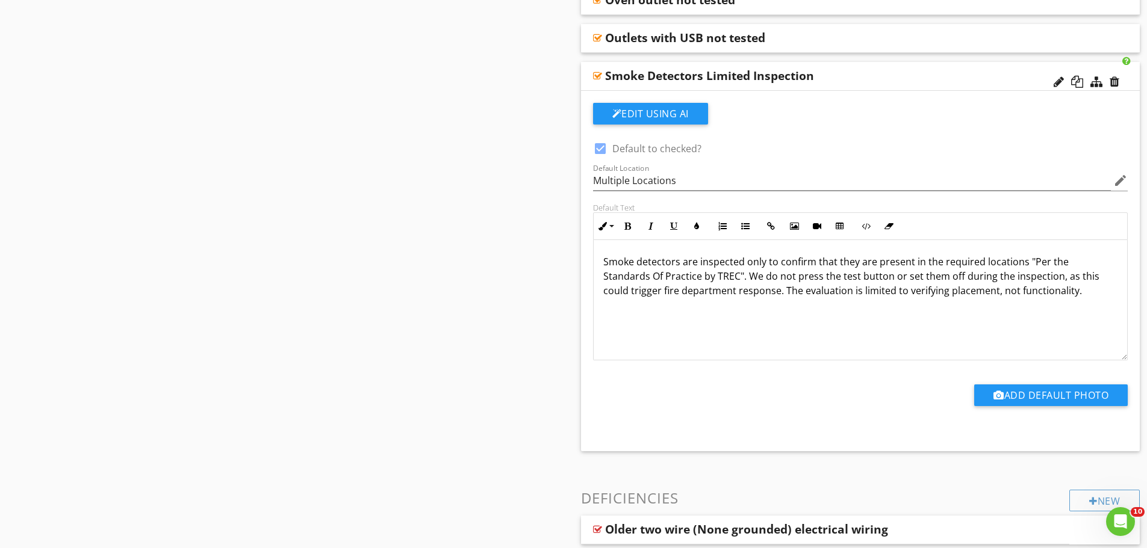
click at [920, 368] on div "Add Default Photo" at bounding box center [861, 394] width 550 height 67
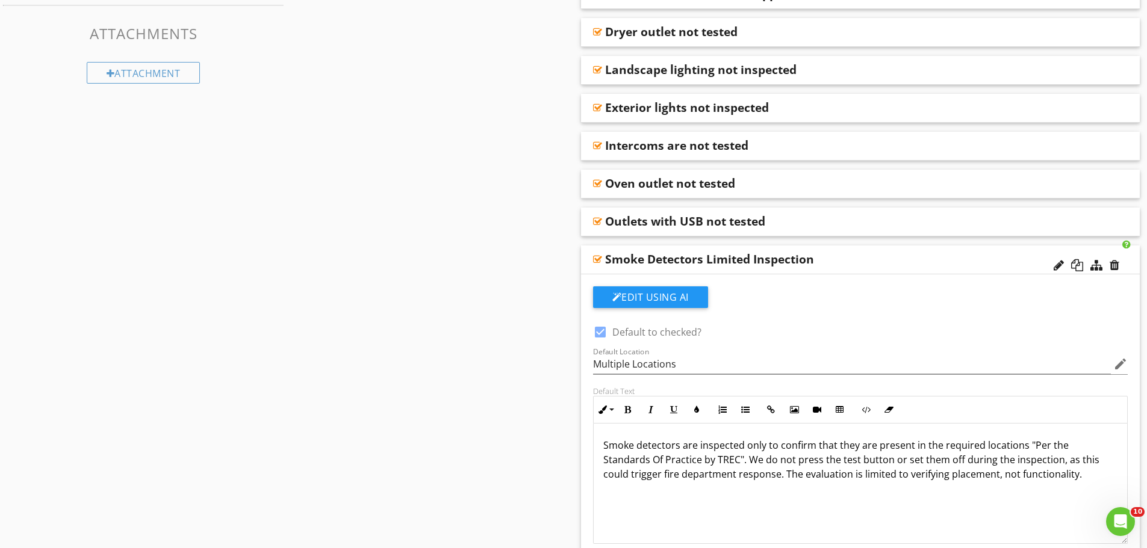
scroll to position [421, 0]
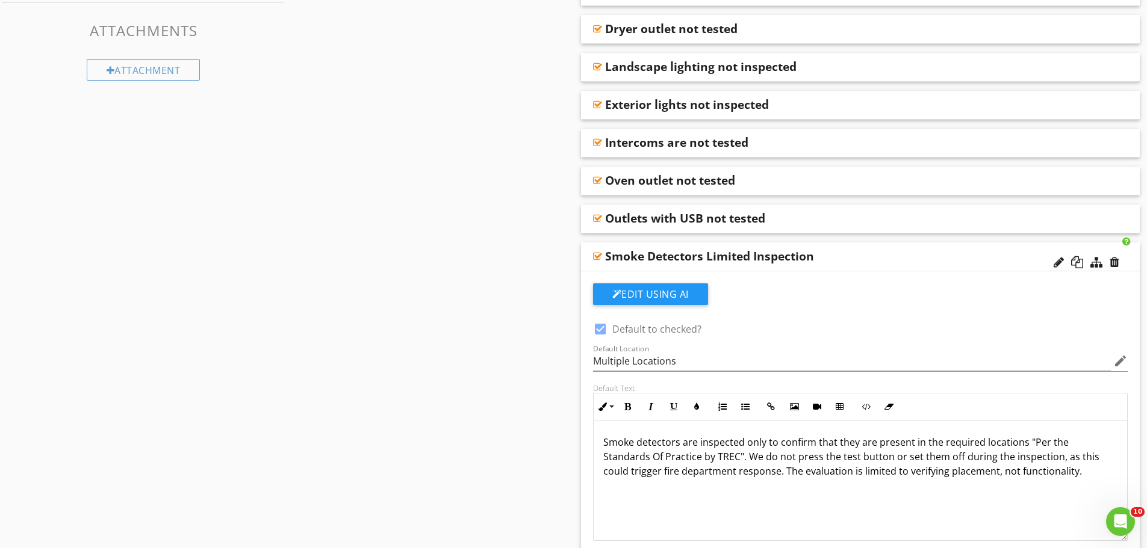
click at [586, 268] on div "Smoke Detectors Limited Inspection" at bounding box center [860, 257] width 559 height 29
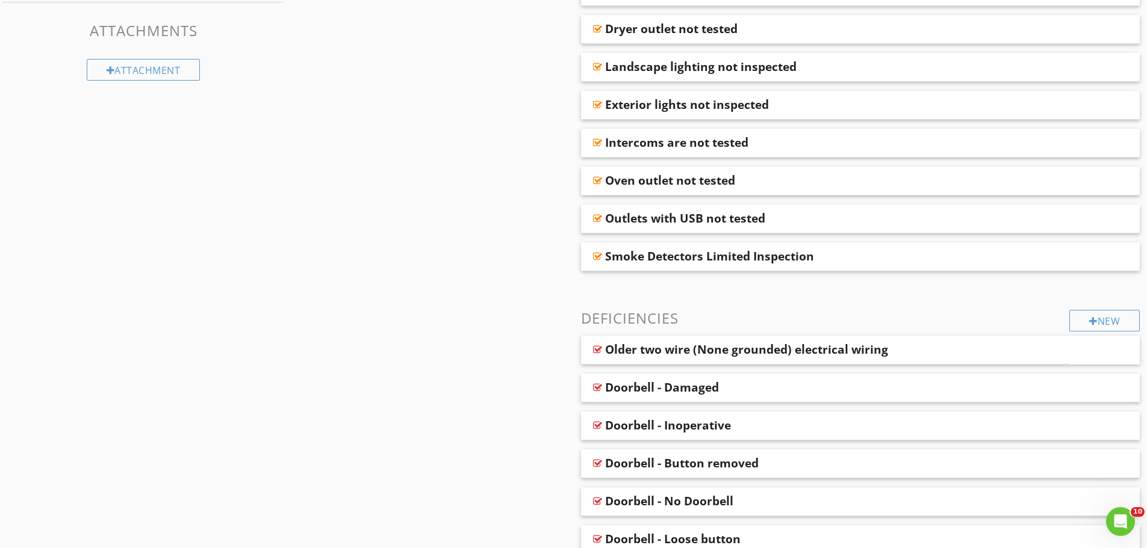
scroll to position [542, 0]
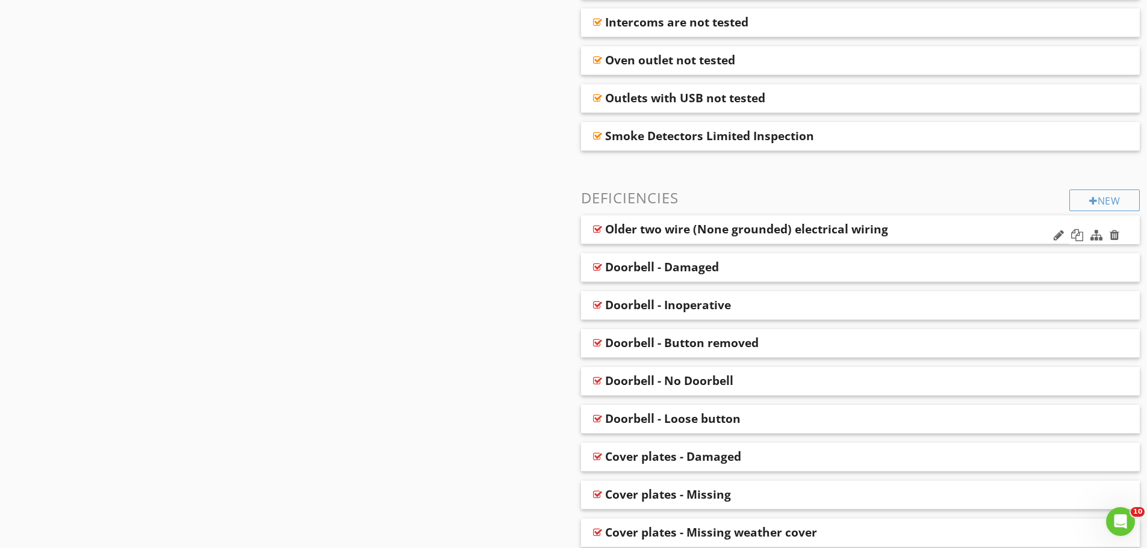
click at [966, 232] on div "Older two wire (None grounded) electrical wiring" at bounding box center [825, 230] width 489 height 29
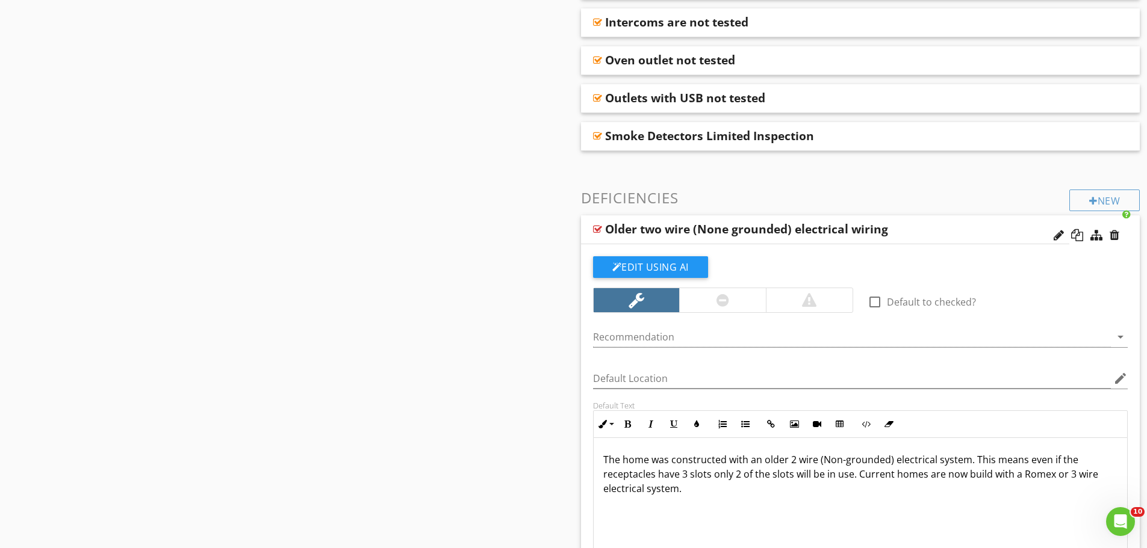
click at [913, 232] on div "Older two wire (None grounded) electrical wiring" at bounding box center [779, 229] width 349 height 14
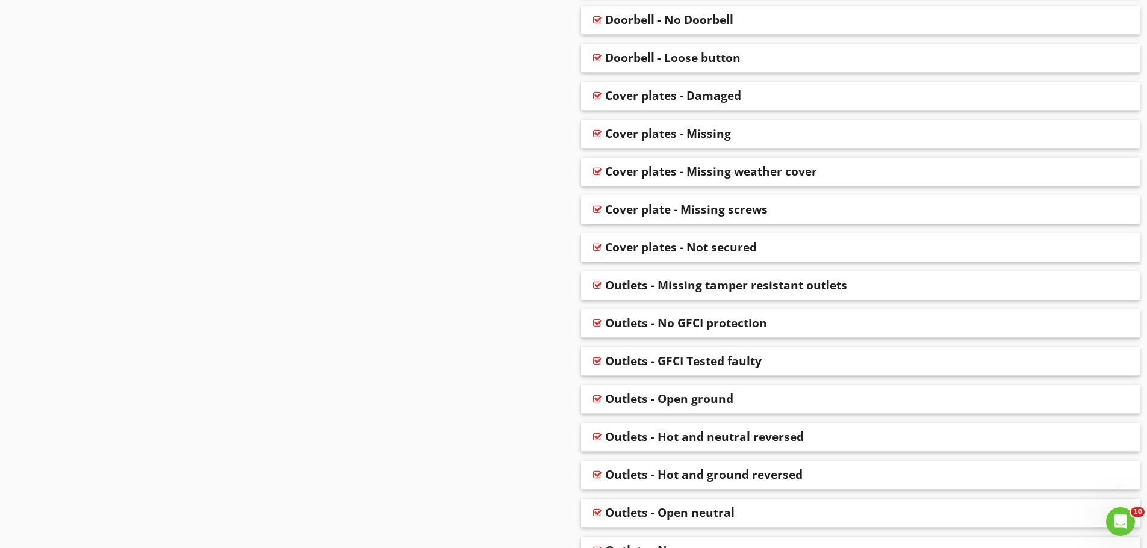
scroll to position [963, 0]
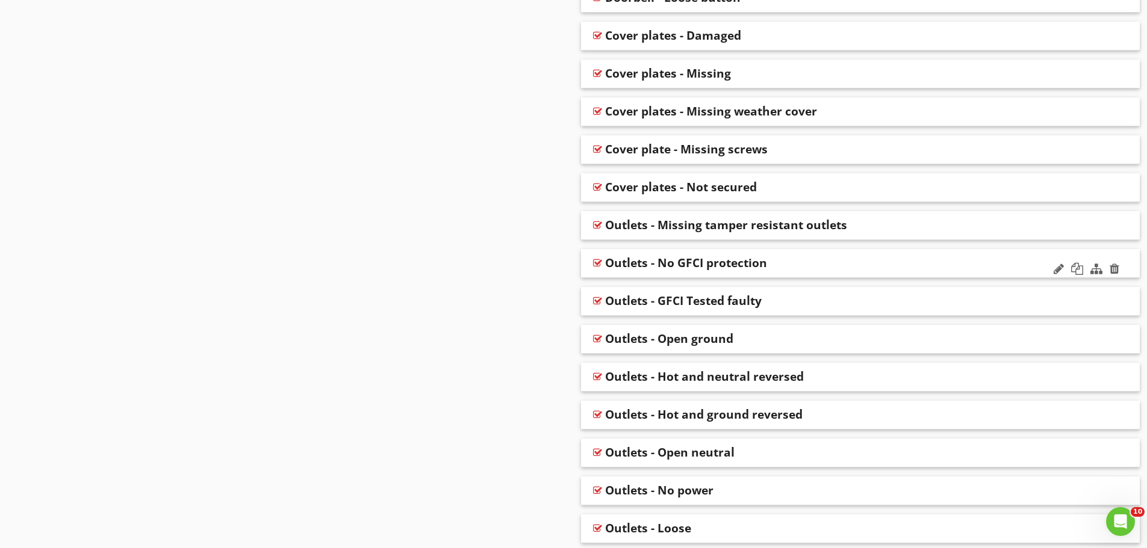
click at [818, 262] on div "Outlets - No GFCI protection" at bounding box center [805, 263] width 401 height 14
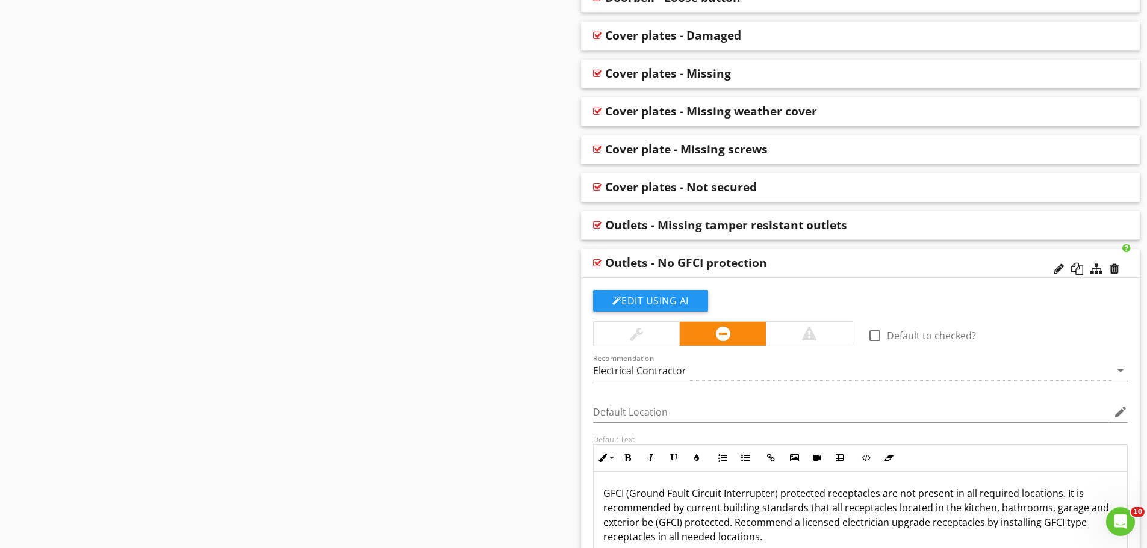
click at [818, 262] on div "Outlets - No GFCI protection" at bounding box center [805, 263] width 401 height 14
type textarea "<p>GFCI (Ground Fault Circuit Interrupter) protected receptacles are not presen…"
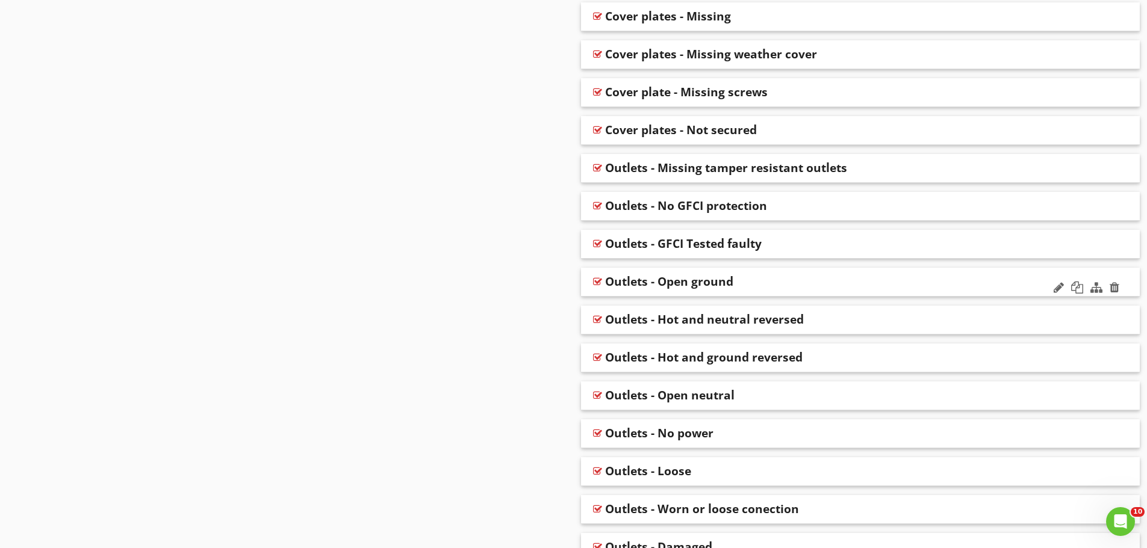
scroll to position [1023, 0]
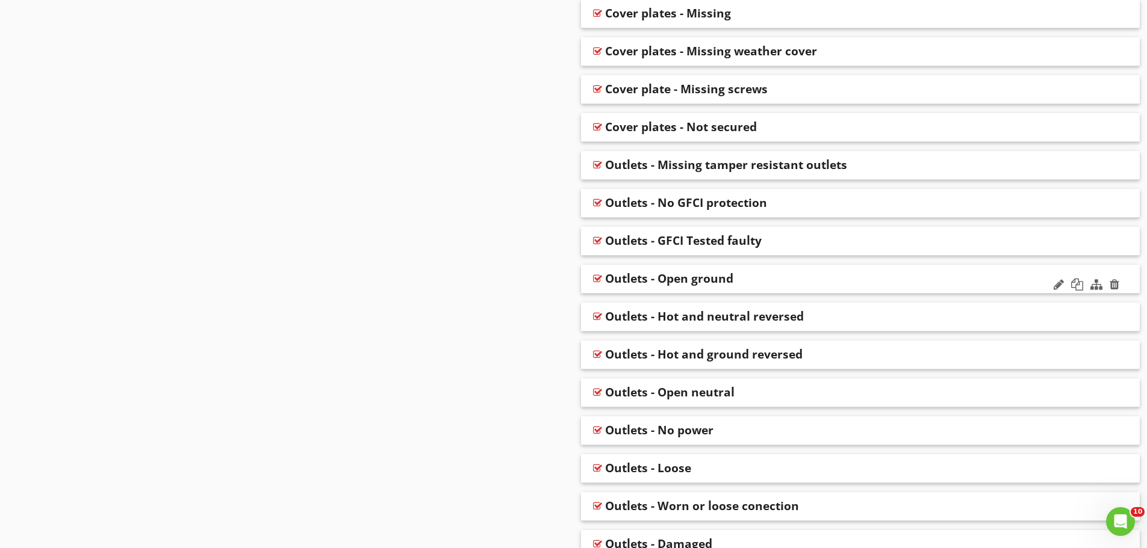
click at [804, 278] on div "Outlets - Open ground" at bounding box center [805, 279] width 401 height 14
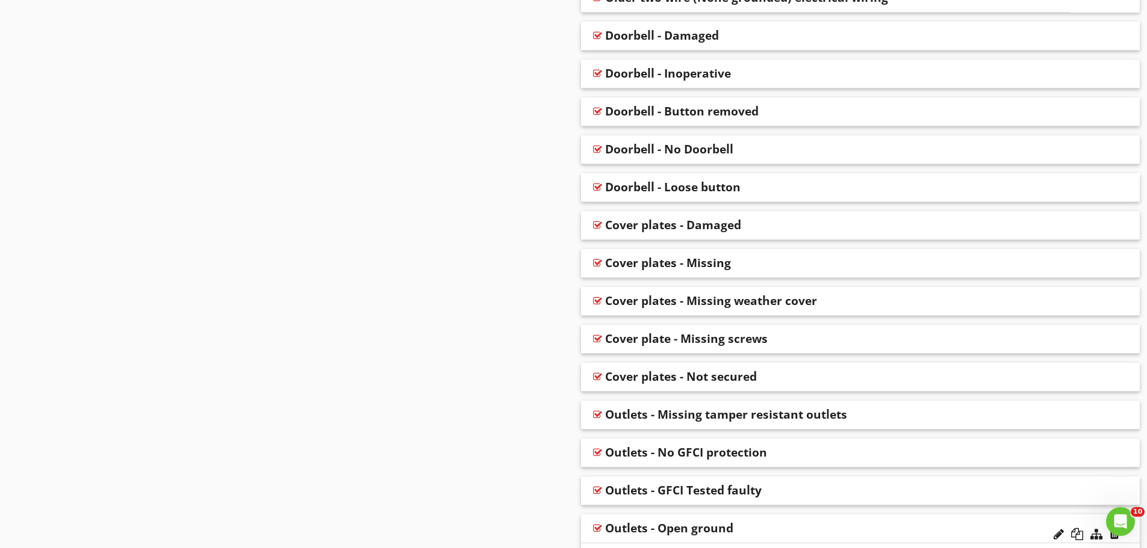
scroll to position [843, 0]
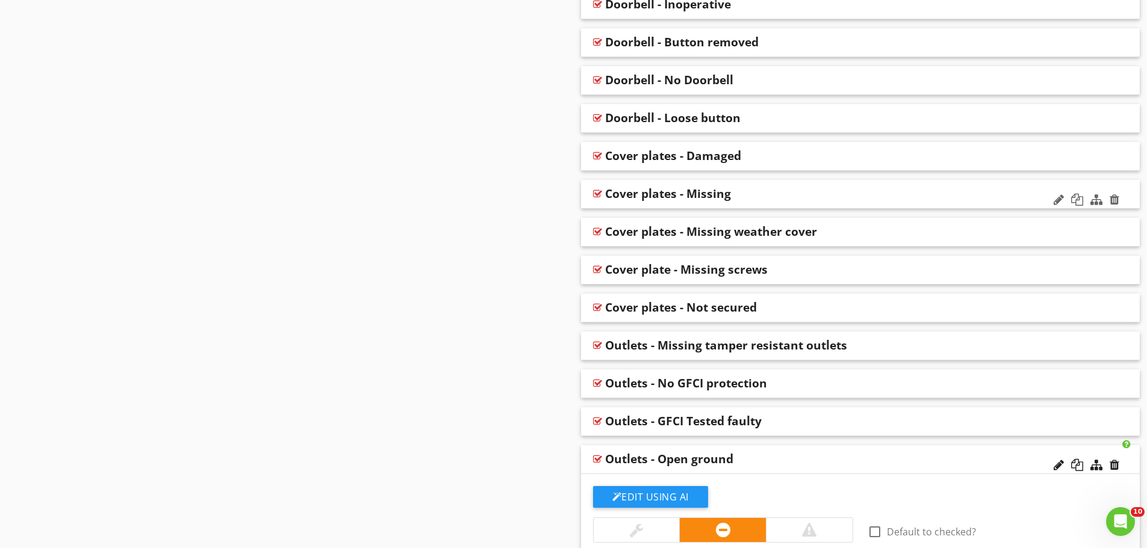
click at [778, 199] on div "Cover plates - Missing" at bounding box center [805, 194] width 401 height 14
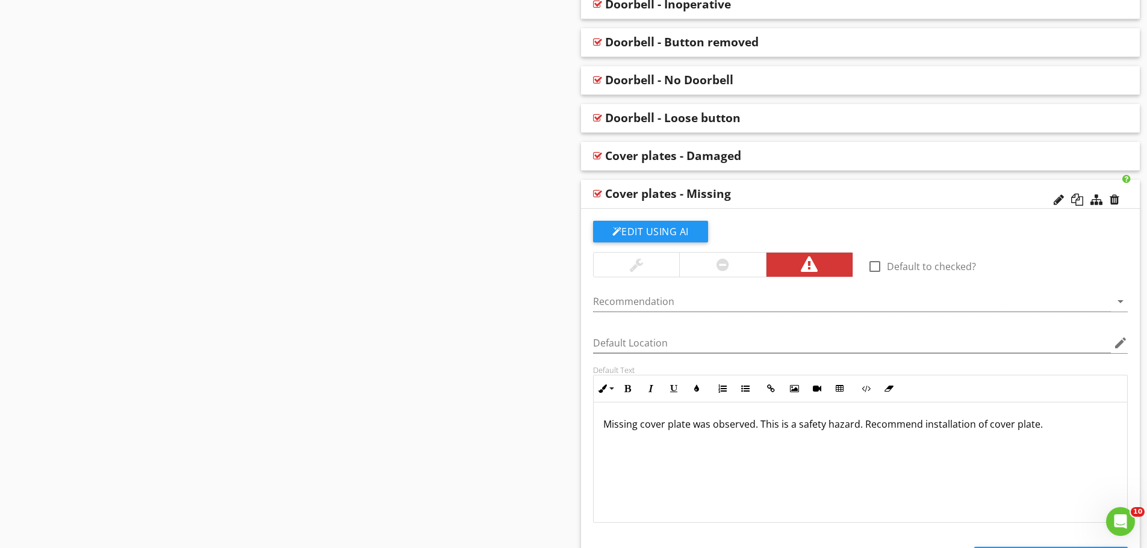
click at [778, 199] on div "Cover plates - Missing" at bounding box center [805, 194] width 401 height 14
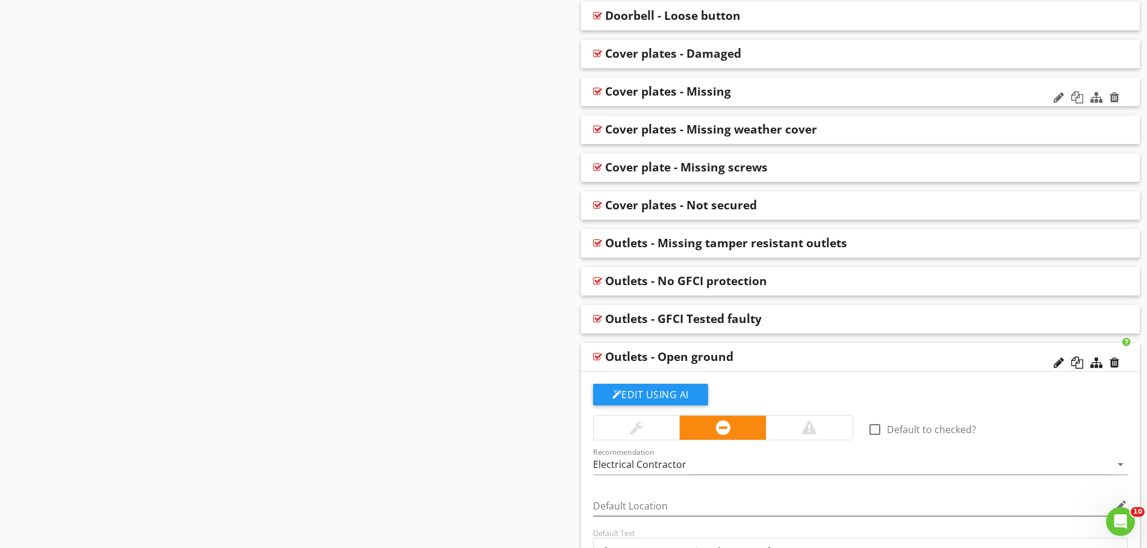
scroll to position [963, 0]
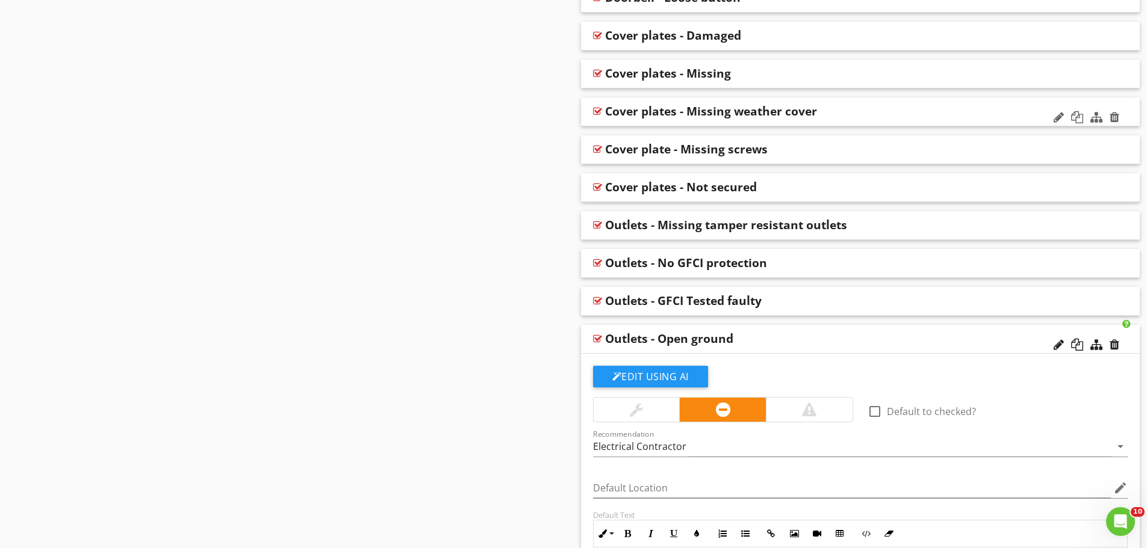
click at [844, 119] on div "Cover plates - Missing weather cover" at bounding box center [805, 111] width 401 height 14
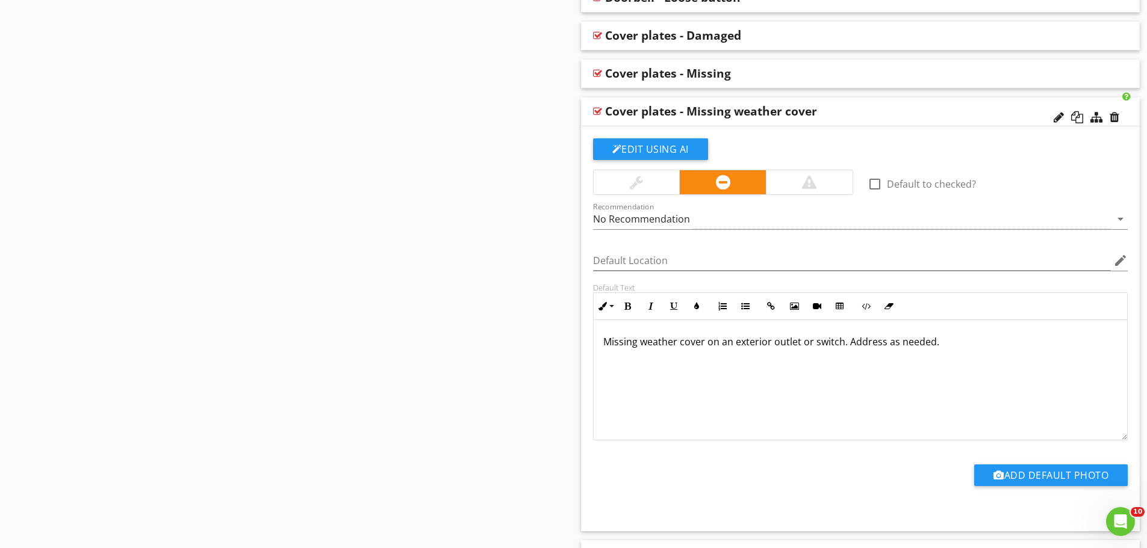
click at [818, 171] on div at bounding box center [809, 182] width 87 height 24
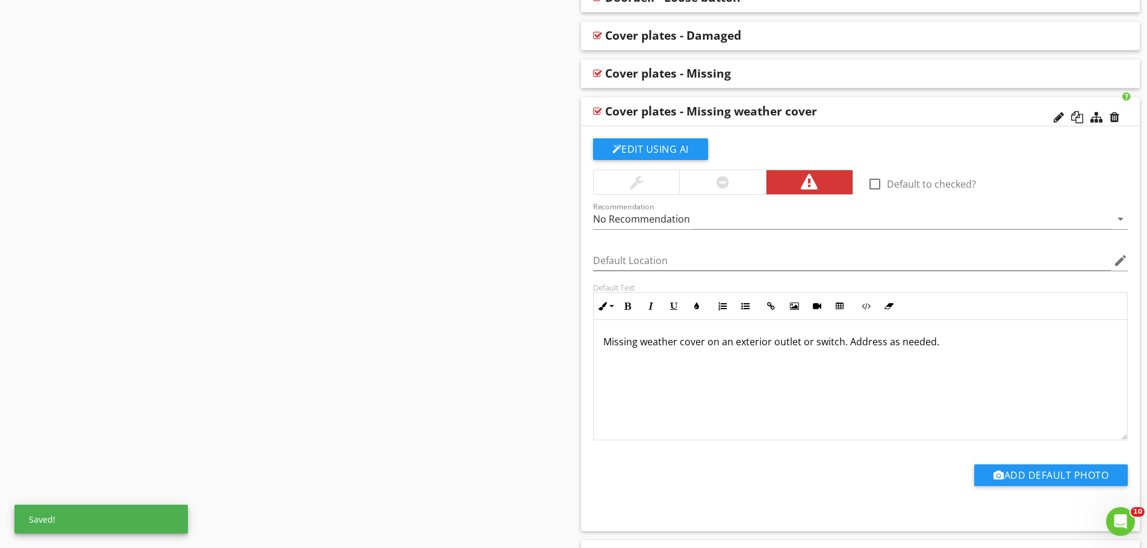
click at [728, 179] on div at bounding box center [722, 182] width 13 height 14
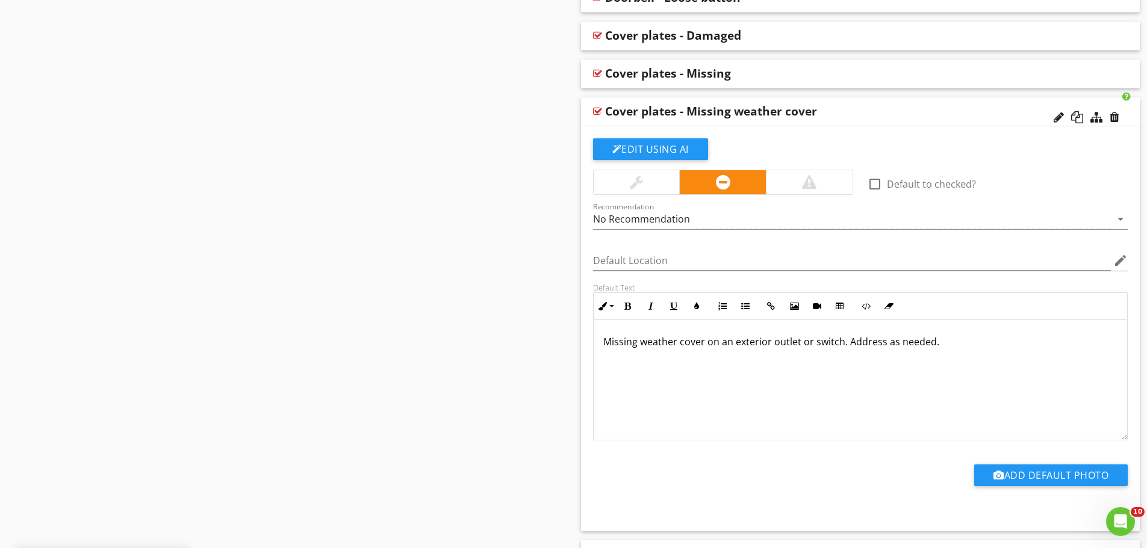
click at [866, 104] on div "Cover plates - Missing weather cover" at bounding box center [805, 111] width 401 height 14
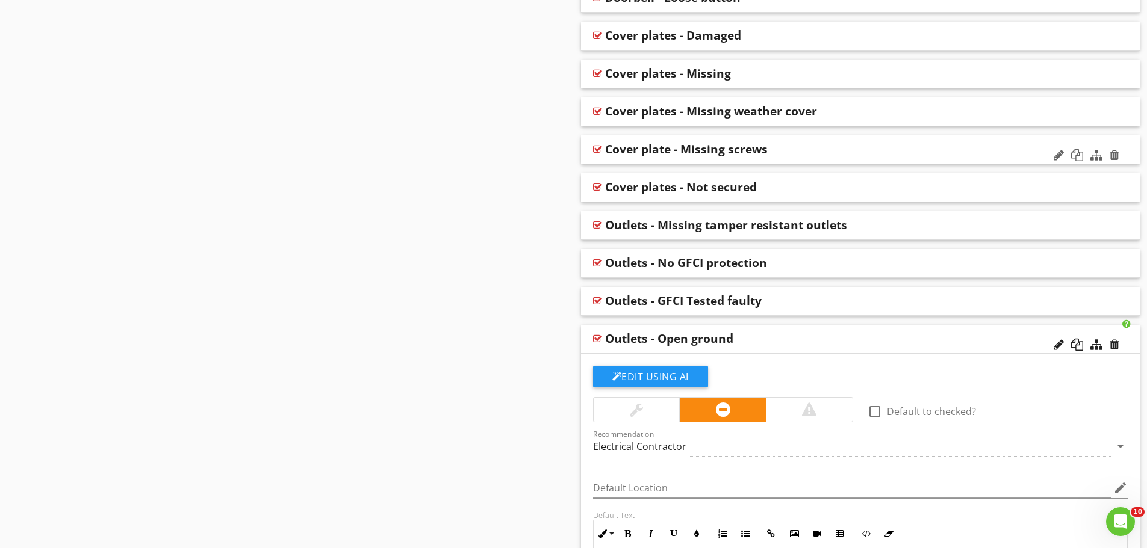
click at [827, 146] on div "Cover plate - Missing screws" at bounding box center [805, 149] width 401 height 14
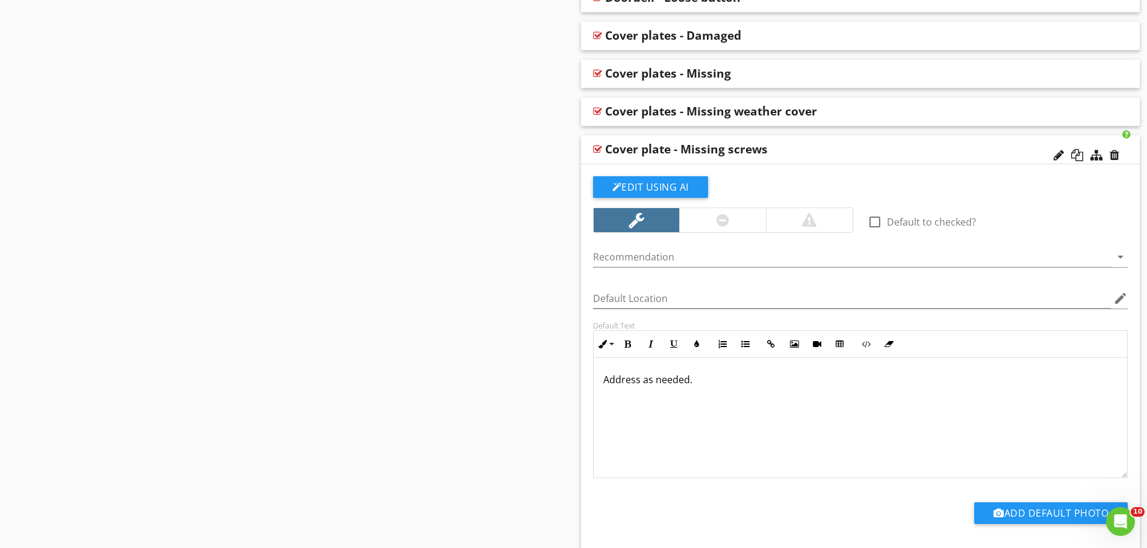
click at [827, 146] on div "Cover plate - Missing screws" at bounding box center [805, 149] width 401 height 14
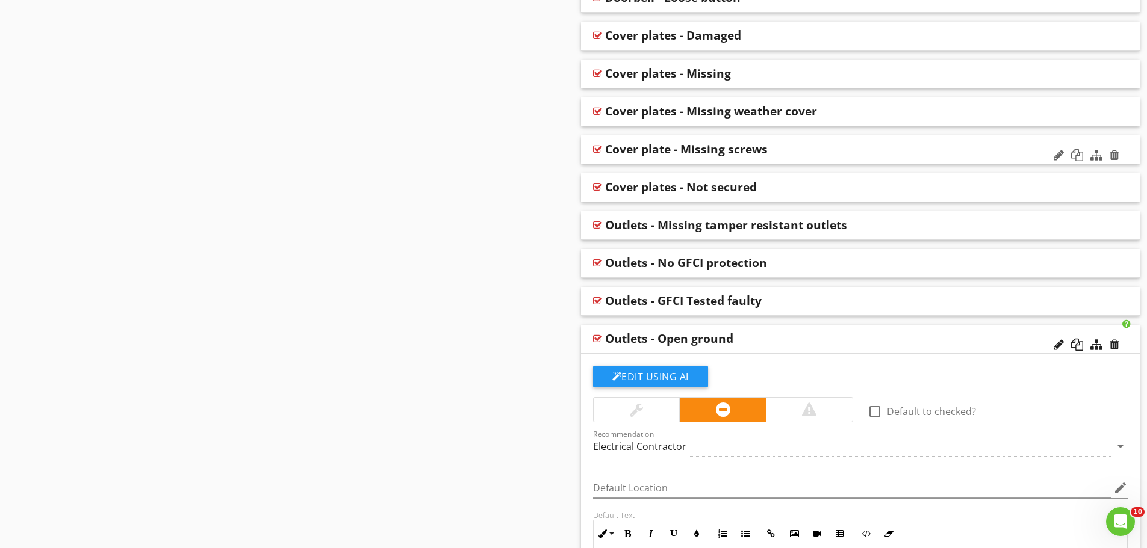
scroll to position [1023, 0]
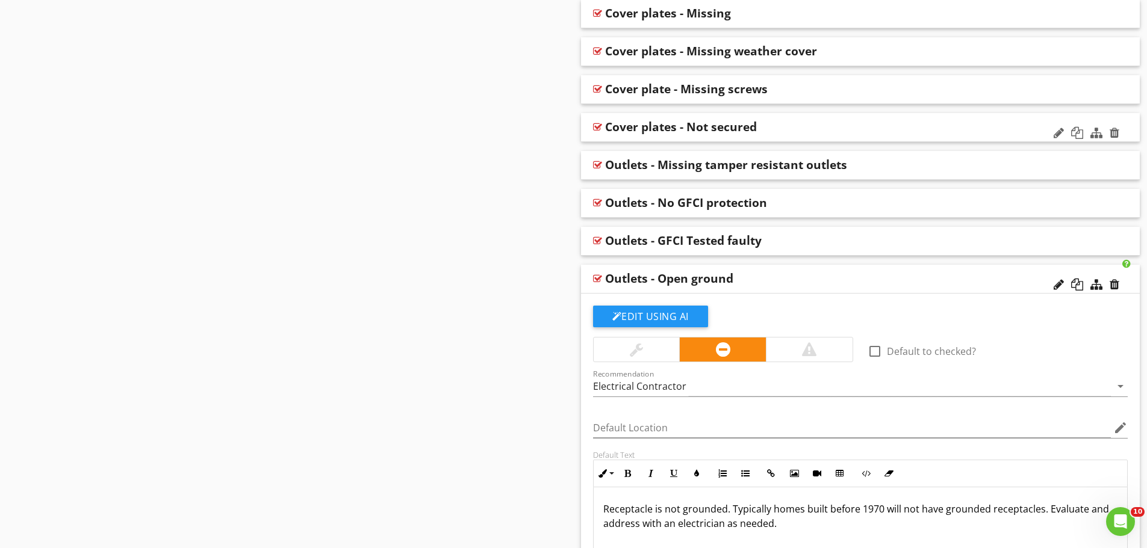
click at [811, 133] on div "Cover plates - Not secured" at bounding box center [805, 127] width 401 height 14
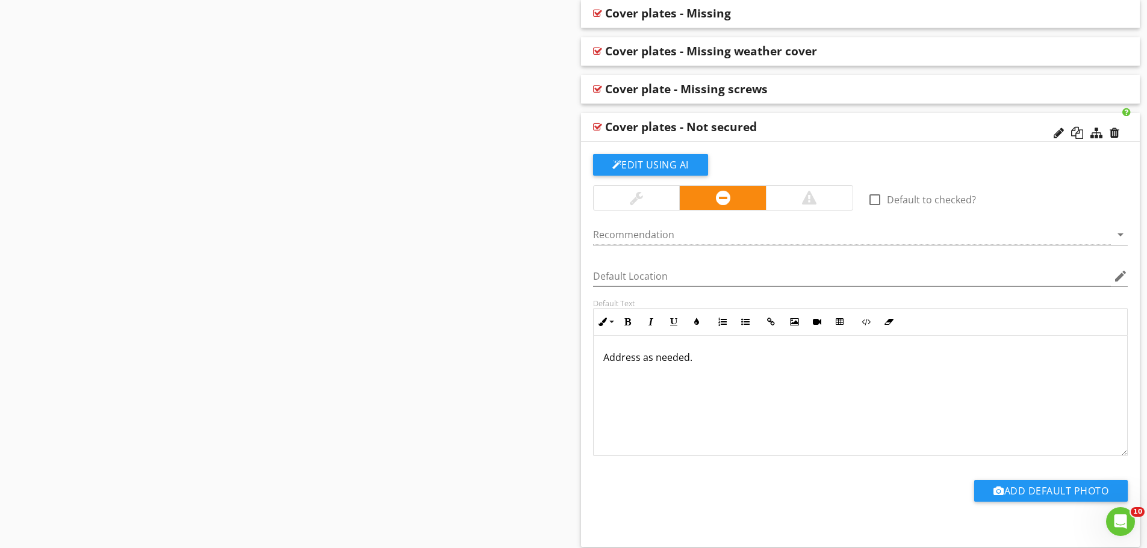
click at [811, 133] on div "Cover plates - Not secured" at bounding box center [805, 127] width 401 height 14
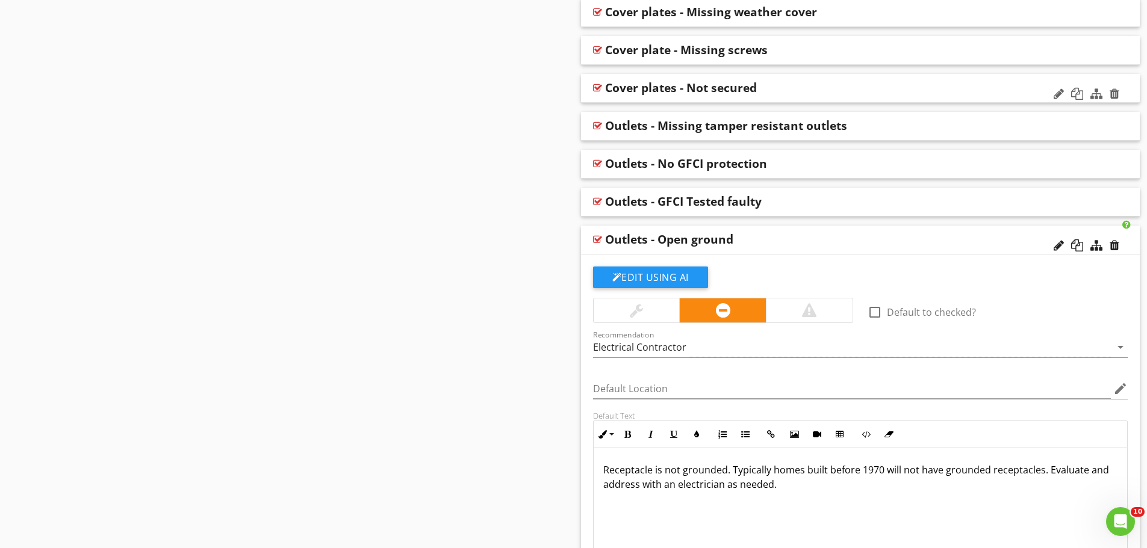
scroll to position [1084, 0]
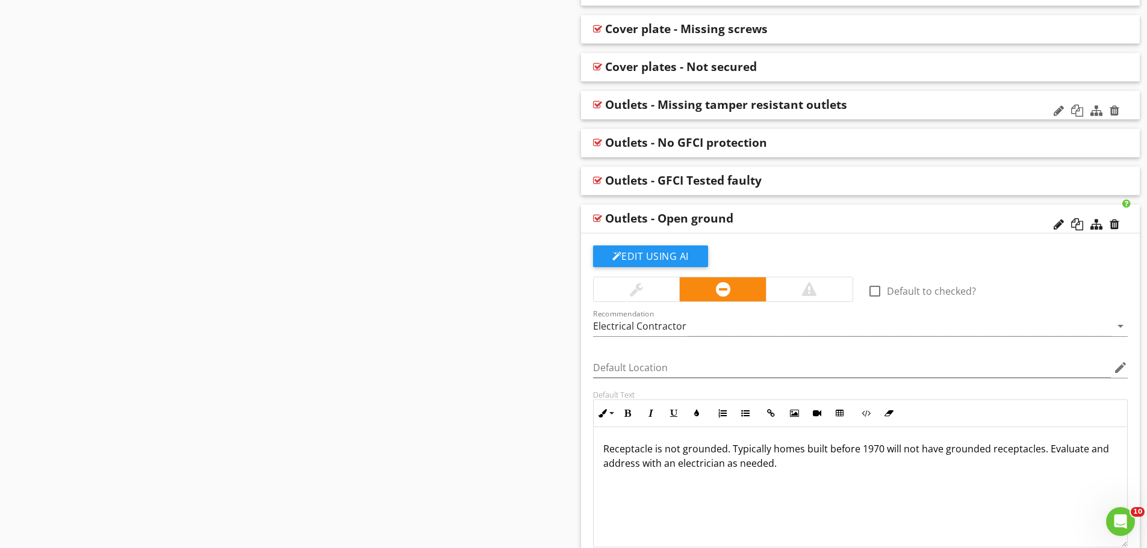
click at [876, 111] on div "Outlets - Missing tamper resistant outlets" at bounding box center [805, 105] width 401 height 14
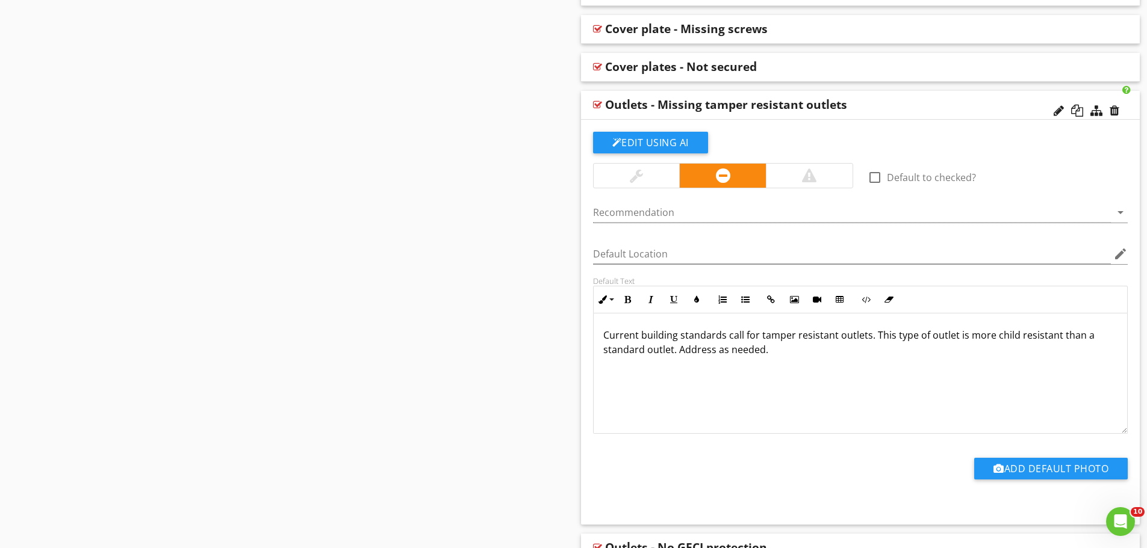
click at [876, 111] on div "Outlets - Missing tamper resistant outlets" at bounding box center [805, 105] width 401 height 14
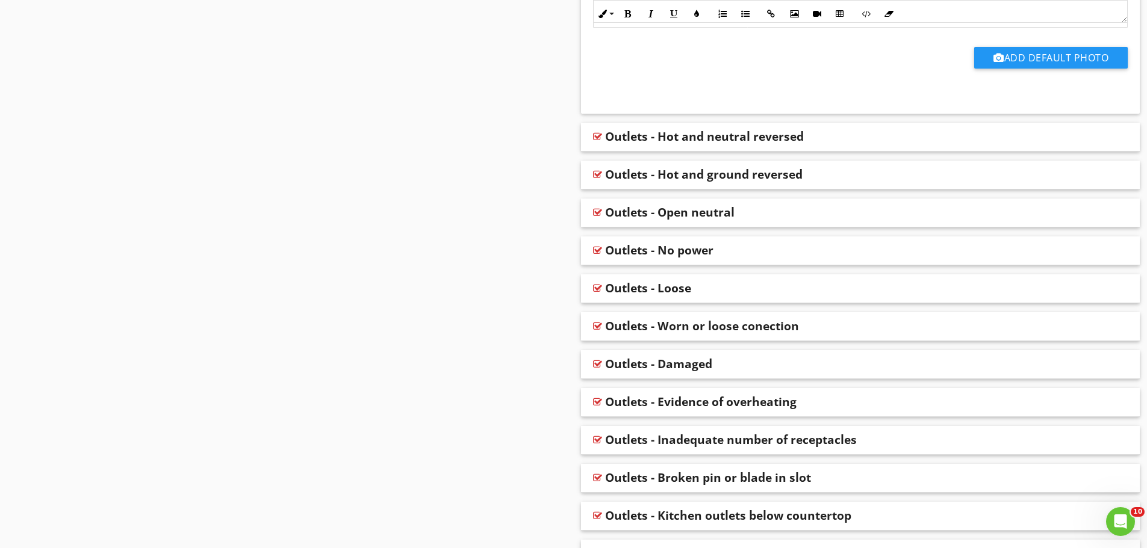
scroll to position [1625, 0]
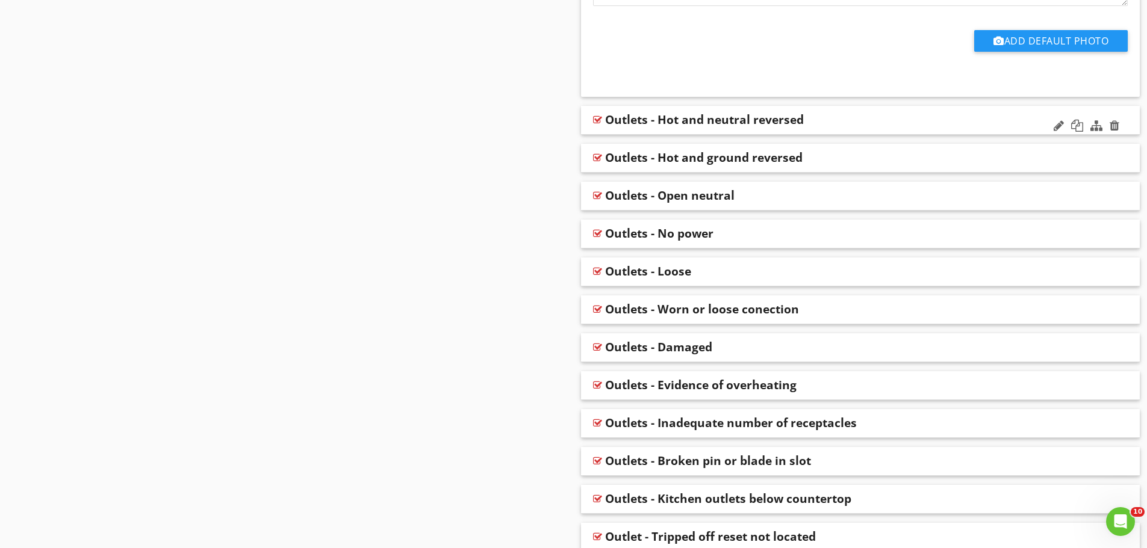
click at [852, 126] on div "Outlets - Hot and neutral reversed" at bounding box center [805, 120] width 401 height 14
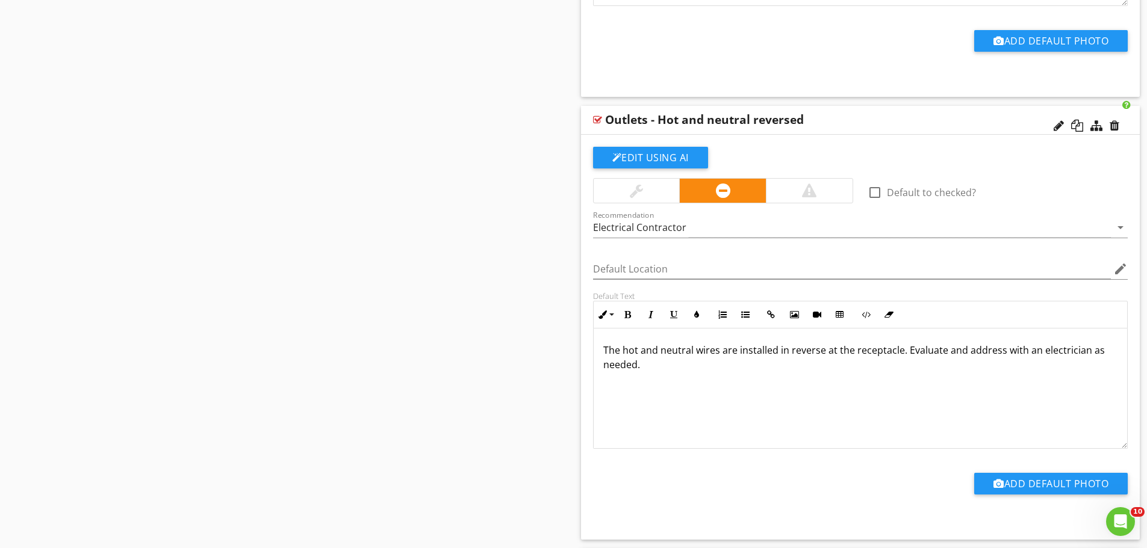
click at [852, 126] on div "Outlets - Hot and neutral reversed" at bounding box center [805, 120] width 401 height 14
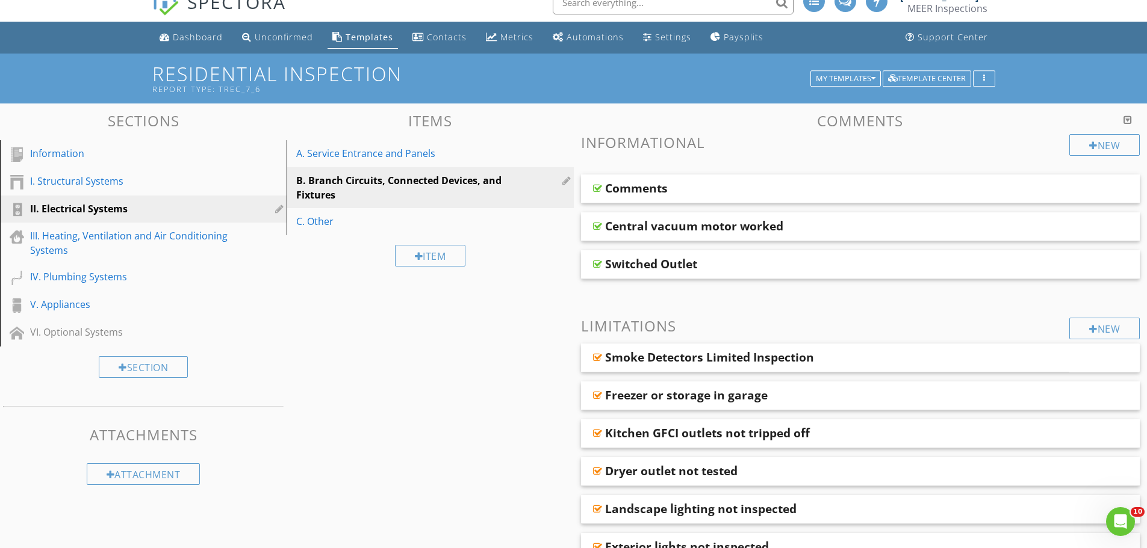
scroll to position [0, 0]
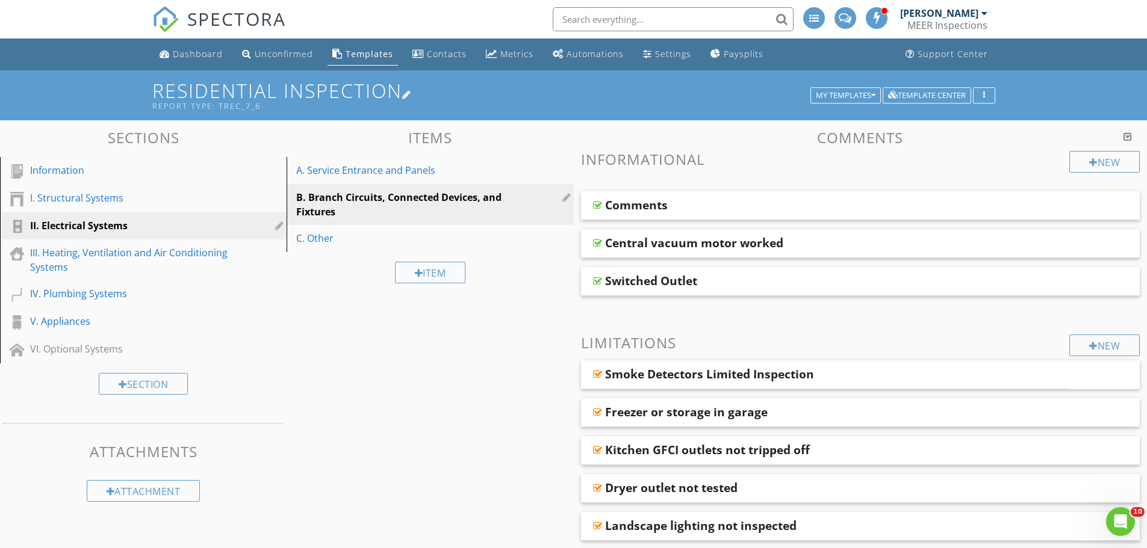
click at [837, 105] on h1 "Residential Inspection Report Type: TREC_7_6" at bounding box center [573, 95] width 843 height 31
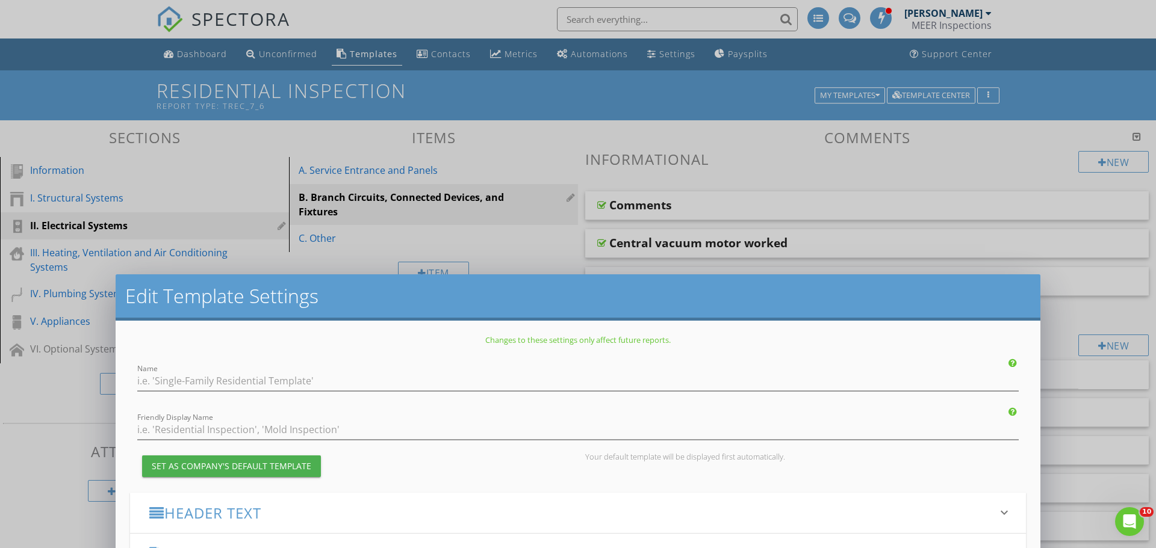
type input "Residential Inspection"
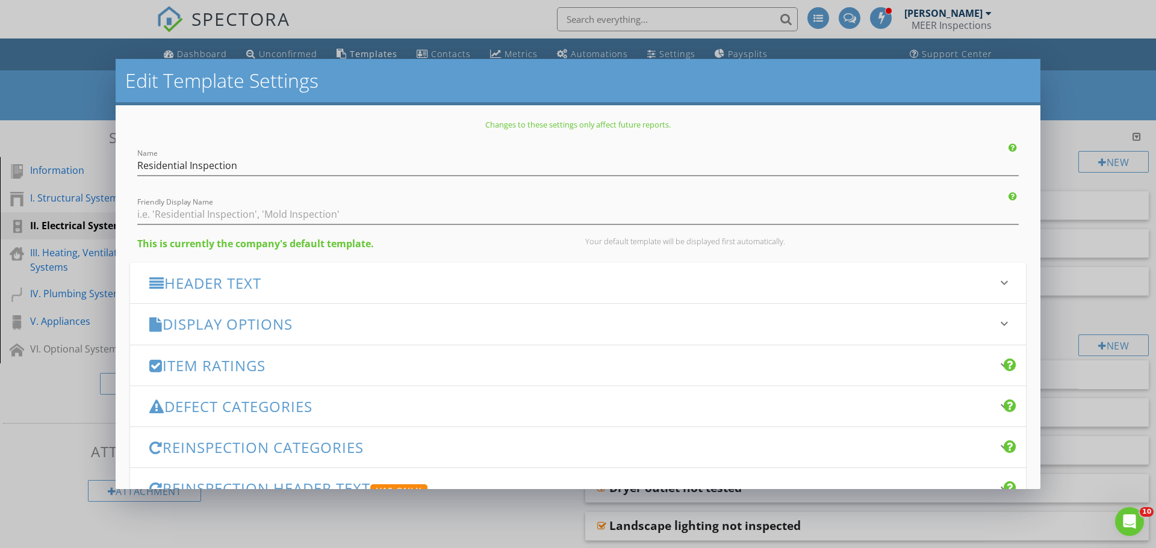
click at [835, 98] on div "Edit Template Settings" at bounding box center [578, 82] width 925 height 46
click at [833, 88] on h2 "Edit Template Settings" at bounding box center [577, 81] width 905 height 24
click at [1058, 77] on div "Edit Template Settings Changes to these settings only affect future reports. Na…" at bounding box center [578, 274] width 1156 height 548
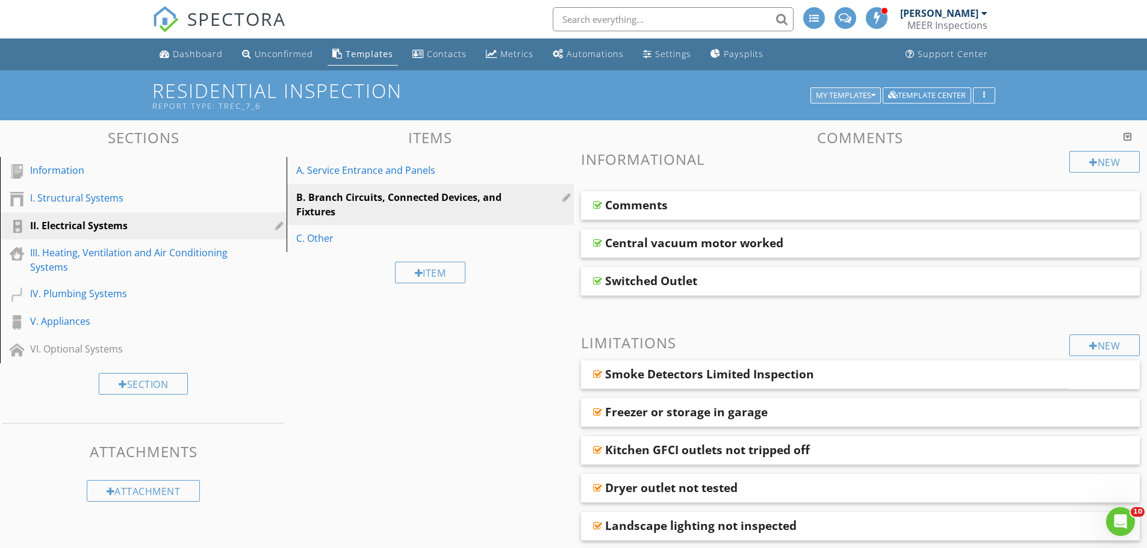
click at [865, 93] on div "My Templates" at bounding box center [846, 96] width 60 height 8
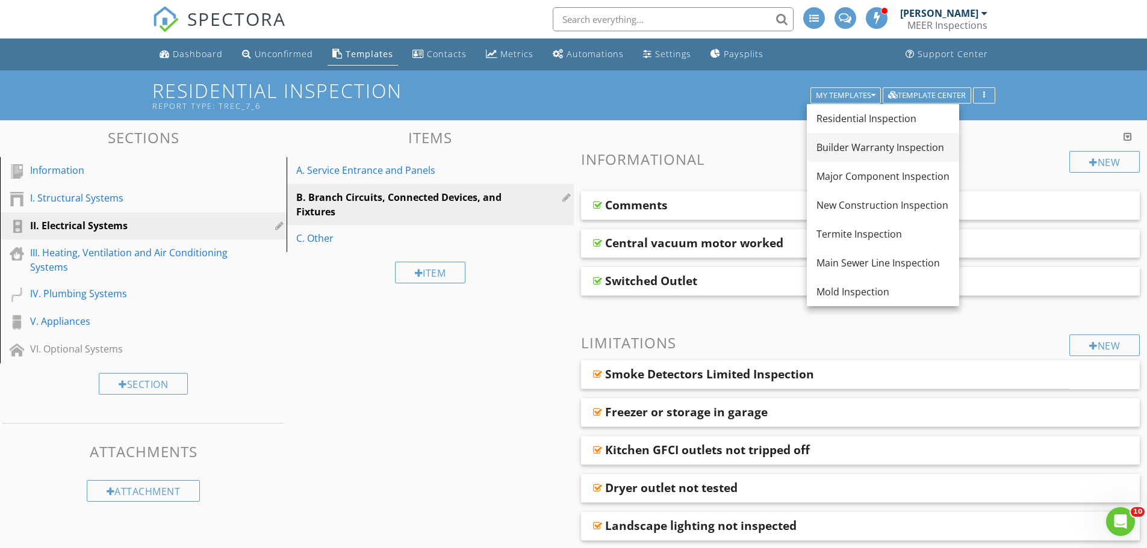
click at [846, 142] on div "Builder Warranty Inspection" at bounding box center [882, 147] width 133 height 14
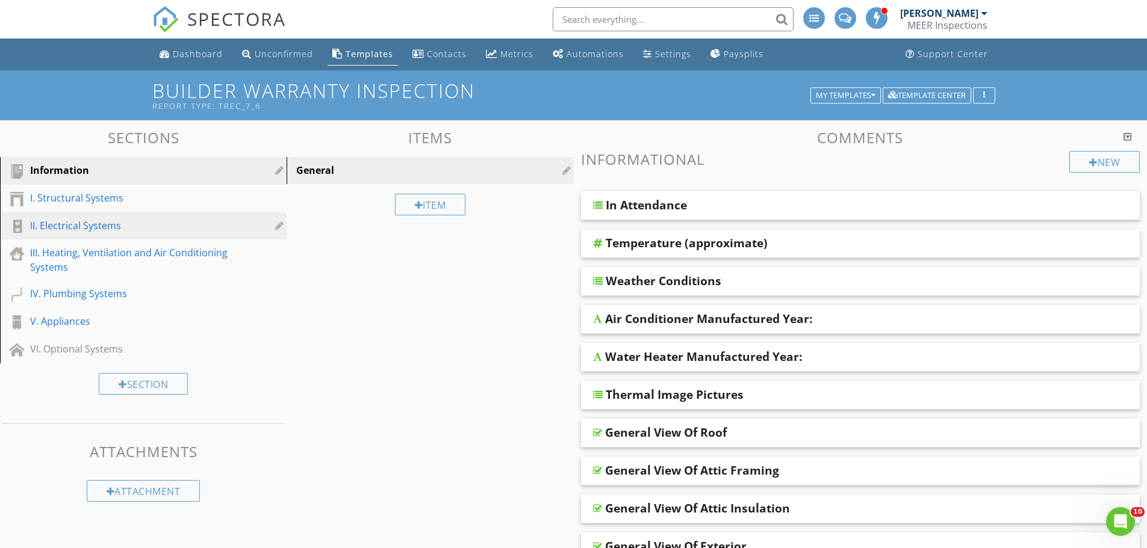
click at [74, 226] on div "II. Electrical Systems" at bounding box center [129, 226] width 199 height 14
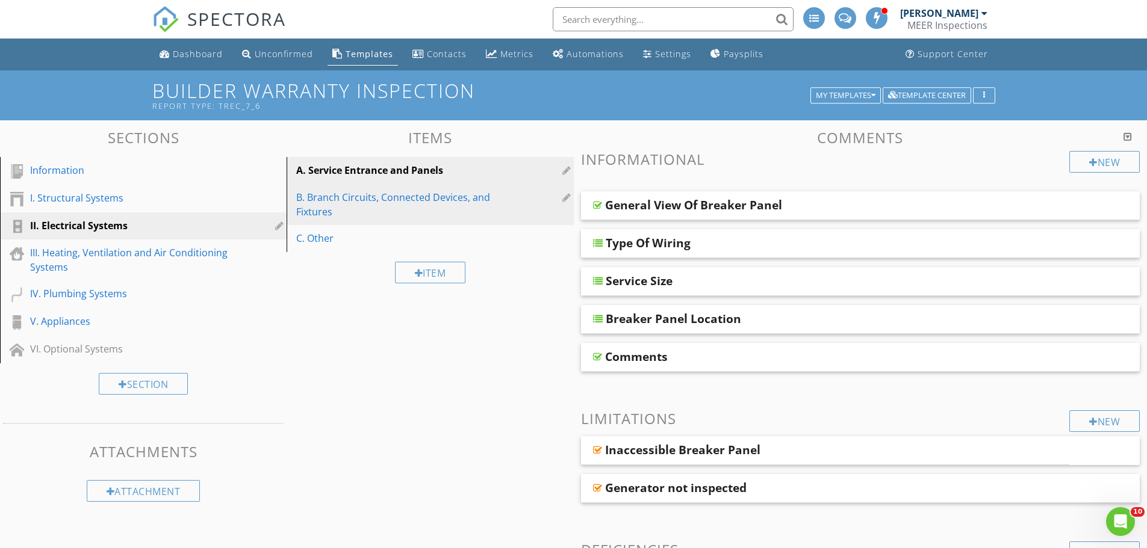
click at [361, 198] on div "B. Branch Circuits, Connected Devices, and Fixtures" at bounding box center [409, 204] width 226 height 29
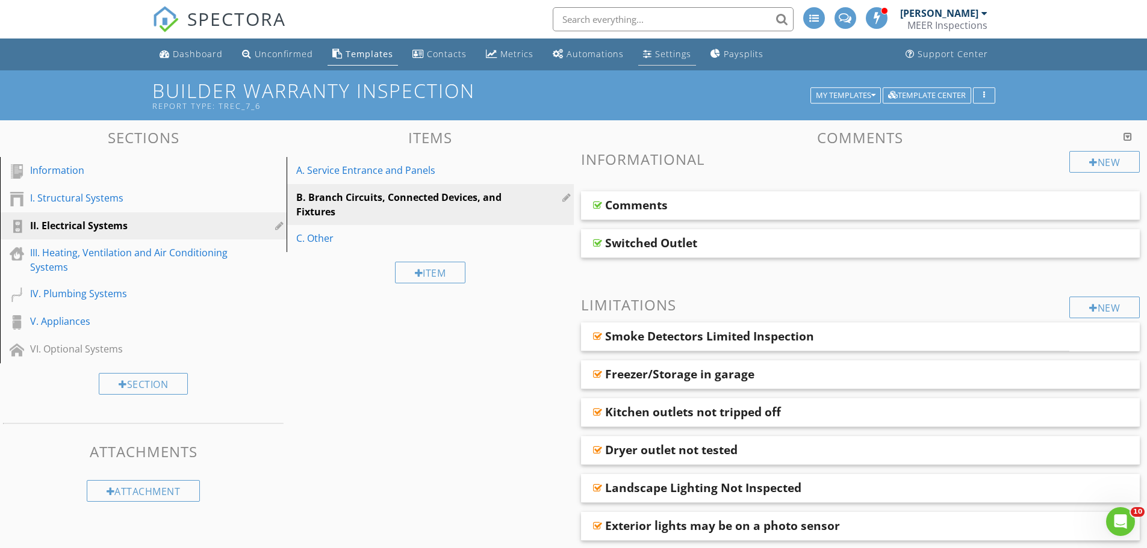
click at [649, 55] on link "Settings" at bounding box center [667, 54] width 58 height 22
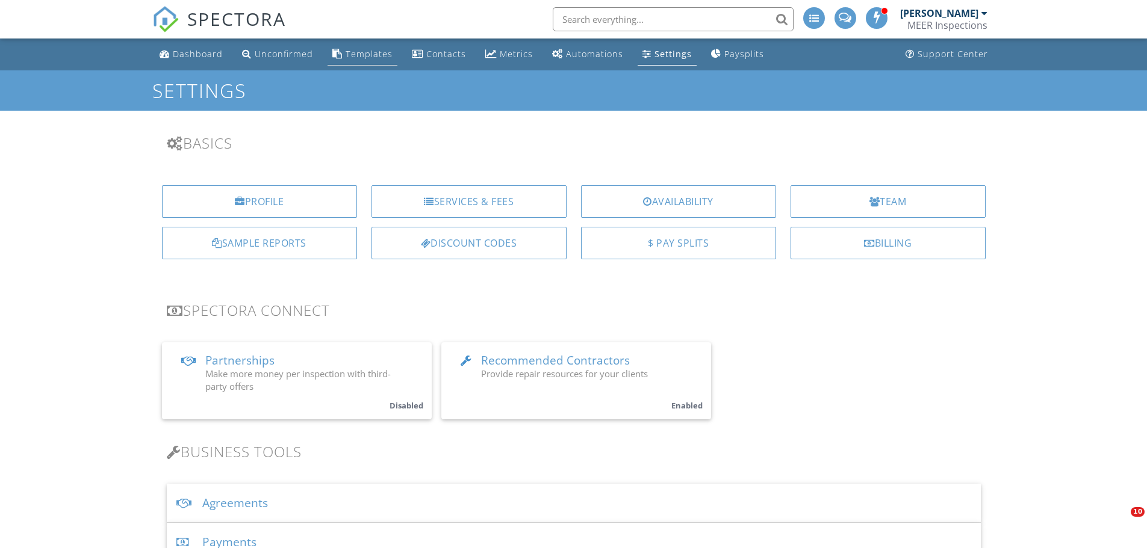
click at [351, 61] on link "Templates" at bounding box center [362, 54] width 70 height 22
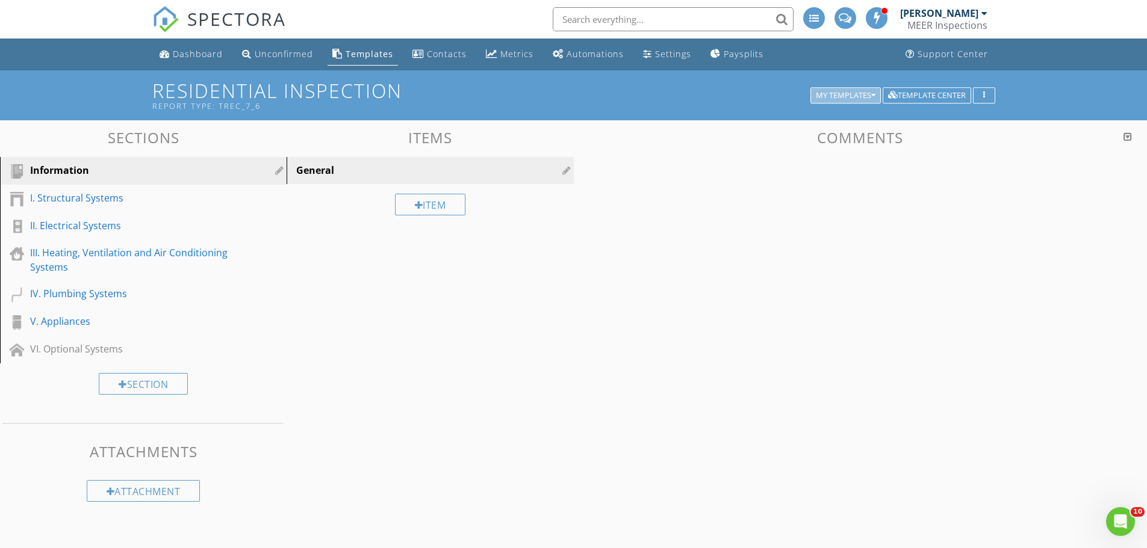
click at [840, 96] on div "My Templates" at bounding box center [846, 96] width 60 height 8
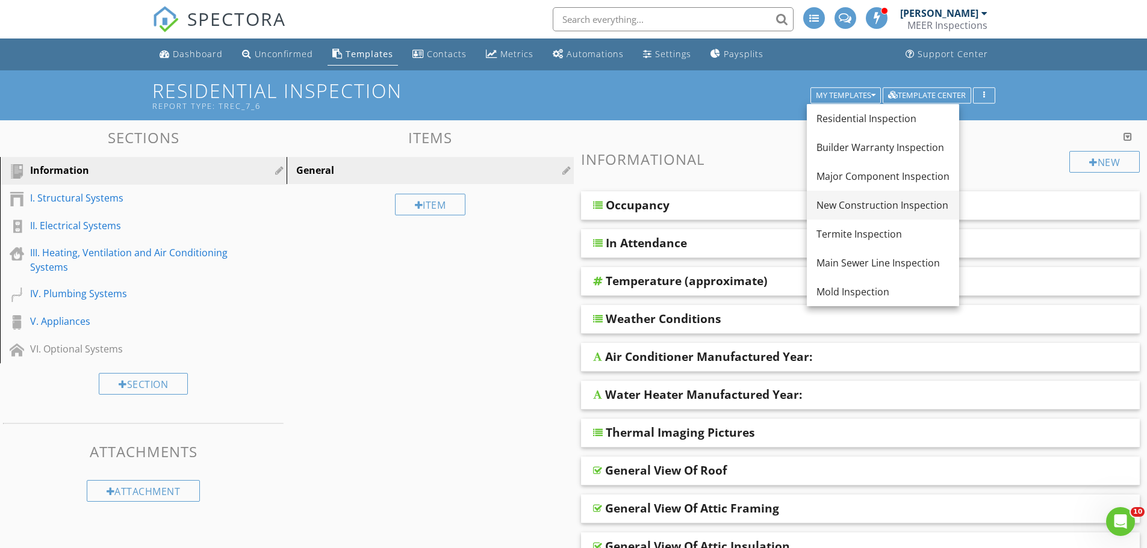
click at [845, 201] on div "New Construction Inspection" at bounding box center [882, 205] width 133 height 14
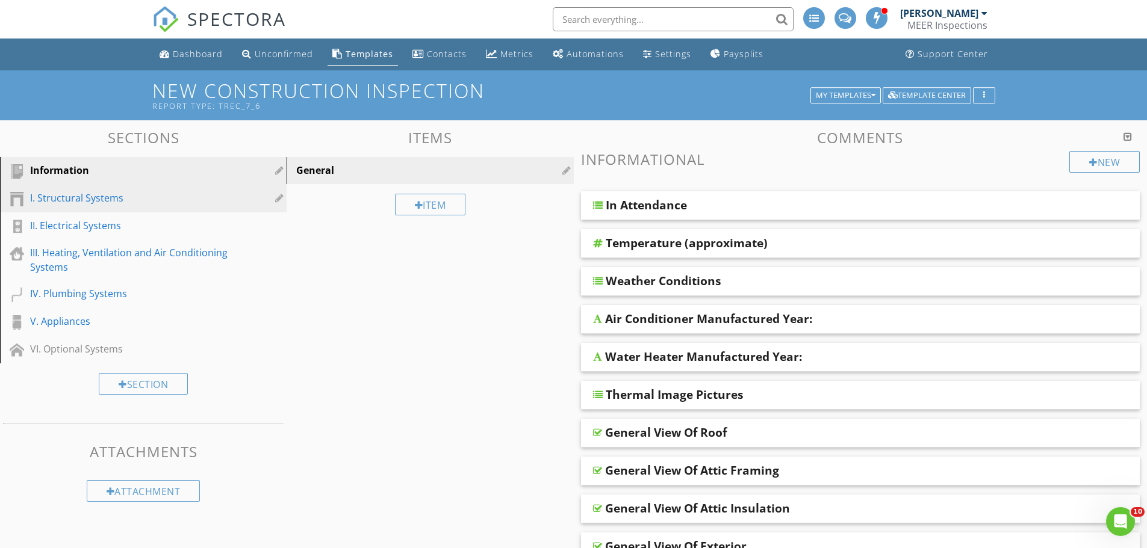
click at [72, 197] on div "I. Structural Systems" at bounding box center [129, 198] width 199 height 14
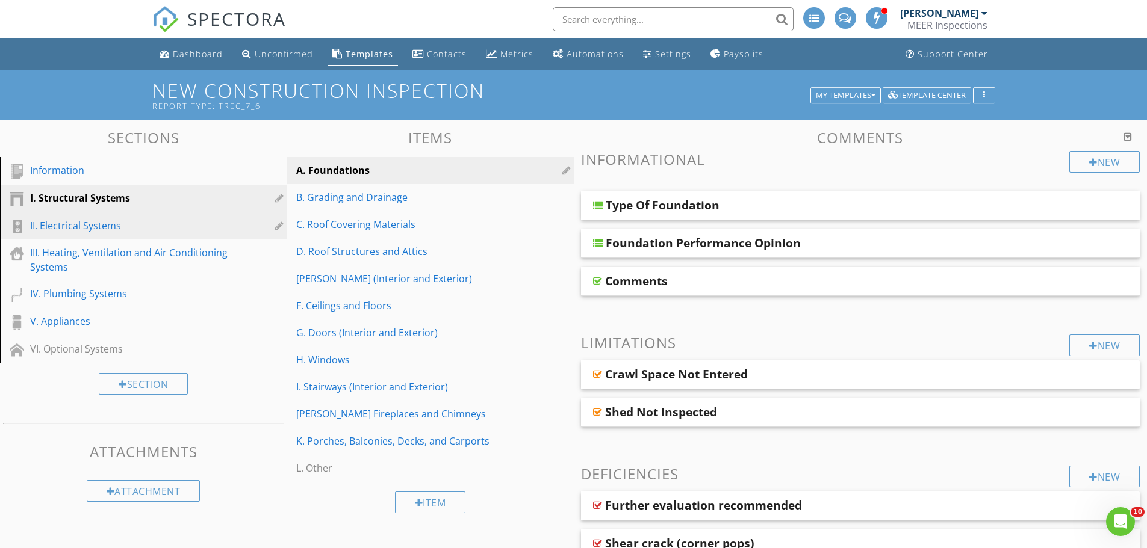
click at [61, 229] on div "II. Electrical Systems" at bounding box center [129, 226] width 199 height 14
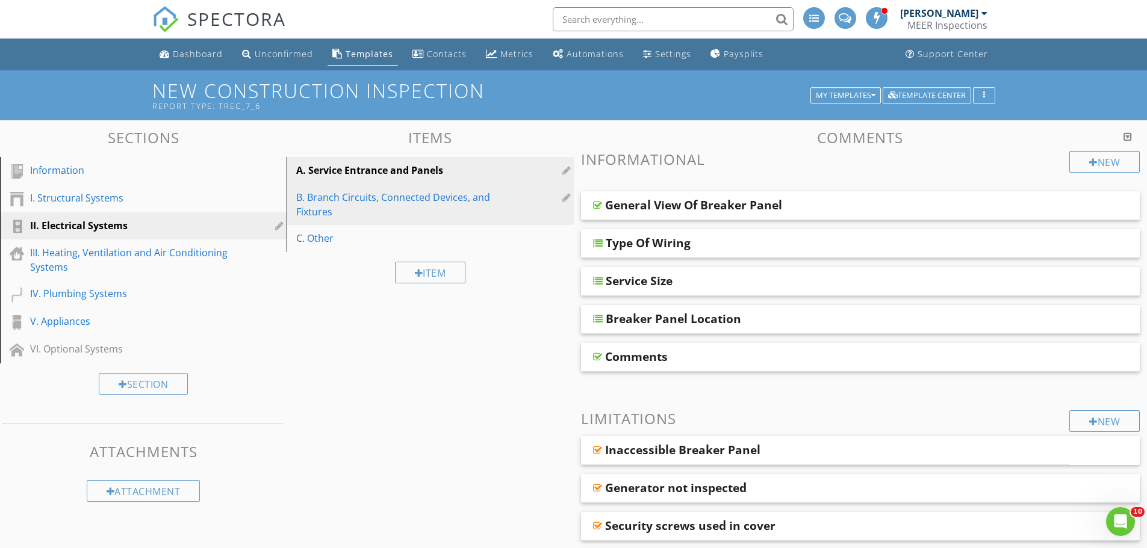
click at [350, 204] on div "B. Branch Circuits, Connected Devices, and Fixtures" at bounding box center [409, 204] width 226 height 29
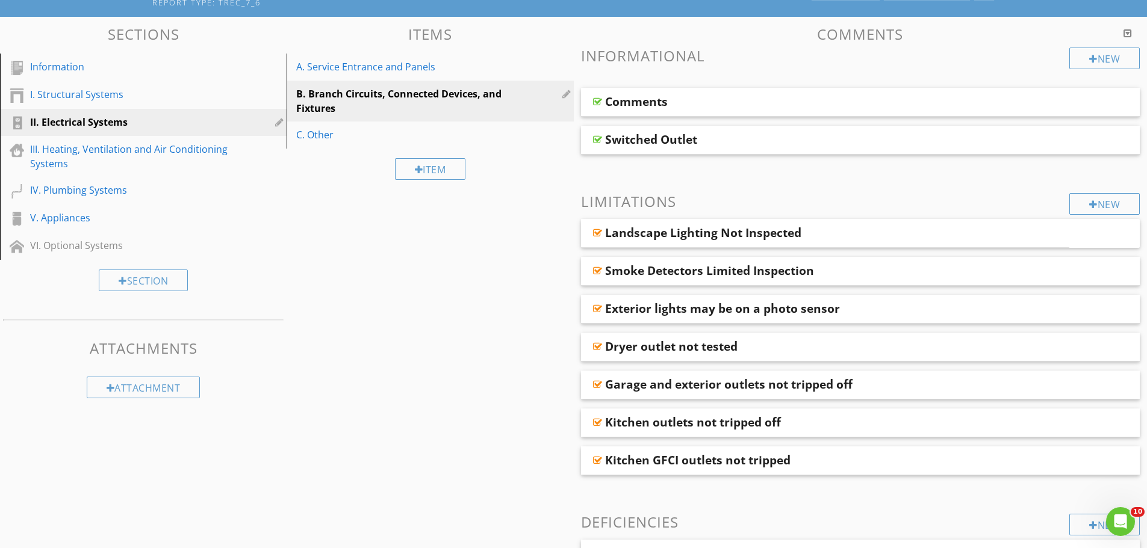
scroll to position [181, 0]
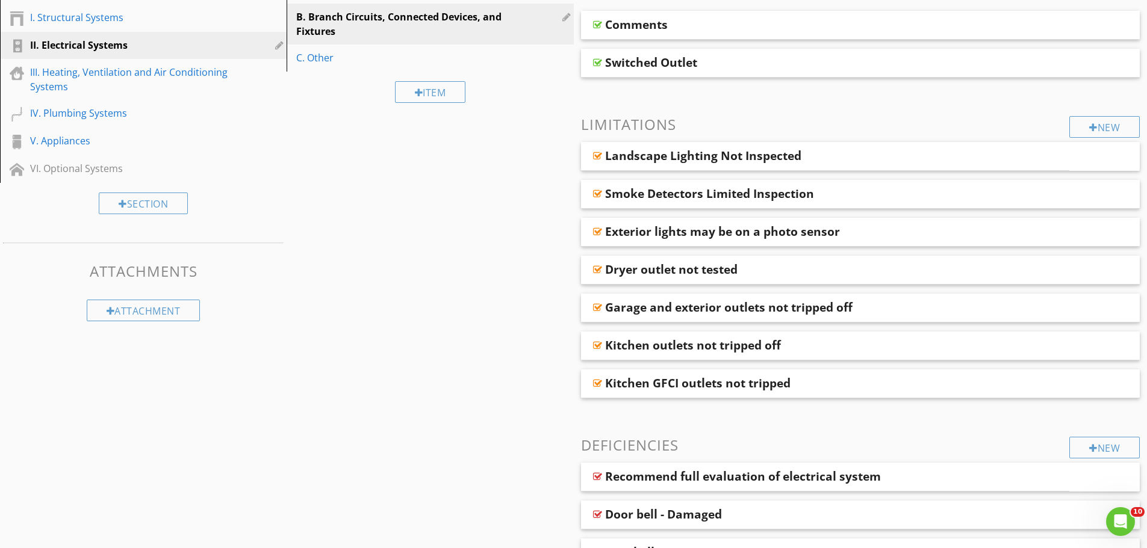
click at [424, 44] on link "B. Branch Circuits, Connected Devices, and Fixtures" at bounding box center [431, 24] width 283 height 41
click at [416, 33] on div "B. Branch Circuits, Connected Devices, and Fixtures" at bounding box center [409, 24] width 226 height 29
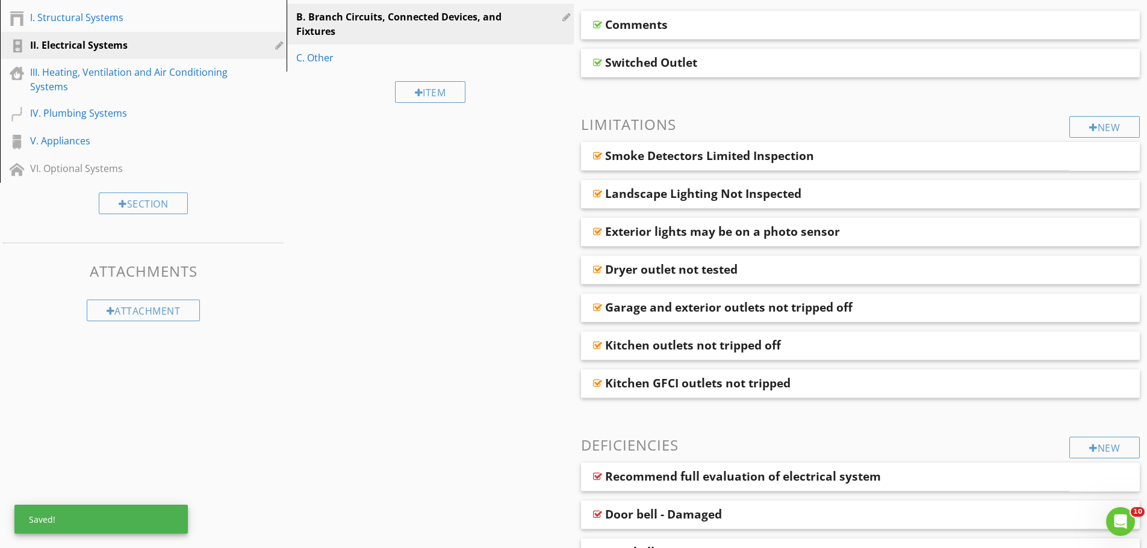
scroll to position [60, 0]
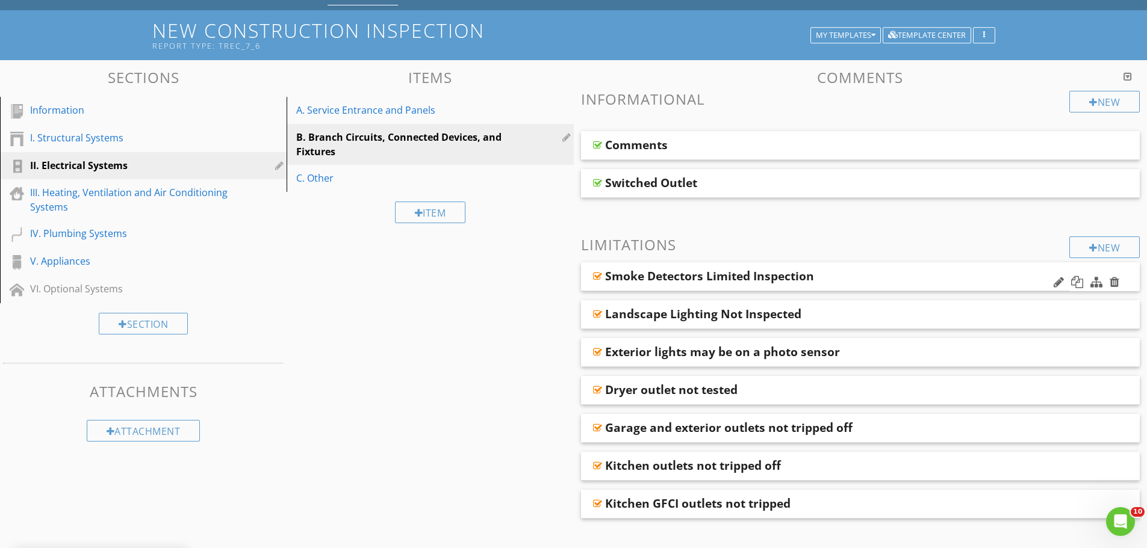
click at [591, 284] on div "Smoke Detectors Limited Inspection" at bounding box center [825, 276] width 489 height 29
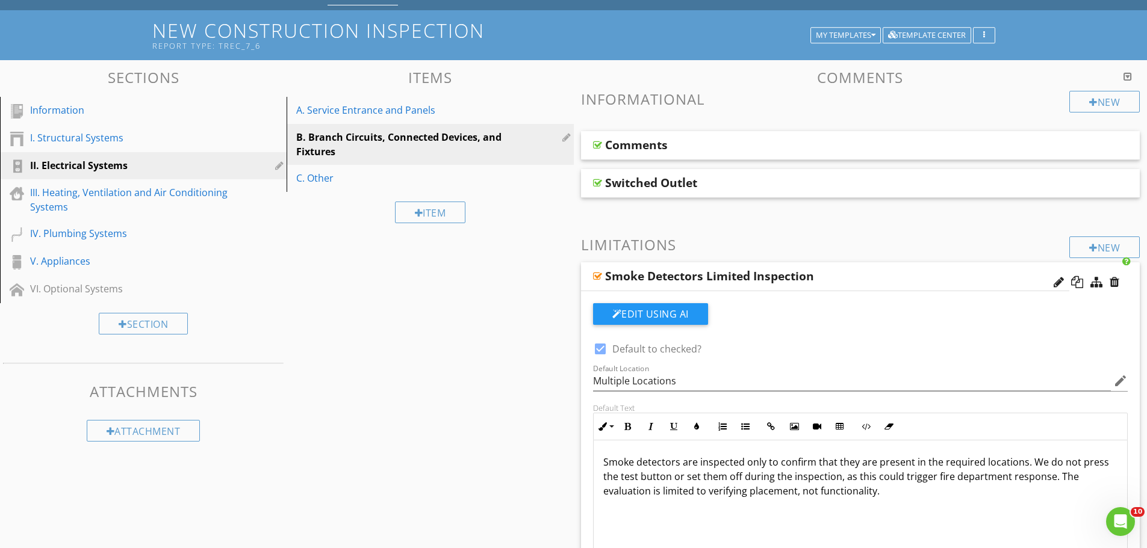
click at [591, 284] on div "Smoke Detectors Limited Inspection" at bounding box center [825, 276] width 489 height 29
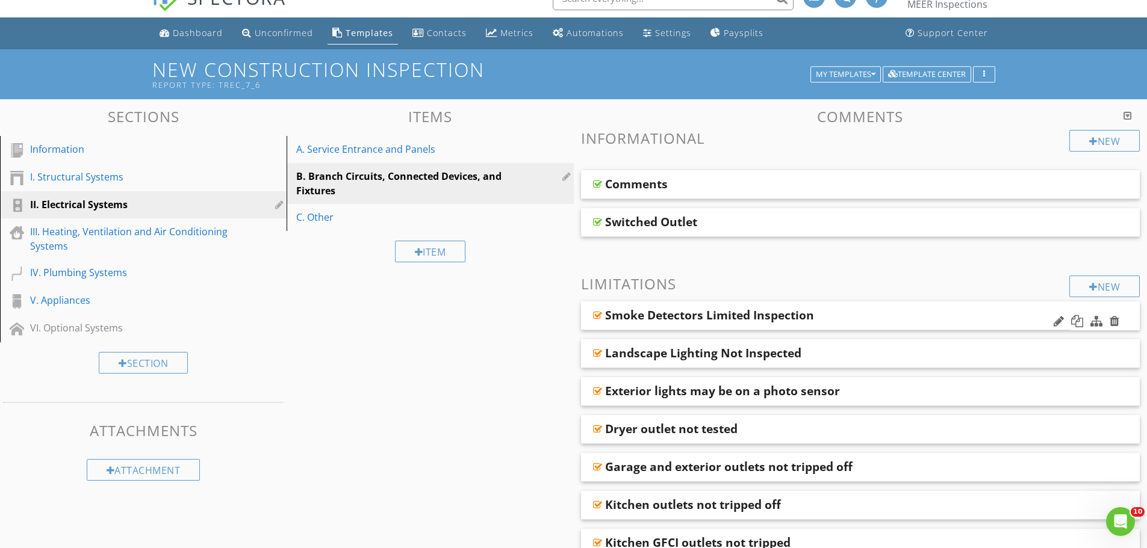
scroll to position [0, 0]
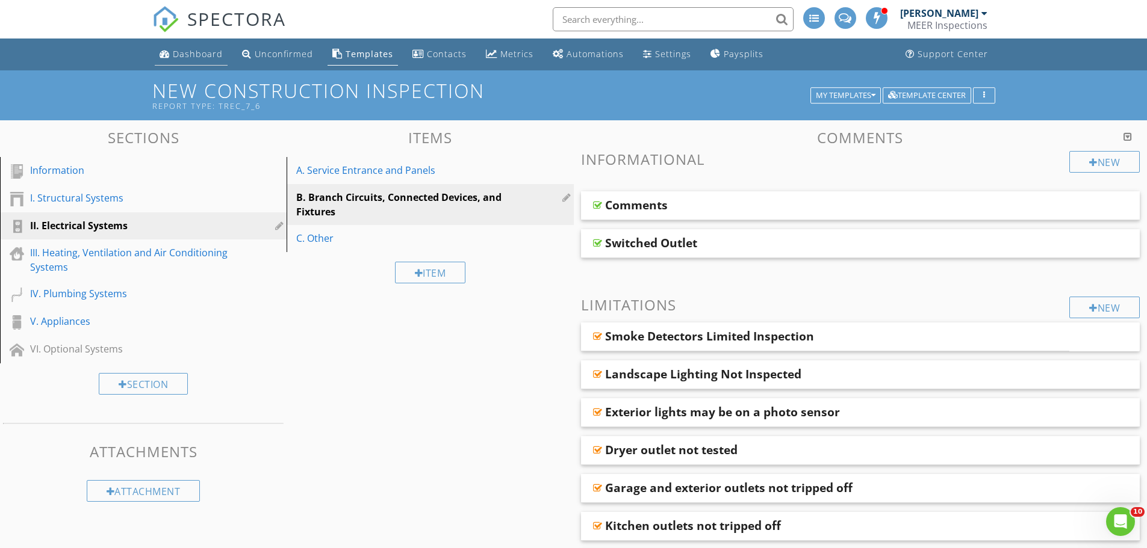
click at [195, 46] on link "Dashboard" at bounding box center [191, 54] width 73 height 22
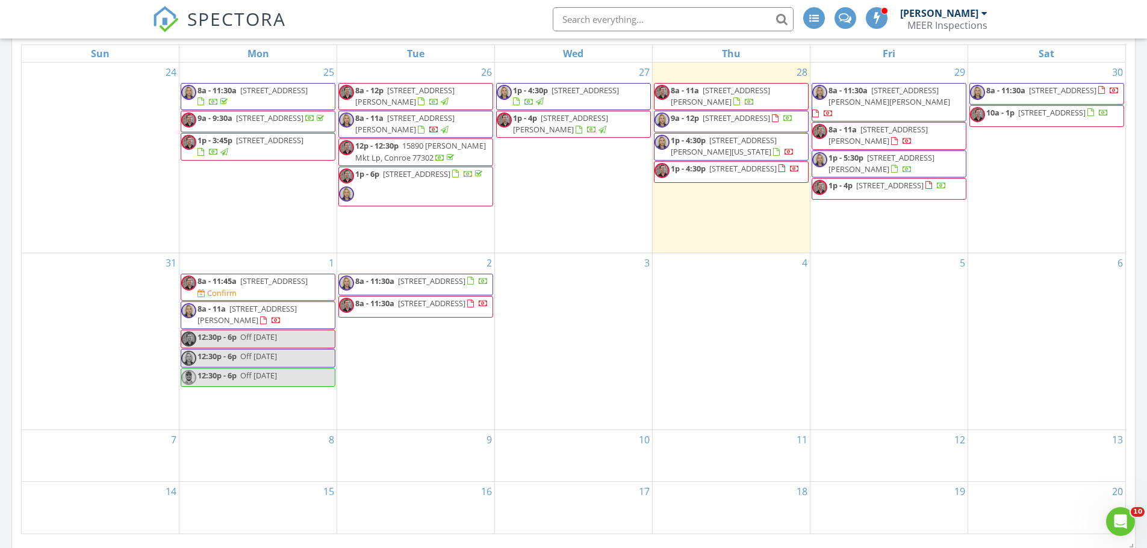
scroll to position [482, 0]
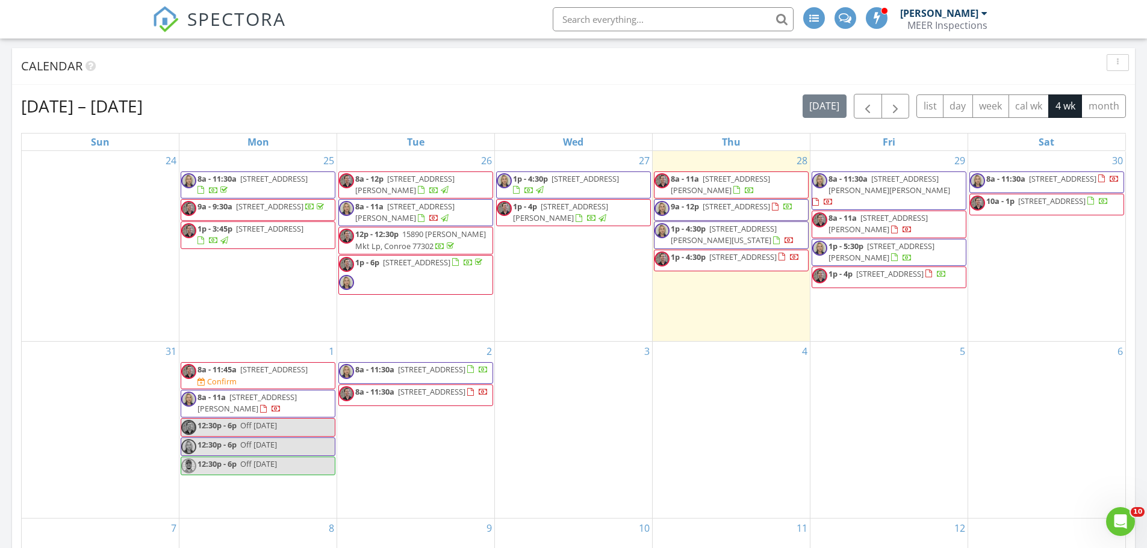
click at [11, 302] on div "[DATE] [PERSON_NAME] No results found New Inspection New Quote Map 1 2 1 2 + − …" at bounding box center [573, 238] width 1147 height 1126
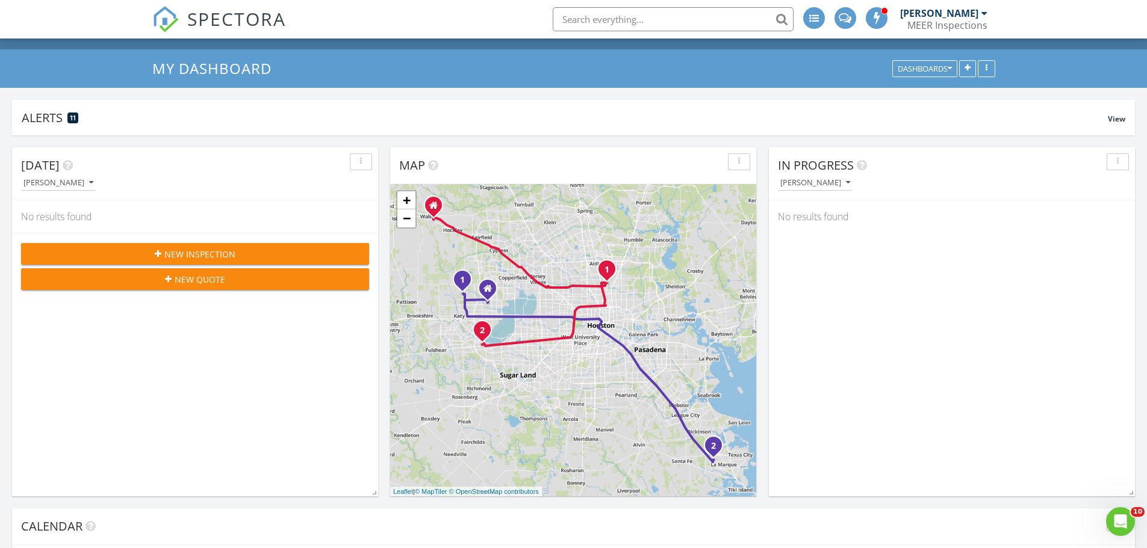
scroll to position [0, 0]
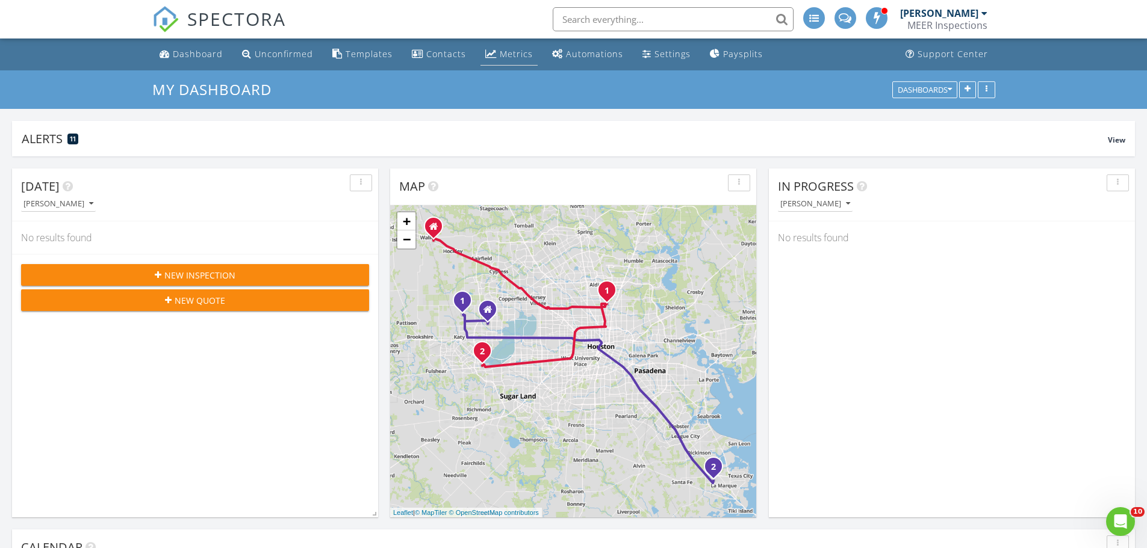
click at [517, 55] on div "Metrics" at bounding box center [516, 53] width 33 height 11
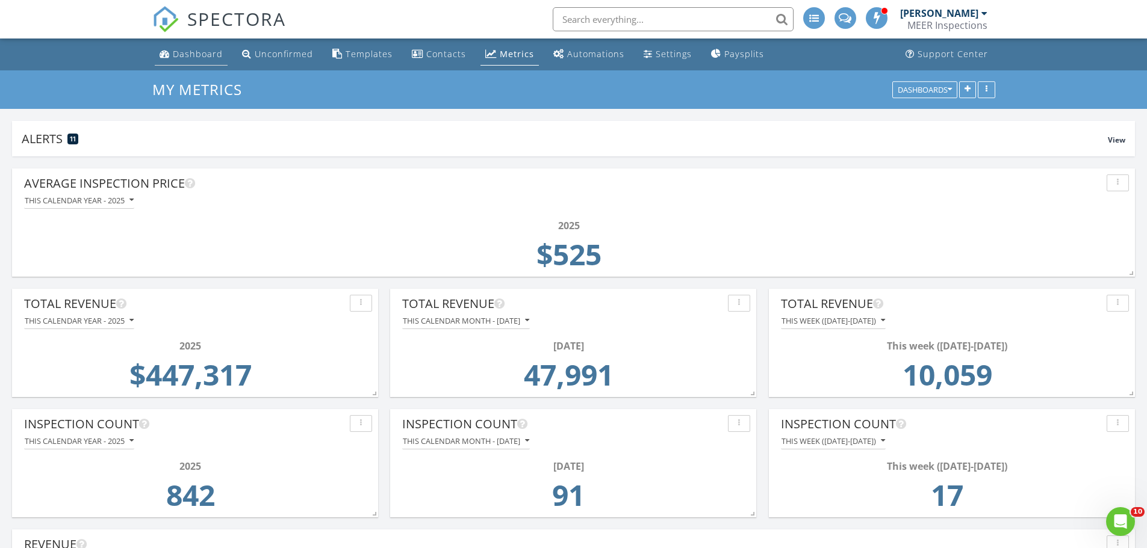
click at [194, 62] on link "Dashboard" at bounding box center [191, 54] width 73 height 22
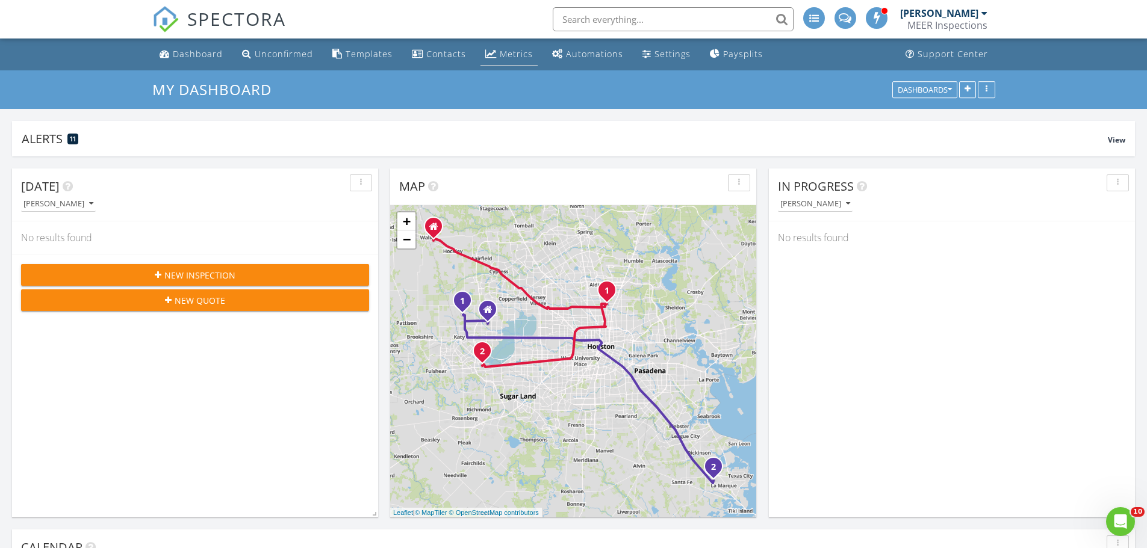
click at [480, 56] on link "Metrics" at bounding box center [508, 54] width 57 height 22
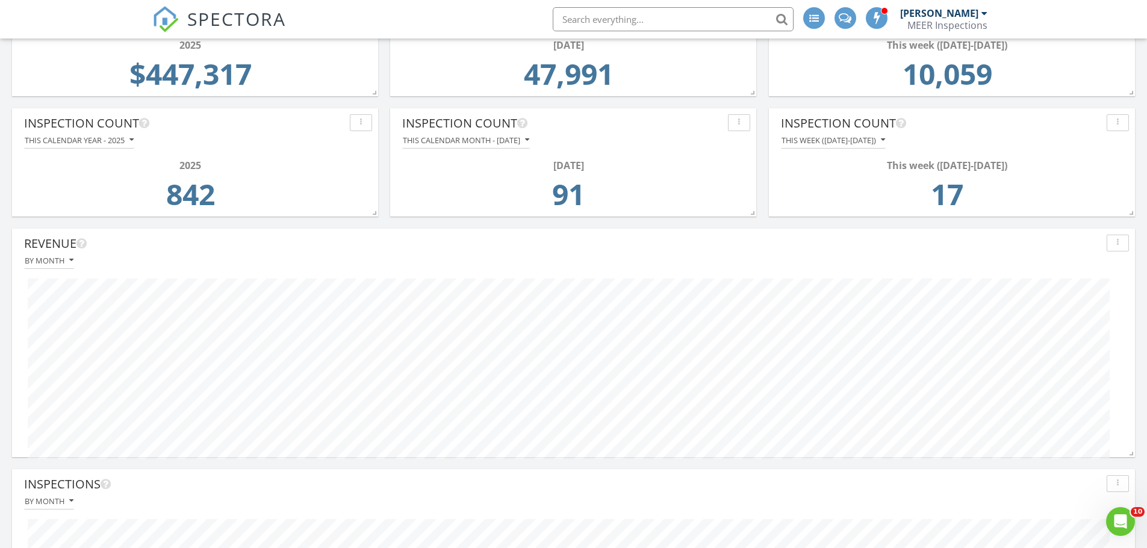
click at [724, 255] on div "By month" at bounding box center [573, 261] width 1111 height 16
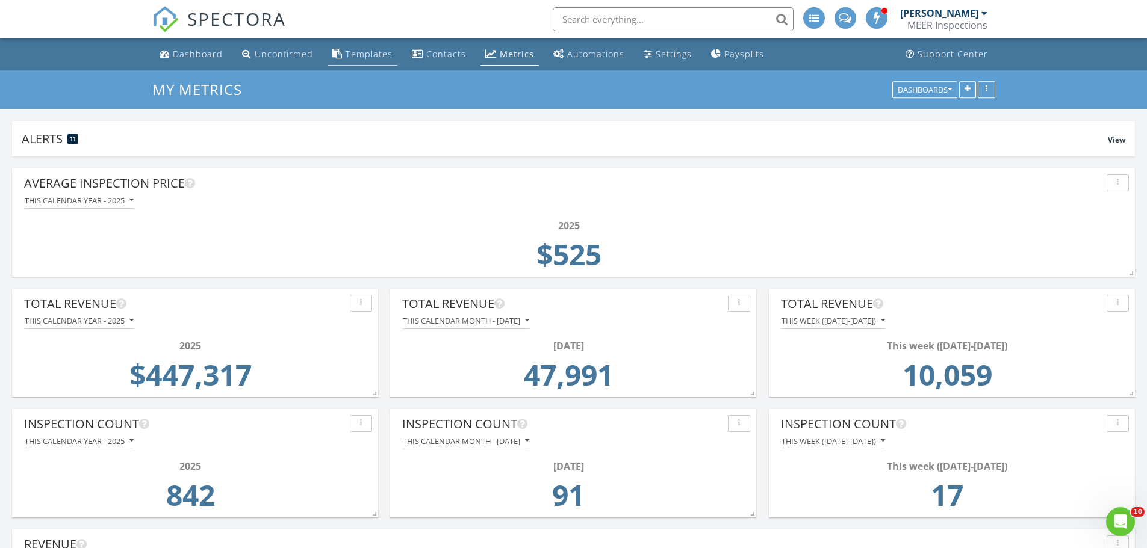
click at [353, 54] on div "Templates" at bounding box center [369, 53] width 47 height 11
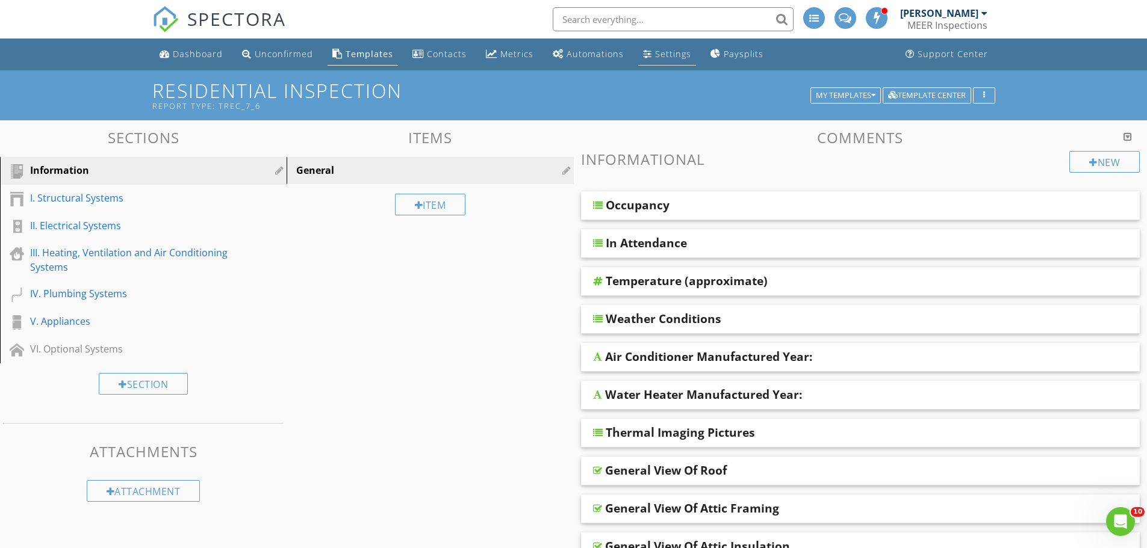
click at [672, 55] on div "Settings" at bounding box center [673, 53] width 36 height 11
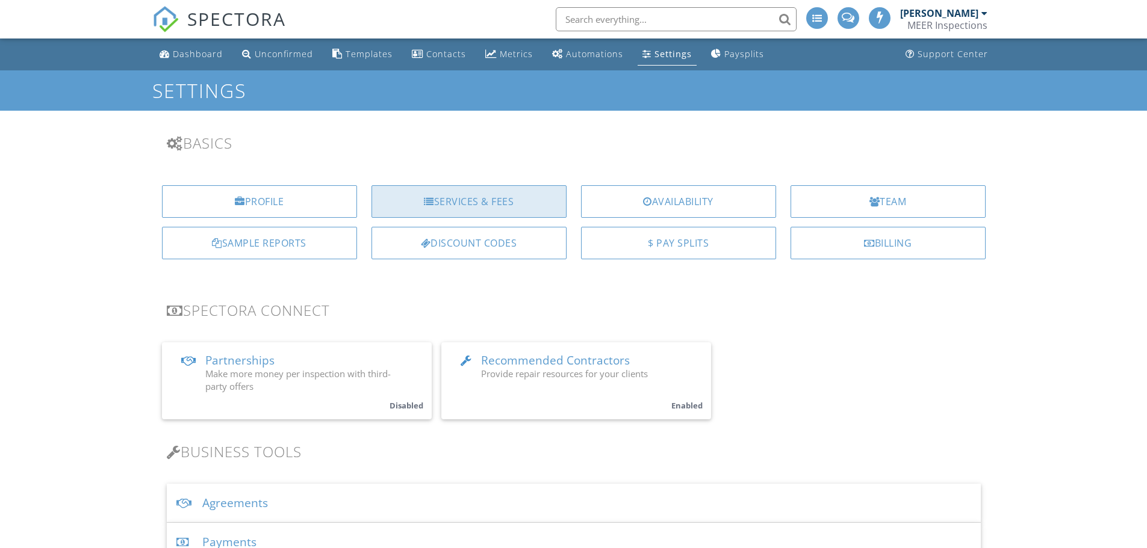
click at [477, 205] on div "Services & Fees" at bounding box center [468, 201] width 195 height 33
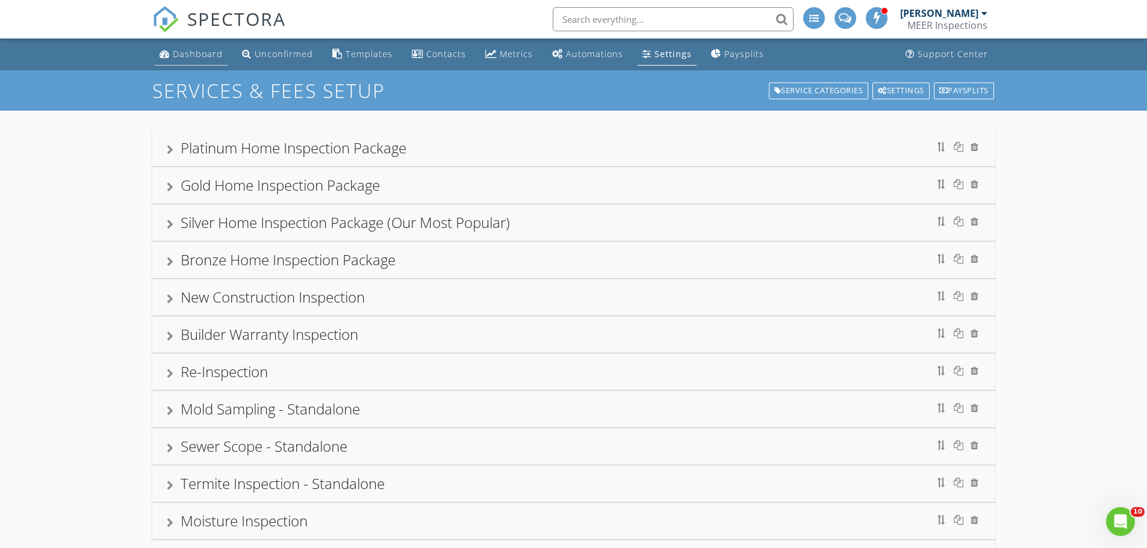
click at [185, 51] on div "Dashboard" at bounding box center [198, 53] width 50 height 11
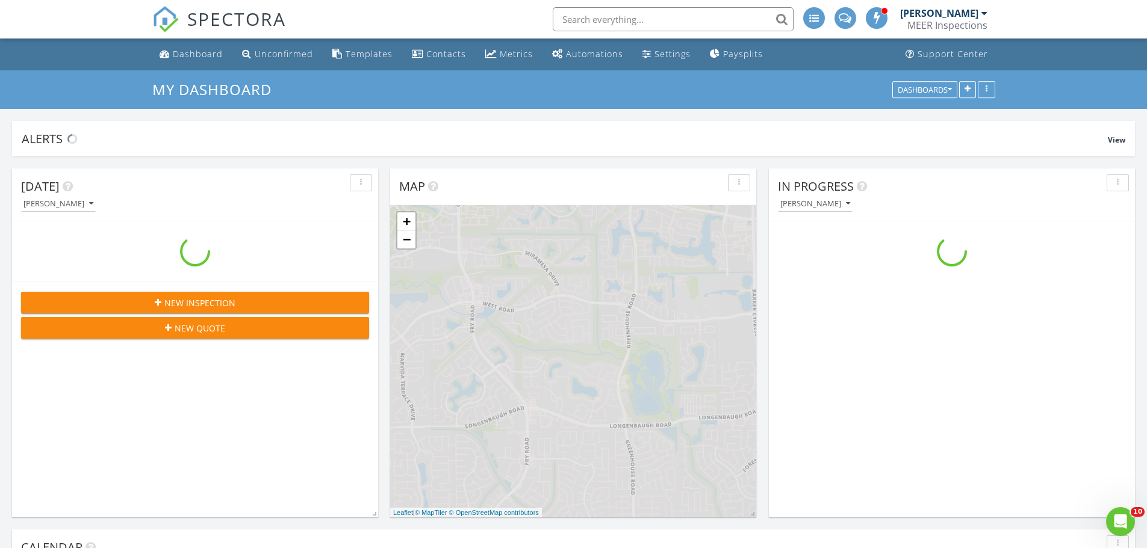
scroll to position [1144, 1165]
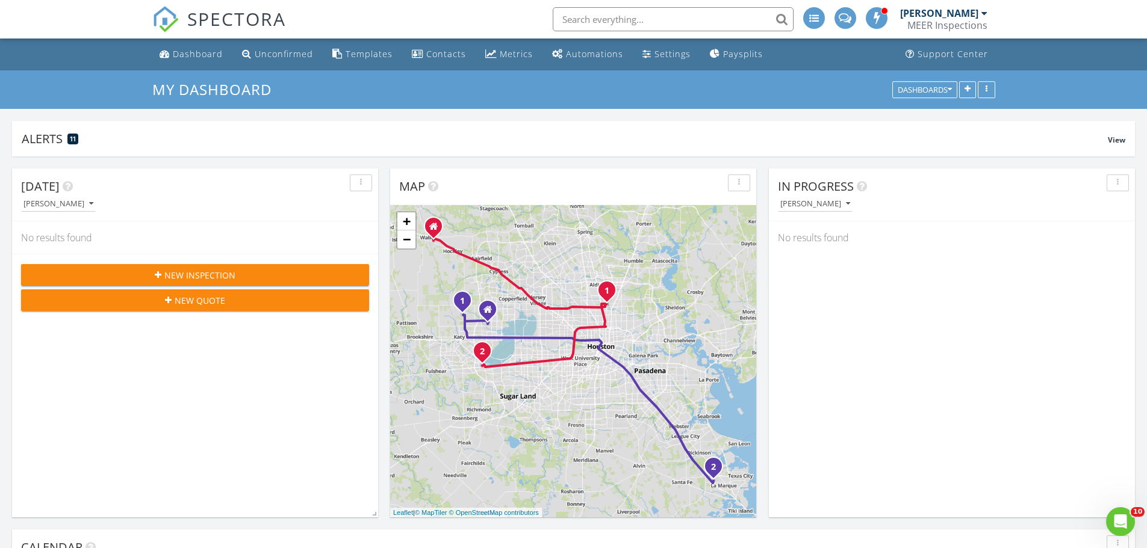
click at [574, 22] on input "text" at bounding box center [673, 19] width 241 height 24
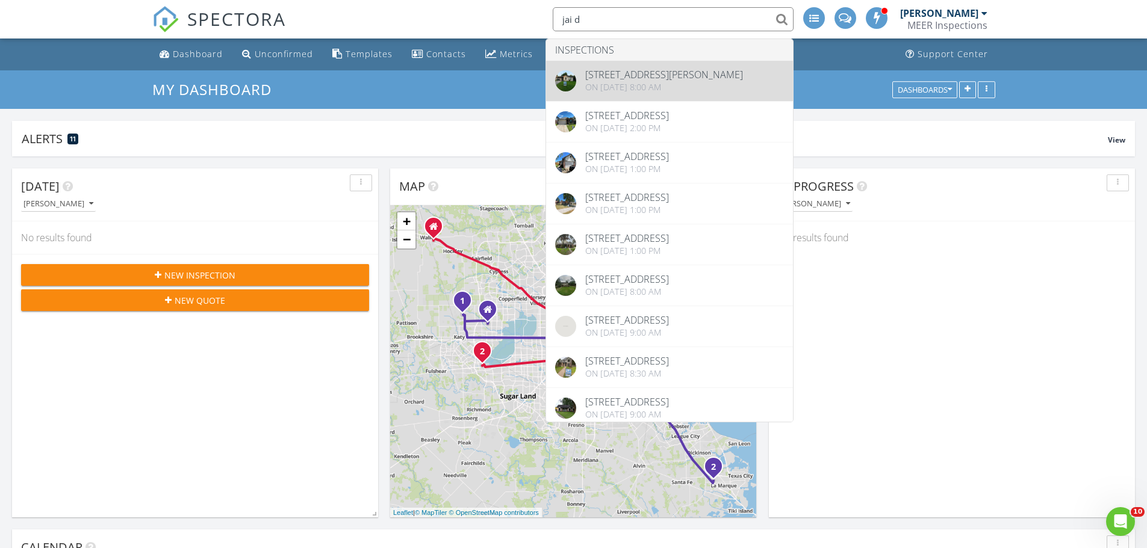
type input "jai d"
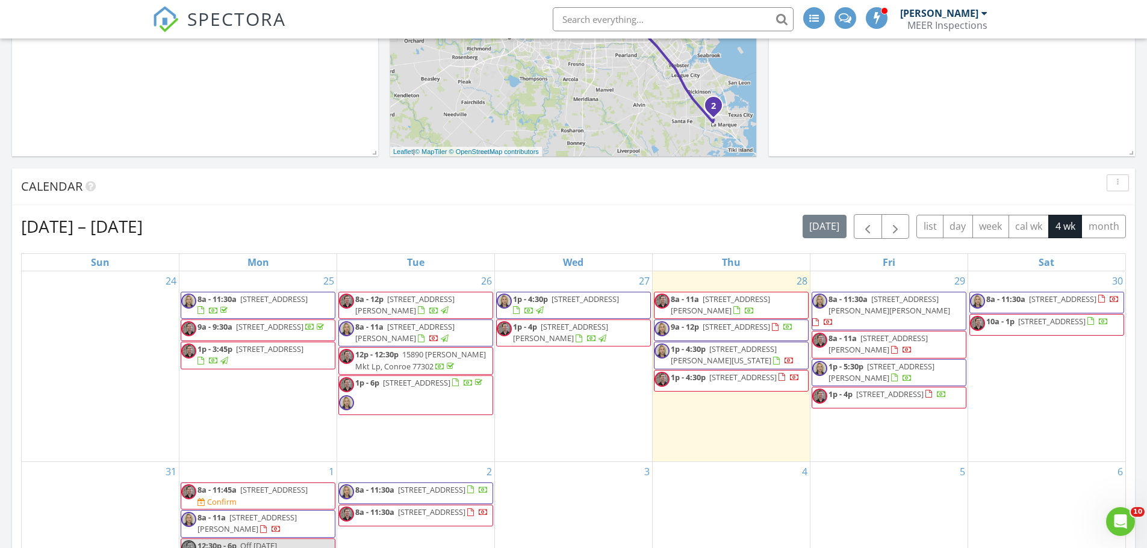
scroll to position [0, 0]
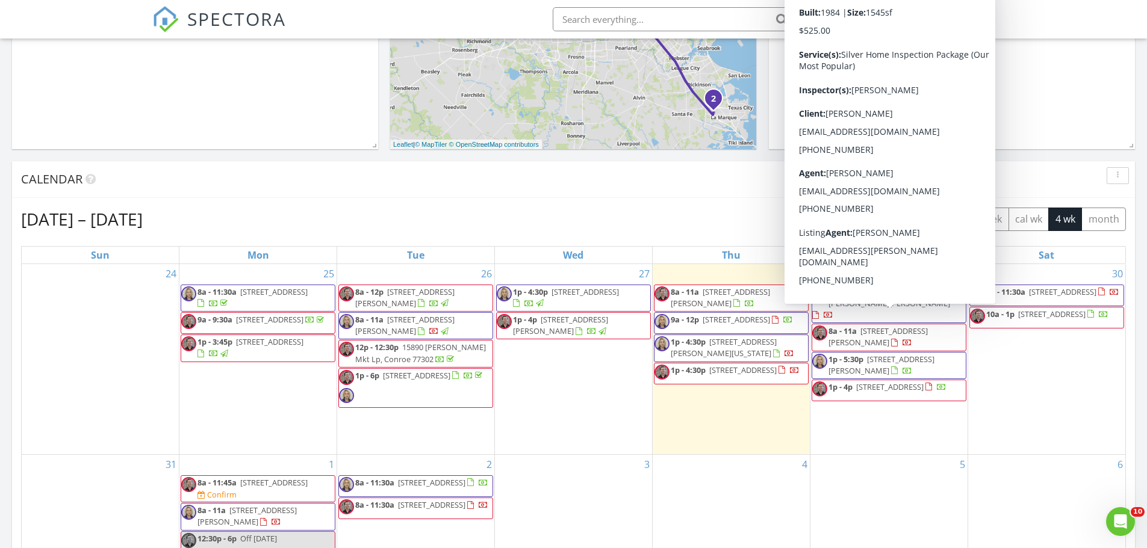
scroll to position [301, 0]
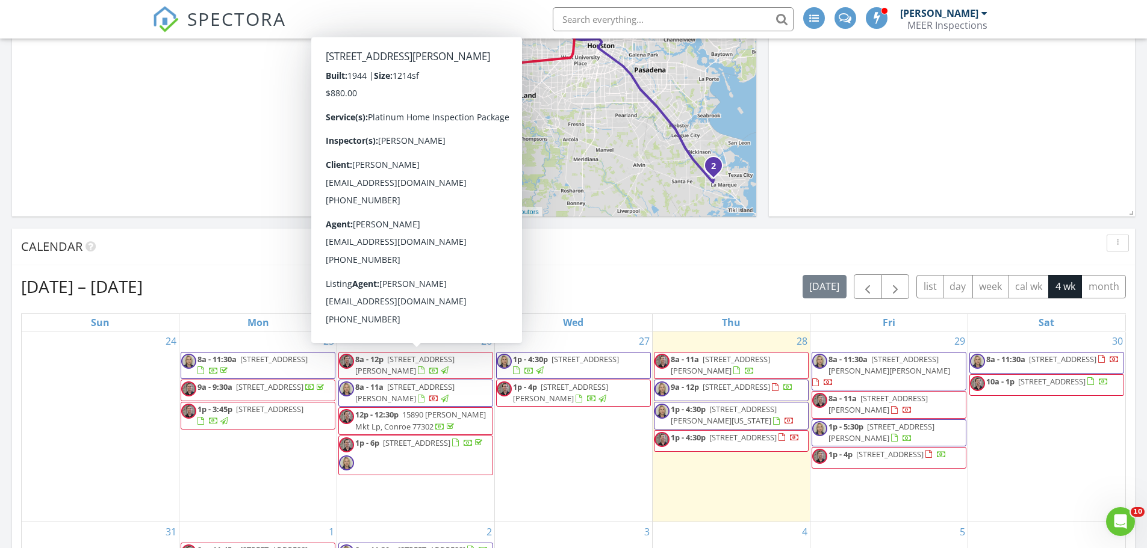
click at [441, 367] on span "8a - 12p [STREET_ADDRESS][PERSON_NAME]" at bounding box center [416, 365] width 154 height 23
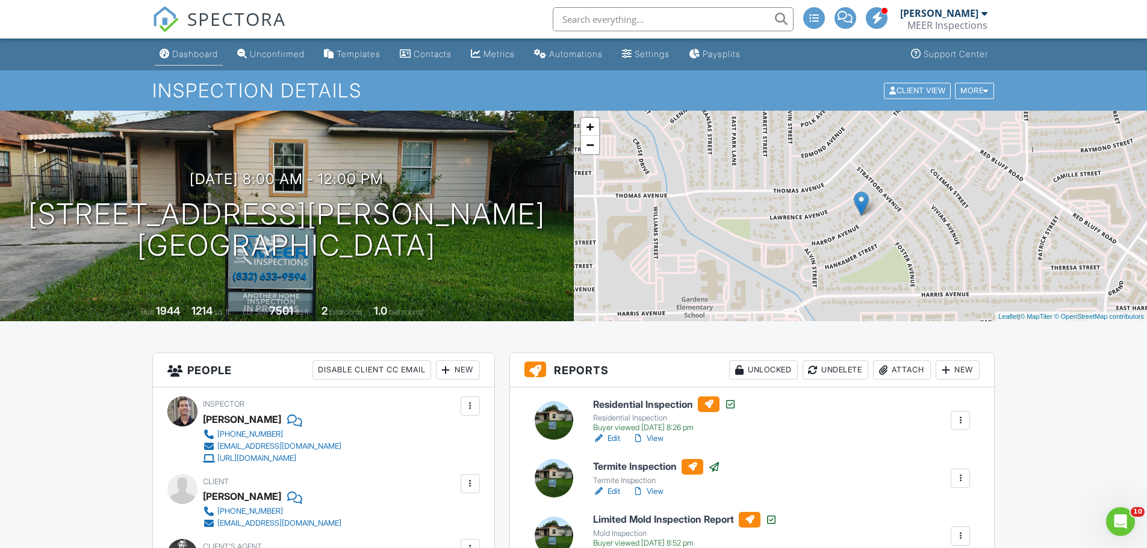
click at [205, 57] on div "Dashboard" at bounding box center [195, 54] width 46 height 10
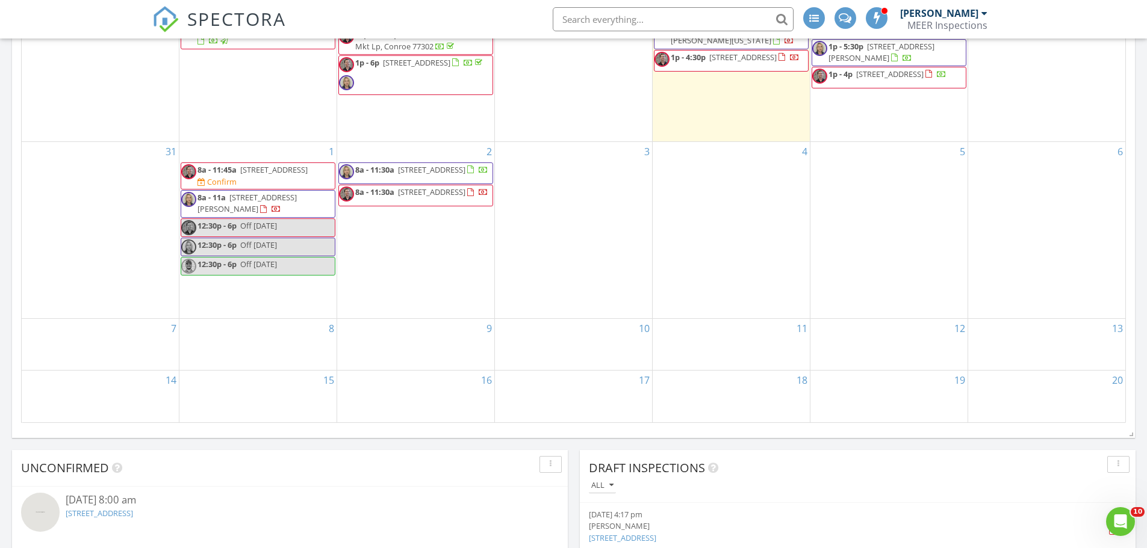
scroll to position [683, 0]
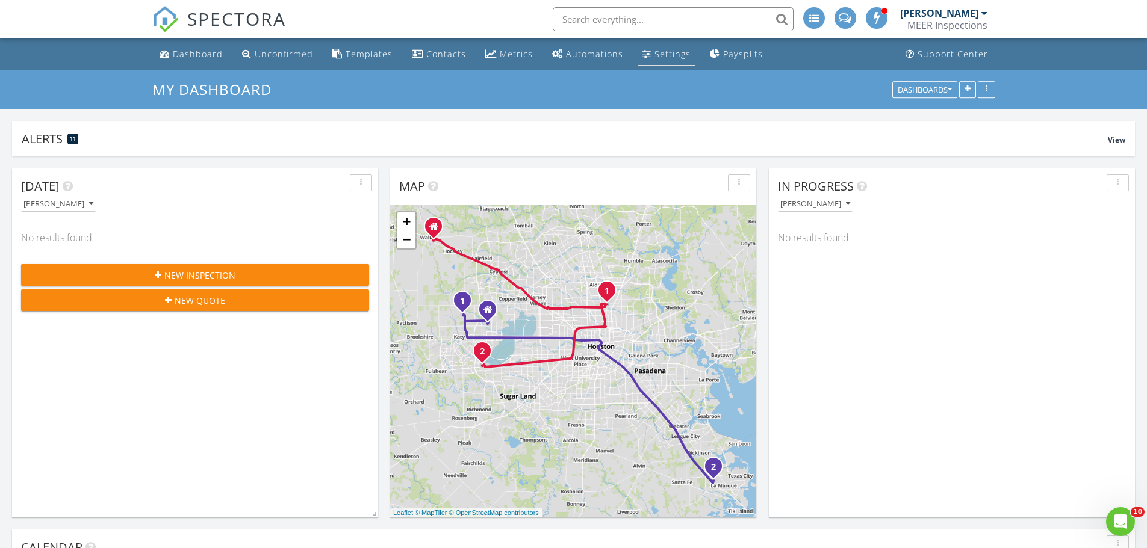
click at [657, 52] on div "Settings" at bounding box center [672, 53] width 36 height 11
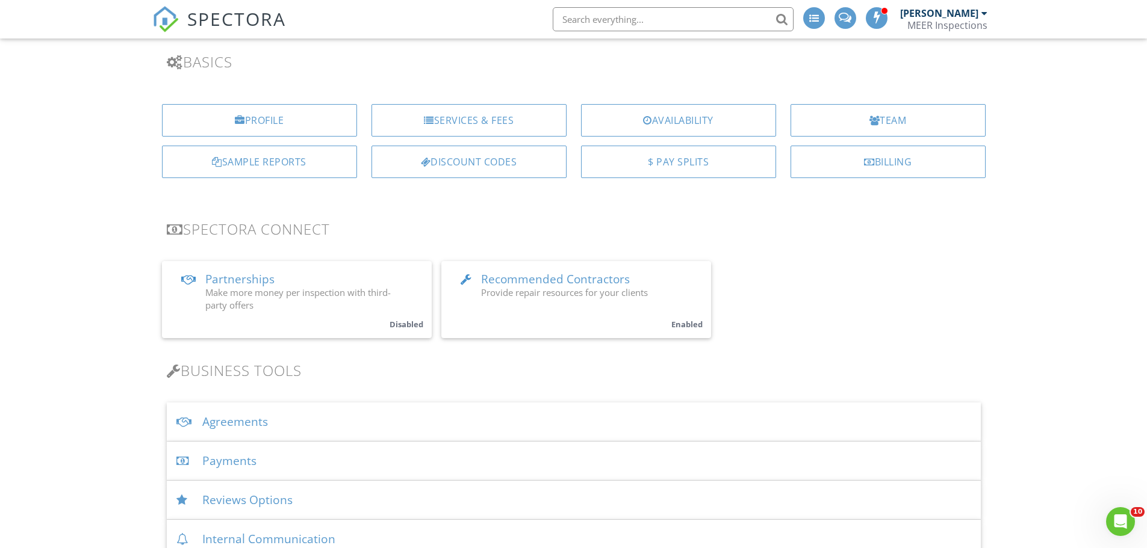
scroll to position [60, 0]
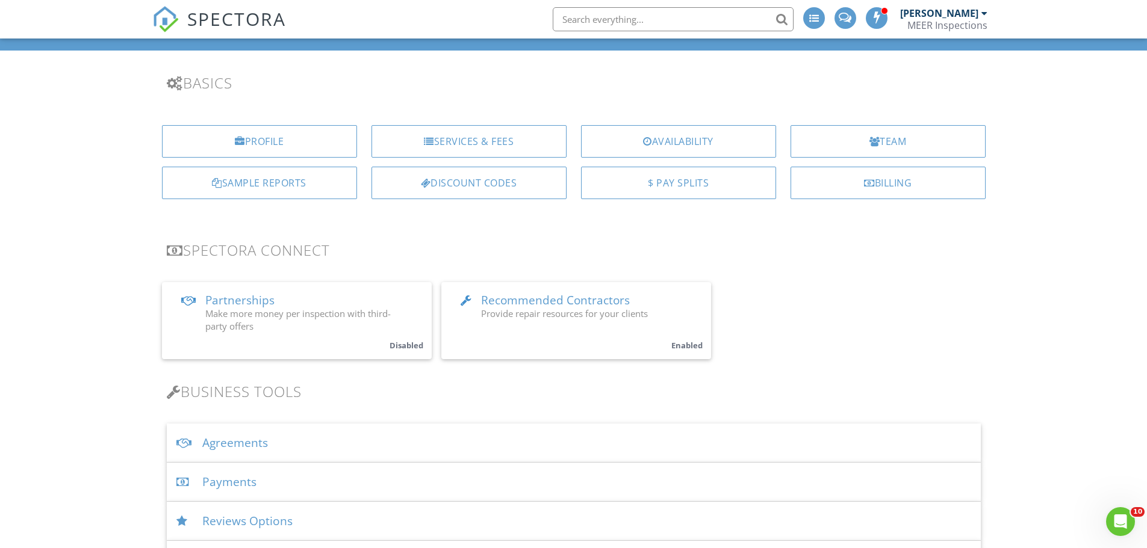
click at [490, 133] on div "Services & Fees" at bounding box center [468, 141] width 195 height 33
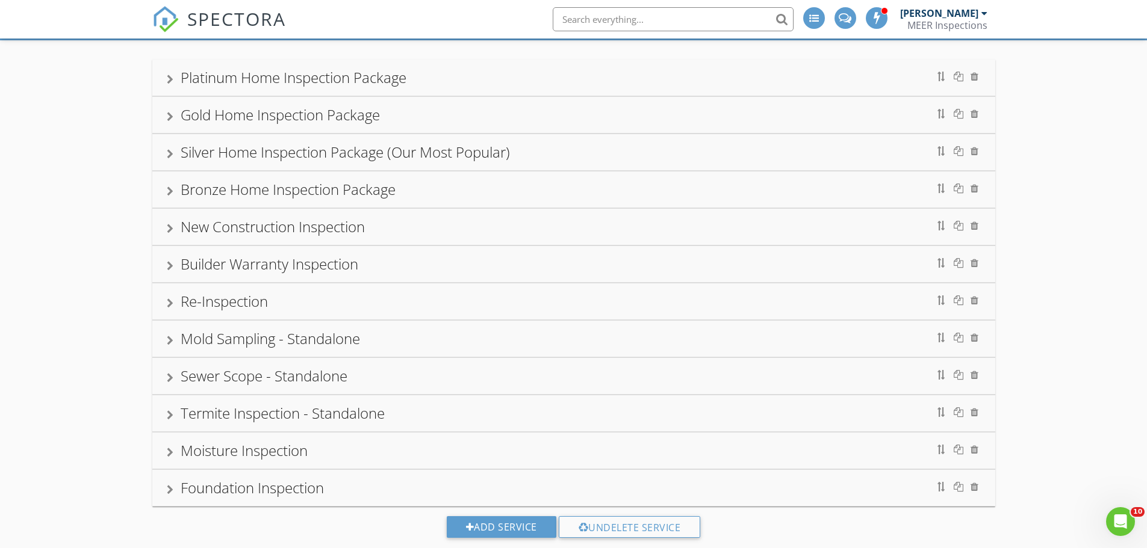
drag, startPoint x: 309, startPoint y: 156, endPoint x: 305, endPoint y: 164, distance: 9.2
click at [308, 163] on div "Silver Home Inspection Package (Our Most Popular)" at bounding box center [574, 152] width 814 height 22
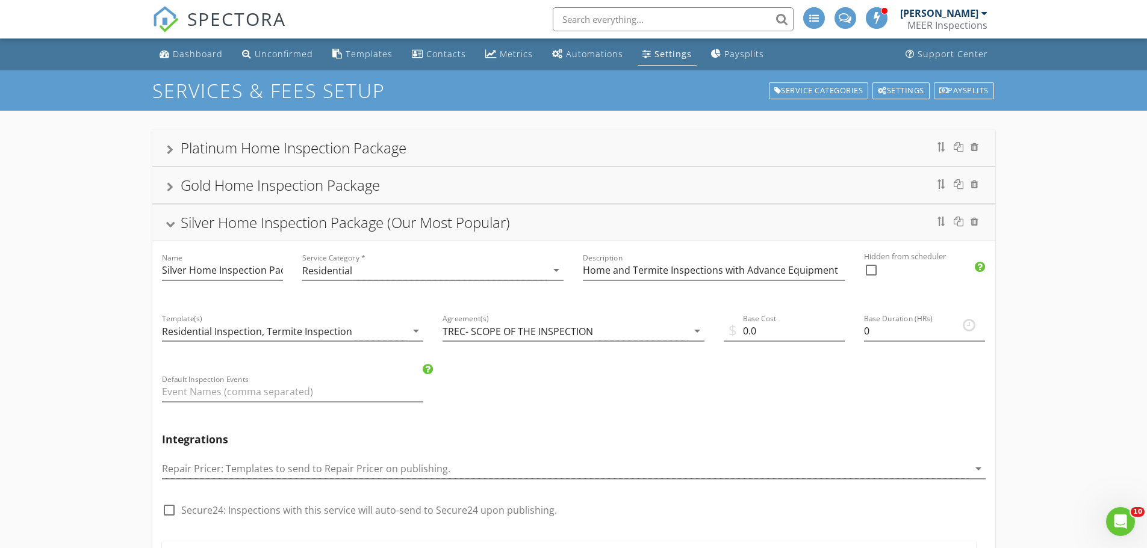
click at [674, 52] on div "Settings" at bounding box center [672, 53] width 37 height 11
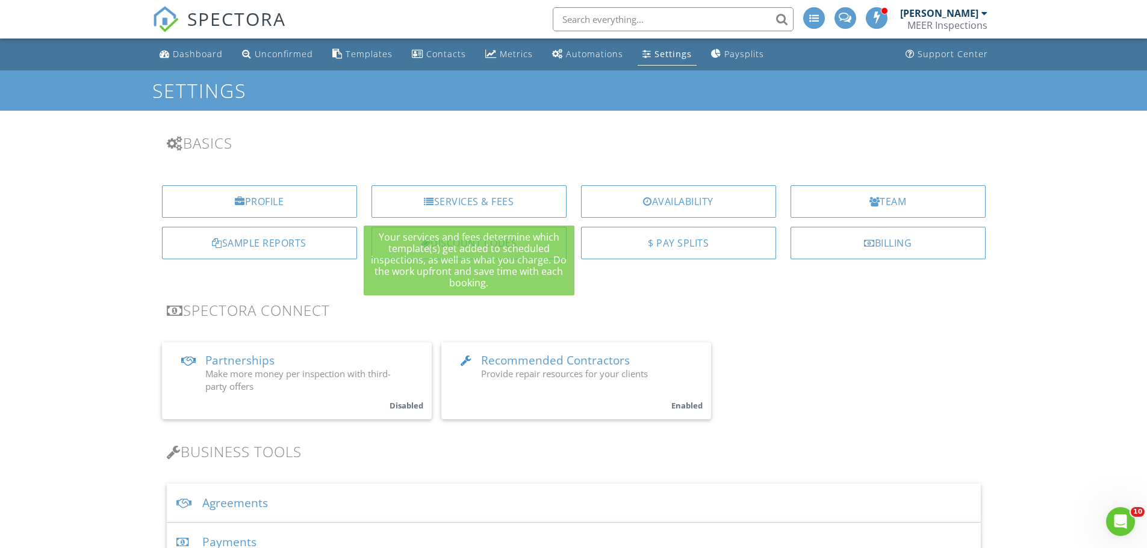
click at [449, 243] on div "Discount Codes" at bounding box center [468, 243] width 195 height 33
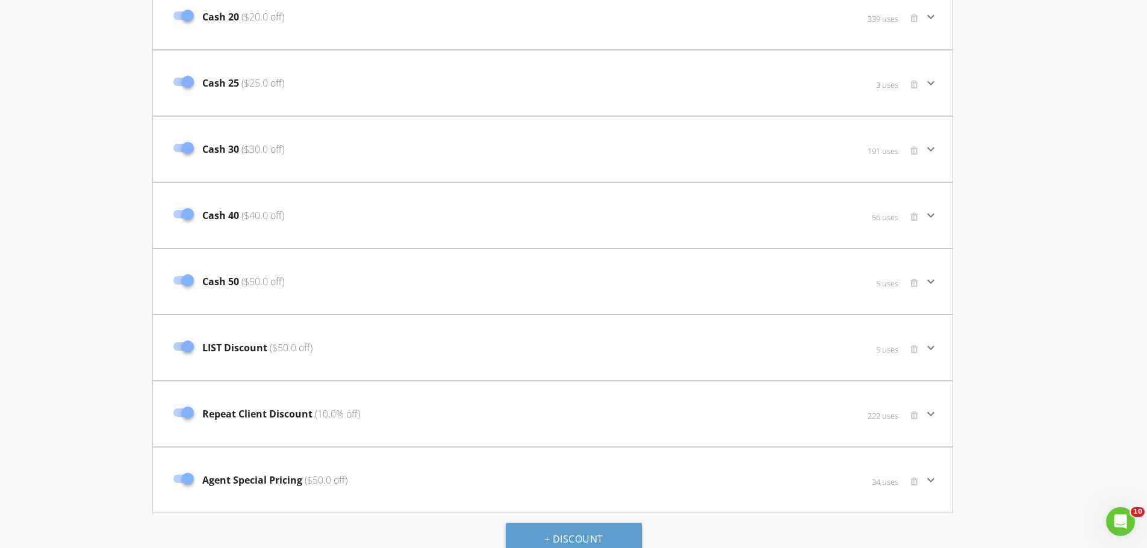
scroll to position [285, 0]
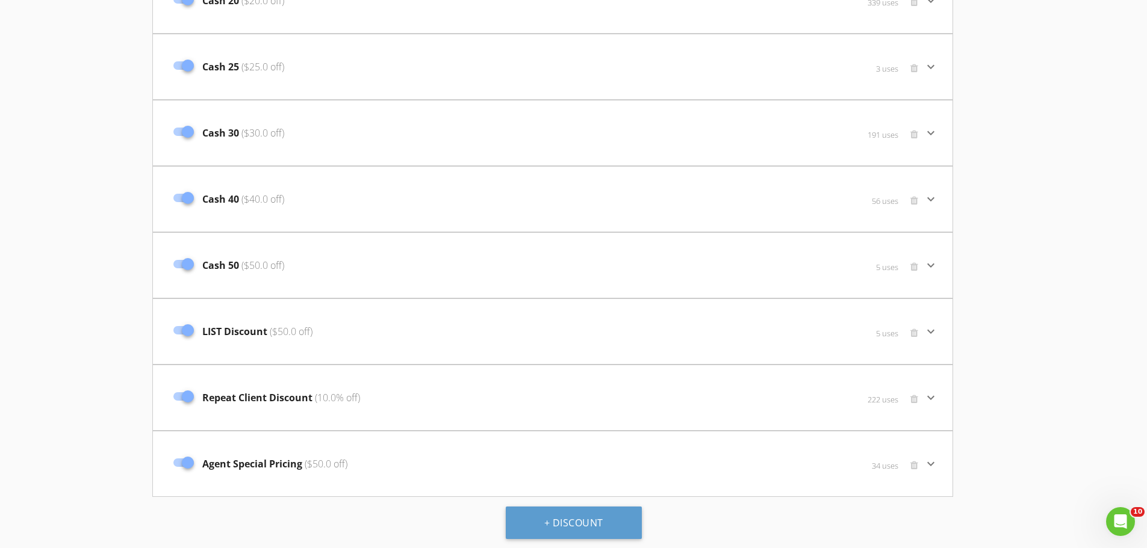
click at [460, 405] on div "Repeat Client Discount (10.0% off)" at bounding box center [419, 398] width 504 height 51
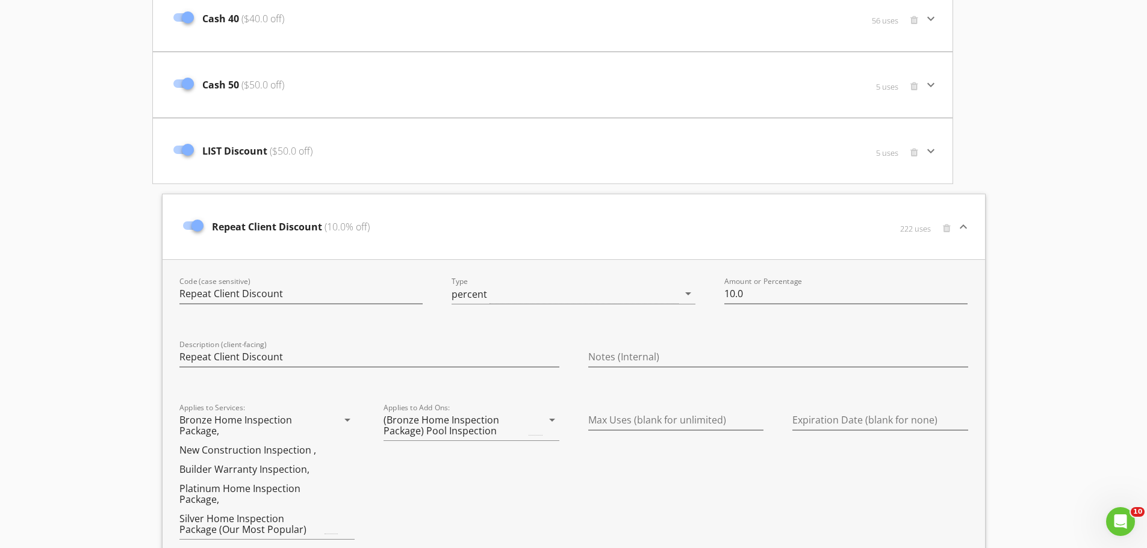
scroll to position [526, 0]
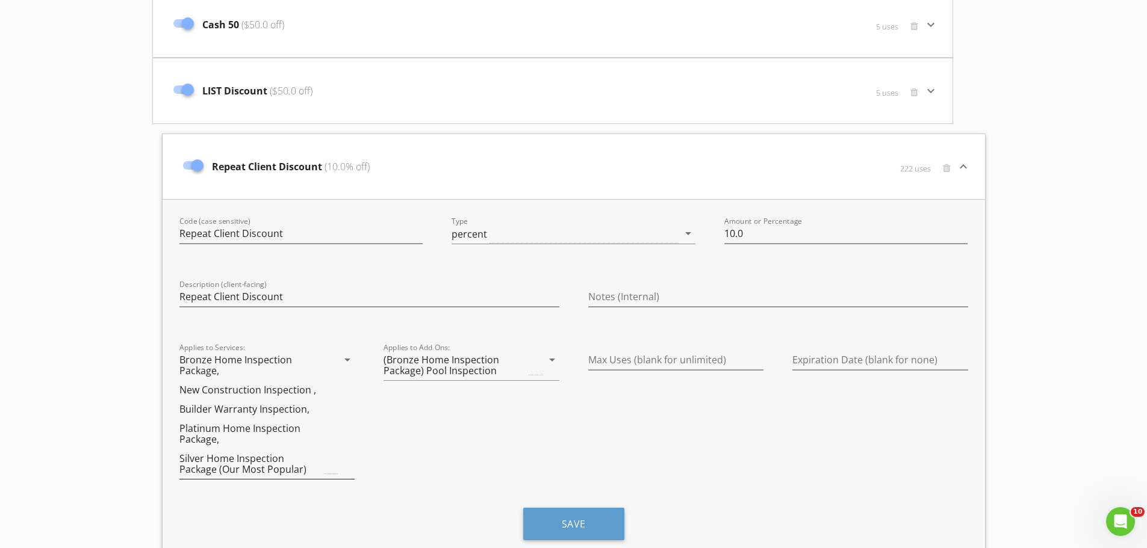
click at [347, 365] on icon "arrow_drop_down" at bounding box center [347, 360] width 14 height 14
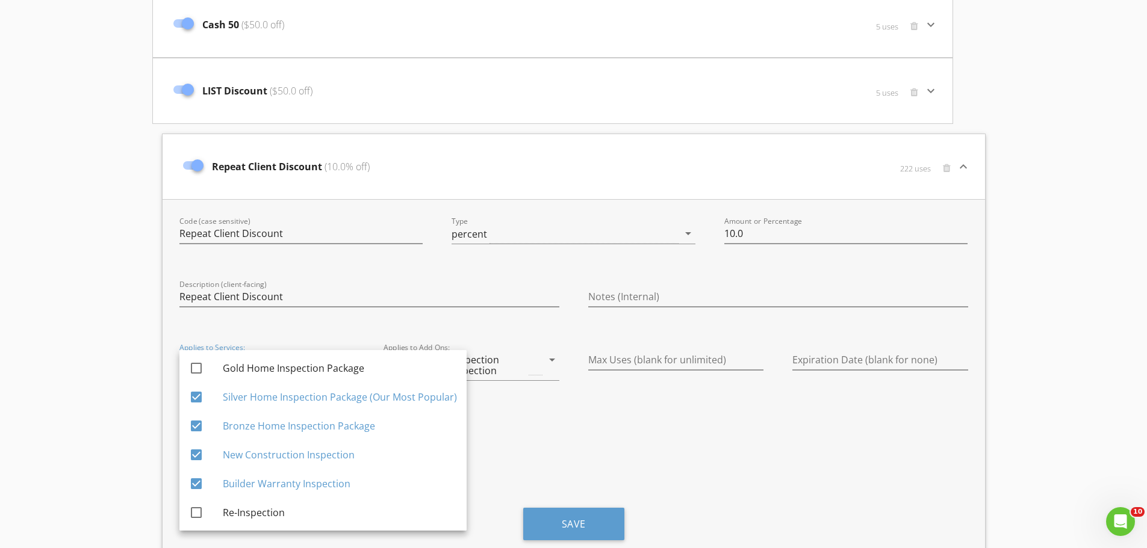
scroll to position [19, 0]
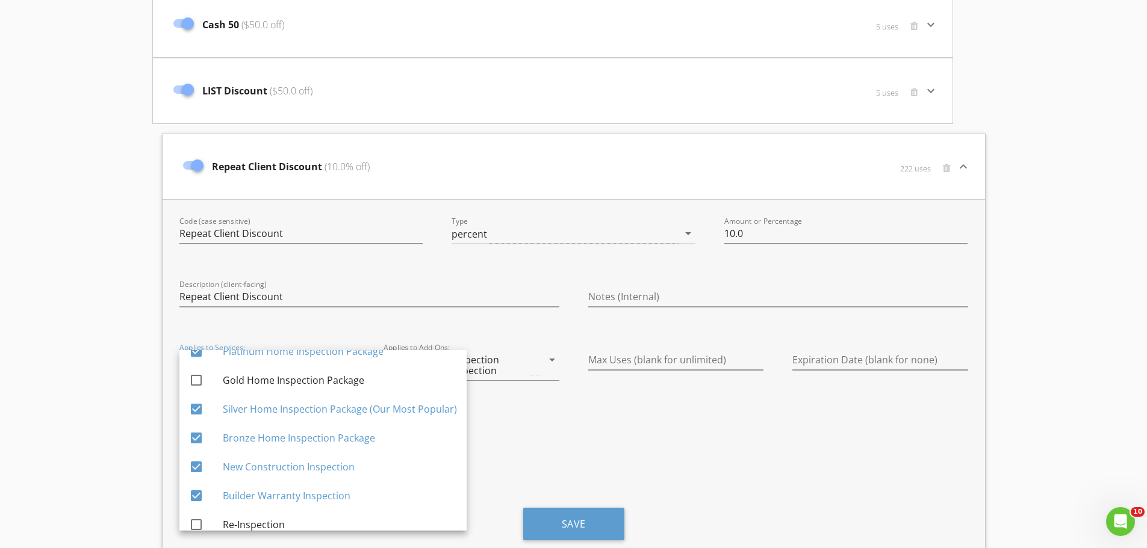
click at [548, 421] on div "Applies to Add Ons: (Bronze Home Inspection Package) Pool Inspection arrow_drop…" at bounding box center [471, 416] width 205 height 160
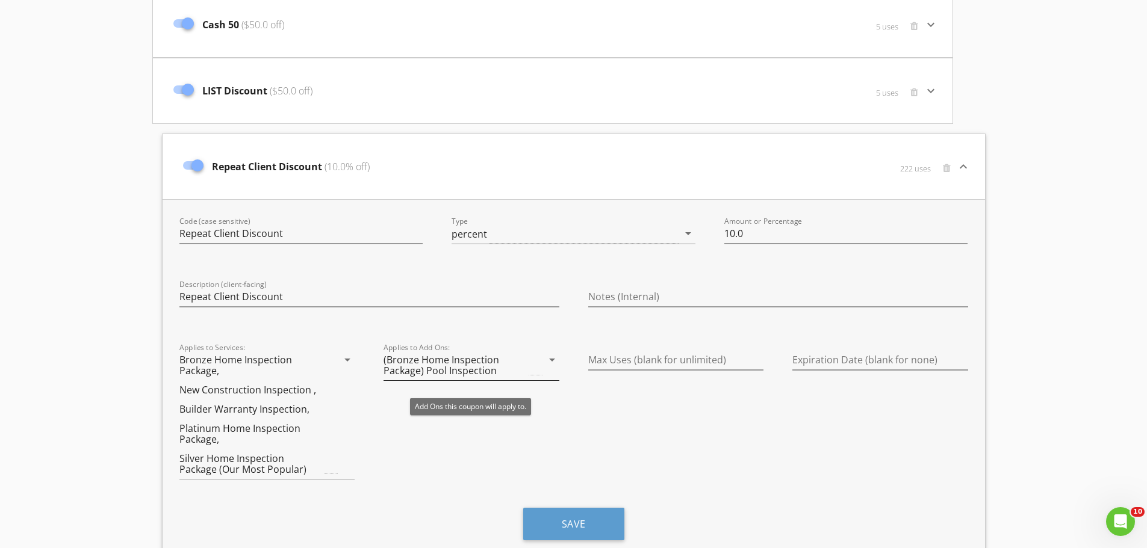
click at [552, 356] on icon "arrow_drop_down" at bounding box center [552, 360] width 14 height 14
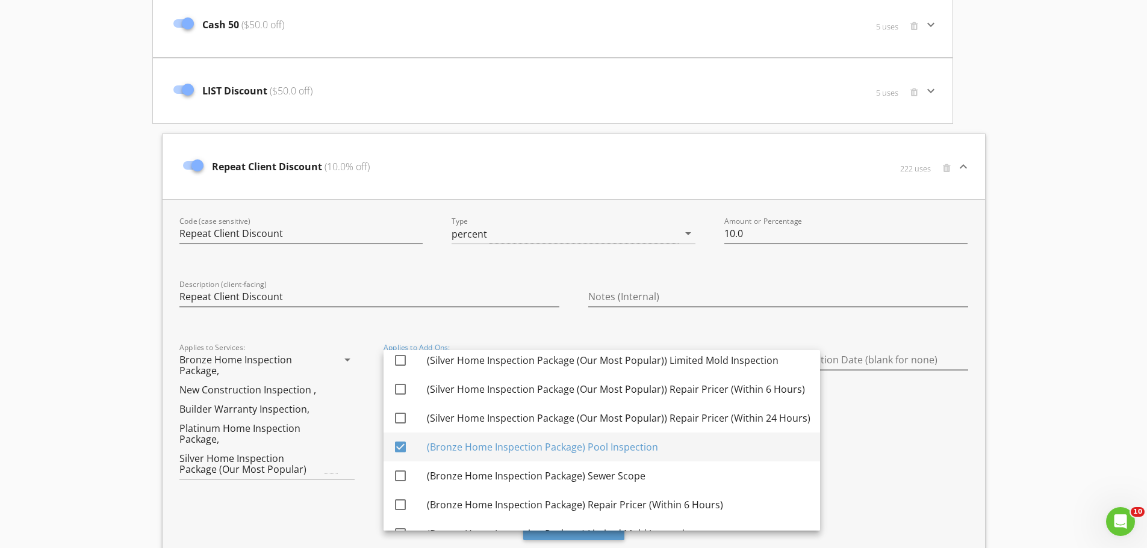
scroll to position [301, 0]
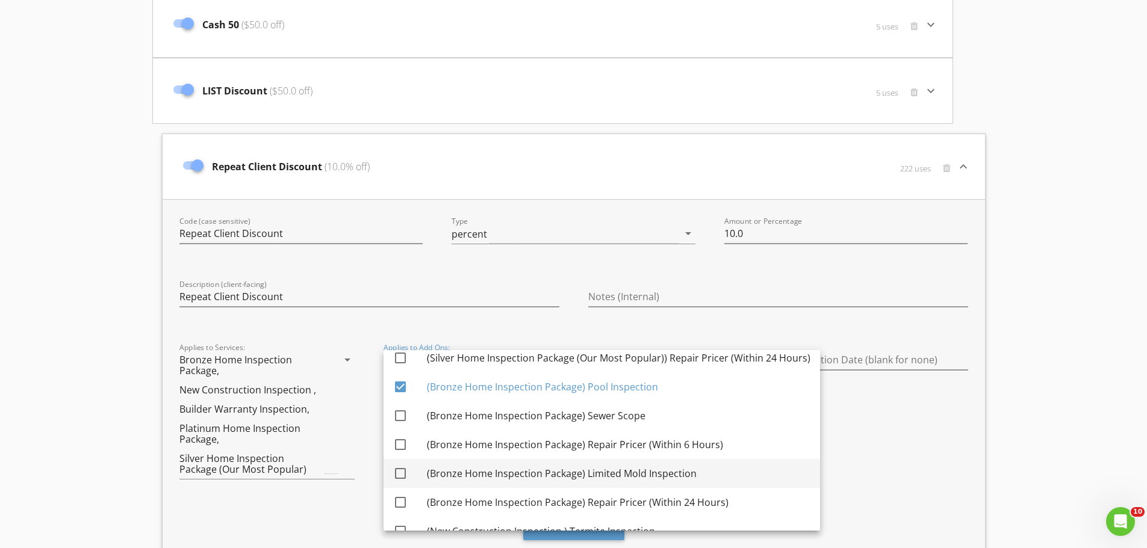
click at [401, 473] on div at bounding box center [400, 474] width 20 height 20
checkbox input "true"
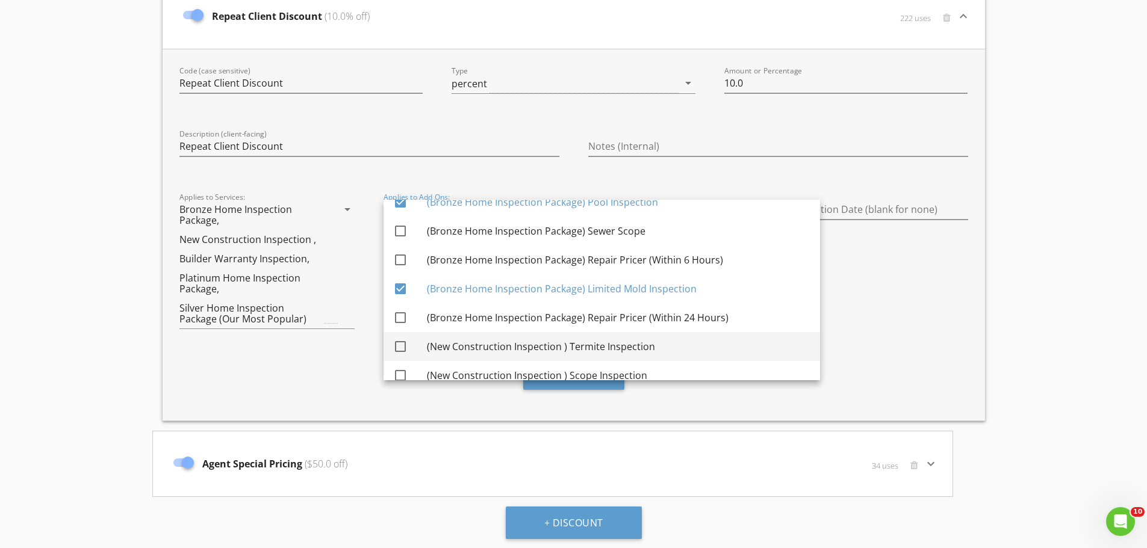
scroll to position [350, 0]
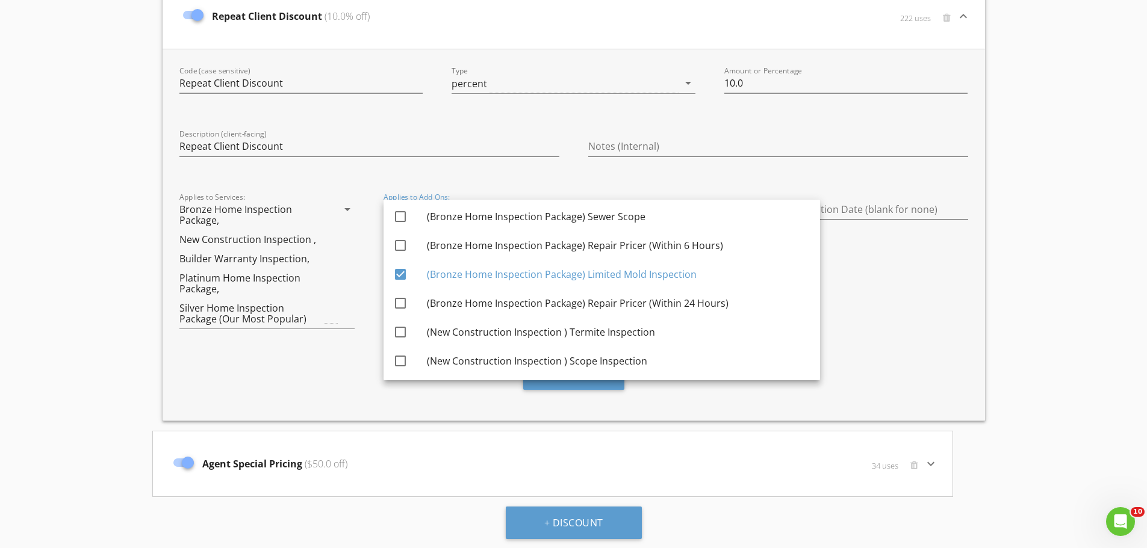
click at [897, 359] on div "Save" at bounding box center [574, 379] width 818 height 42
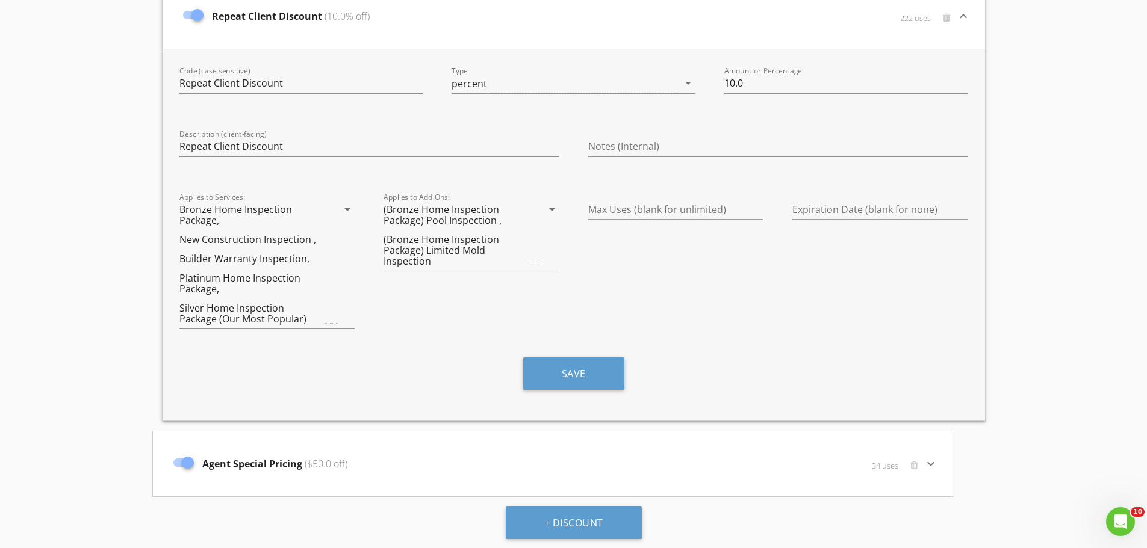
click at [605, 391] on div "Save" at bounding box center [574, 379] width 818 height 42
click at [606, 382] on button "Save" at bounding box center [573, 374] width 101 height 33
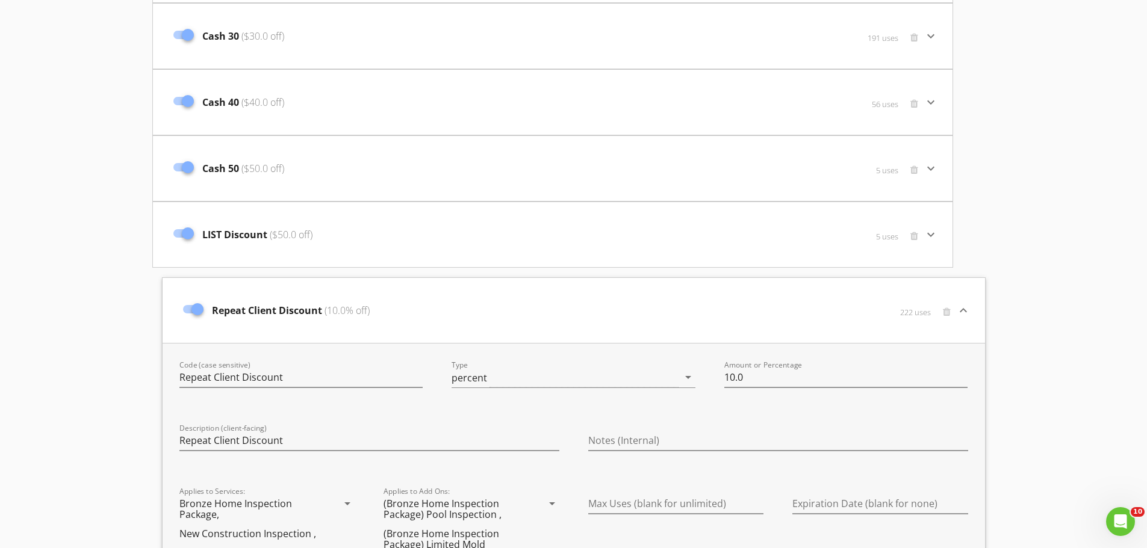
scroll to position [255, 0]
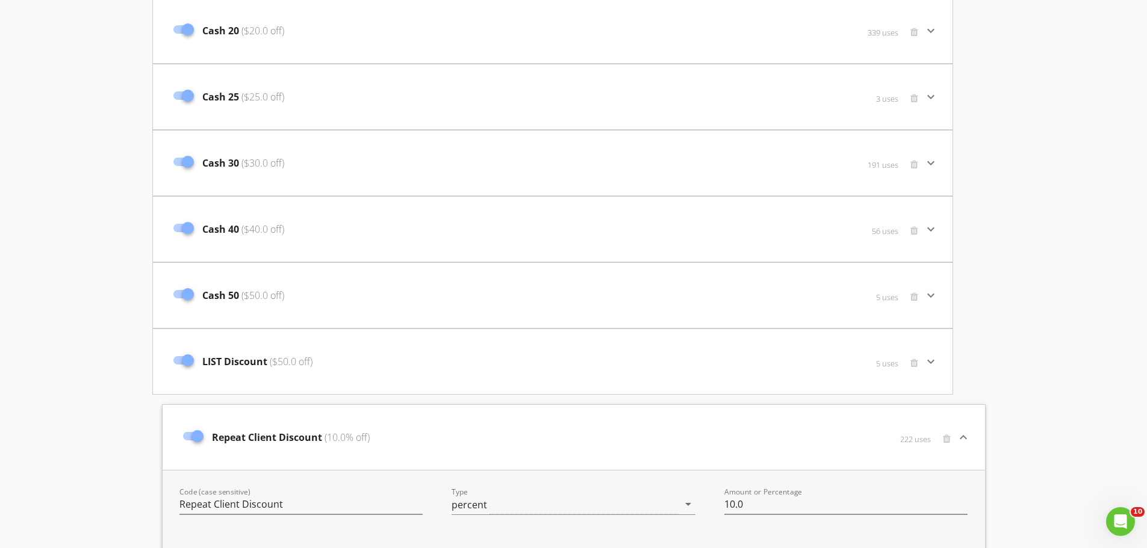
click at [448, 436] on div "Repeat Client Discount (10.0% off)" at bounding box center [437, 437] width 520 height 51
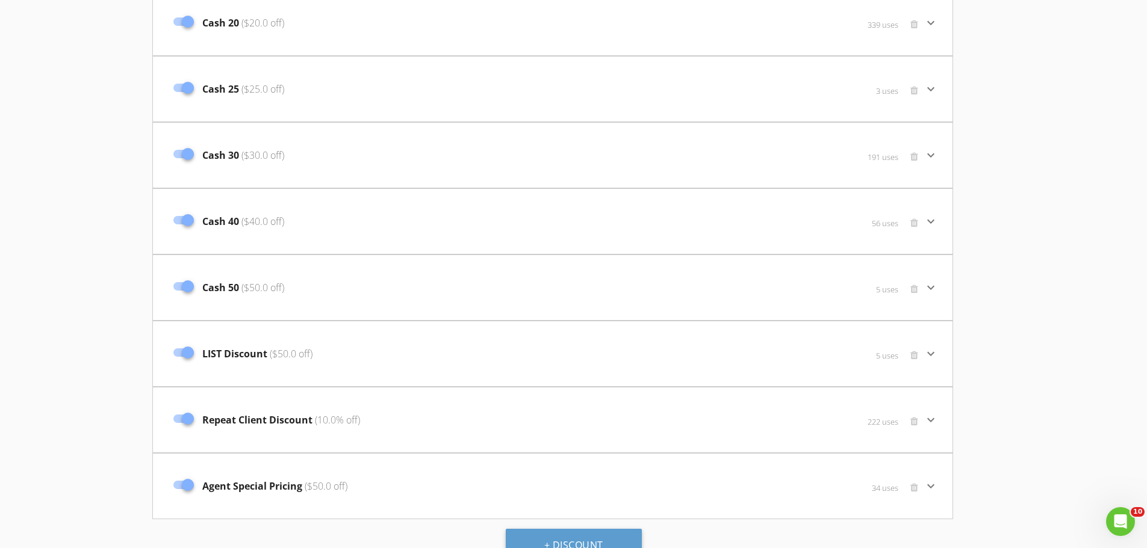
scroll to position [285, 0]
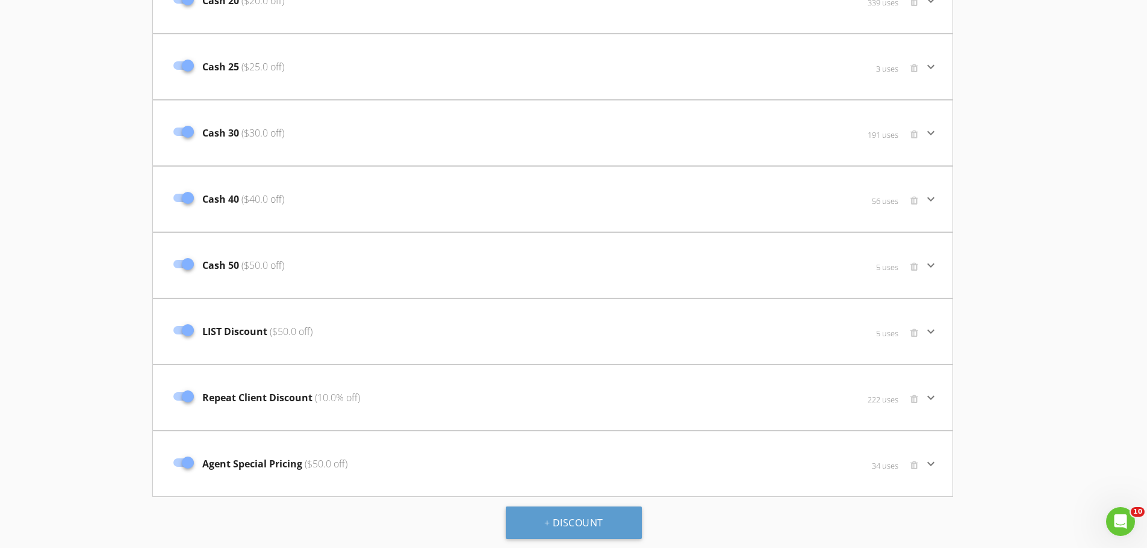
click at [412, 408] on div "Repeat Client Discount (10.0% off)" at bounding box center [419, 398] width 504 height 51
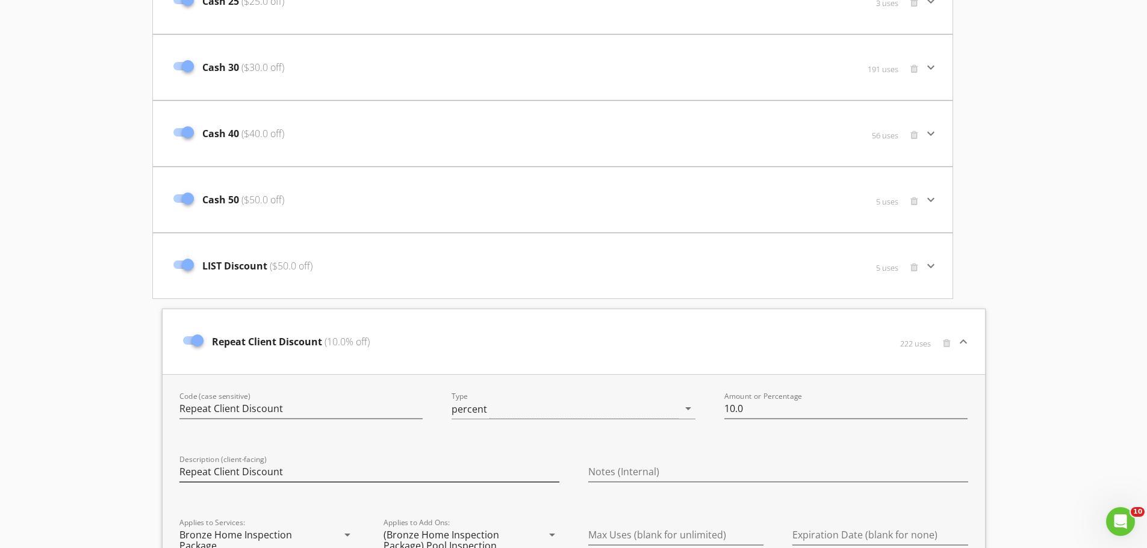
scroll to position [466, 0]
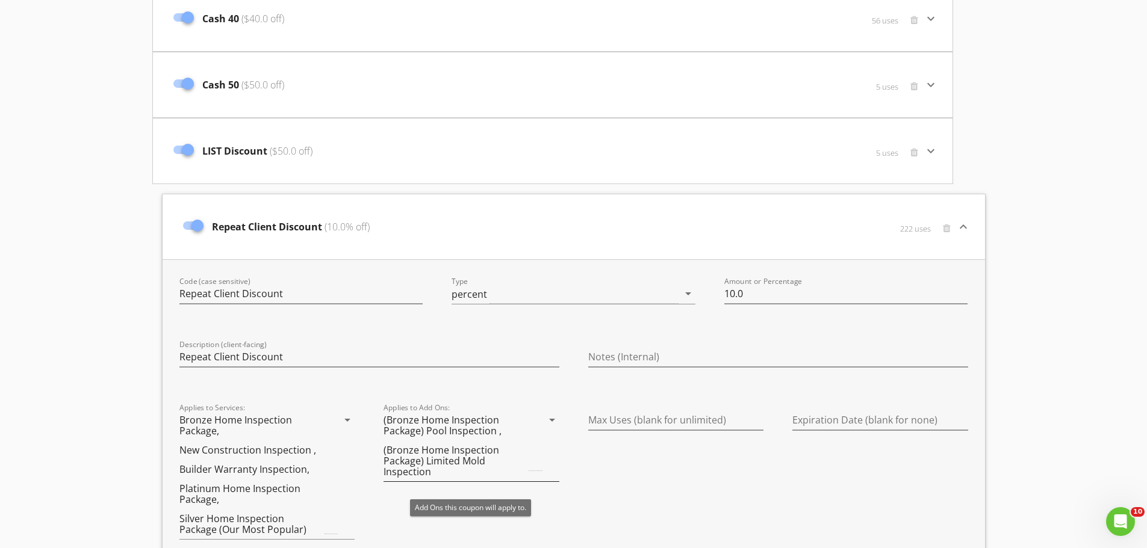
click at [552, 420] on icon "arrow_drop_down" at bounding box center [552, 420] width 14 height 14
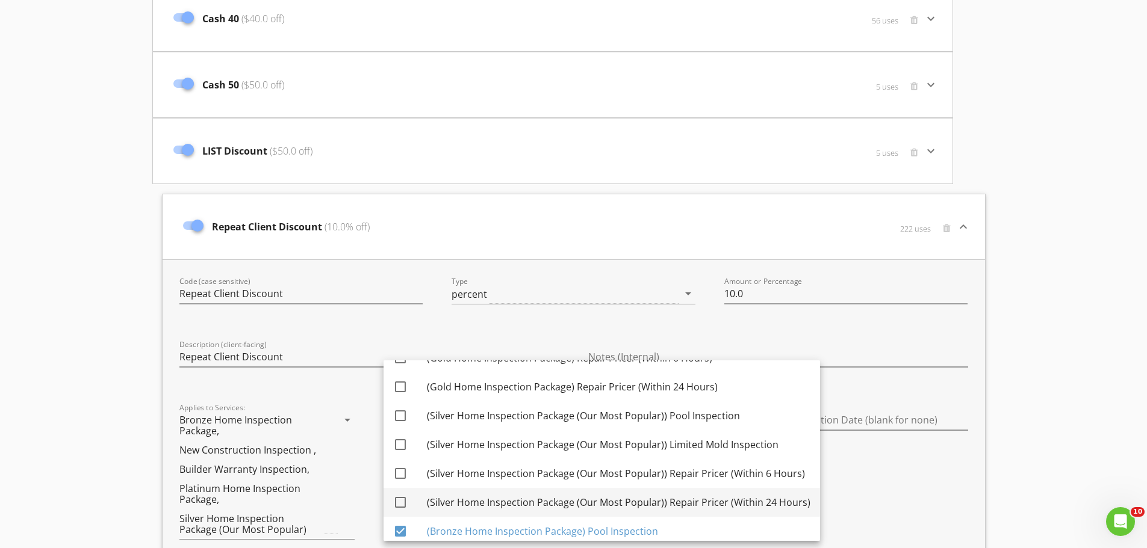
scroll to position [229, 0]
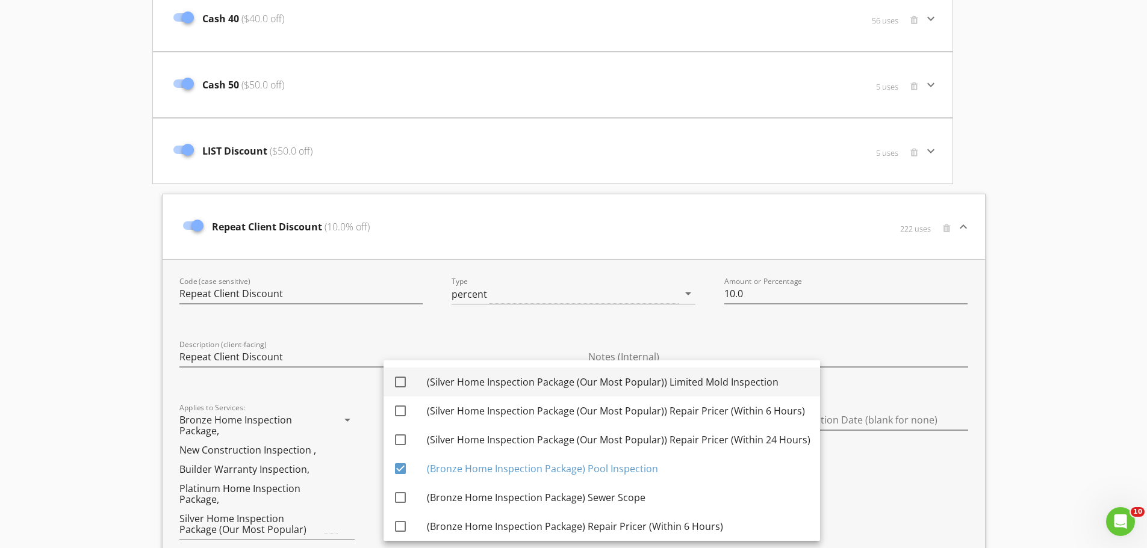
click at [406, 385] on div at bounding box center [400, 382] width 20 height 20
checkbox input "true"
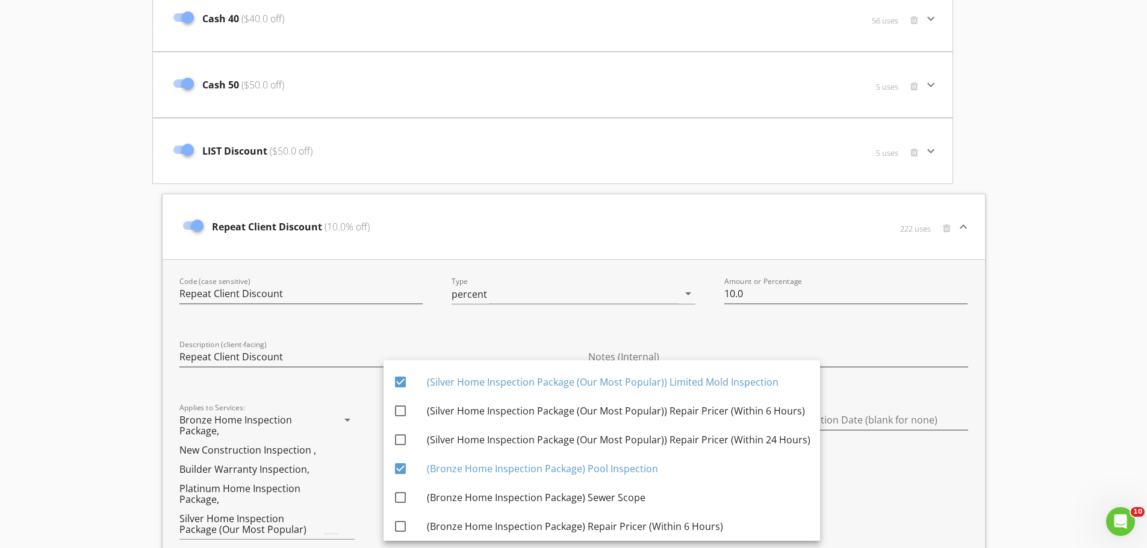
click at [1005, 377] on div "Discount Codes Services 205 ($205.0 off) 0 uses keyboard_arrow_down Code (case …" at bounding box center [573, 181] width 1147 height 1155
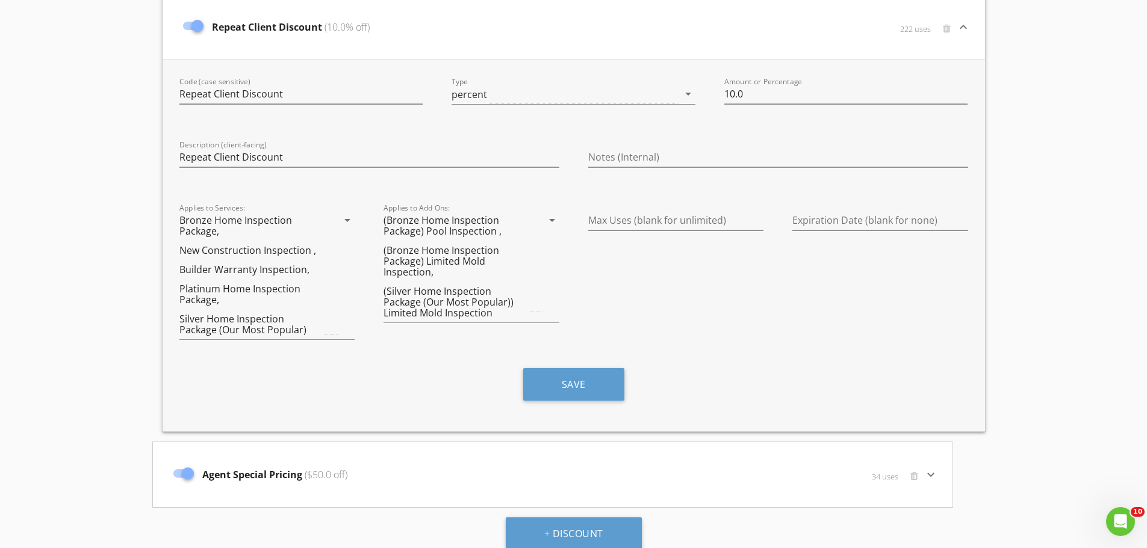
scroll to position [677, 0]
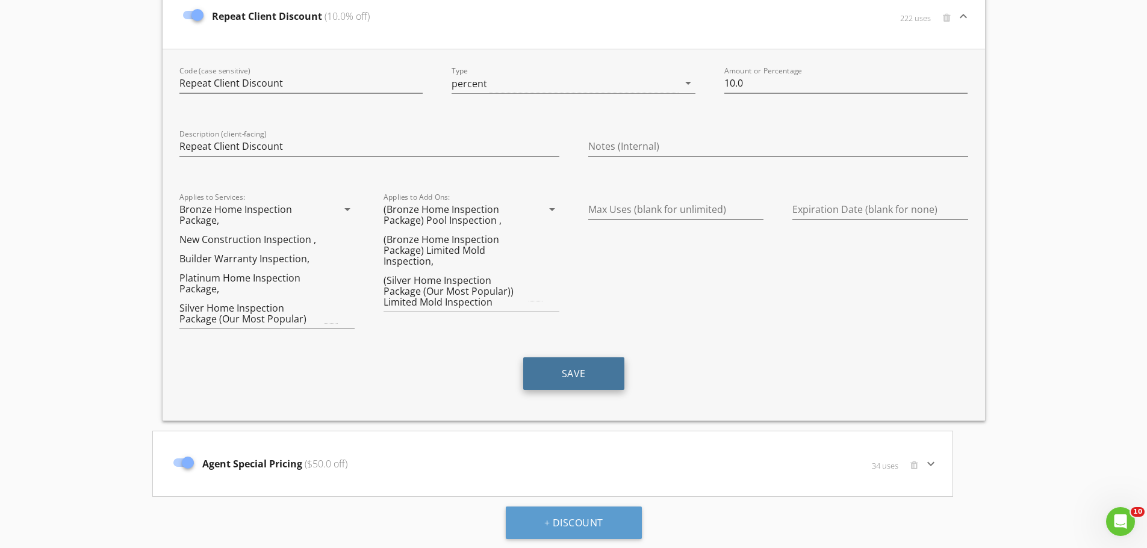
click at [607, 375] on button "Save" at bounding box center [573, 374] width 101 height 33
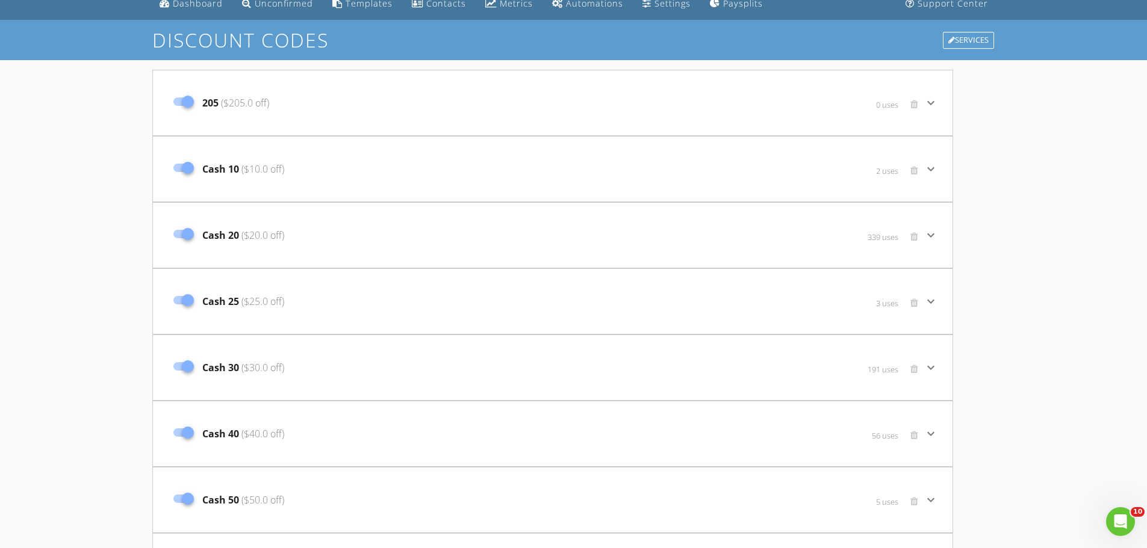
scroll to position [301, 0]
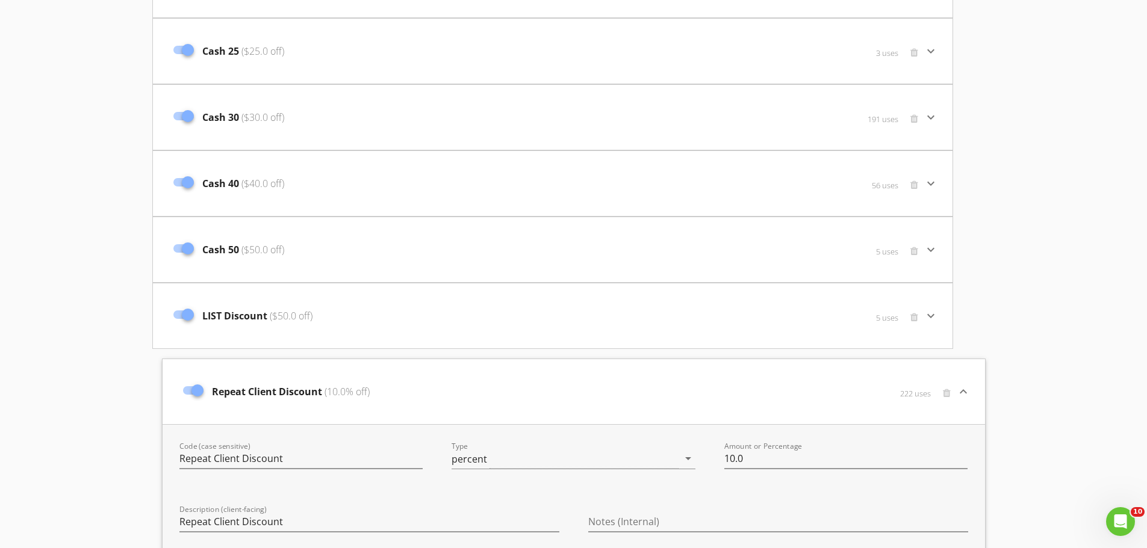
click at [458, 390] on div "Repeat Client Discount (10.0% off)" at bounding box center [437, 392] width 520 height 51
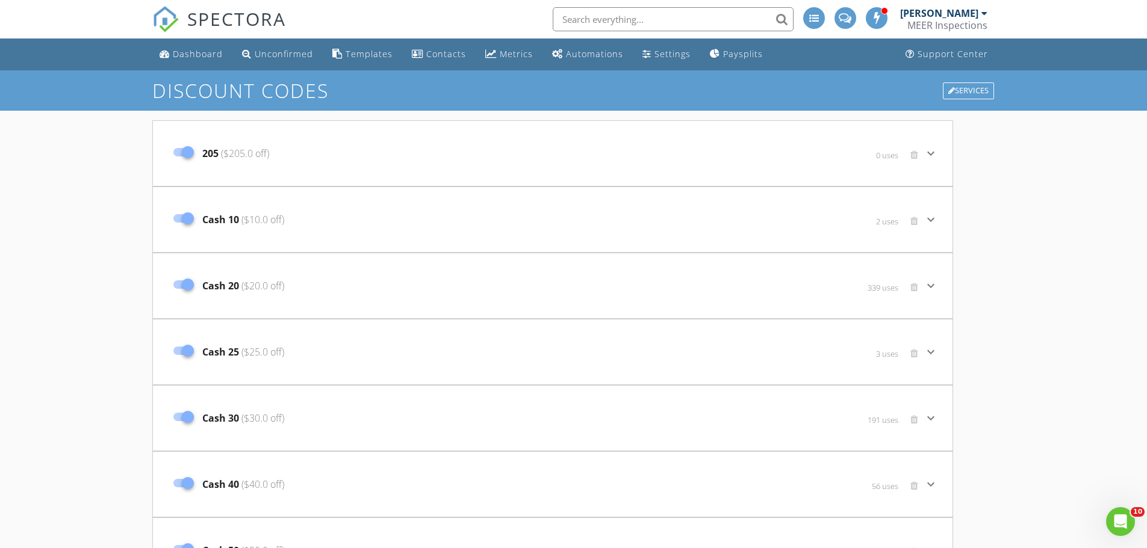
scroll to position [285, 0]
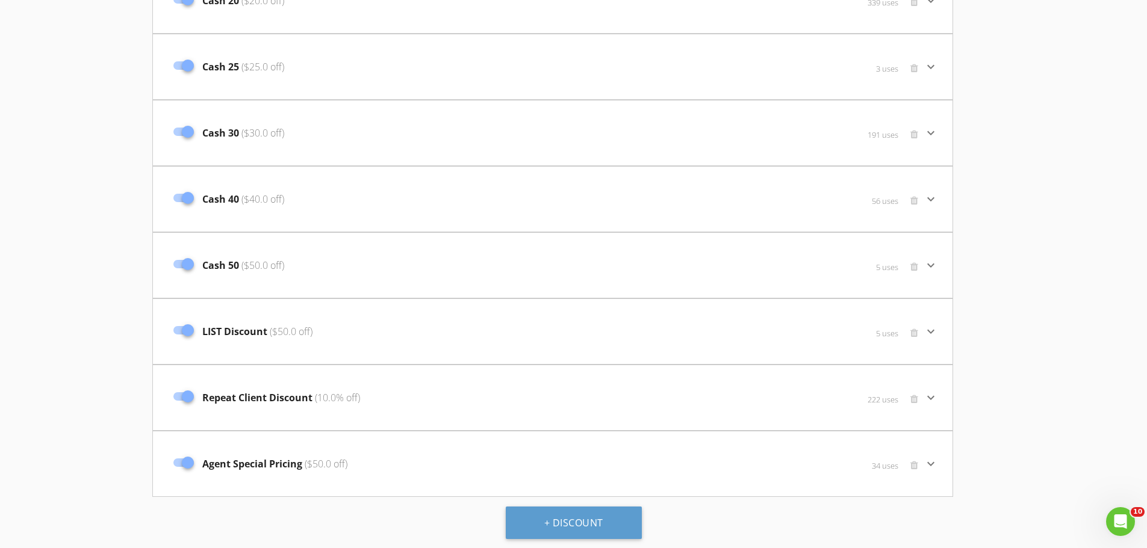
click at [273, 371] on div "Repeat Client Discount (10.0% off) 222 uses keyboard_arrow_down" at bounding box center [552, 397] width 799 height 65
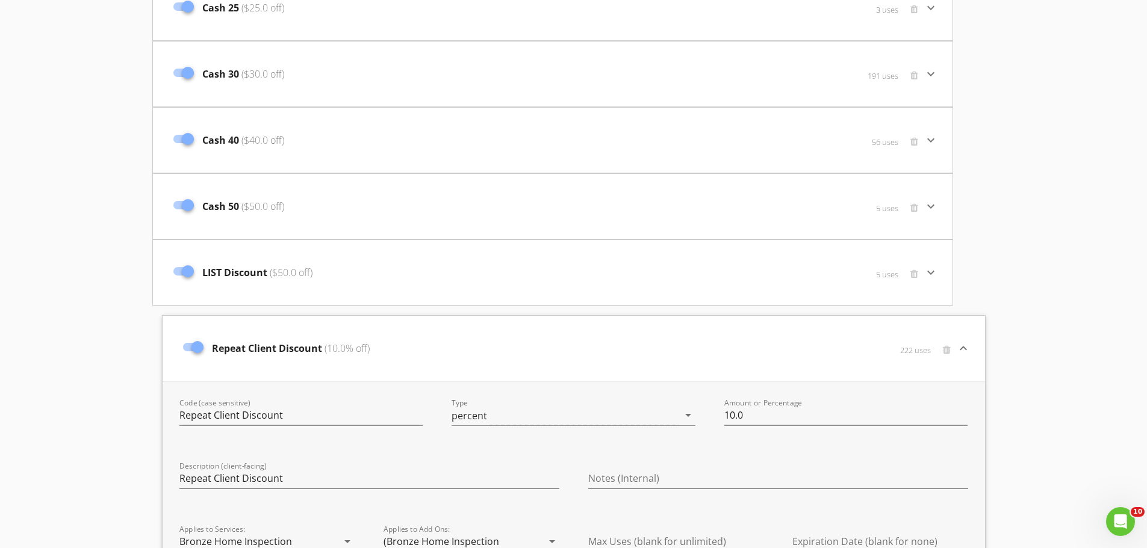
scroll to position [346, 0]
click at [295, 335] on div "Repeat Client Discount (10.0% off)" at bounding box center [437, 347] width 520 height 51
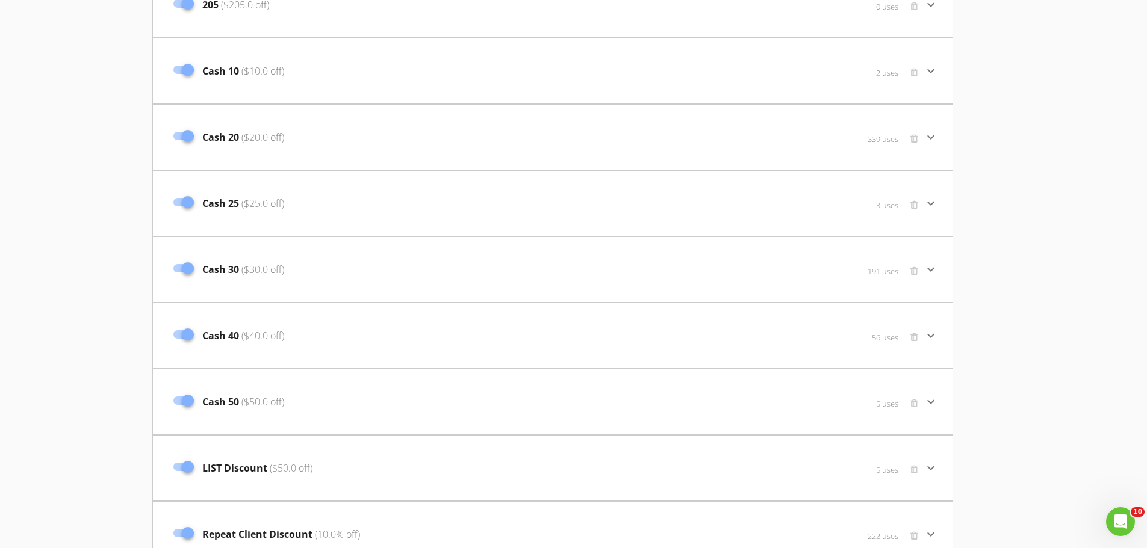
scroll to position [0, 0]
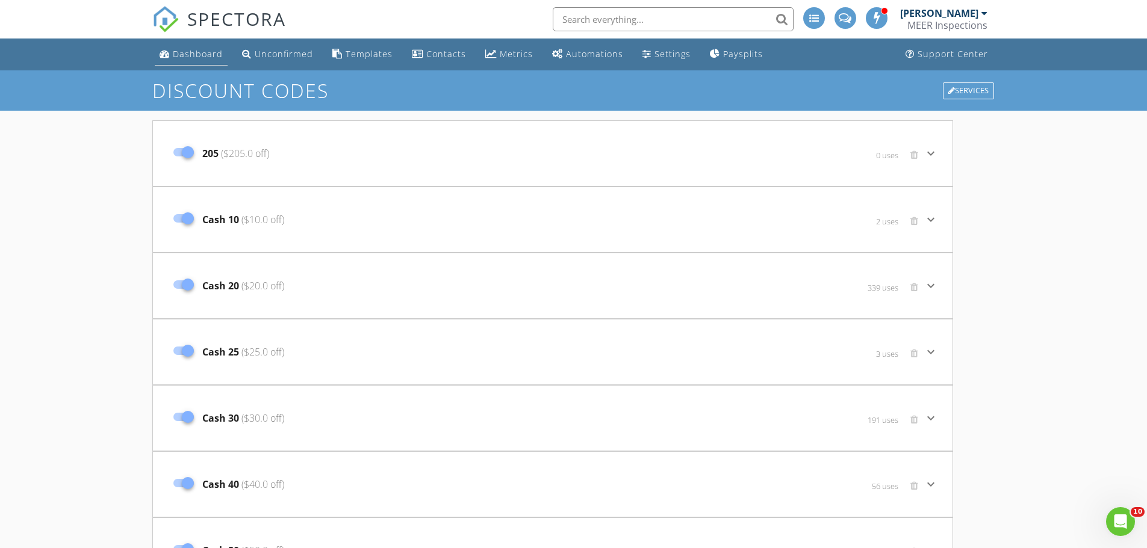
click at [202, 58] on div "Dashboard" at bounding box center [198, 53] width 50 height 11
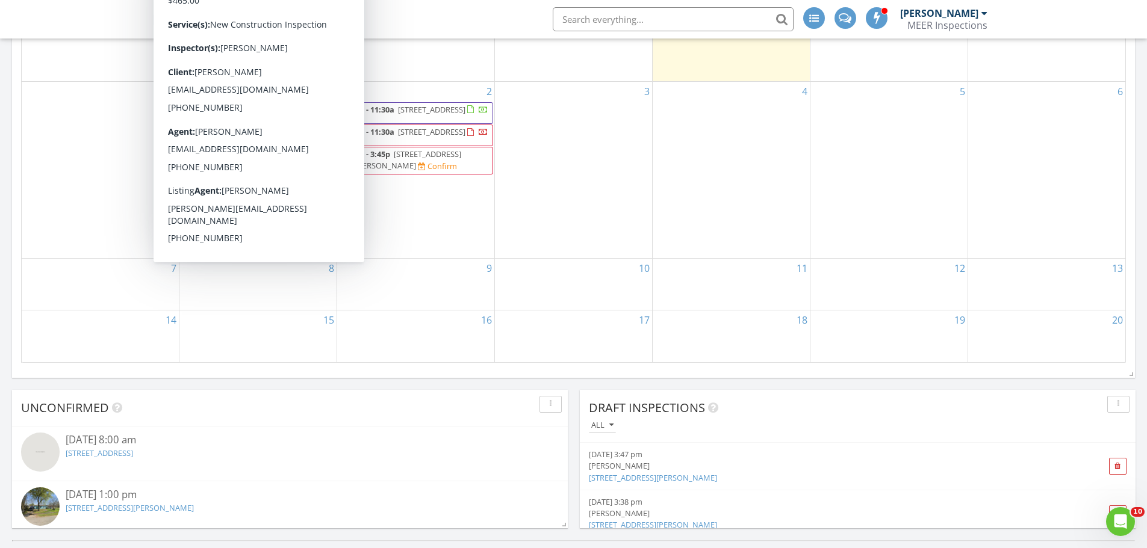
scroll to position [662, 0]
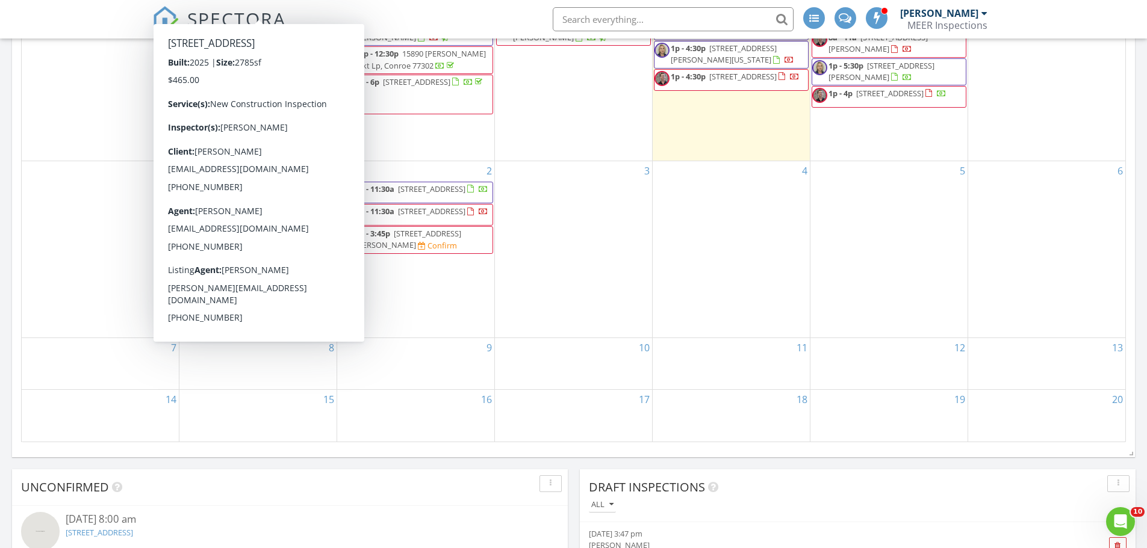
click at [8, 186] on div "[DATE] [PERSON_NAME] No results found New Inspection New Quote Map 1 2 1 2 + − …" at bounding box center [573, 57] width 1147 height 1126
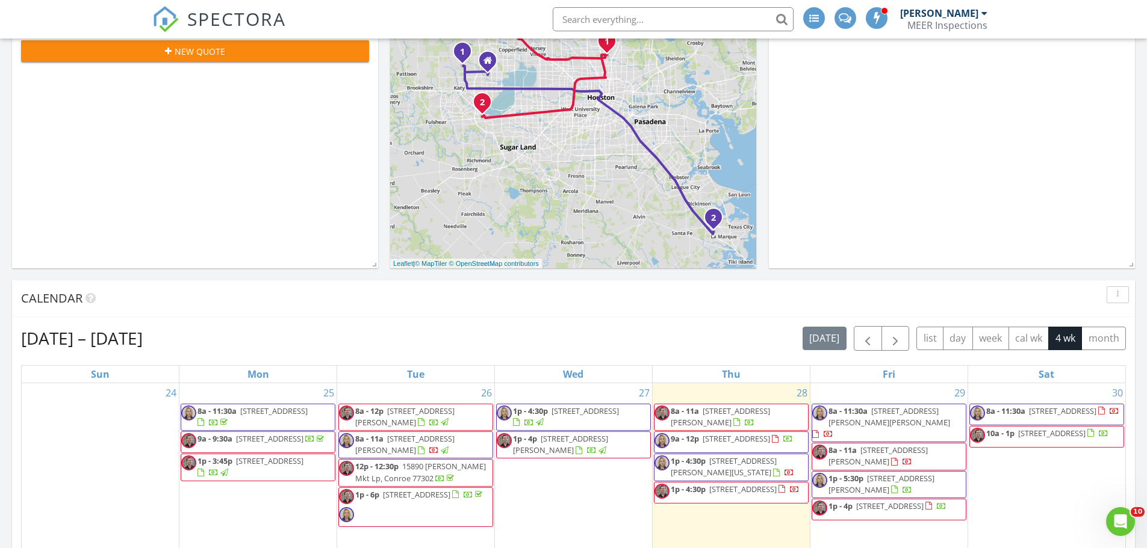
scroll to position [361, 0]
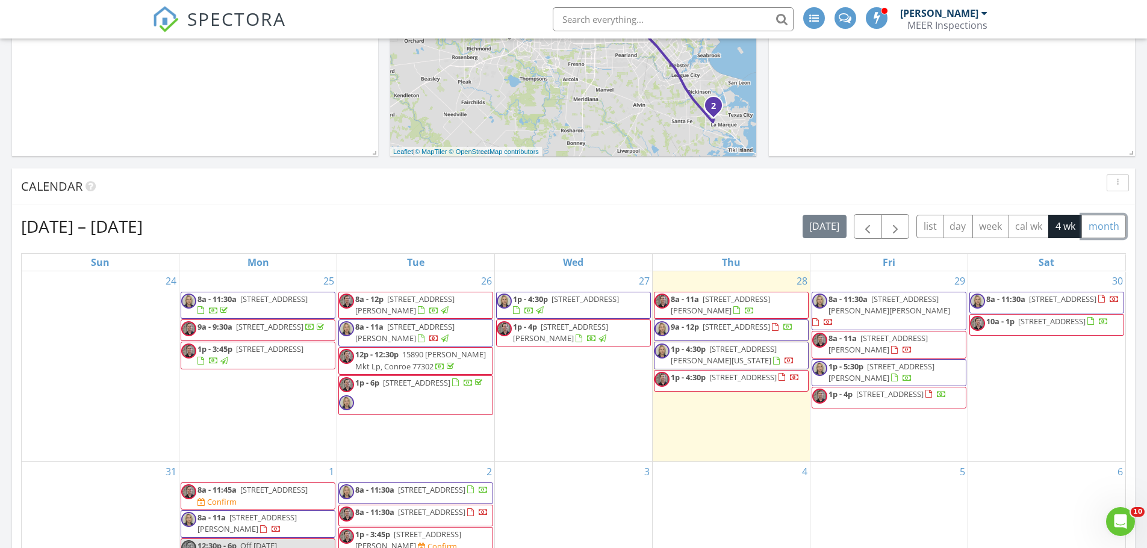
click at [1117, 225] on button "month" at bounding box center [1103, 226] width 45 height 23
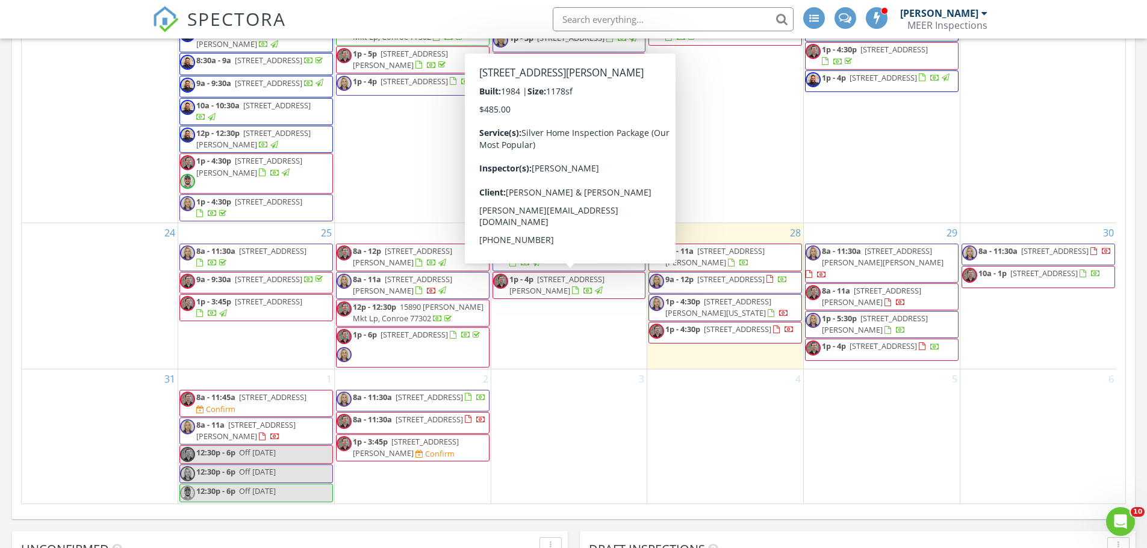
scroll to position [1080, 0]
